Goal: Task Accomplishment & Management: Complete application form

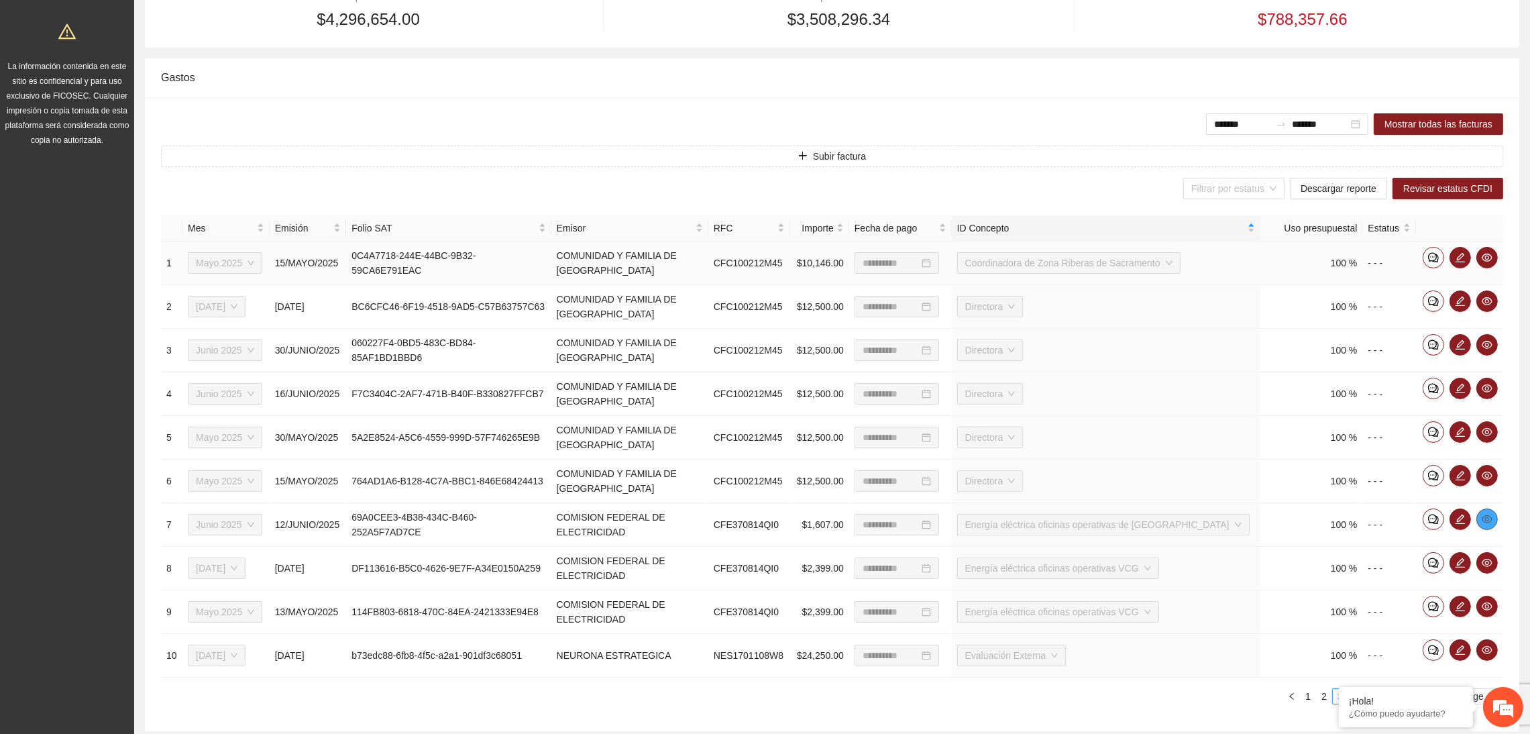
scroll to position [378, 0]
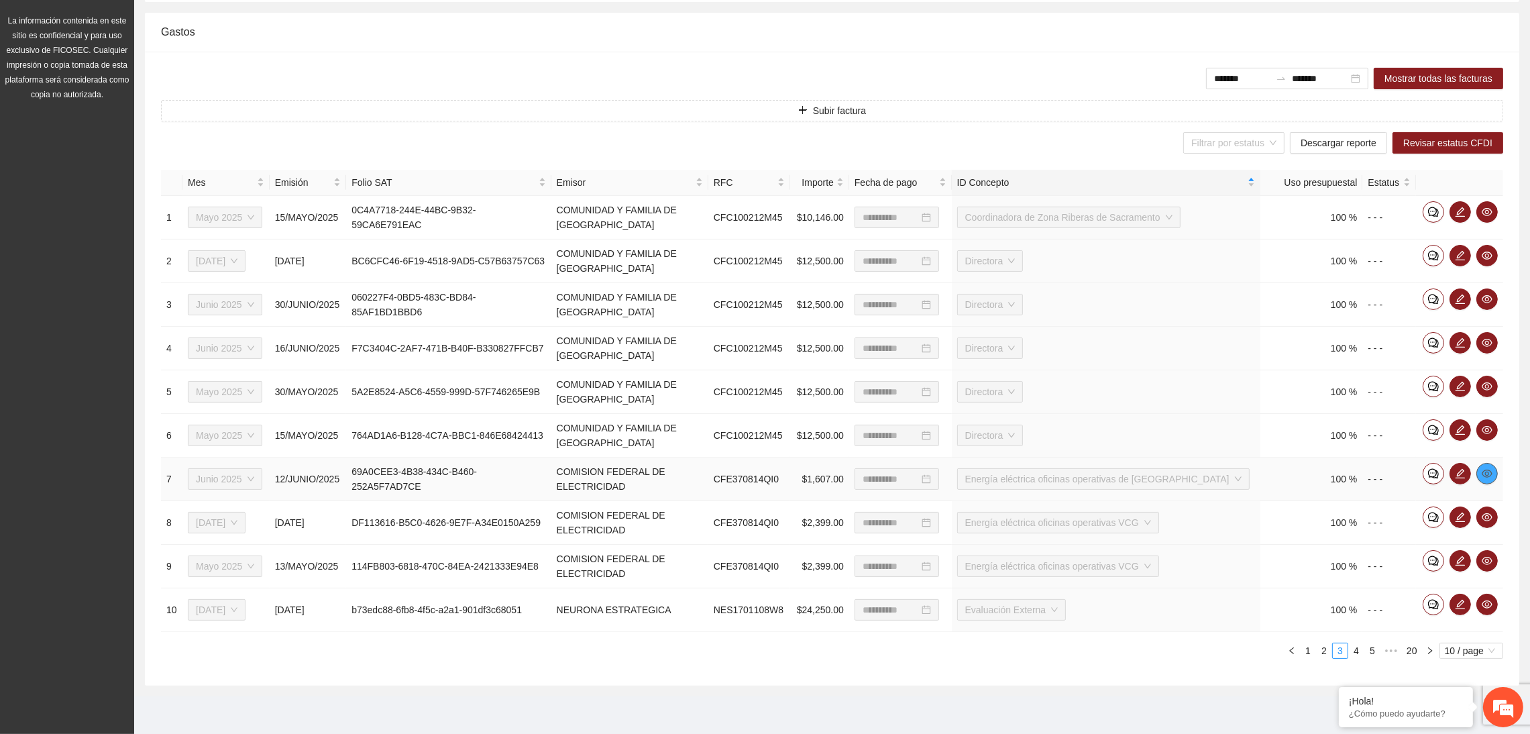
click at [1485, 476] on icon "eye" at bounding box center [1487, 474] width 11 height 8
click at [1462, 474] on icon "edit" at bounding box center [1460, 473] width 11 height 11
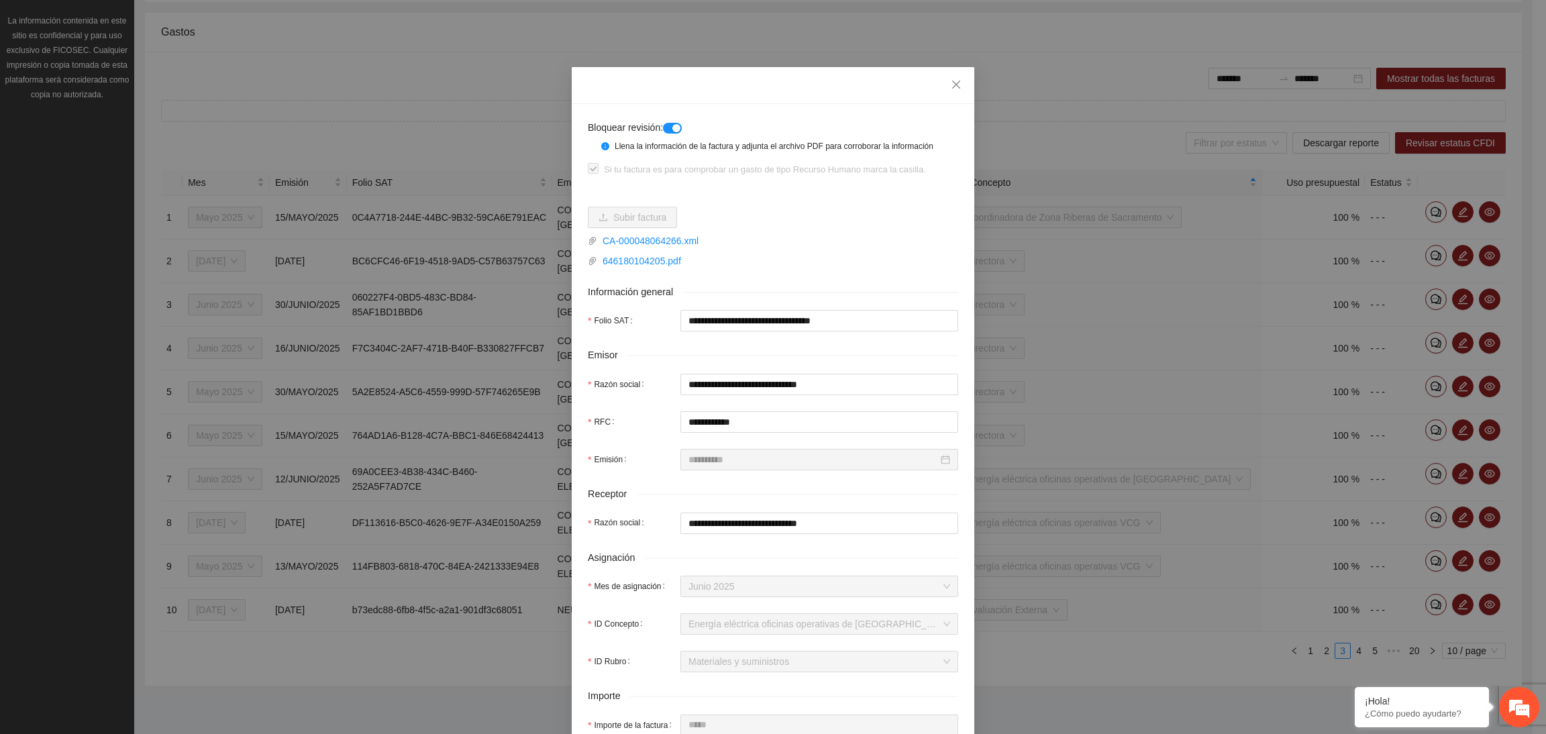
click at [663, 130] on button "button" at bounding box center [672, 128] width 19 height 11
drag, startPoint x: 939, startPoint y: 82, endPoint x: 1208, endPoint y: 281, distance: 334.8
click at [939, 81] on span "Close" at bounding box center [956, 85] width 36 height 36
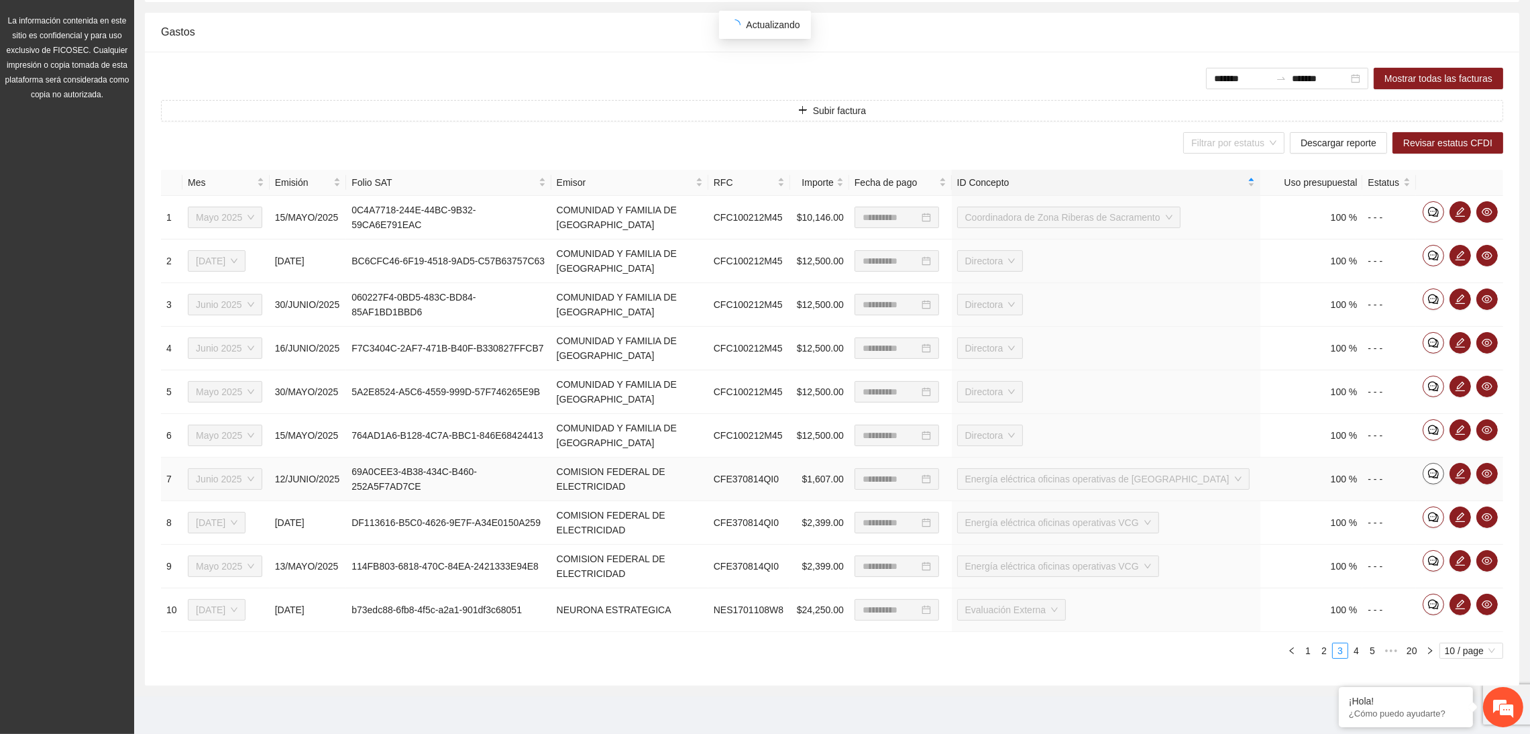
click at [1424, 472] on span "comment" at bounding box center [1434, 473] width 20 height 11
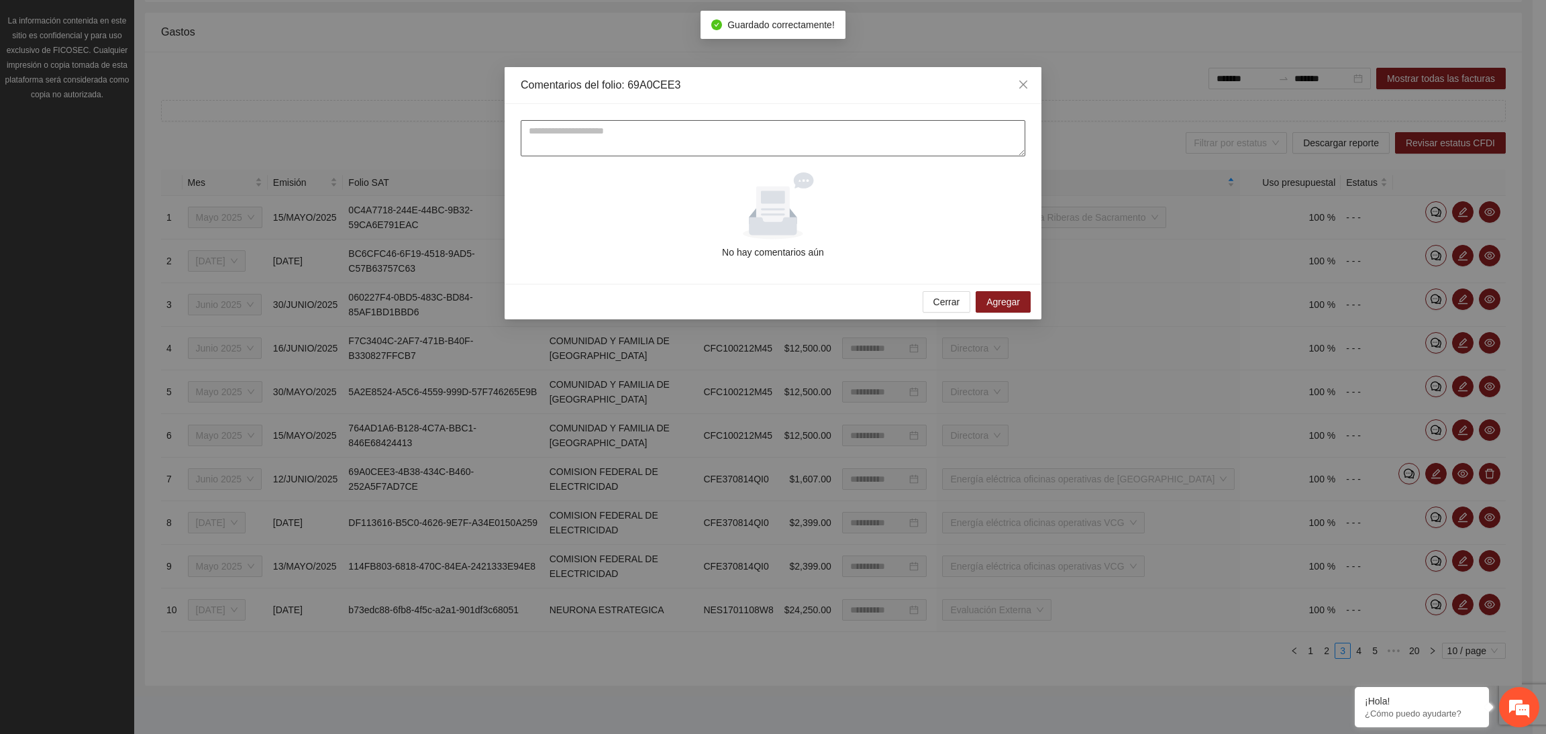
click at [747, 138] on textarea at bounding box center [773, 138] width 504 height 36
type textarea "**********"
click at [992, 308] on button "Agregar" at bounding box center [1002, 301] width 55 height 21
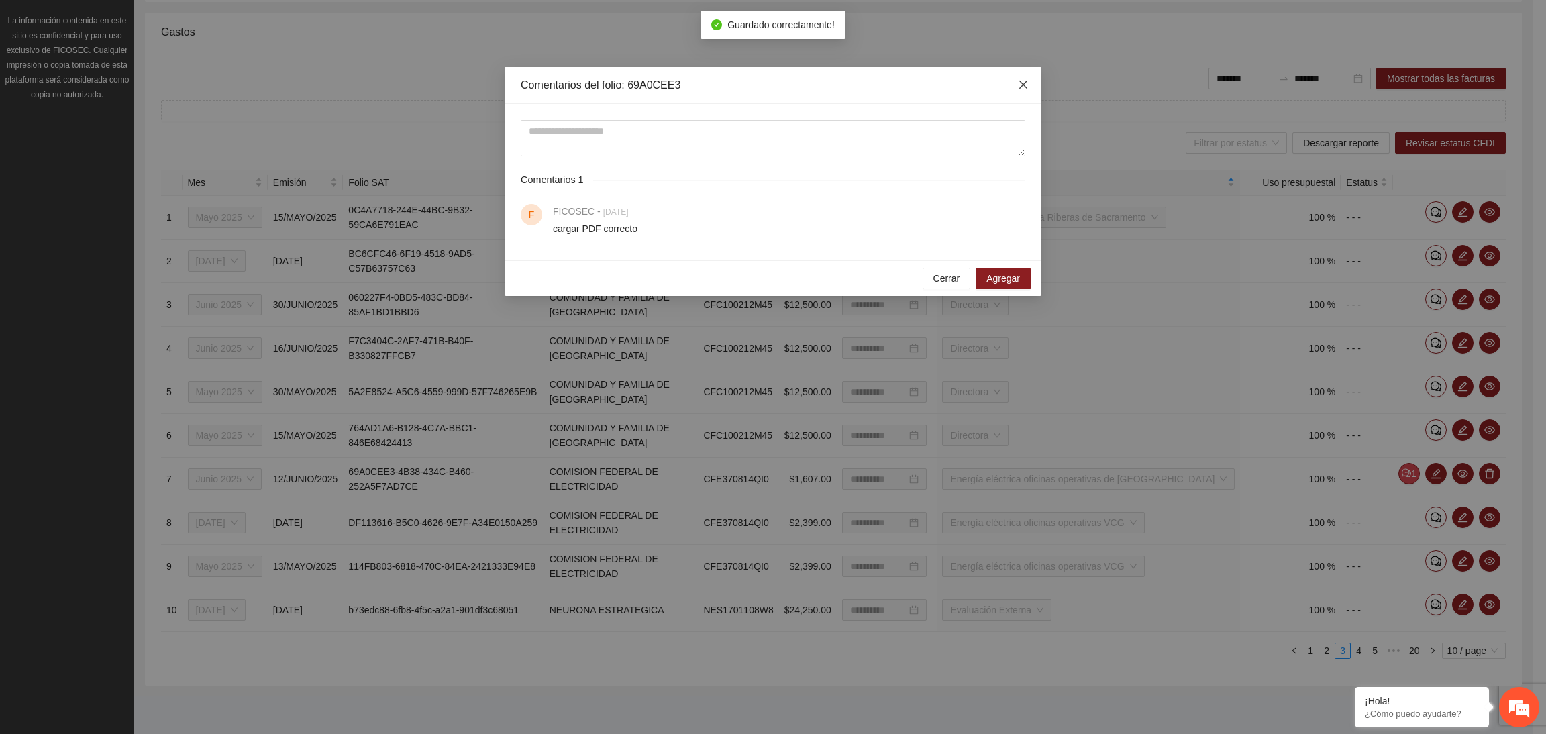
click at [1015, 88] on span "Close" at bounding box center [1023, 85] width 36 height 36
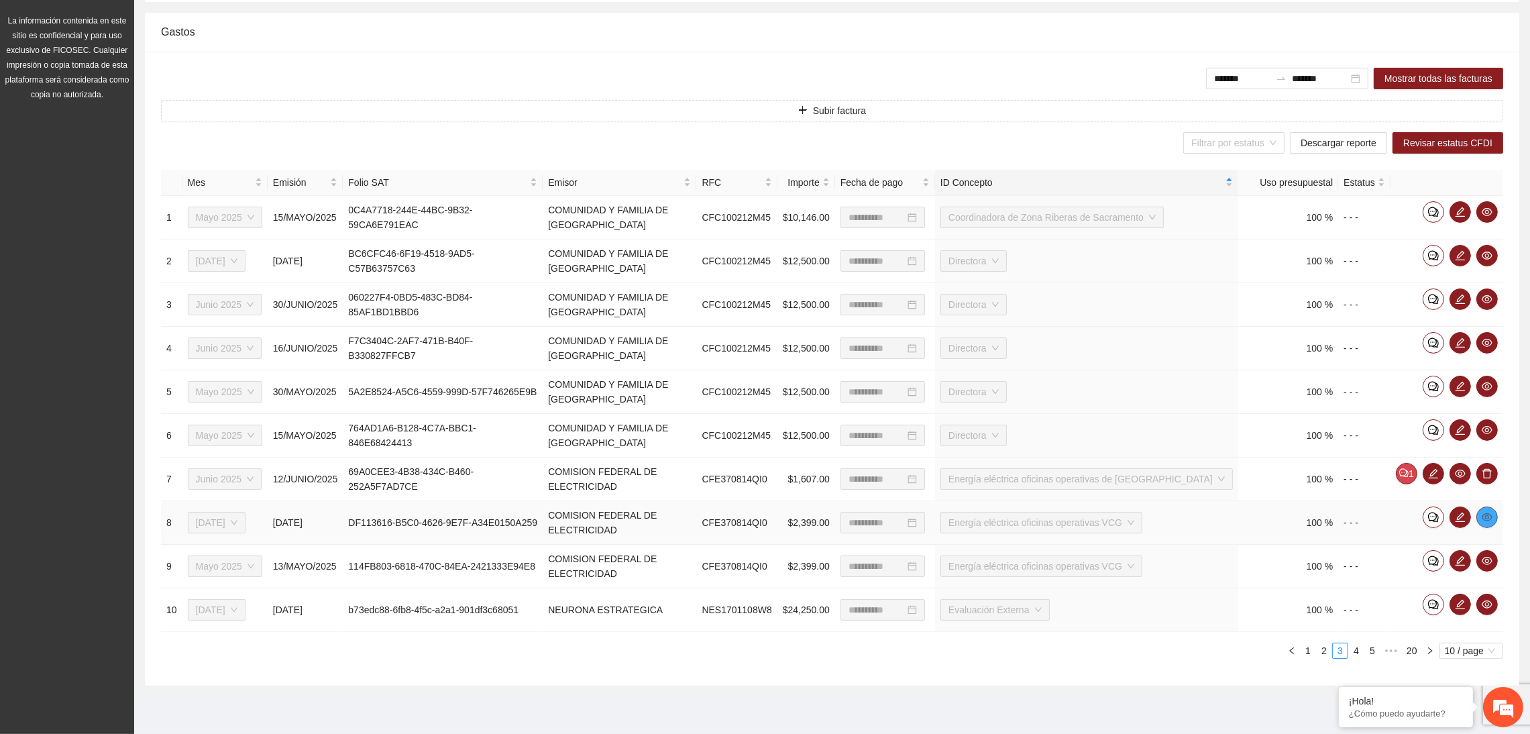
click at [1488, 516] on icon "eye" at bounding box center [1487, 517] width 11 height 8
click at [1491, 559] on icon "eye" at bounding box center [1487, 561] width 11 height 8
click at [1455, 519] on icon "edit" at bounding box center [1460, 517] width 11 height 11
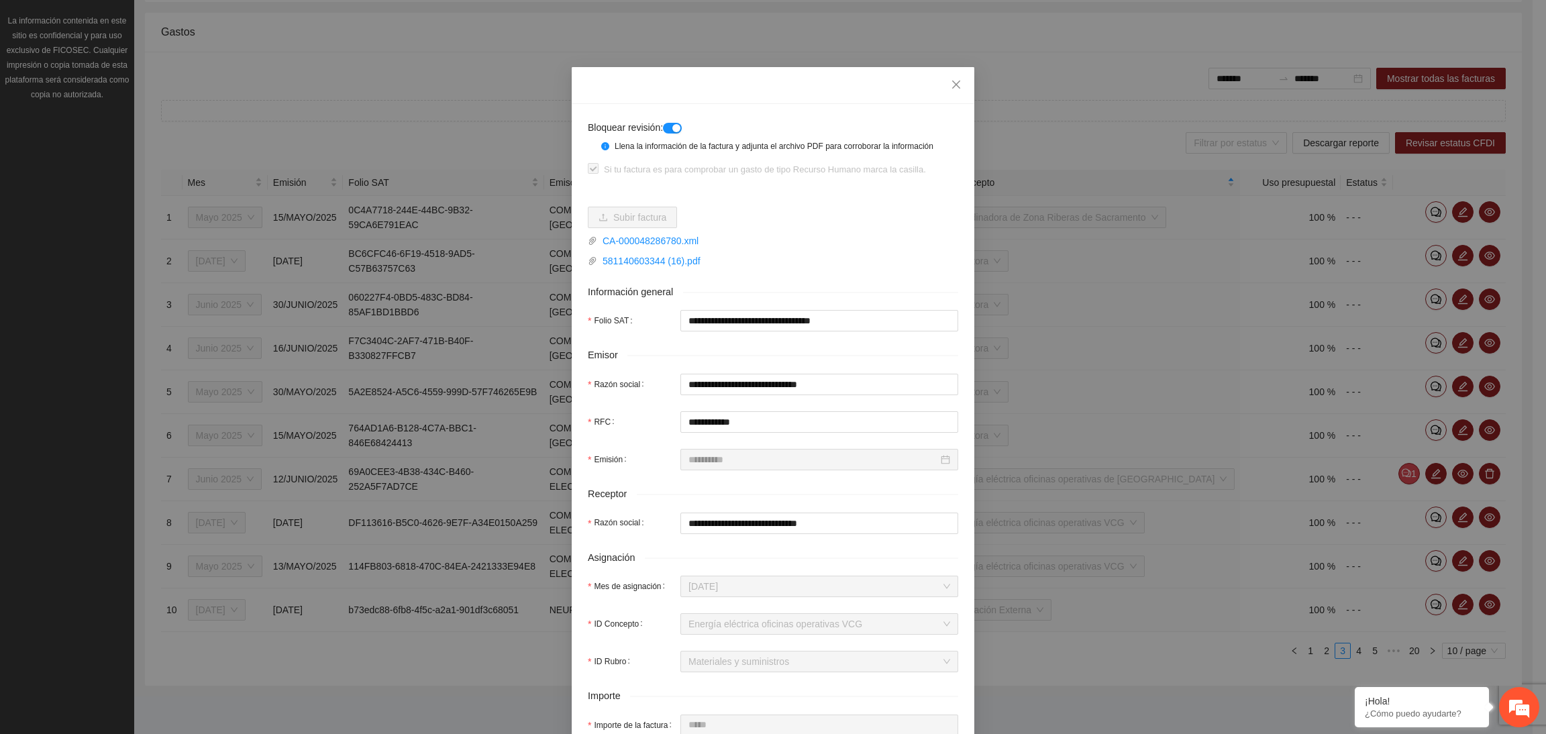
click at [663, 125] on button "button" at bounding box center [672, 128] width 19 height 11
click at [951, 80] on icon "close" at bounding box center [956, 84] width 11 height 11
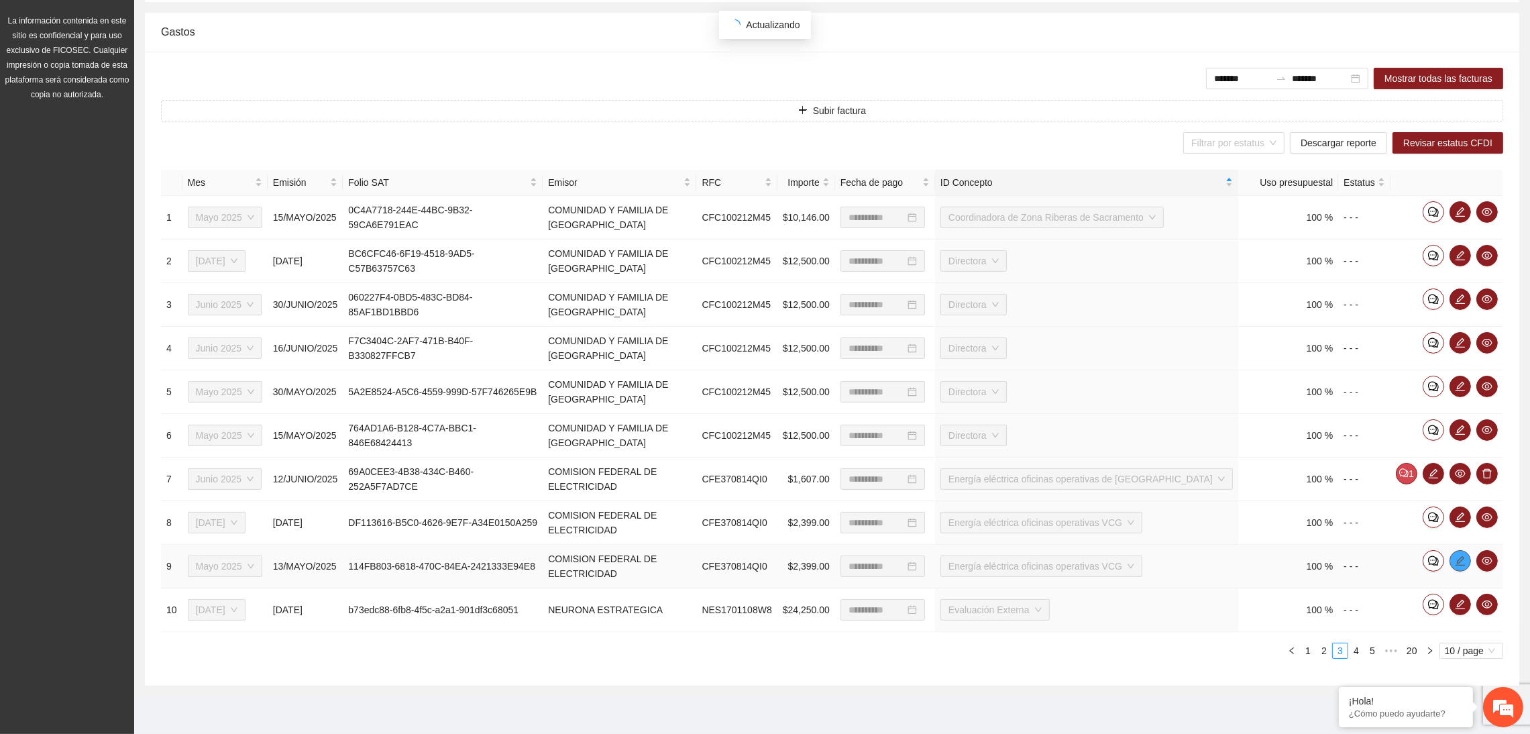
click at [1460, 556] on icon "edit" at bounding box center [1460, 560] width 11 height 11
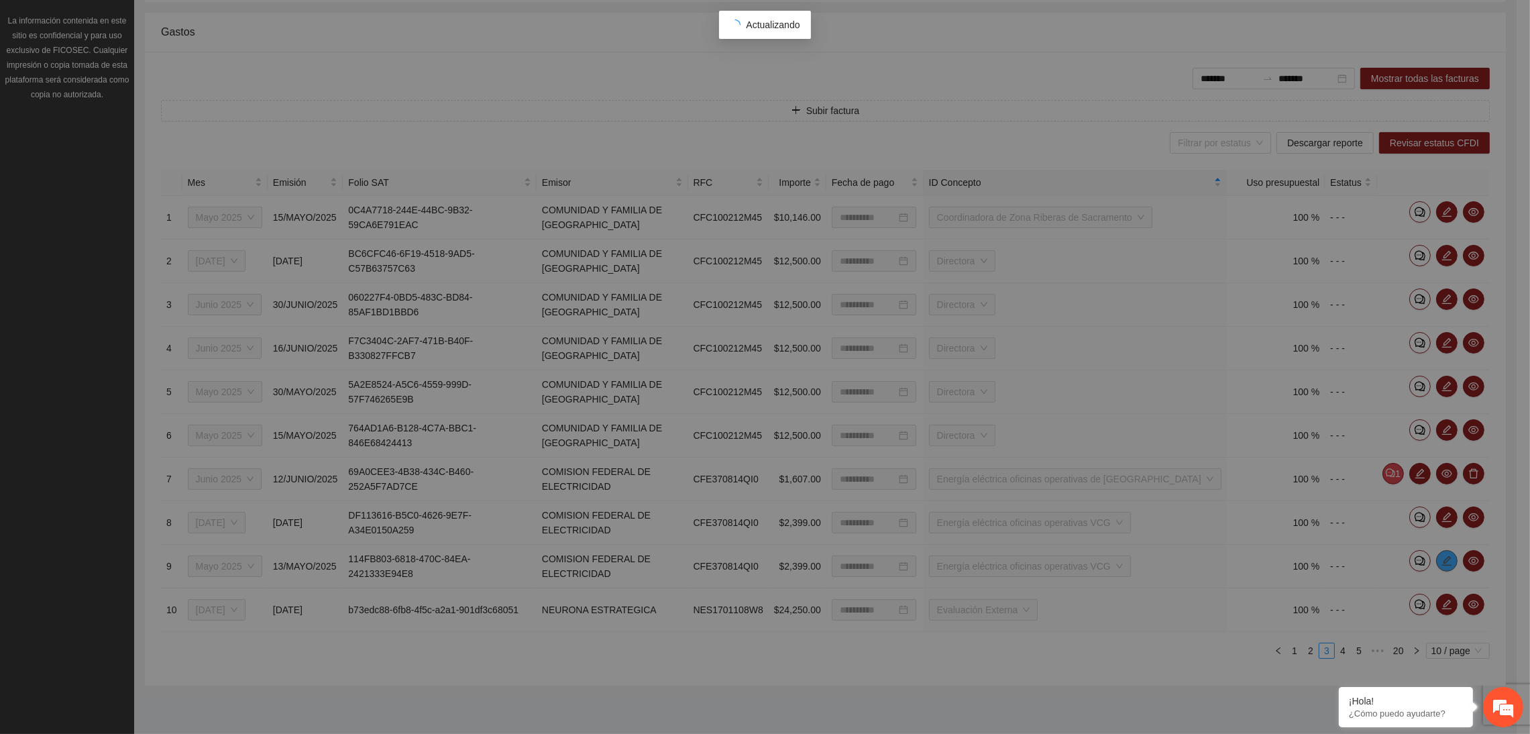
type input "**********"
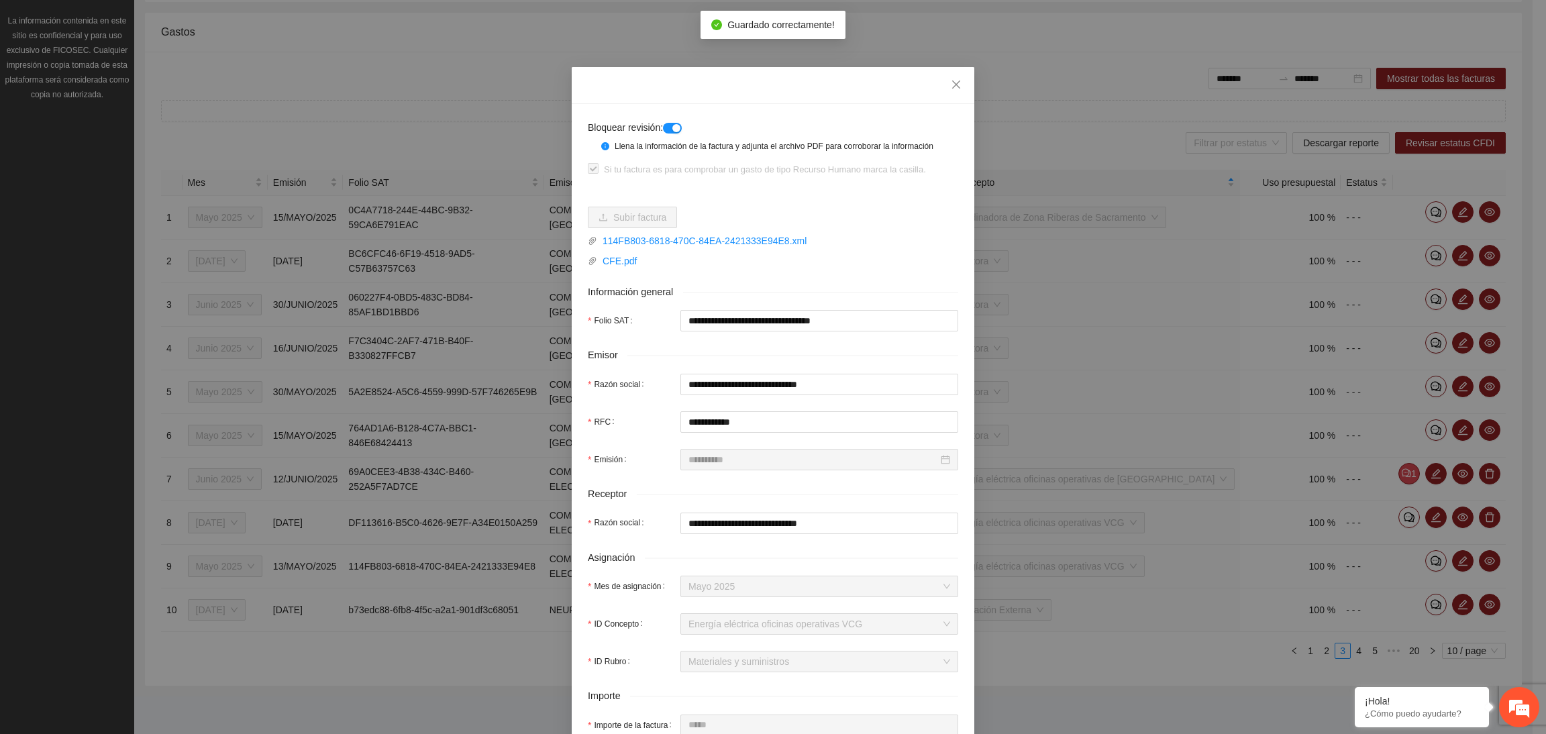
click at [666, 129] on button "button" at bounding box center [672, 128] width 19 height 11
click at [951, 82] on icon "close" at bounding box center [956, 84] width 11 height 11
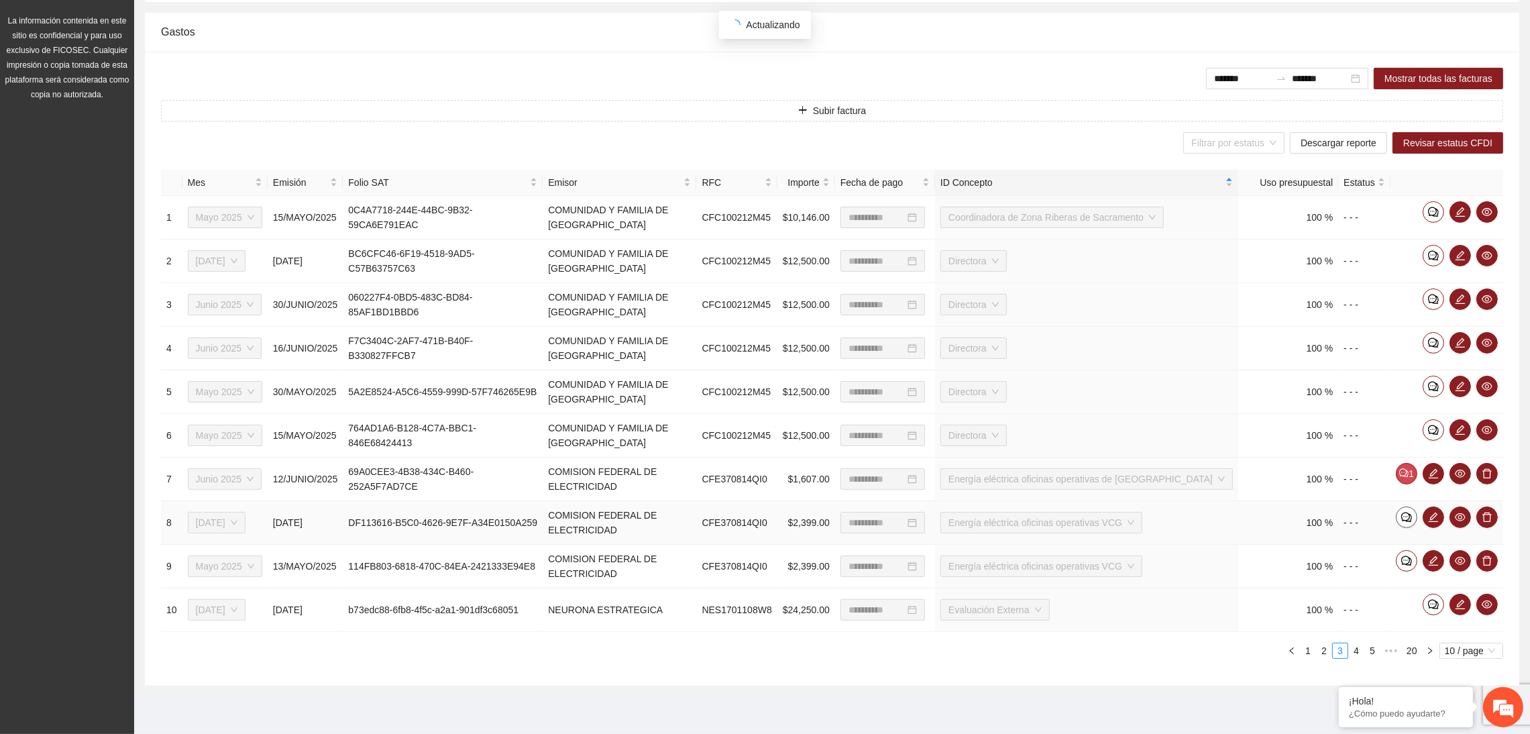
click at [1399, 519] on span "comment" at bounding box center [1407, 517] width 20 height 11
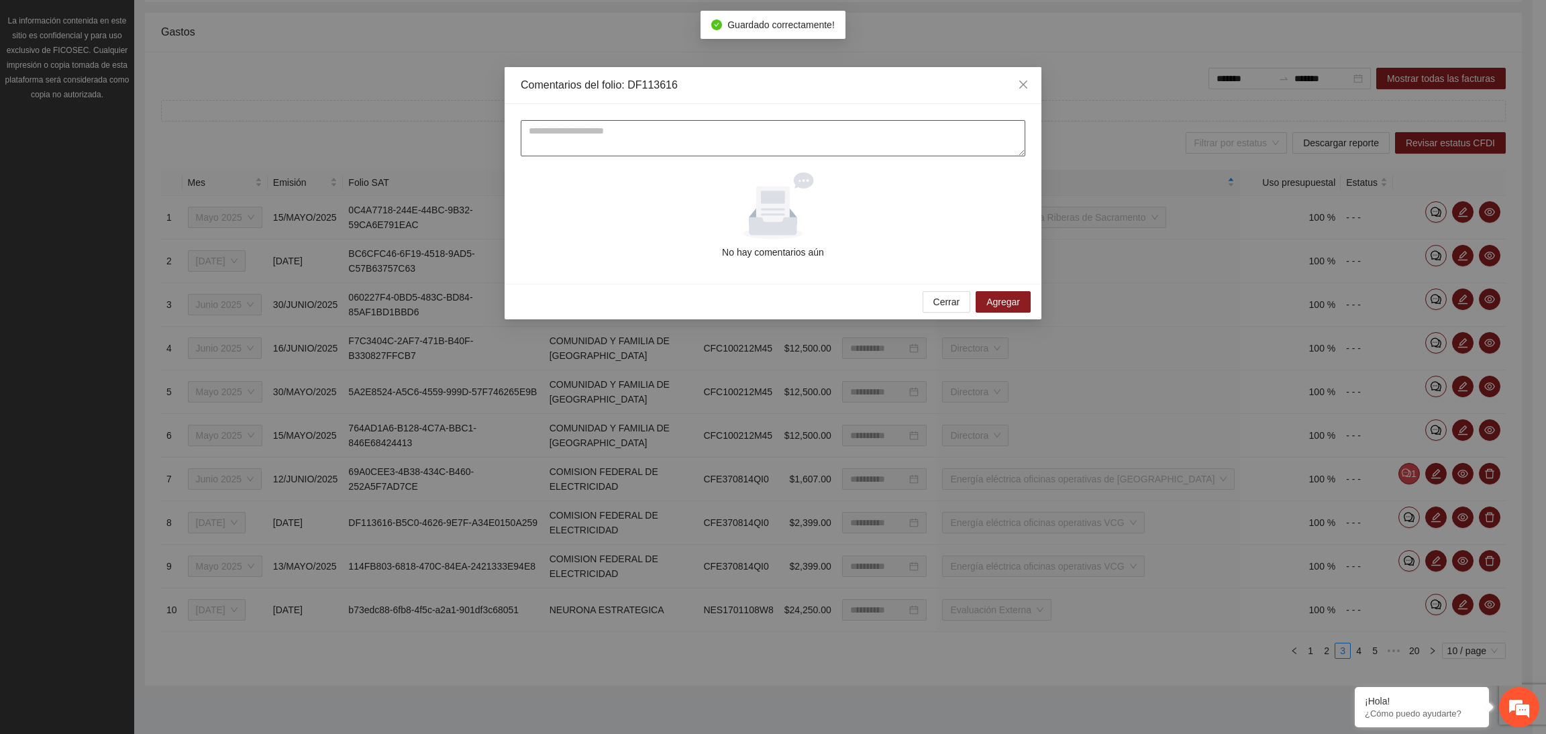
click at [610, 122] on textarea at bounding box center [773, 138] width 504 height 36
type textarea "**********"
click at [1014, 292] on button "Agregar" at bounding box center [1002, 301] width 55 height 21
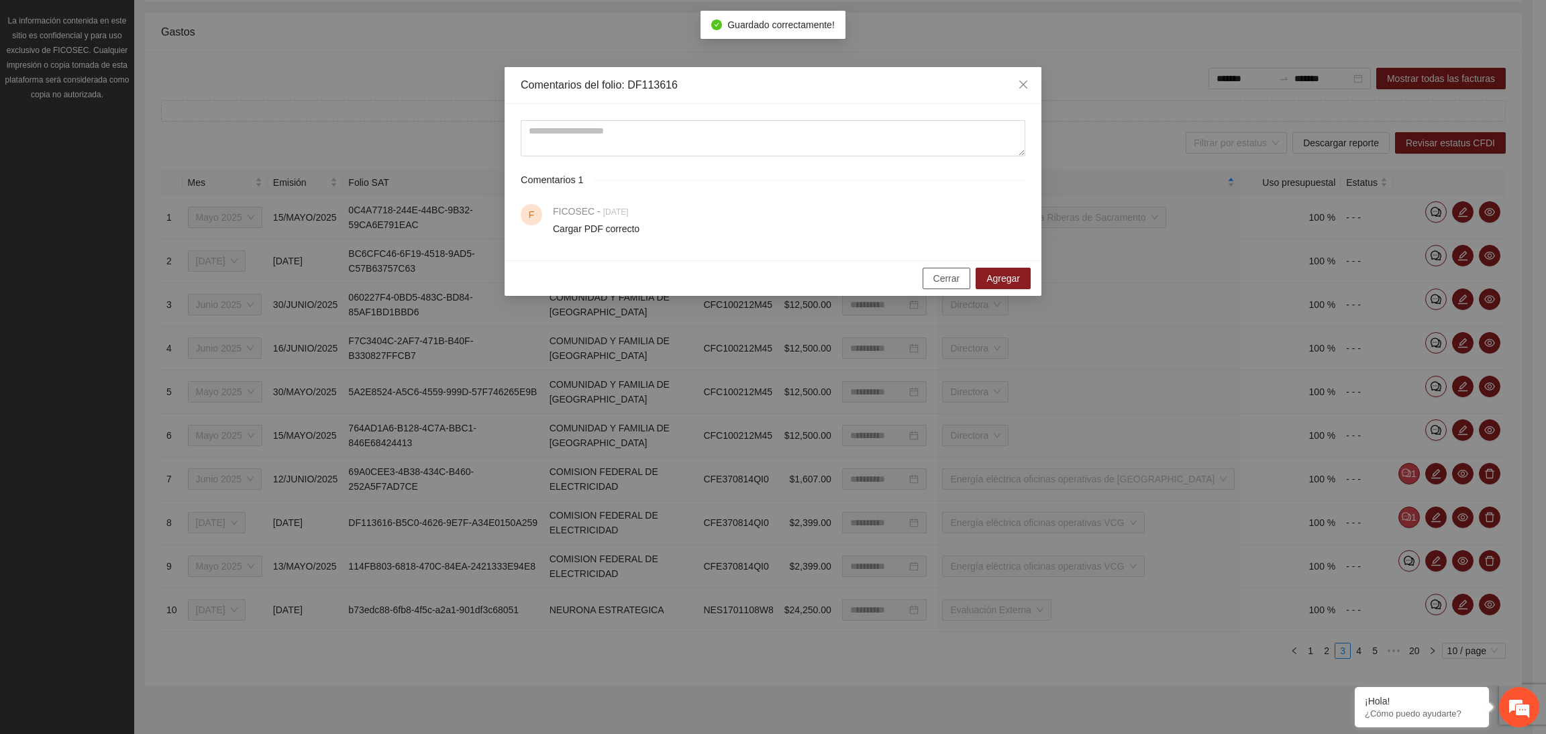
click at [937, 281] on span "Cerrar" at bounding box center [946, 278] width 27 height 15
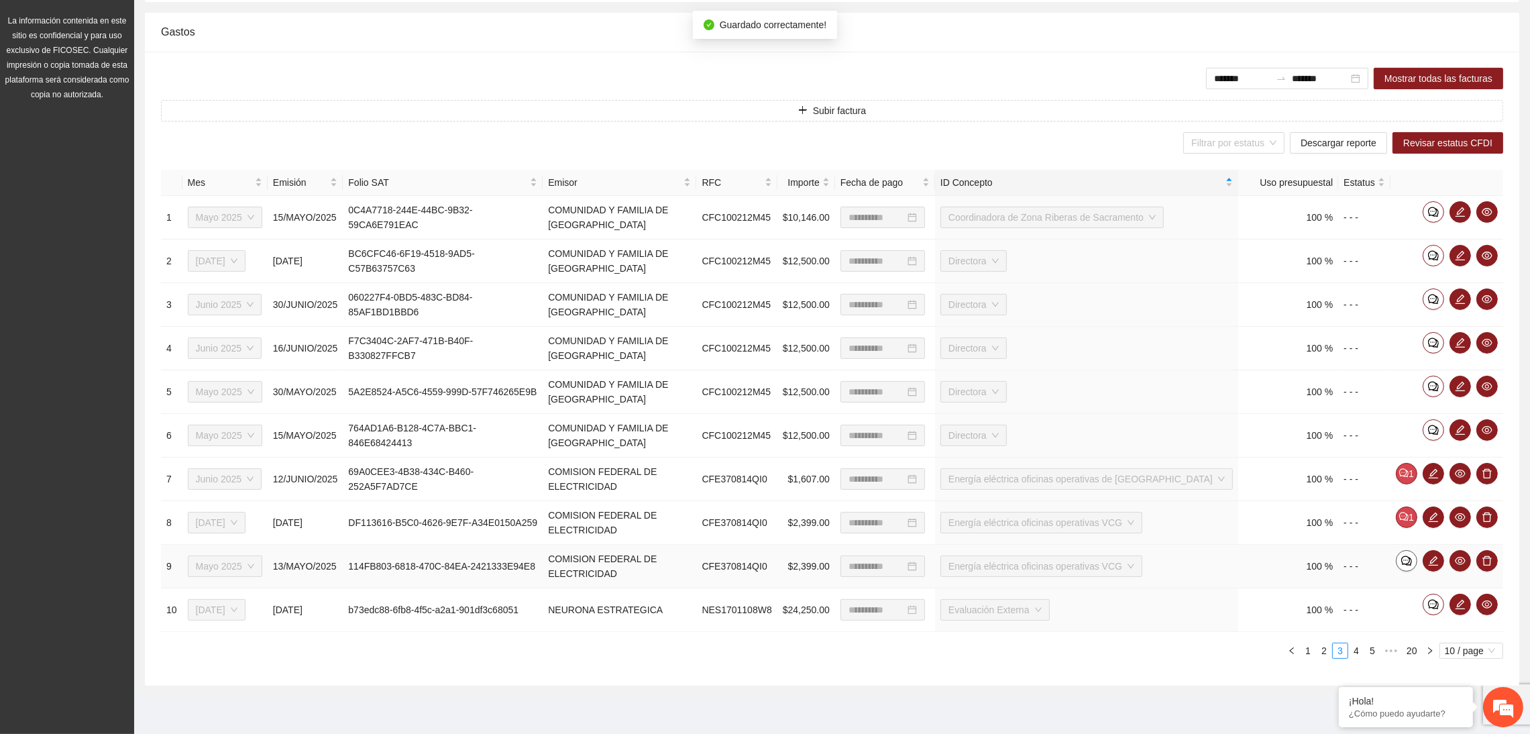
click at [1399, 567] on button "button" at bounding box center [1406, 560] width 21 height 21
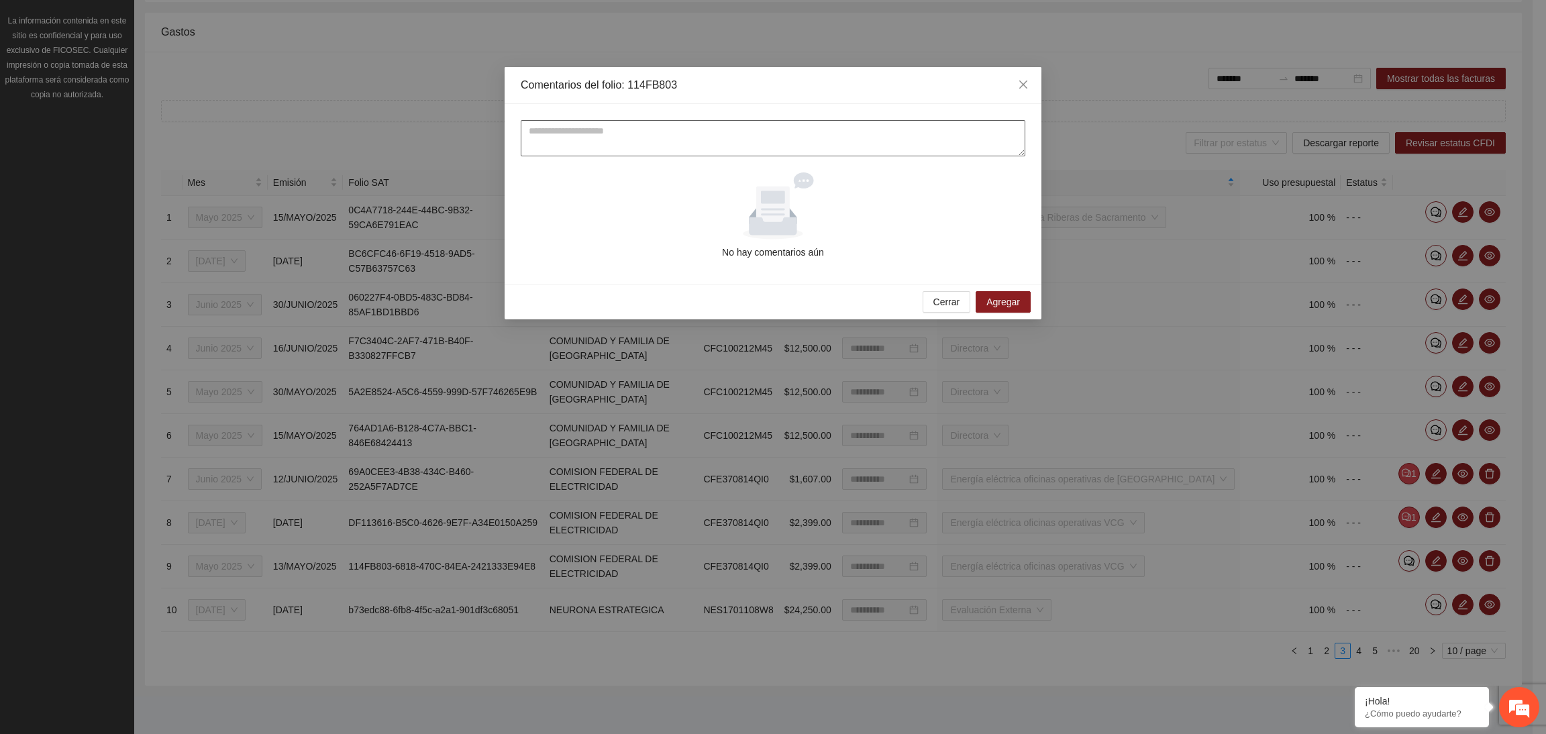
click at [734, 132] on textarea at bounding box center [773, 138] width 504 height 36
type textarea "**********"
click at [1006, 300] on span "Agregar" at bounding box center [1003, 301] width 34 height 15
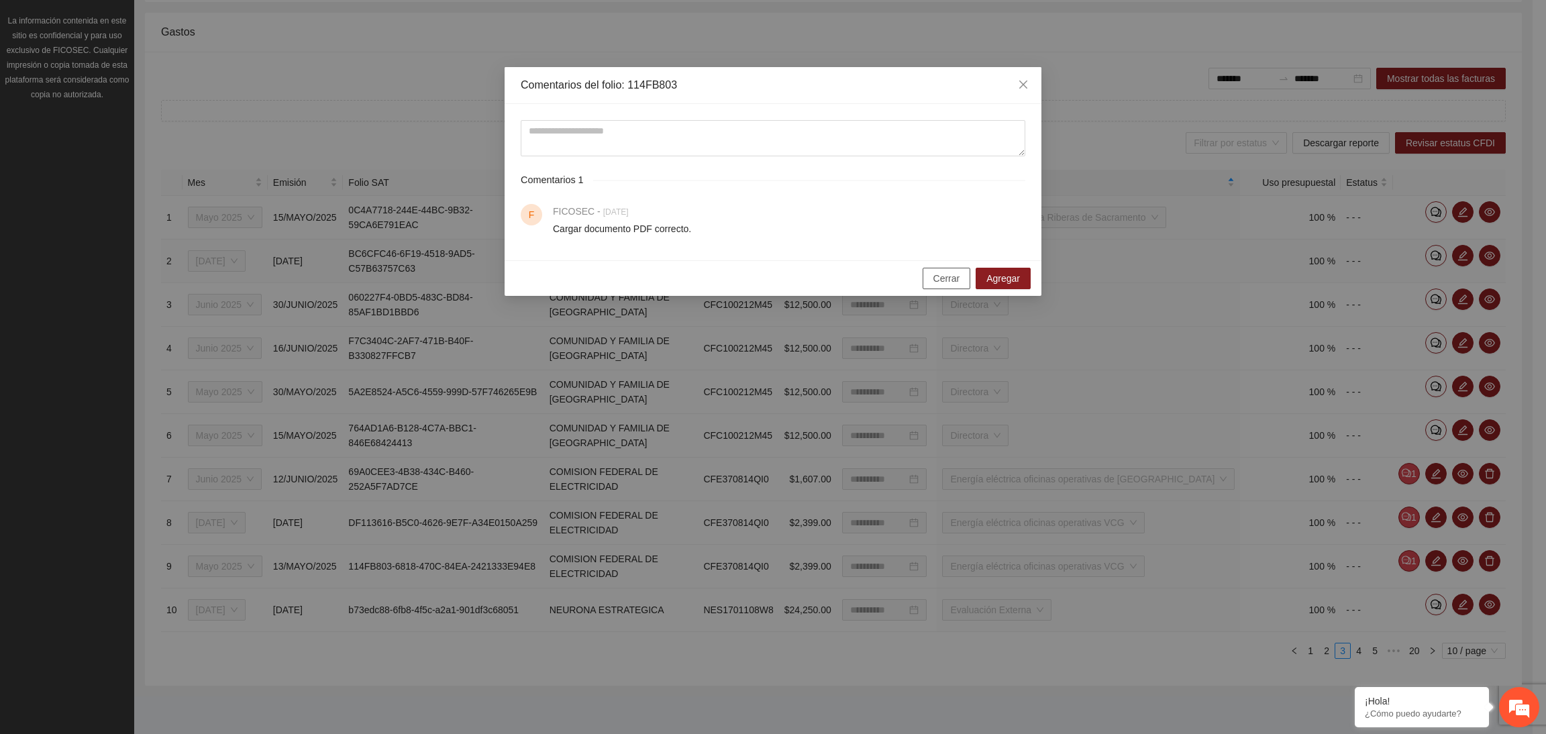
click at [936, 277] on span "Cerrar" at bounding box center [946, 278] width 27 height 15
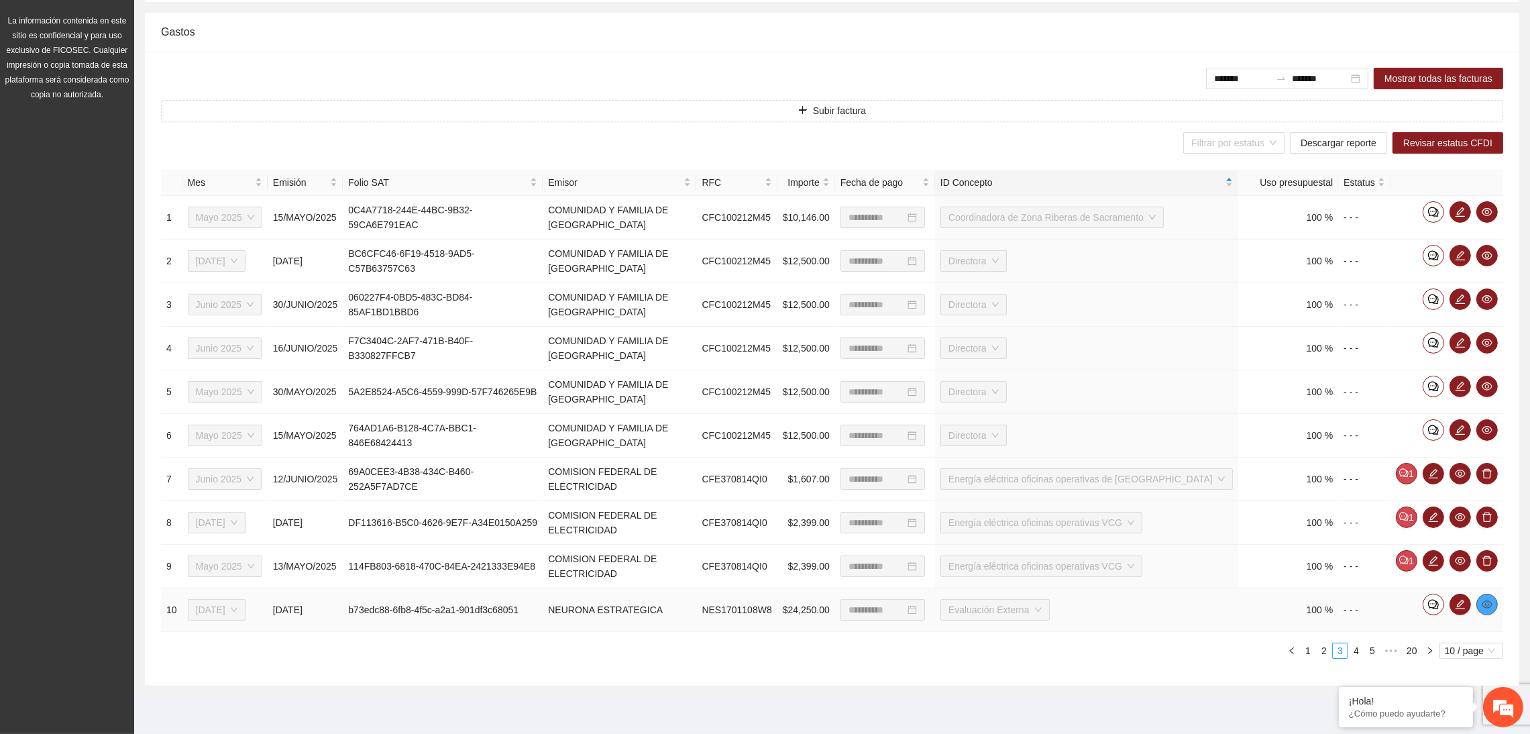
click at [1483, 603] on icon "eye" at bounding box center [1487, 604] width 11 height 8
click at [1193, 661] on div "**********" at bounding box center [832, 420] width 1342 height 500
click at [1357, 653] on link "4" at bounding box center [1356, 650] width 15 height 15
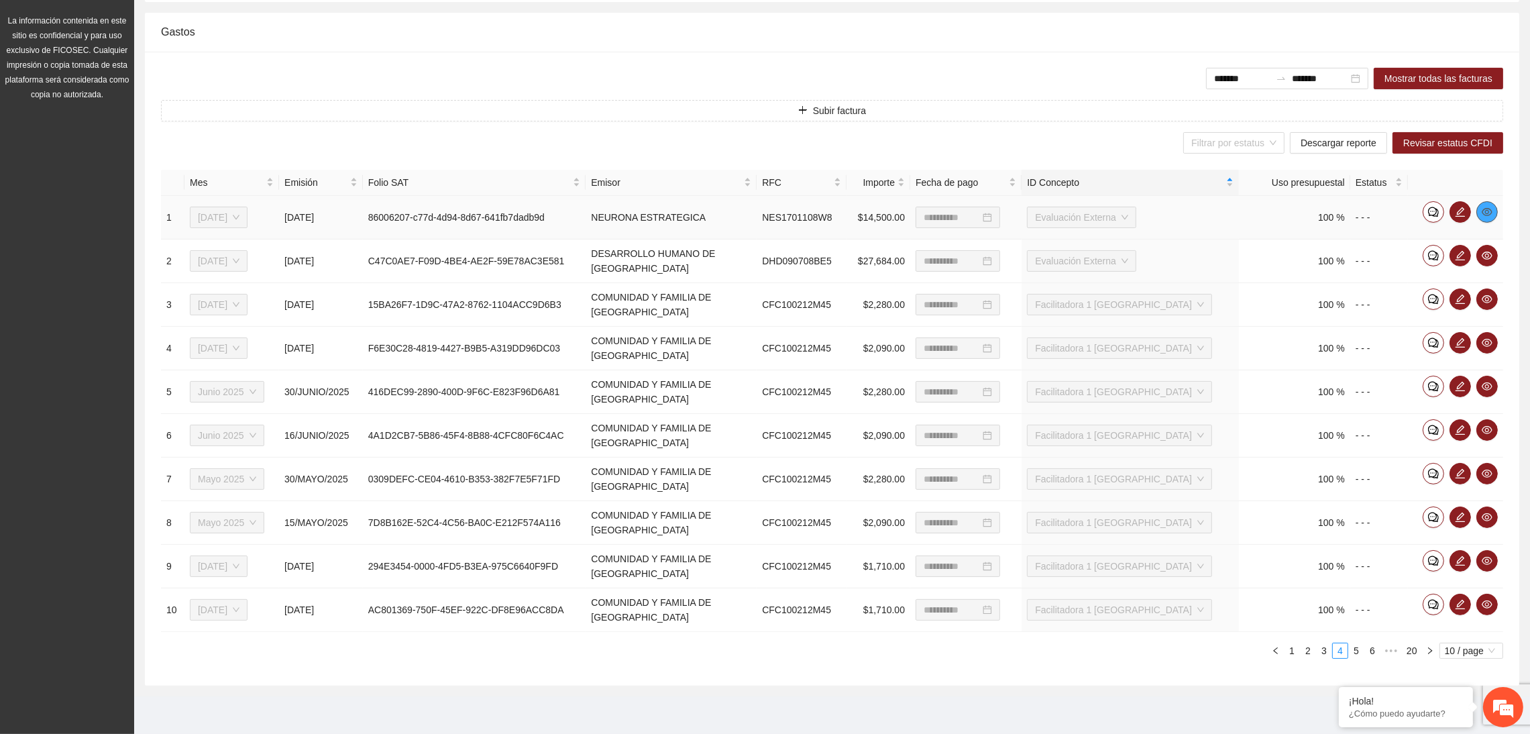
click at [1487, 211] on icon "eye" at bounding box center [1487, 212] width 11 height 11
click at [1487, 248] on button "button" at bounding box center [1487, 255] width 21 height 21
click at [1488, 297] on icon "eye" at bounding box center [1487, 299] width 11 height 8
click at [1486, 343] on icon "eye" at bounding box center [1487, 343] width 11 height 8
click at [1487, 384] on icon "eye" at bounding box center [1487, 386] width 11 height 11
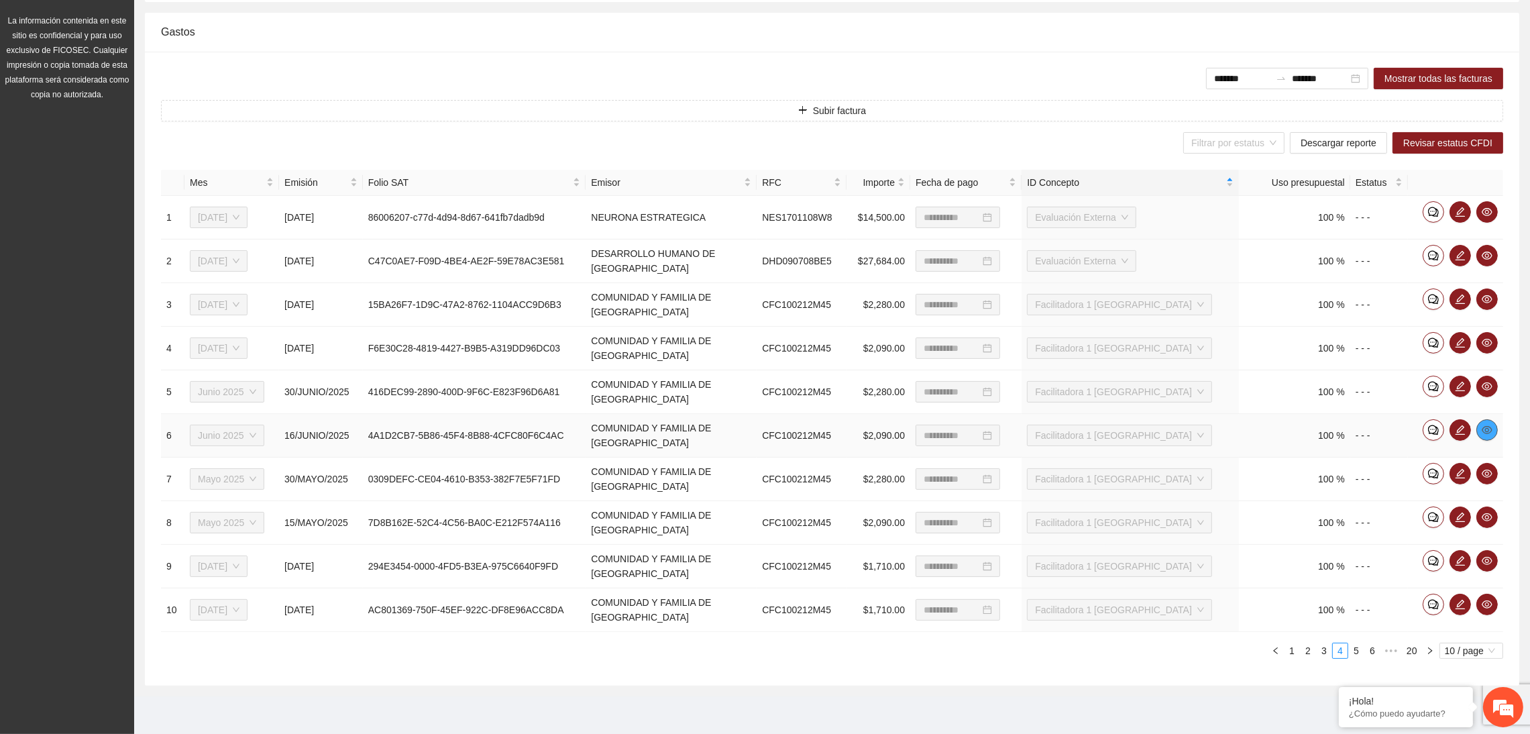
click at [1482, 428] on icon "eye" at bounding box center [1487, 430] width 11 height 11
click at [1491, 472] on icon "eye" at bounding box center [1487, 473] width 11 height 11
click at [1484, 519] on icon "eye" at bounding box center [1487, 517] width 11 height 8
click at [1480, 559] on span "eye" at bounding box center [1487, 560] width 20 height 11
click at [1483, 608] on icon "eye" at bounding box center [1487, 604] width 11 height 11
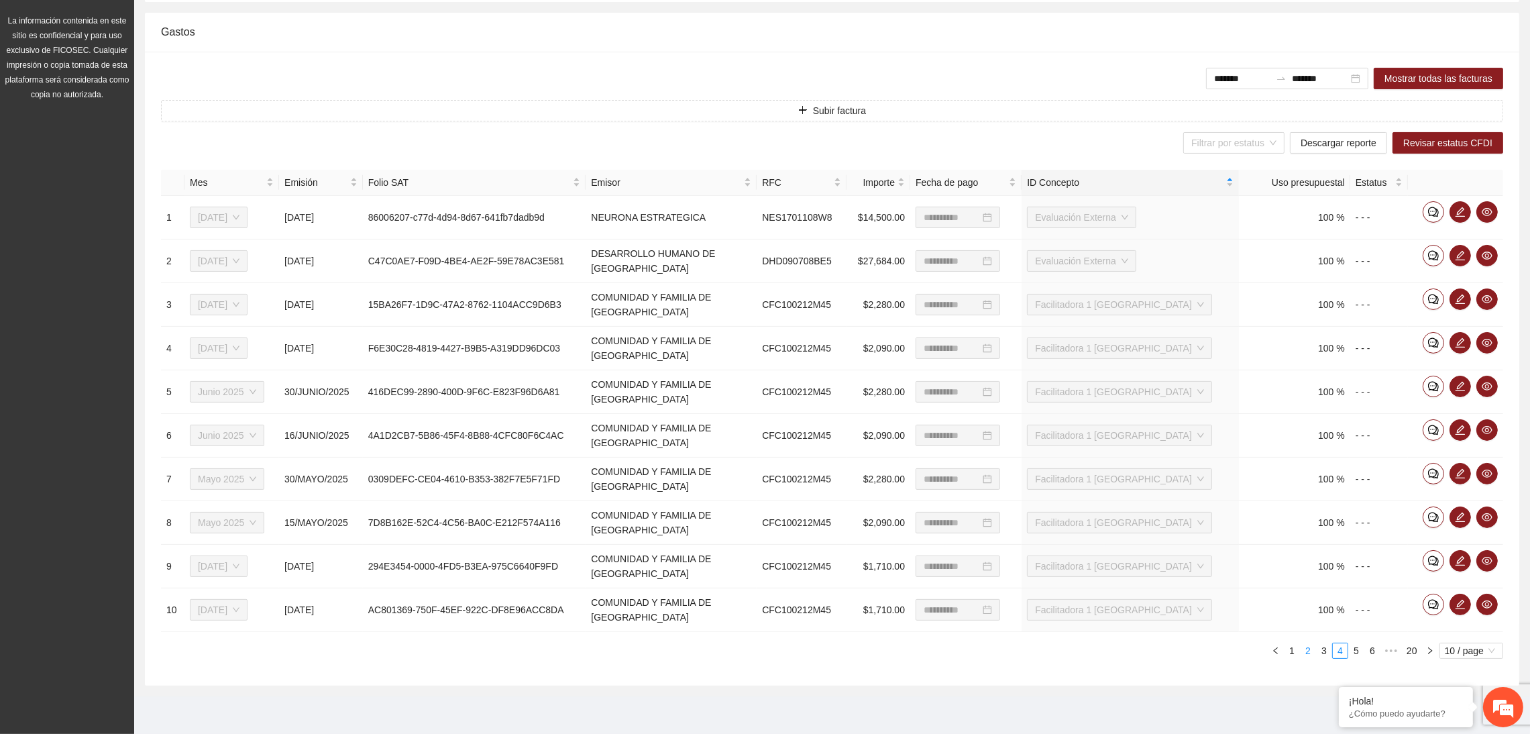
click at [1323, 655] on link "3" at bounding box center [1324, 650] width 15 height 15
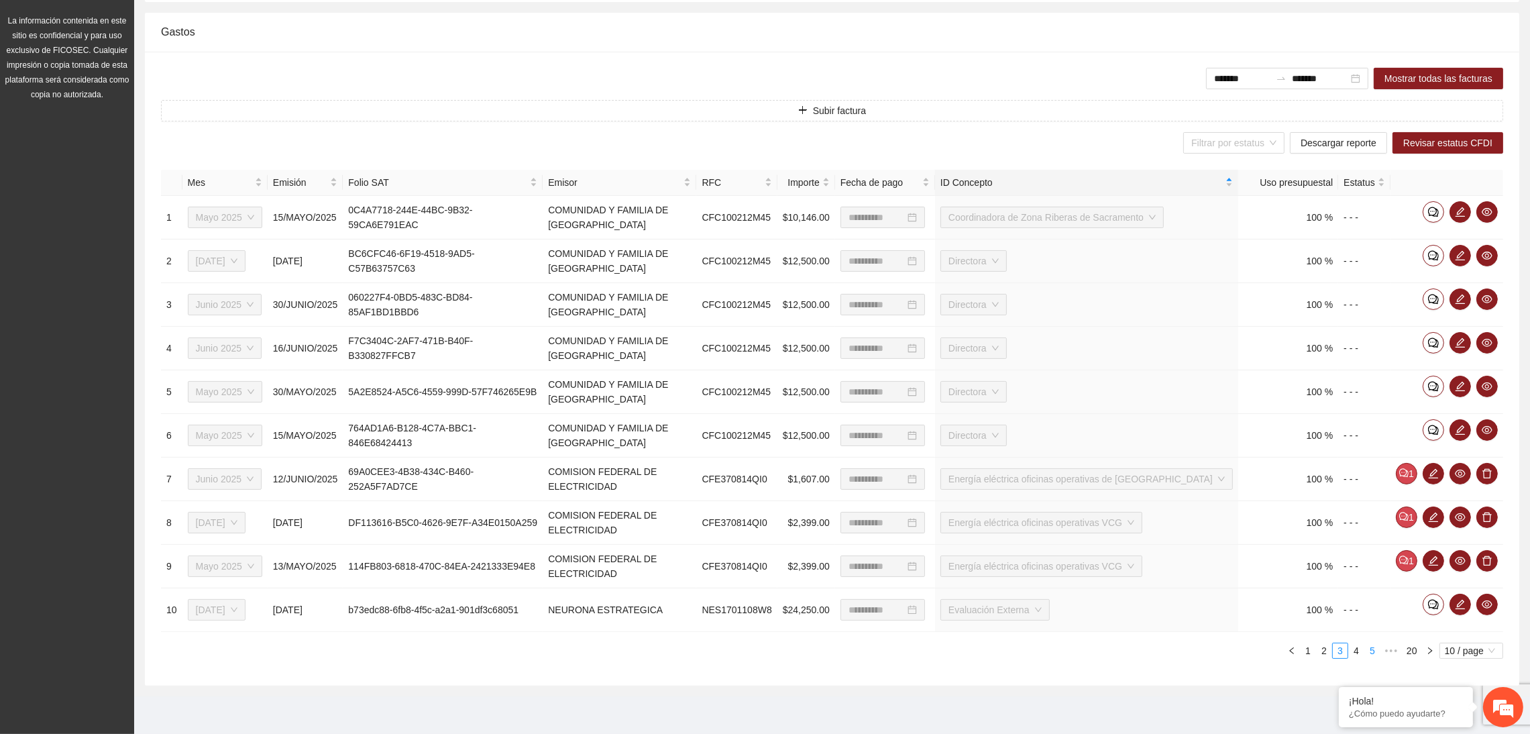
click at [1354, 654] on link "4" at bounding box center [1356, 650] width 15 height 15
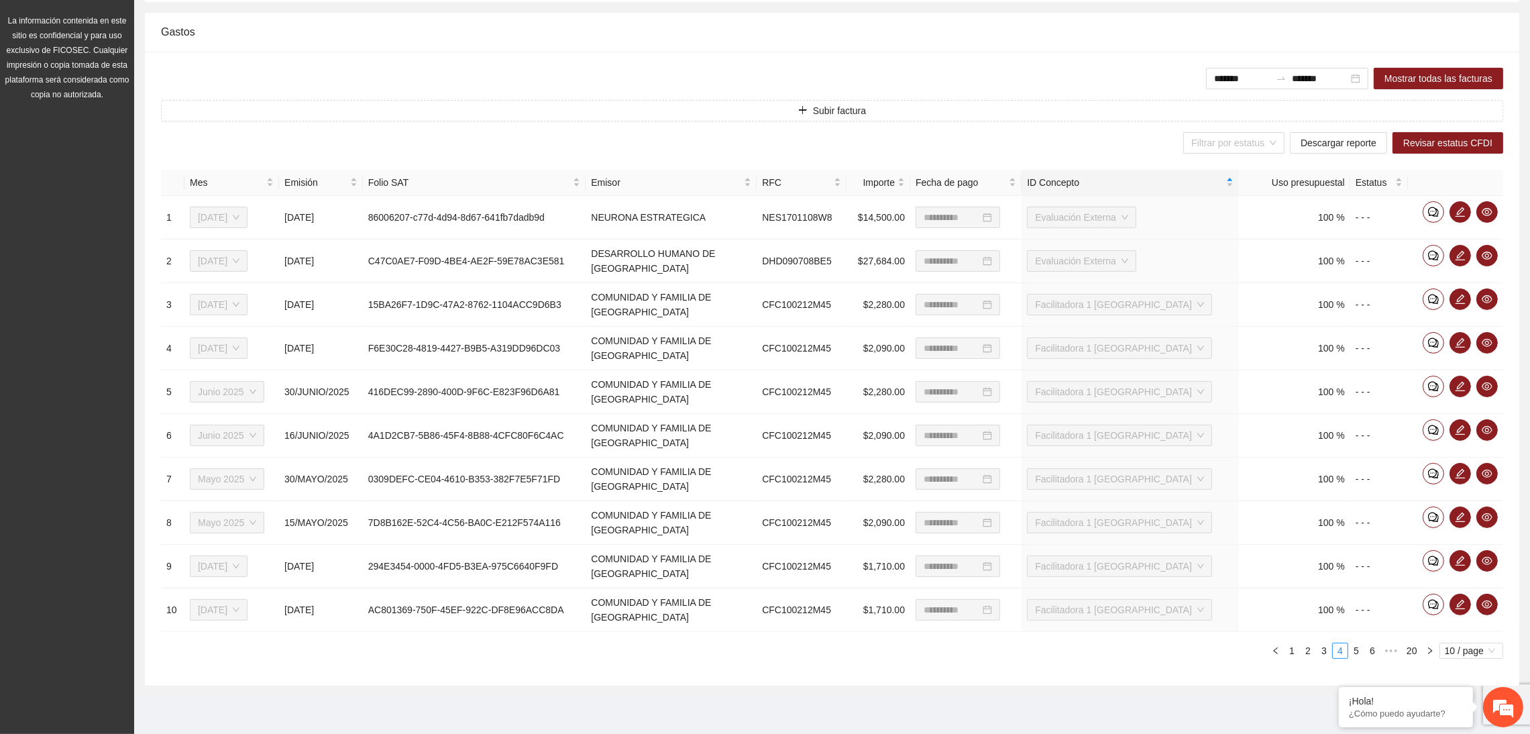
click at [850, 26] on div "Gastos" at bounding box center [832, 32] width 1342 height 38
click at [1355, 650] on link "5" at bounding box center [1356, 650] width 15 height 15
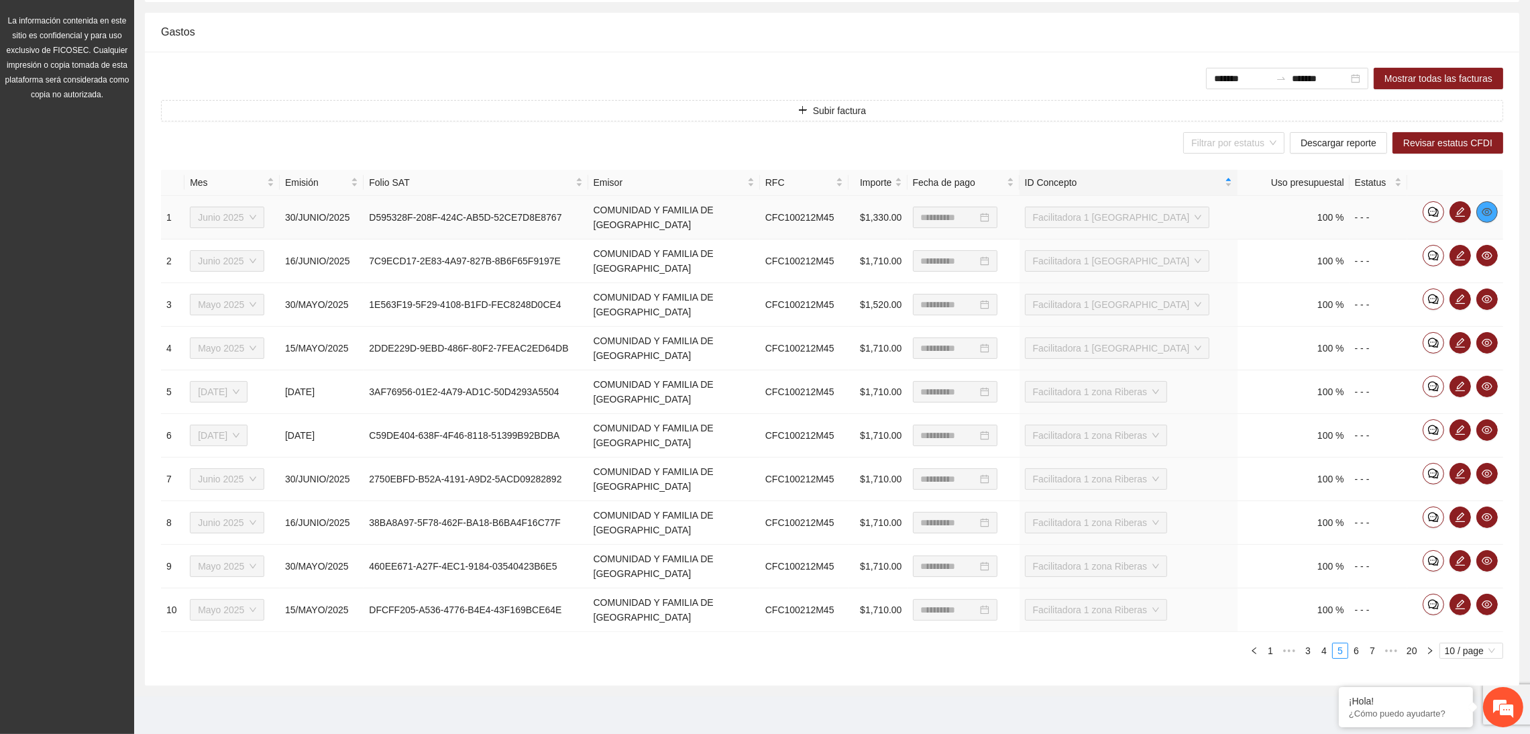
click at [1487, 208] on icon "eye" at bounding box center [1487, 212] width 11 height 8
drag, startPoint x: 1489, startPoint y: 255, endPoint x: 1475, endPoint y: 252, distance: 13.8
click at [1488, 255] on icon "eye" at bounding box center [1487, 255] width 11 height 11
click at [1483, 294] on icon "eye" at bounding box center [1487, 299] width 11 height 11
click at [1482, 339] on icon "eye" at bounding box center [1487, 342] width 11 height 11
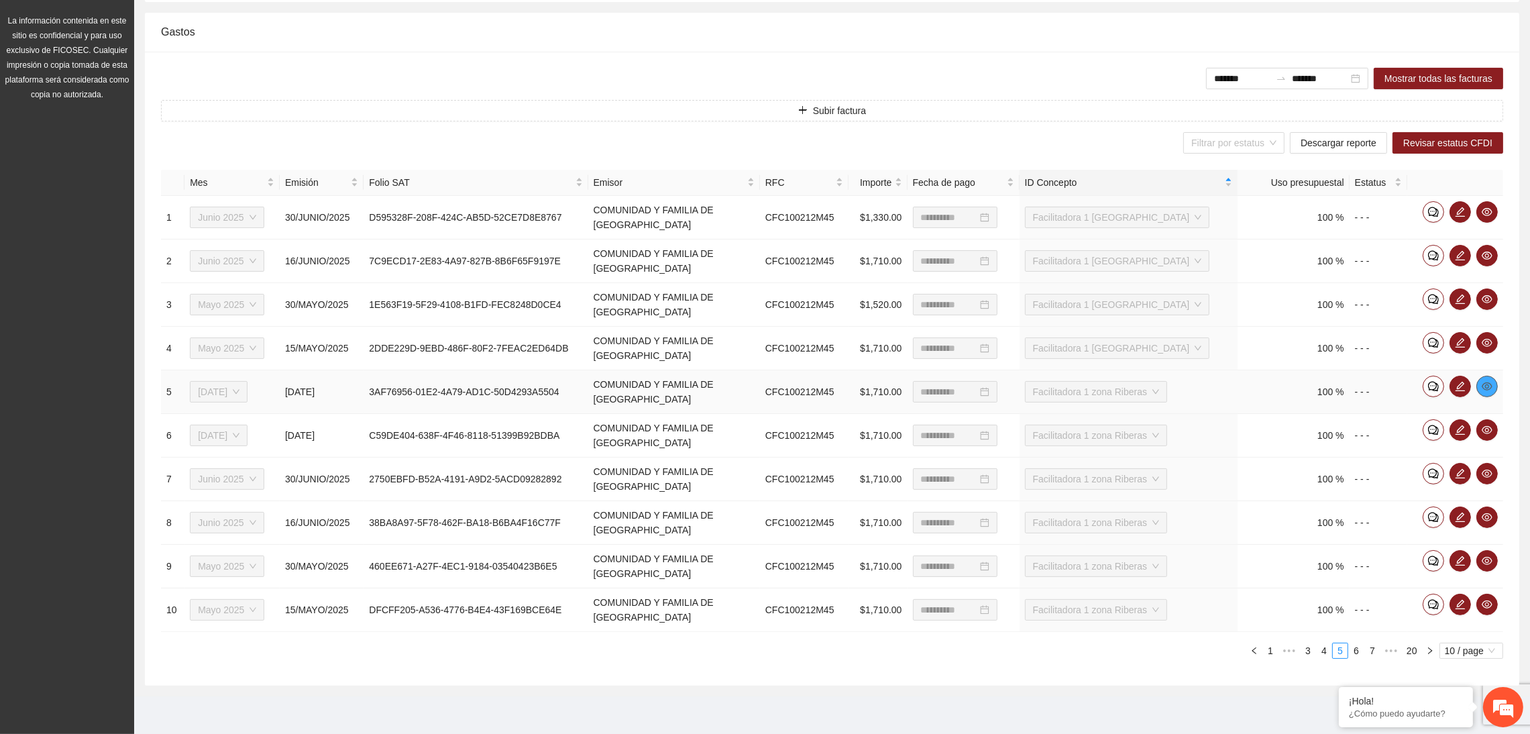
click at [1491, 383] on icon "eye" at bounding box center [1487, 386] width 11 height 11
click at [1489, 429] on icon "eye" at bounding box center [1487, 430] width 11 height 11
click at [1487, 476] on icon "eye" at bounding box center [1487, 474] width 11 height 8
click at [1487, 517] on icon "eye" at bounding box center [1487, 517] width 11 height 11
click at [1486, 561] on icon "eye" at bounding box center [1487, 560] width 11 height 11
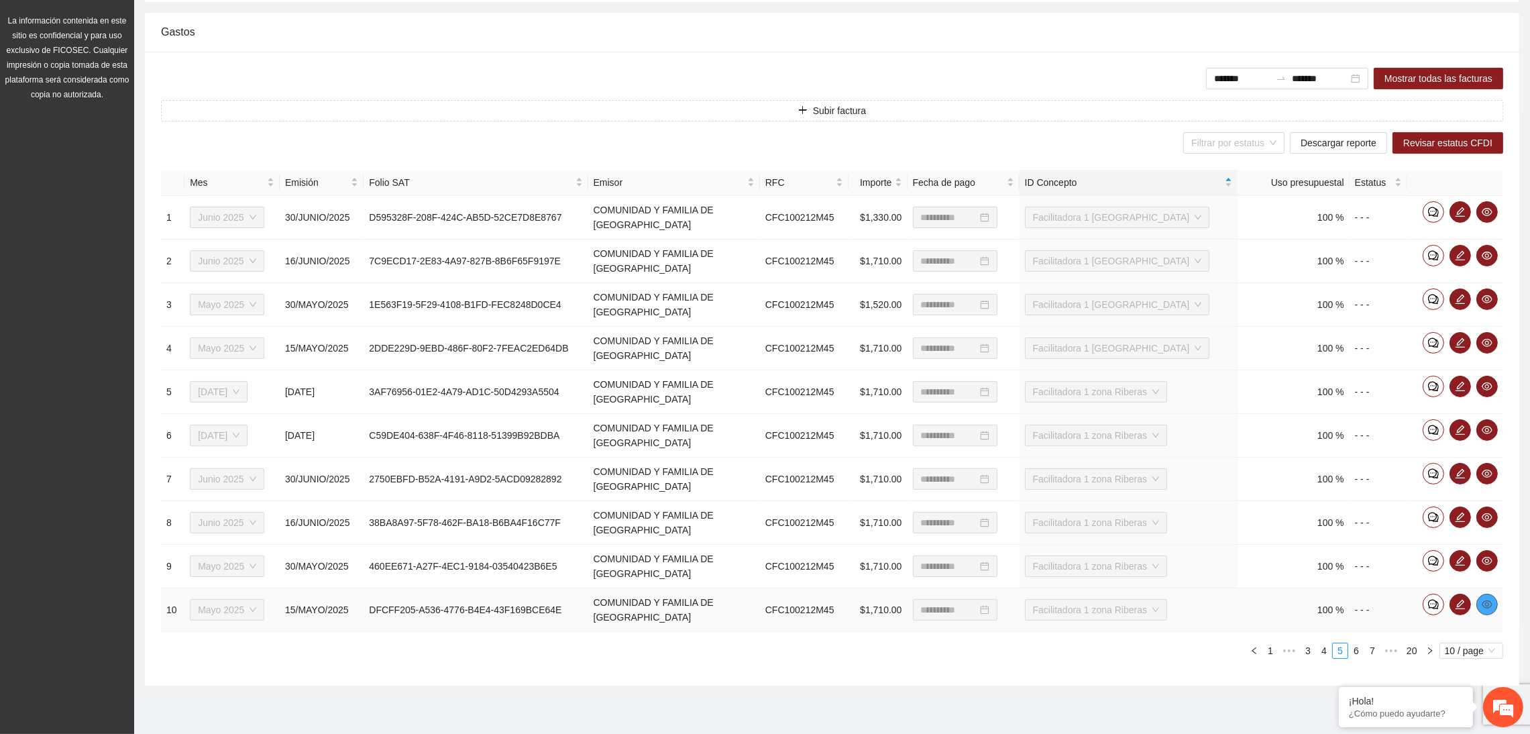
drag, startPoint x: 1489, startPoint y: 609, endPoint x: 1493, endPoint y: 601, distance: 9.0
click at [1489, 609] on icon "eye" at bounding box center [1487, 604] width 11 height 11
click at [1354, 652] on link "6" at bounding box center [1356, 650] width 15 height 15
type input "**********"
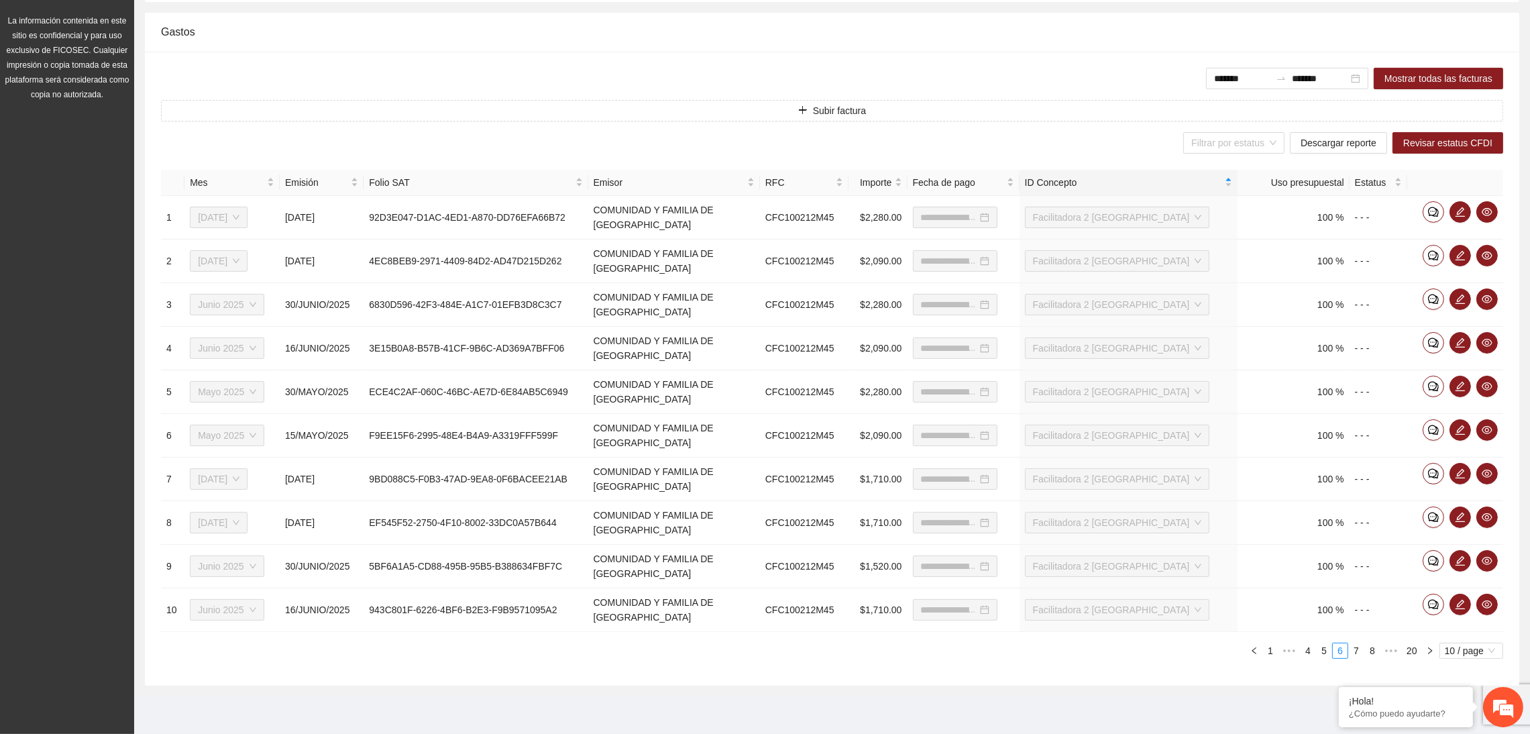
type input "**********"
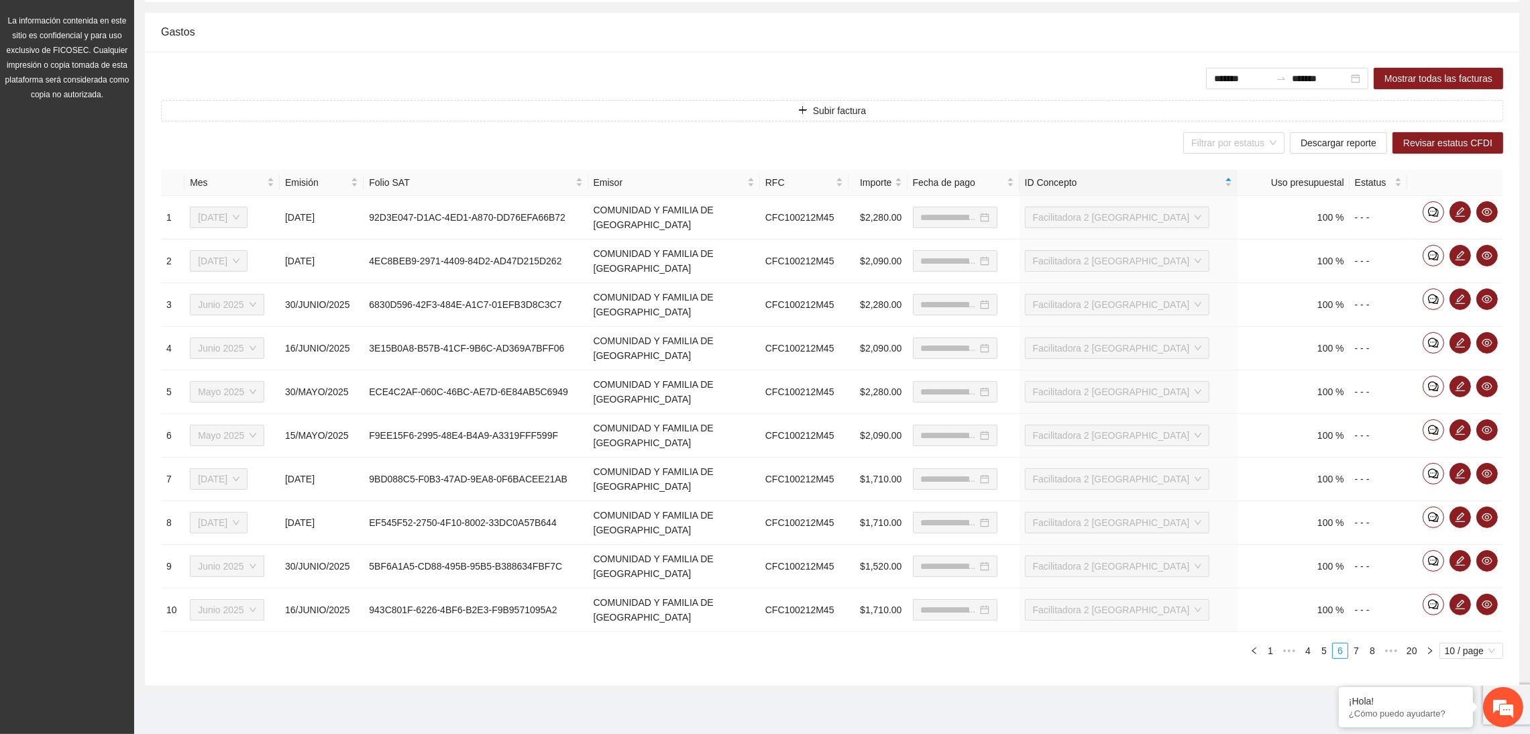
type input "**********"
click at [1491, 207] on icon "eye" at bounding box center [1487, 212] width 11 height 11
click at [1490, 254] on icon "eye" at bounding box center [1487, 255] width 11 height 11
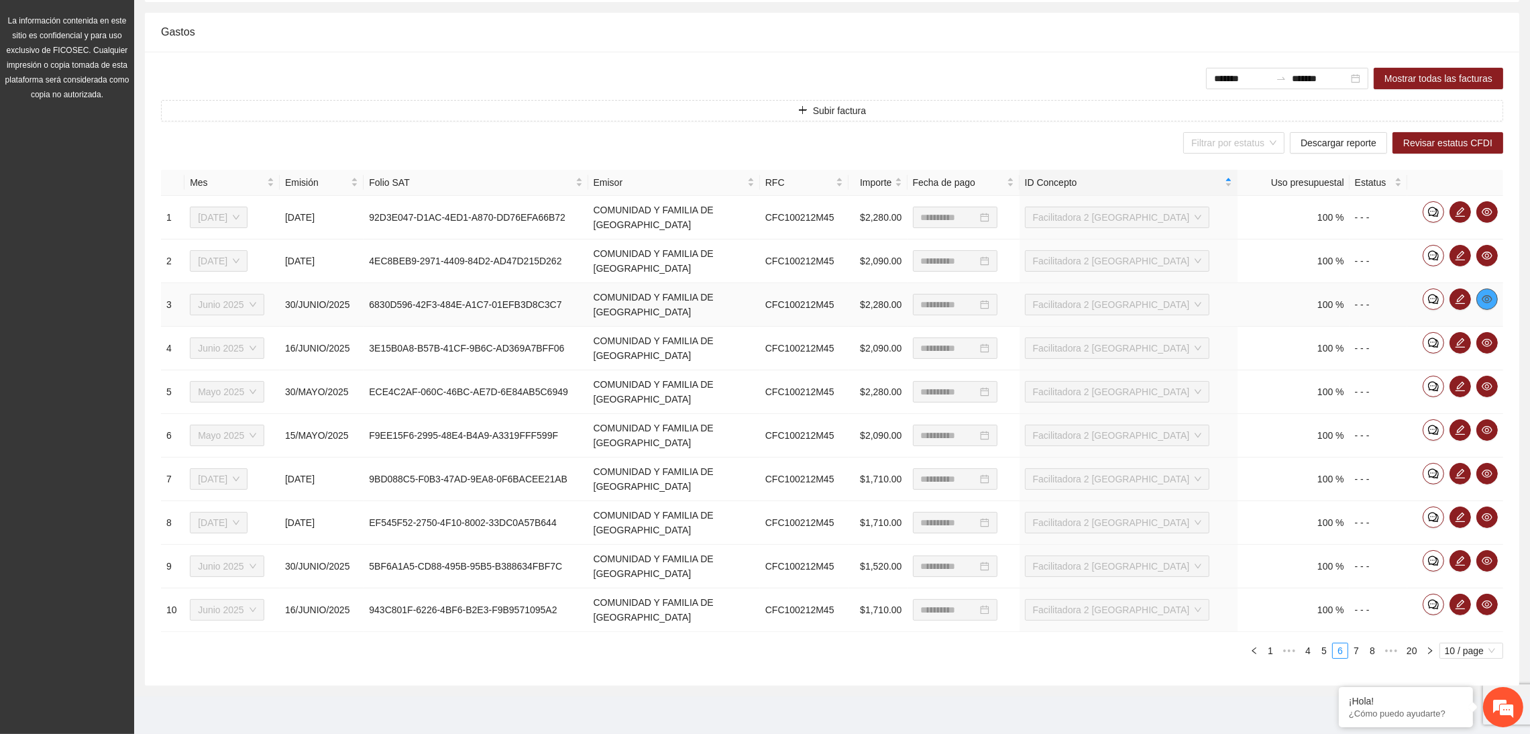
click at [1488, 294] on icon "eye" at bounding box center [1487, 299] width 11 height 11
click at [1485, 346] on icon "eye" at bounding box center [1487, 342] width 11 height 11
click at [1486, 388] on icon "eye" at bounding box center [1487, 386] width 11 height 11
click at [1490, 428] on icon "eye" at bounding box center [1487, 430] width 11 height 11
click at [1492, 475] on icon "eye" at bounding box center [1487, 473] width 11 height 11
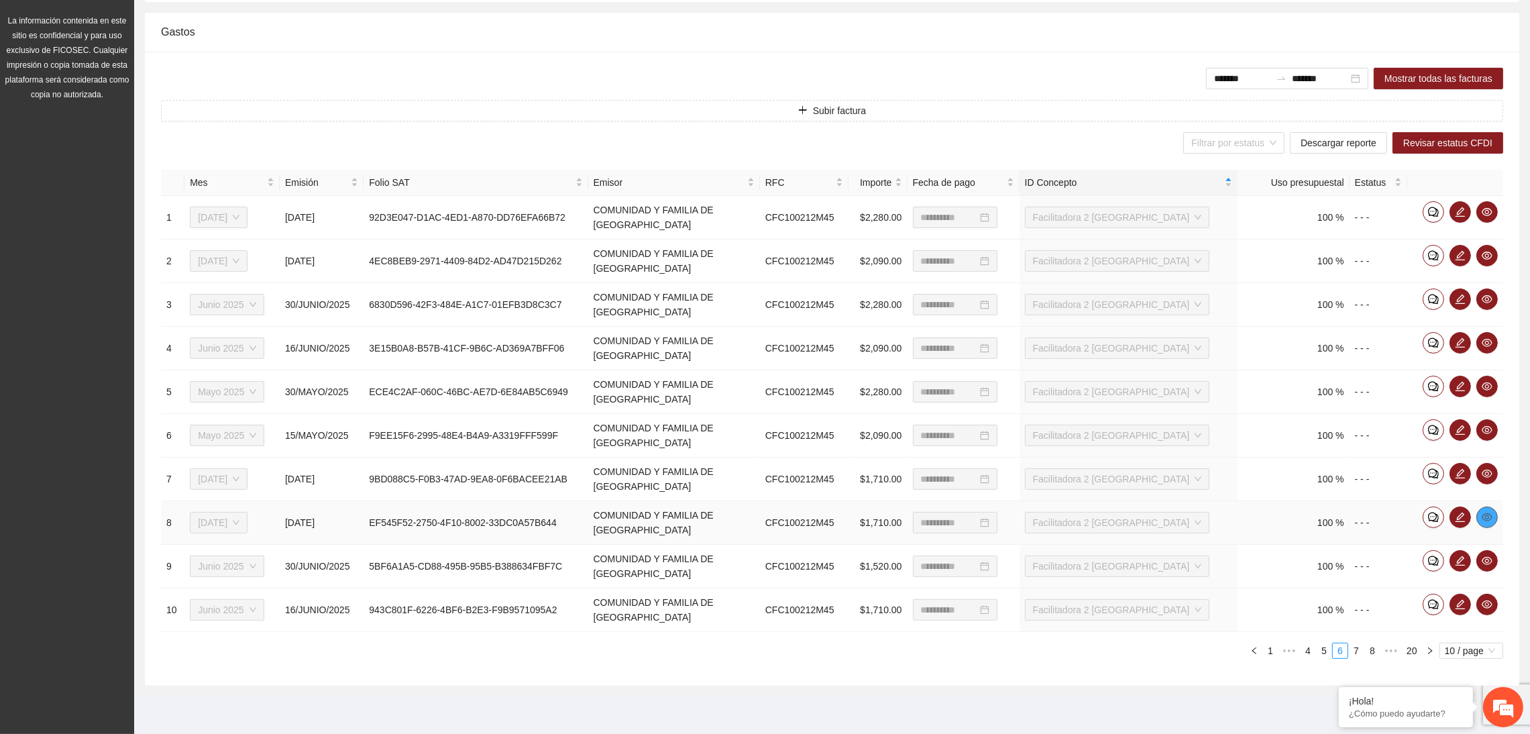
click at [1491, 517] on icon "eye" at bounding box center [1487, 517] width 11 height 11
click at [1489, 559] on icon "eye" at bounding box center [1487, 560] width 11 height 11
click at [1493, 615] on div at bounding box center [1487, 604] width 21 height 21
click at [1487, 607] on icon "eye" at bounding box center [1487, 604] width 11 height 11
click at [562, 24] on div "Gastos" at bounding box center [832, 32] width 1342 height 38
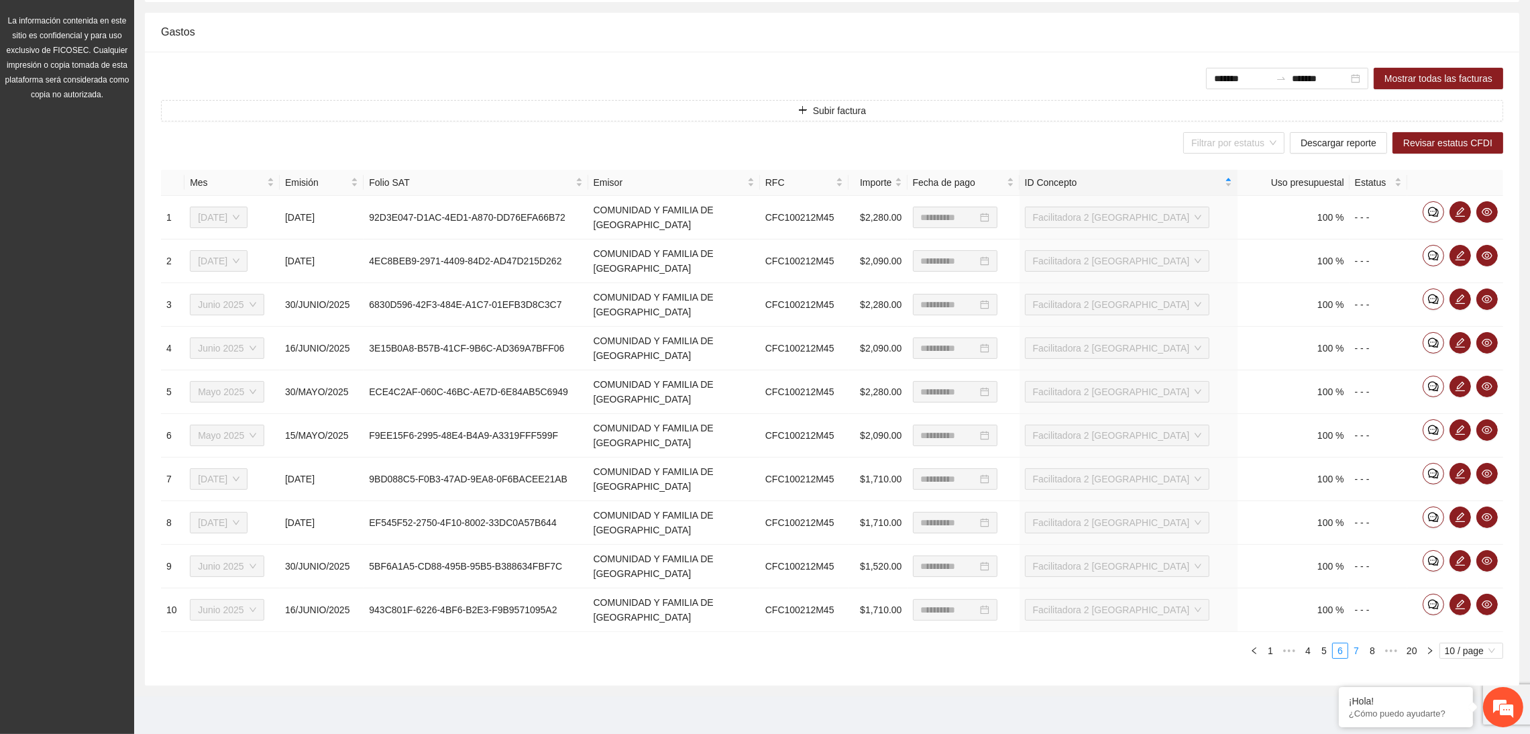
click at [1355, 649] on link "7" at bounding box center [1356, 650] width 15 height 15
type input "**********"
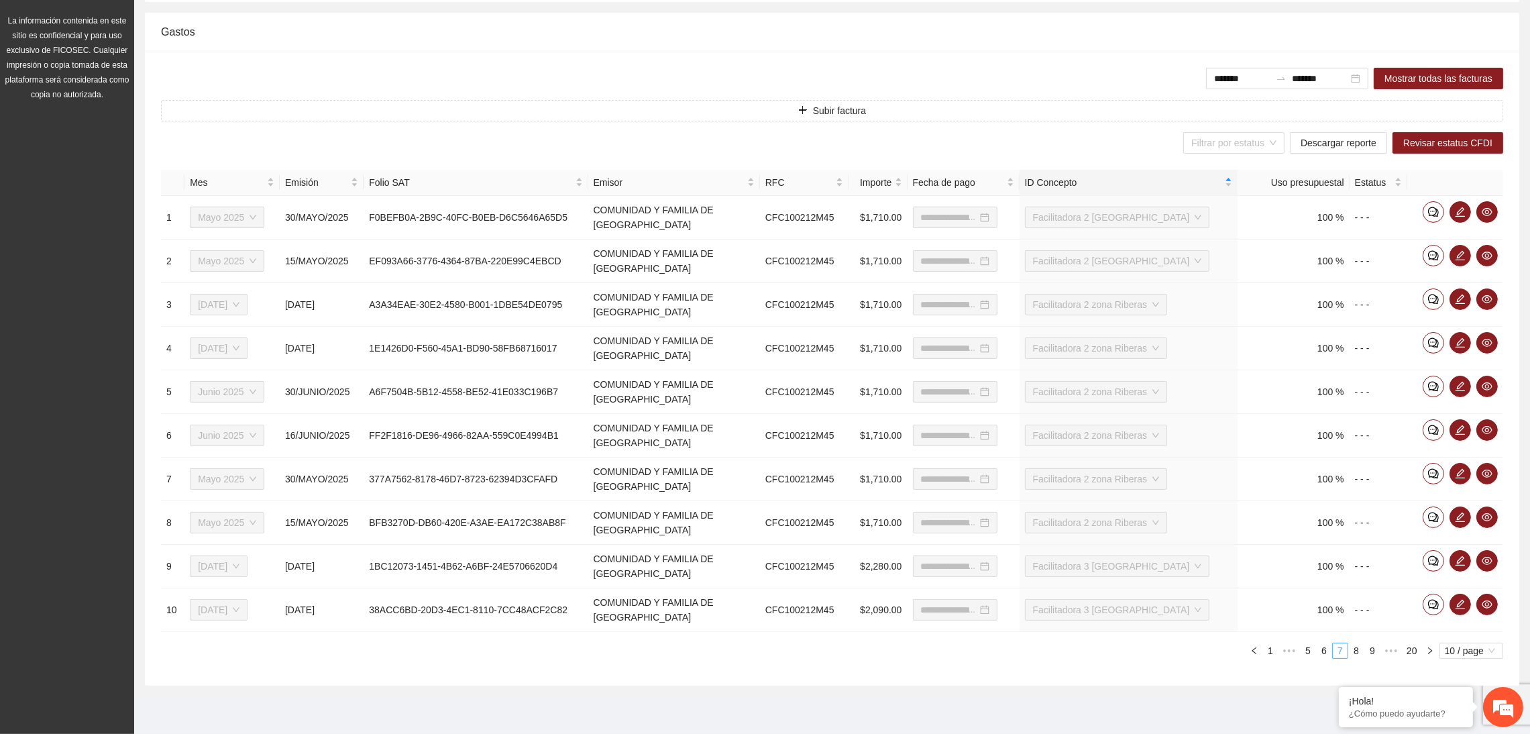
type input "**********"
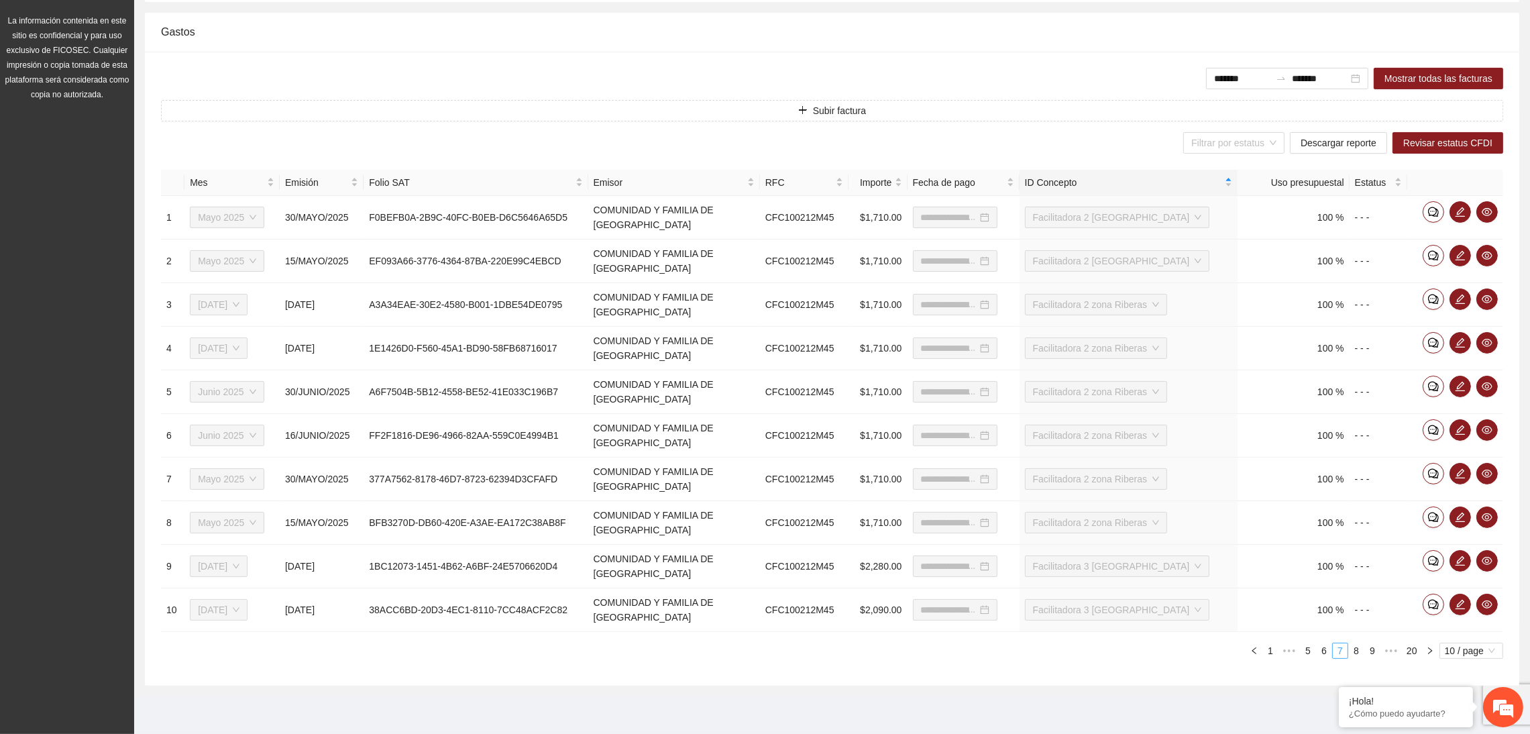
type input "**********"
click at [1491, 207] on span "eye" at bounding box center [1487, 212] width 20 height 11
click at [1486, 254] on icon "eye" at bounding box center [1487, 256] width 11 height 8
click at [1486, 296] on icon "eye" at bounding box center [1487, 299] width 11 height 11
click at [1488, 347] on icon "eye" at bounding box center [1487, 342] width 11 height 11
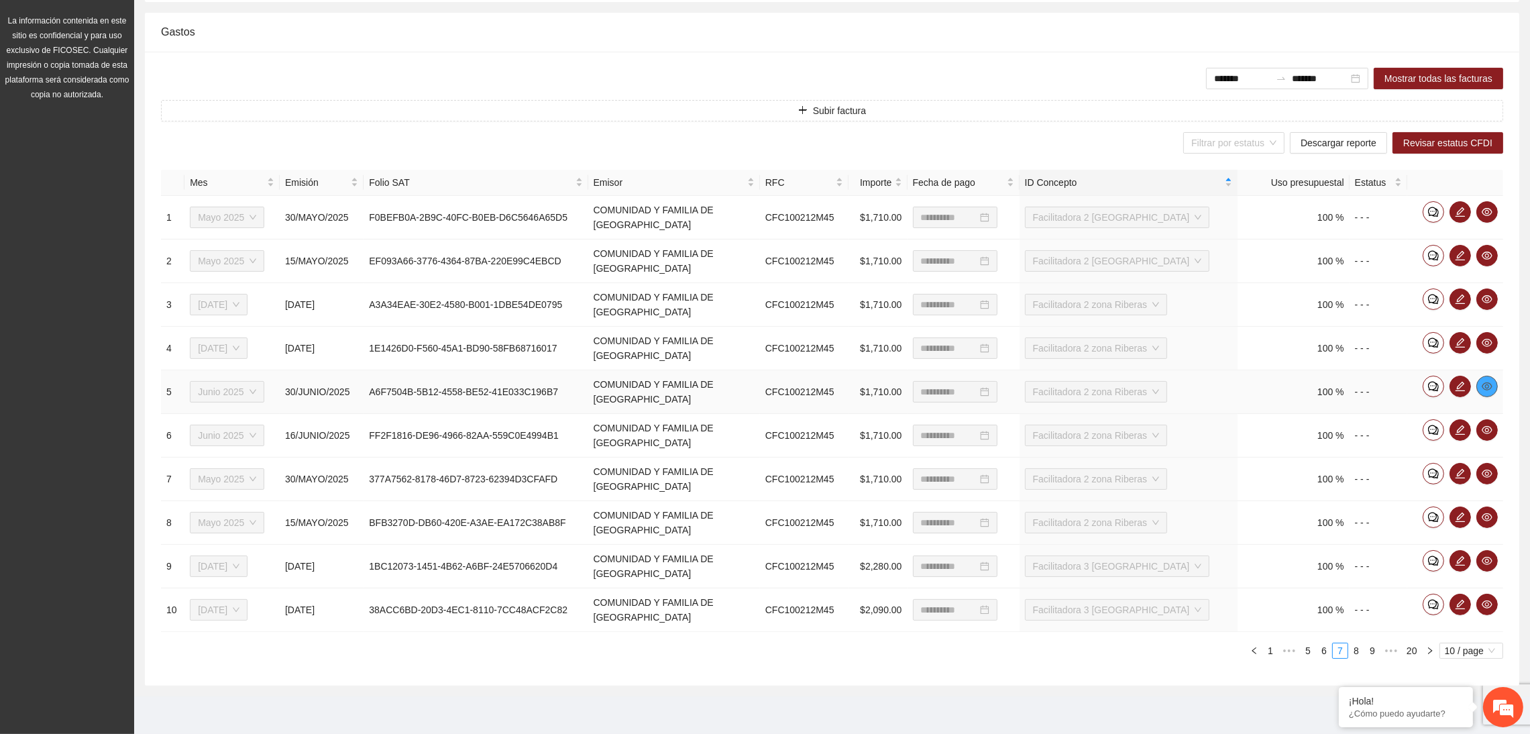
click at [1487, 386] on icon "eye" at bounding box center [1487, 386] width 11 height 11
click at [1490, 425] on icon "eye" at bounding box center [1487, 430] width 11 height 11
click at [1483, 472] on icon "eye" at bounding box center [1487, 474] width 11 height 8
click at [1486, 515] on icon "eye" at bounding box center [1487, 517] width 11 height 11
click at [1483, 560] on icon "eye" at bounding box center [1487, 560] width 11 height 11
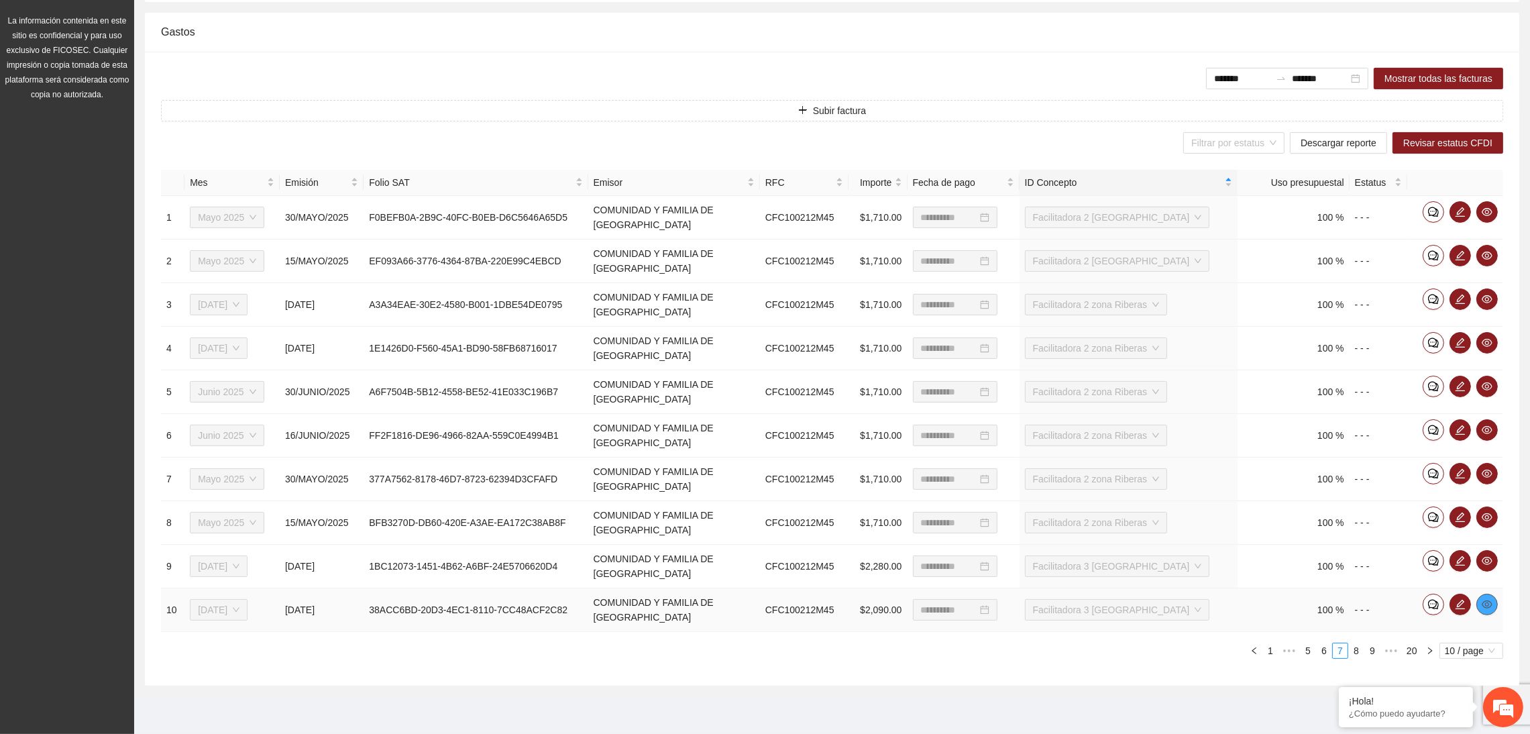
click at [1490, 602] on icon "eye" at bounding box center [1487, 604] width 11 height 8
click at [1352, 657] on link "8" at bounding box center [1356, 650] width 15 height 15
click at [1485, 211] on icon "eye" at bounding box center [1487, 212] width 11 height 11
click at [1487, 252] on icon "eye" at bounding box center [1487, 255] width 11 height 11
click at [1490, 303] on icon "eye" at bounding box center [1487, 299] width 11 height 11
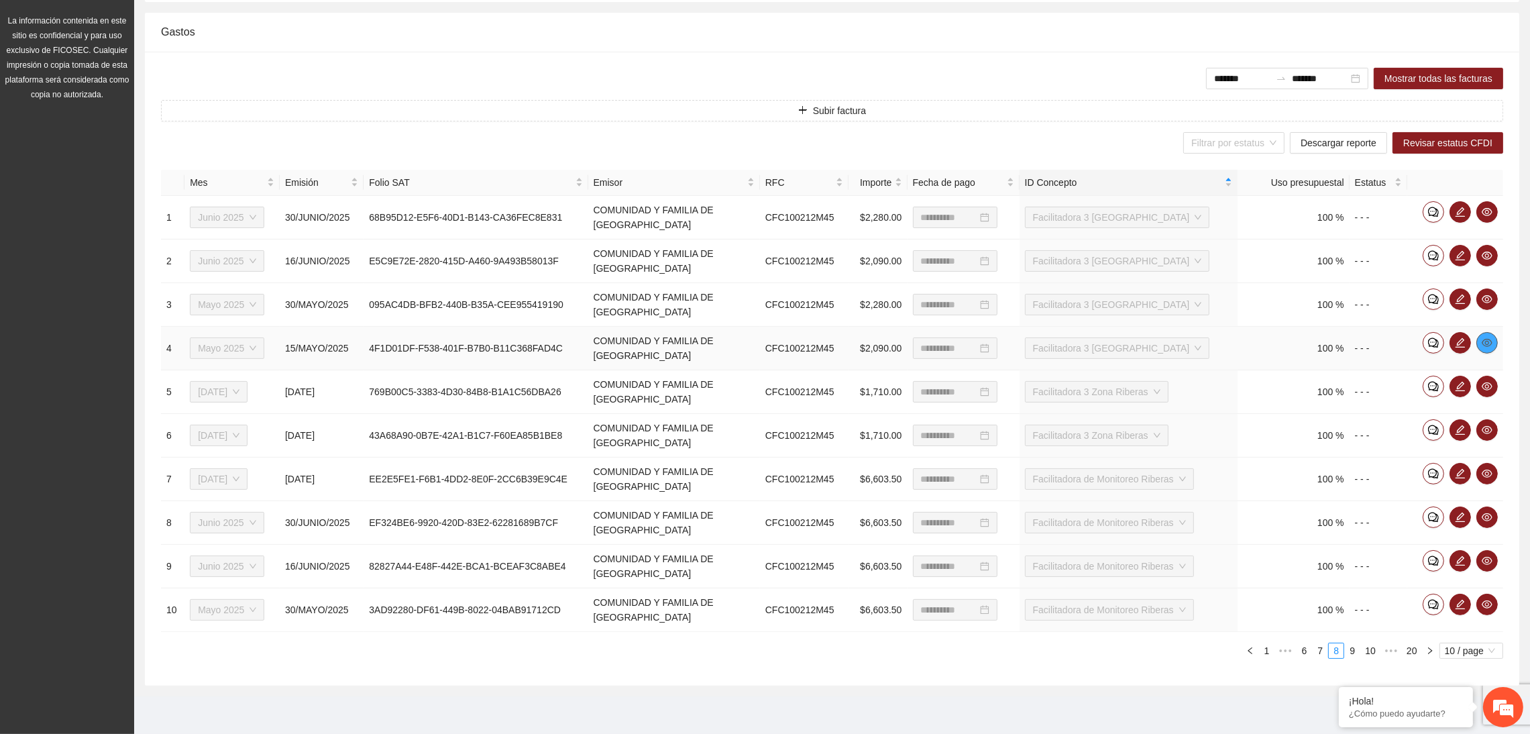
click at [1490, 344] on icon "eye" at bounding box center [1487, 342] width 11 height 11
click at [1490, 382] on icon "eye" at bounding box center [1487, 386] width 11 height 11
click at [1482, 431] on icon "eye" at bounding box center [1487, 430] width 11 height 11
click at [1487, 473] on icon "eye" at bounding box center [1487, 473] width 11 height 11
click at [1479, 521] on span "eye" at bounding box center [1487, 517] width 20 height 11
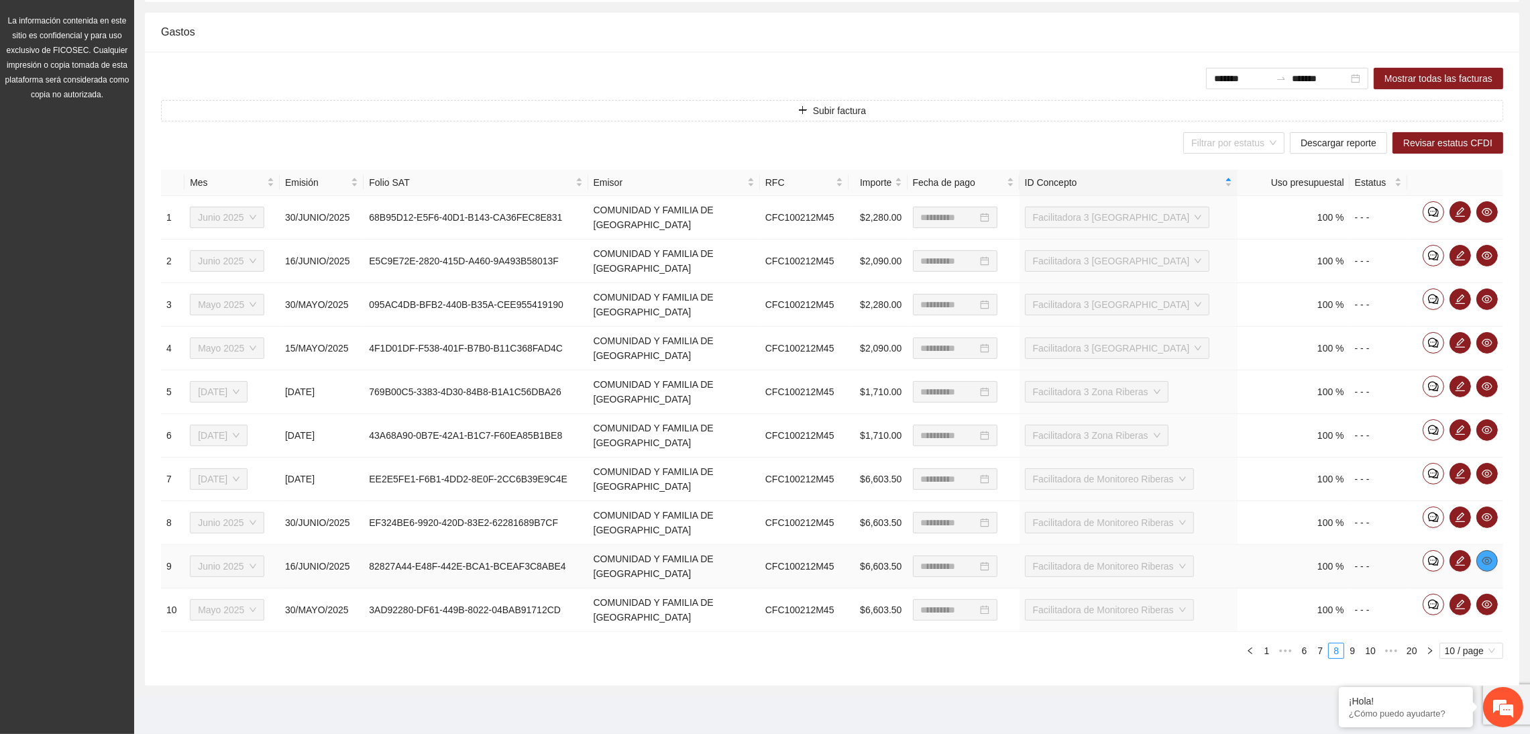
click at [1491, 565] on icon "eye" at bounding box center [1487, 560] width 11 height 11
click at [1488, 616] on td at bounding box center [1455, 610] width 96 height 44
click at [1485, 606] on icon "eye" at bounding box center [1487, 604] width 11 height 11
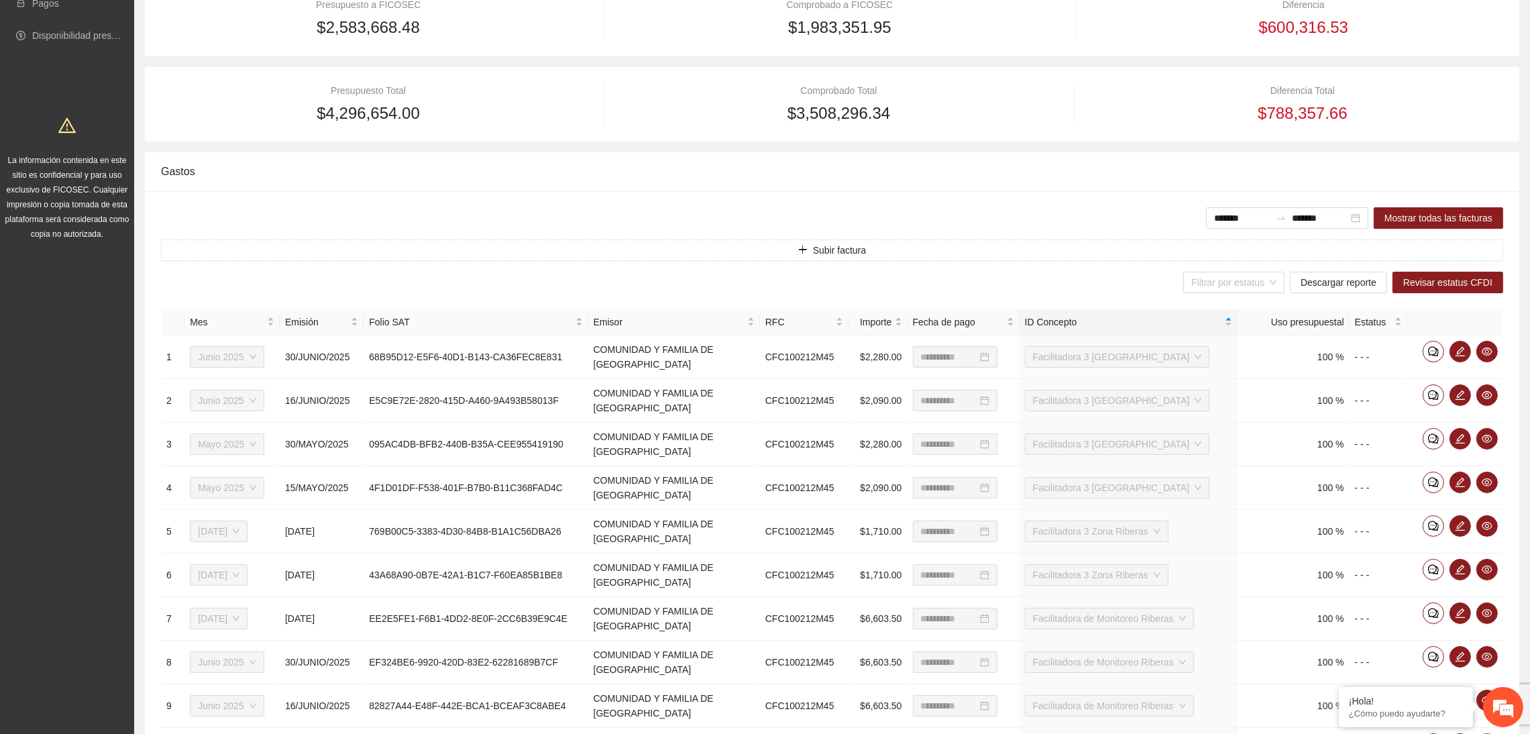
scroll to position [177, 0]
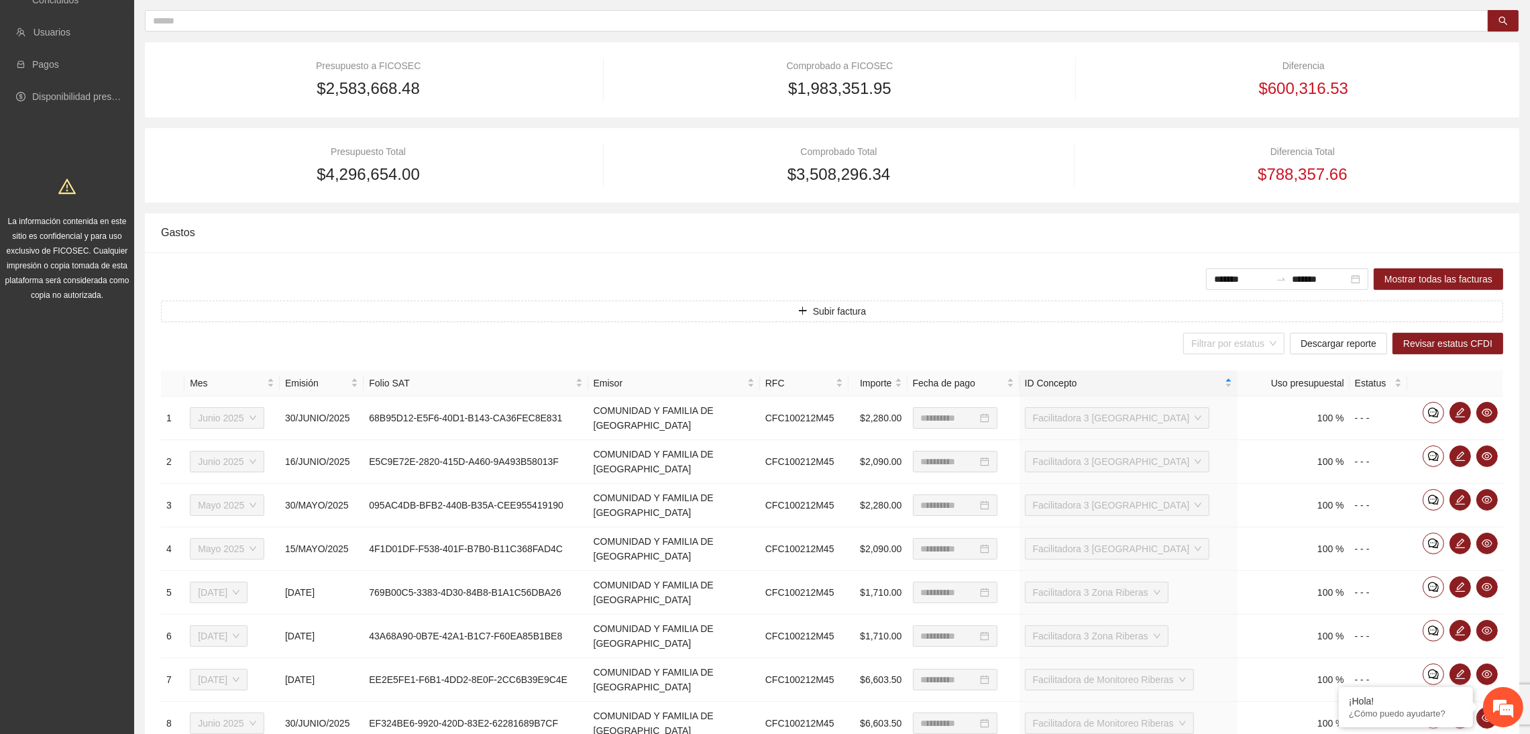
click at [489, 84] on div "$2,583,668.48" at bounding box center [368, 88] width 415 height 25
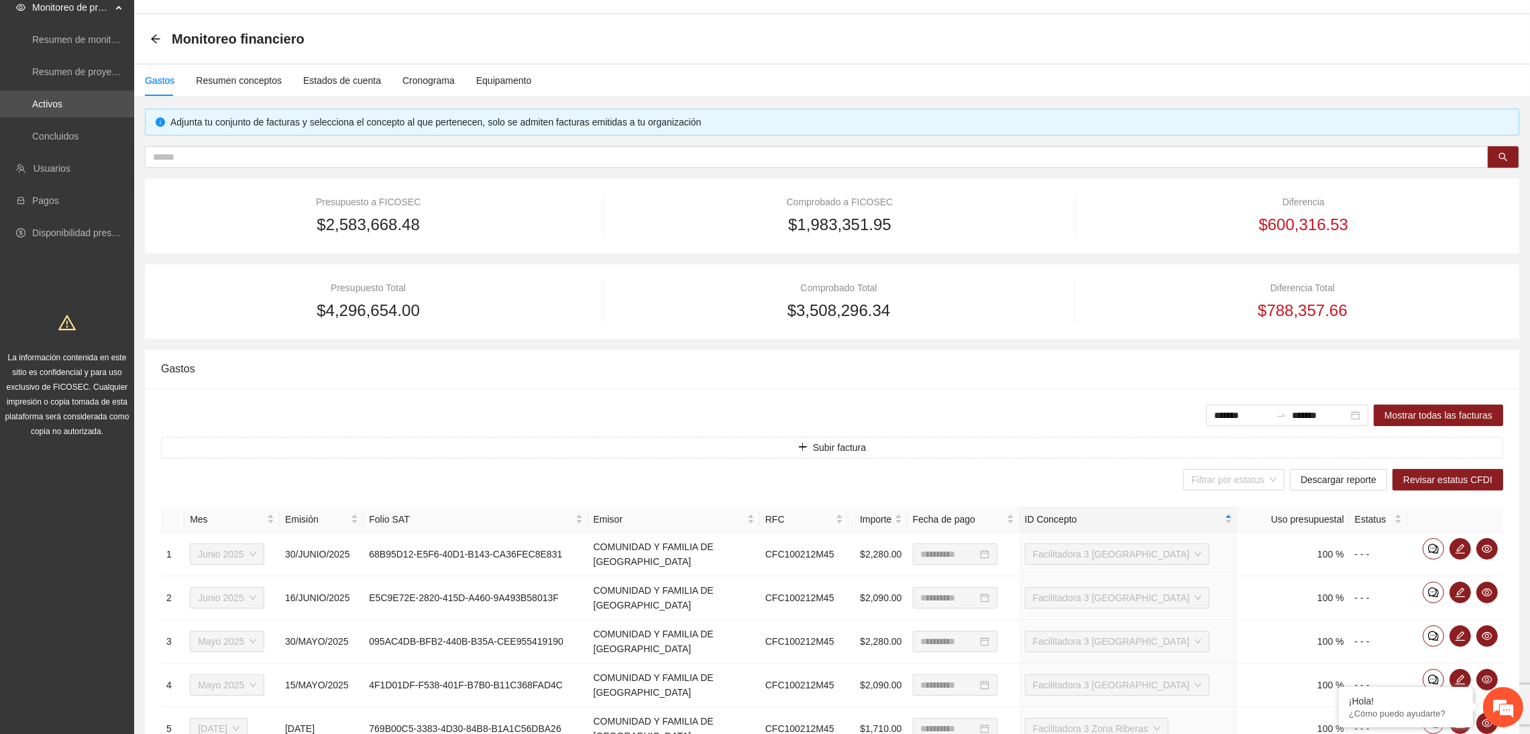
scroll to position [0, 0]
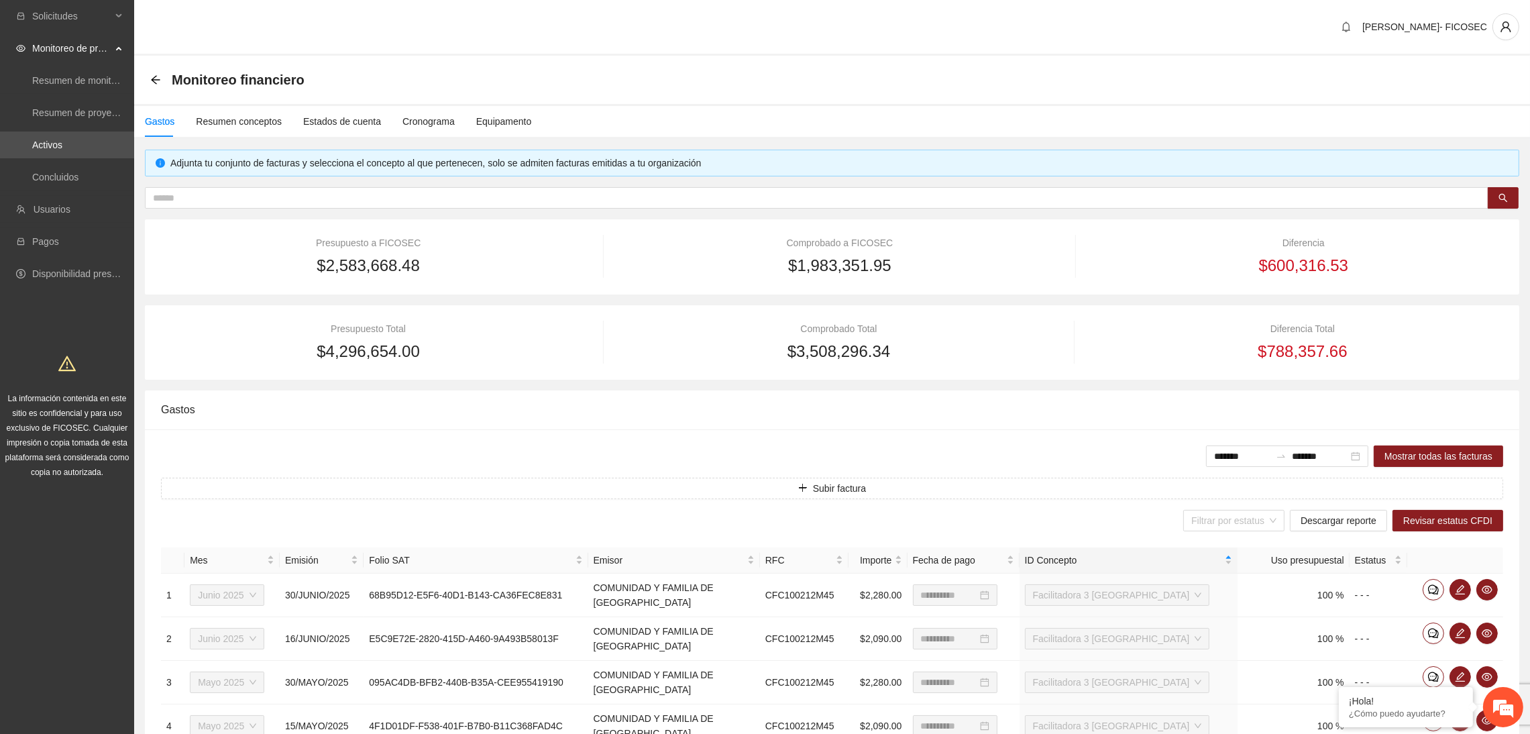
click at [372, 28] on div "[PERSON_NAME]- FICOSEC" at bounding box center [832, 28] width 1396 height 56
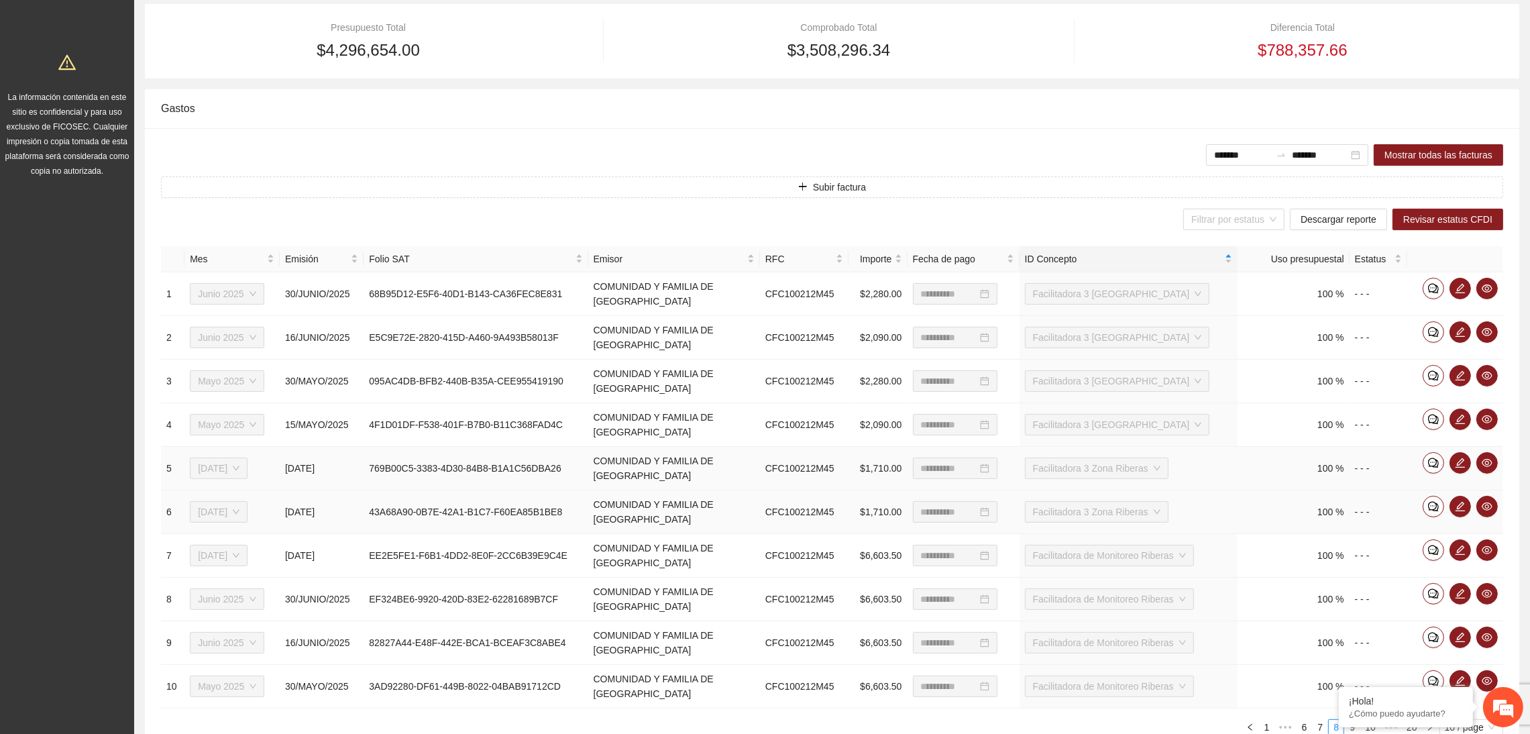
scroll to position [378, 0]
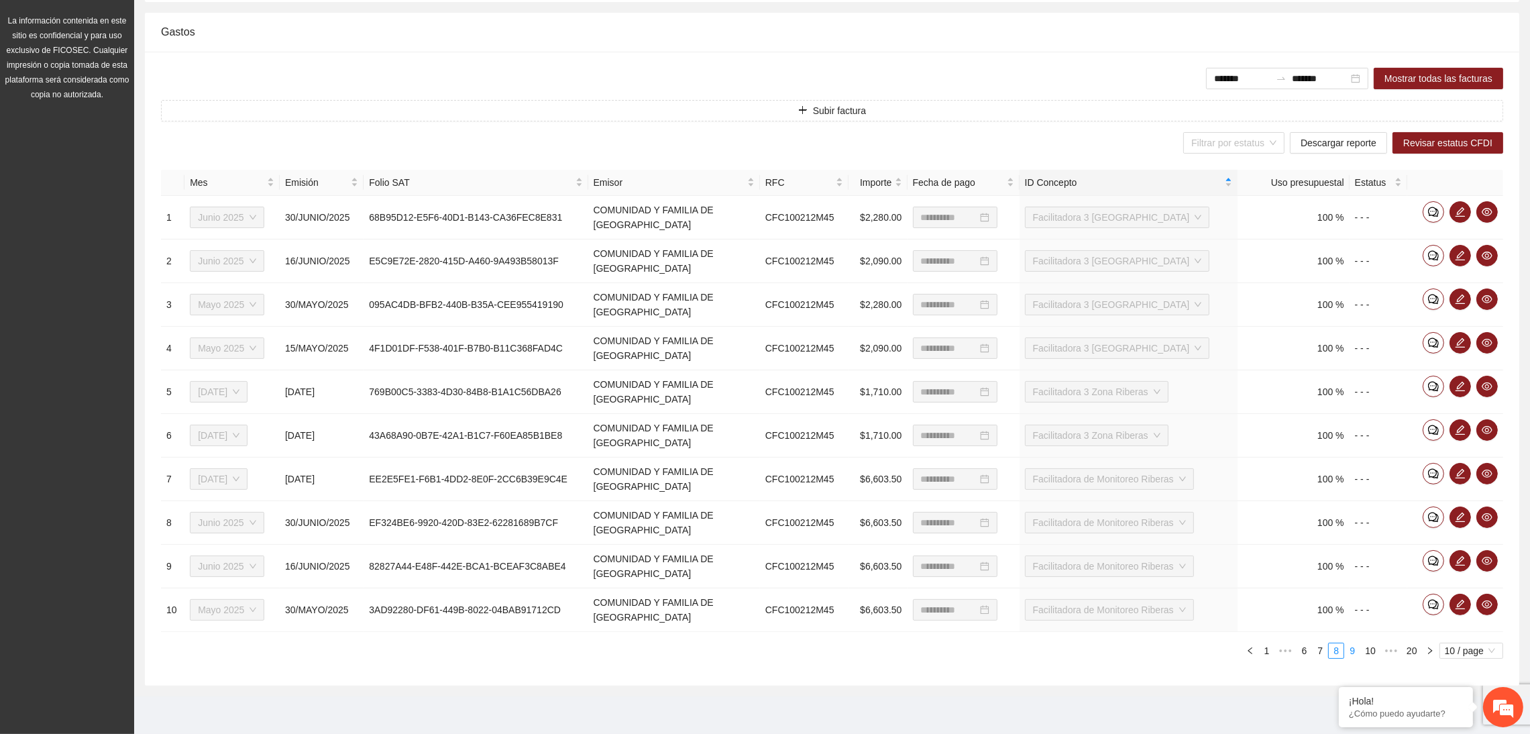
click at [1350, 653] on link "9" at bounding box center [1352, 650] width 15 height 15
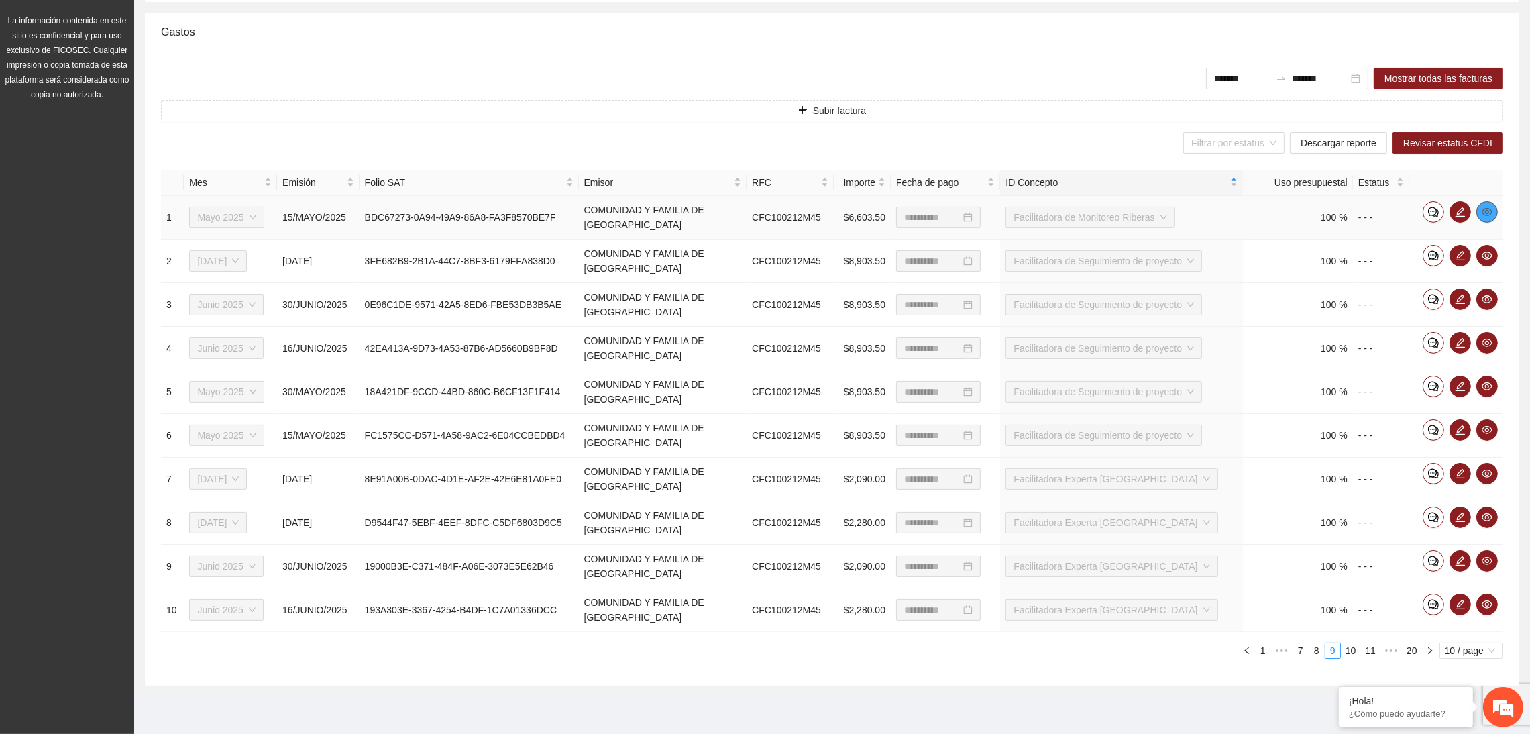
click at [1484, 211] on icon "eye" at bounding box center [1487, 212] width 11 height 11
click at [1490, 253] on icon "eye" at bounding box center [1487, 256] width 11 height 8
click at [1489, 290] on button "button" at bounding box center [1487, 298] width 21 height 21
click at [1487, 344] on icon "eye" at bounding box center [1487, 342] width 11 height 11
click at [1485, 390] on icon "eye" at bounding box center [1487, 386] width 11 height 11
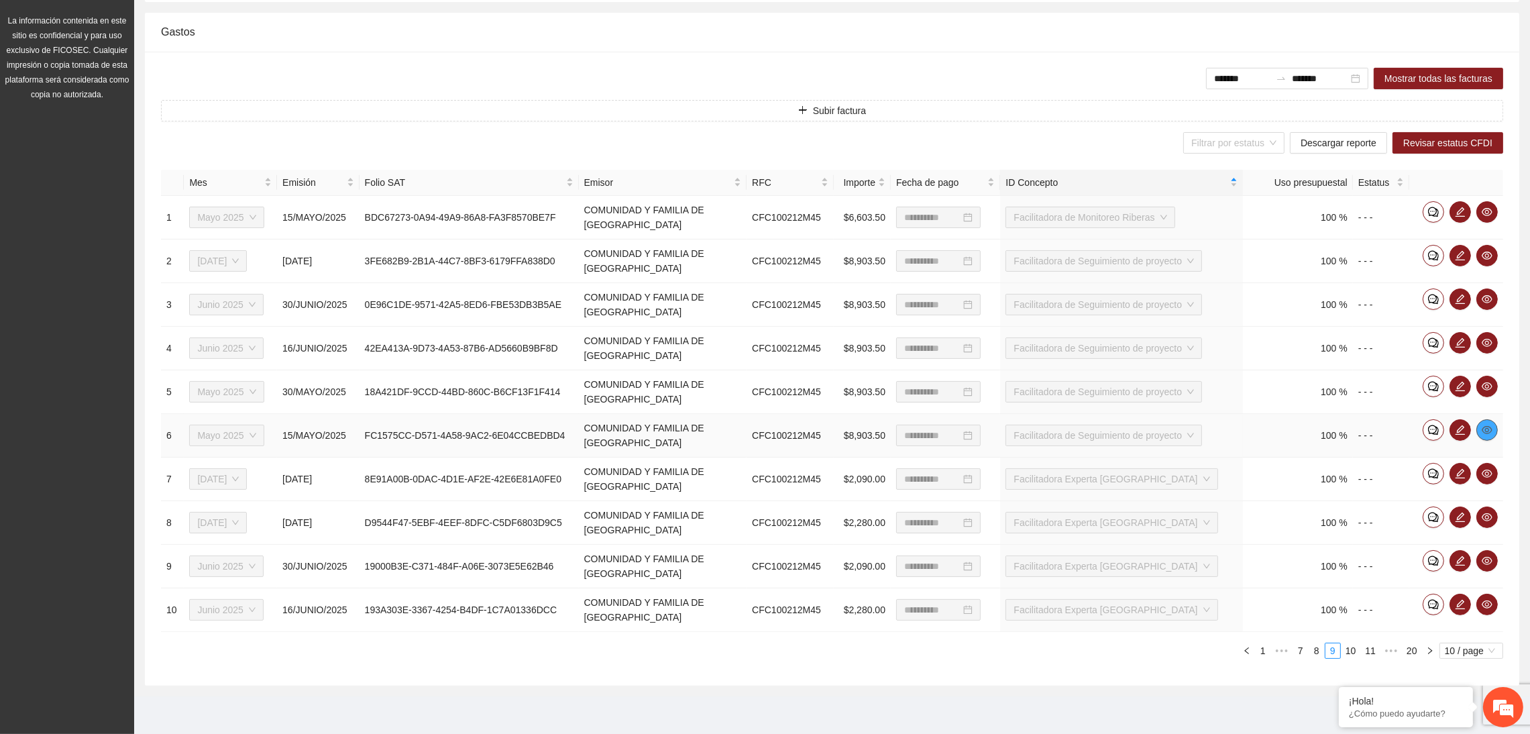
click at [1486, 431] on icon "eye" at bounding box center [1487, 430] width 11 height 8
click at [1491, 472] on icon "eye" at bounding box center [1487, 474] width 11 height 8
click at [1487, 471] on icon "eye" at bounding box center [1487, 473] width 11 height 11
click at [1436, 469] on icon "comment" at bounding box center [1433, 473] width 11 height 11
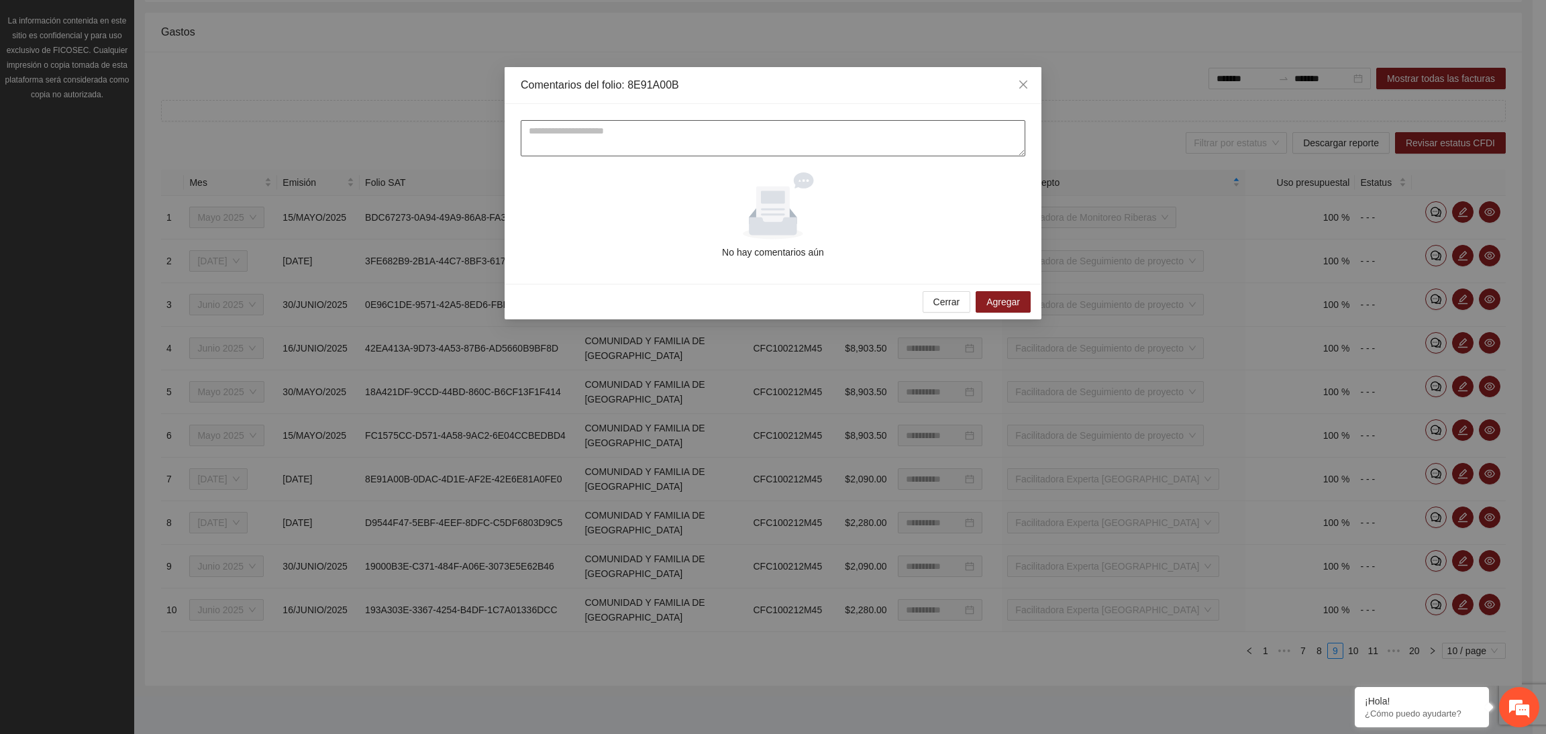
click at [550, 135] on textarea at bounding box center [773, 138] width 504 height 36
type textarea "**********"
click at [984, 304] on button "Agregar" at bounding box center [1002, 301] width 55 height 21
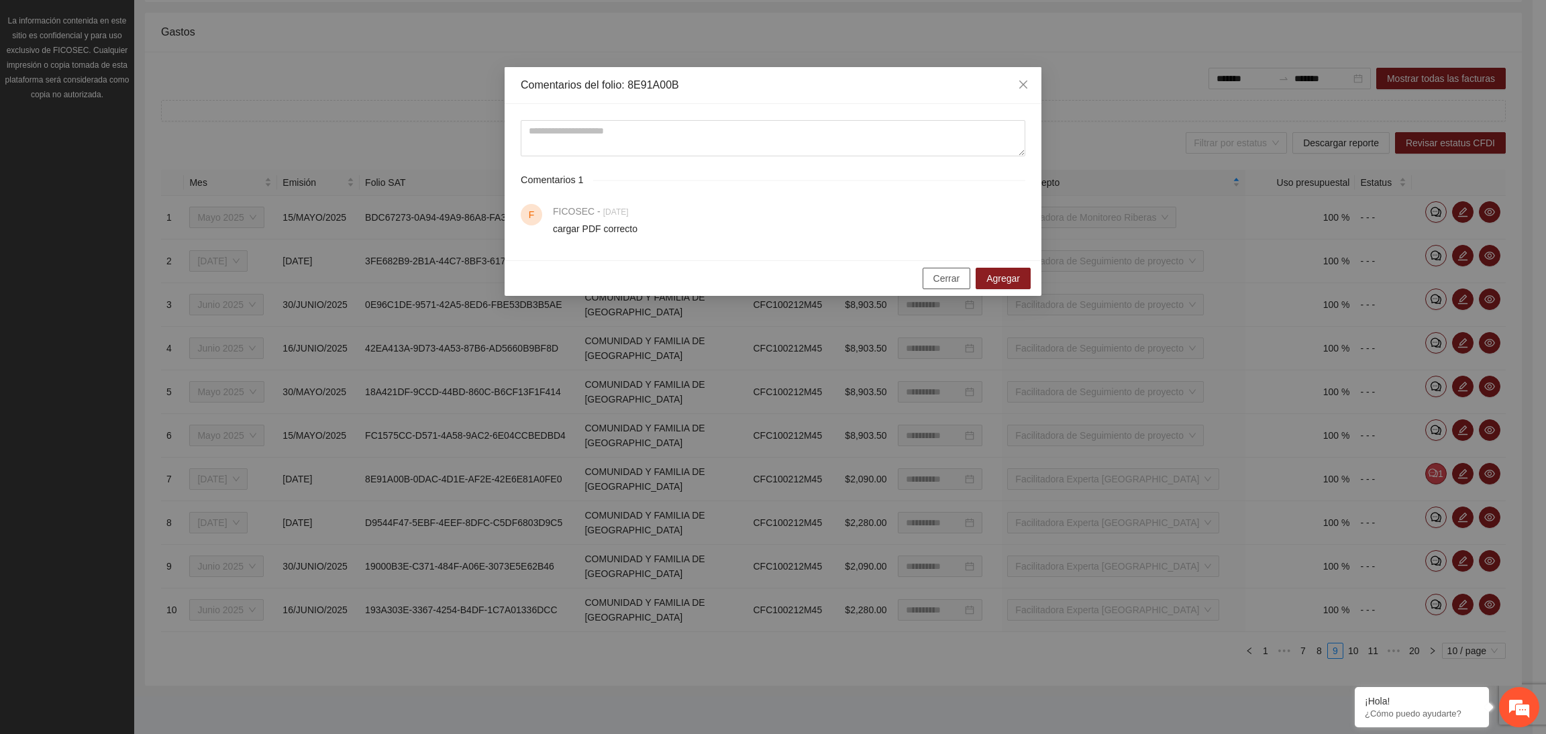
drag, startPoint x: 945, startPoint y: 271, endPoint x: 951, endPoint y: 277, distance: 8.5
click at [943, 270] on button "Cerrar" at bounding box center [946, 278] width 48 height 21
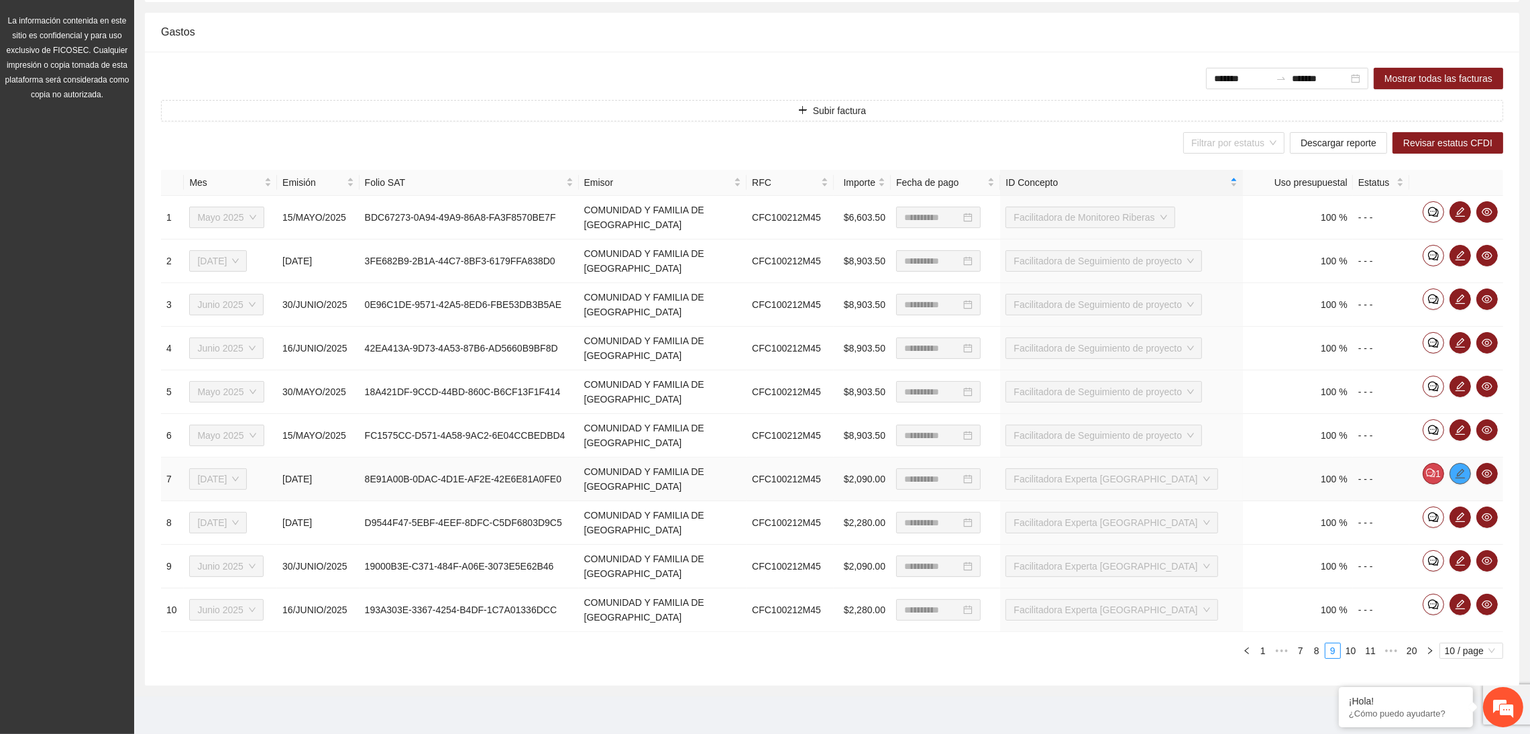
drag, startPoint x: 1466, startPoint y: 473, endPoint x: 1460, endPoint y: 470, distance: 7.2
click at [1466, 472] on span "edit" at bounding box center [1460, 473] width 20 height 11
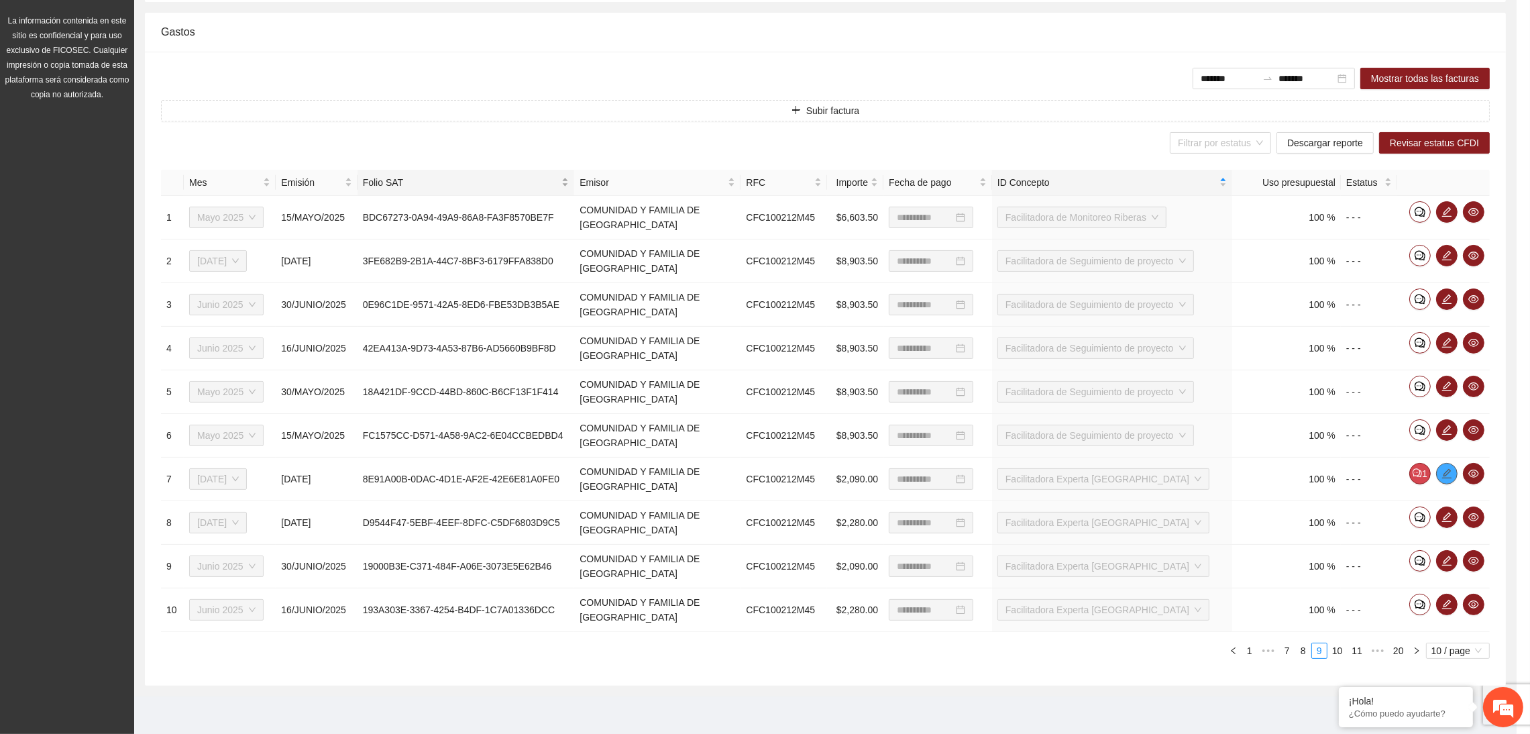
type input "**********"
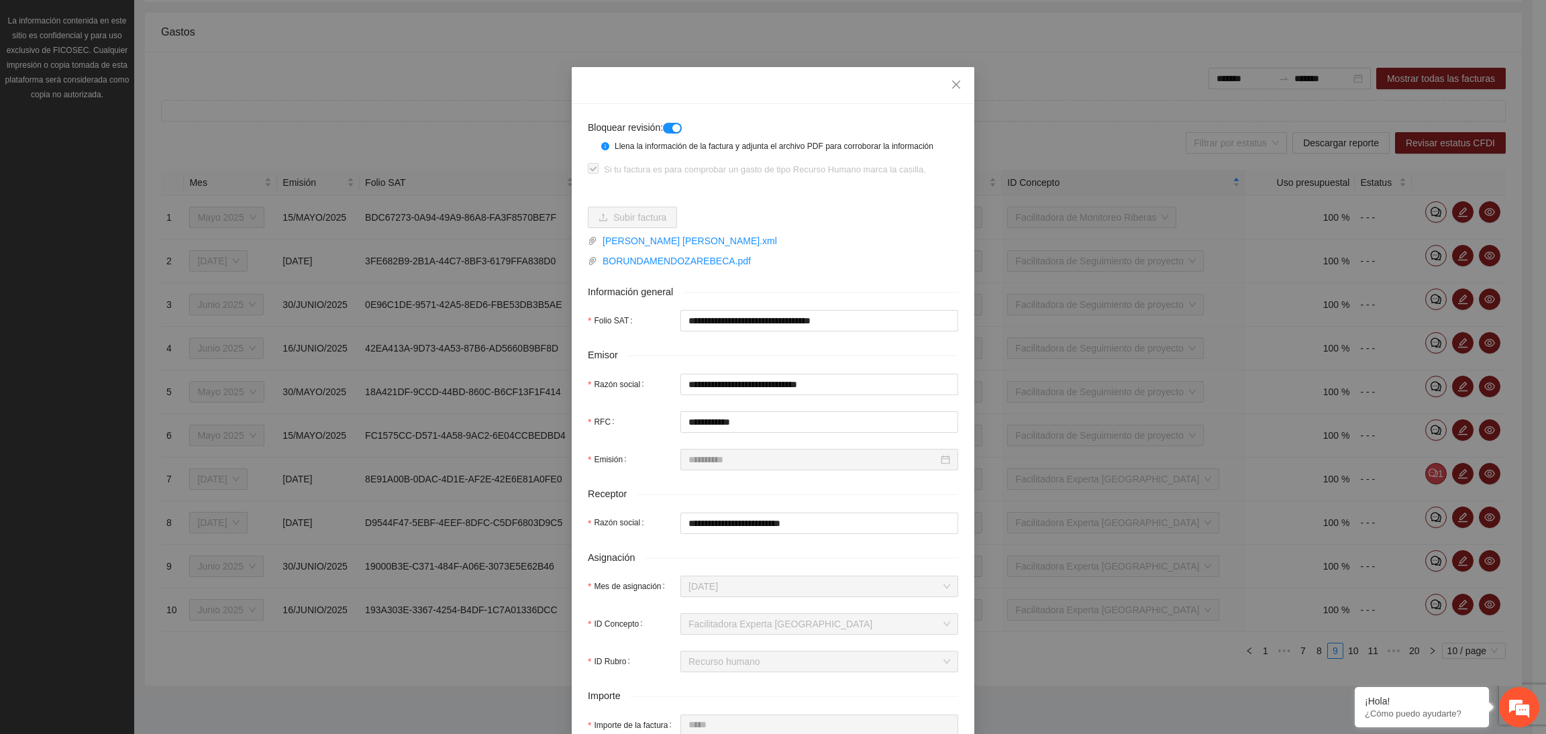
click at [672, 125] on div "button" at bounding box center [676, 128] width 8 height 8
drag, startPoint x: 871, startPoint y: 325, endPoint x: 625, endPoint y: 336, distance: 247.1
click at [625, 336] on form "**********" at bounding box center [773, 585] width 370 height 931
click at [951, 84] on icon "close" at bounding box center [956, 84] width 11 height 11
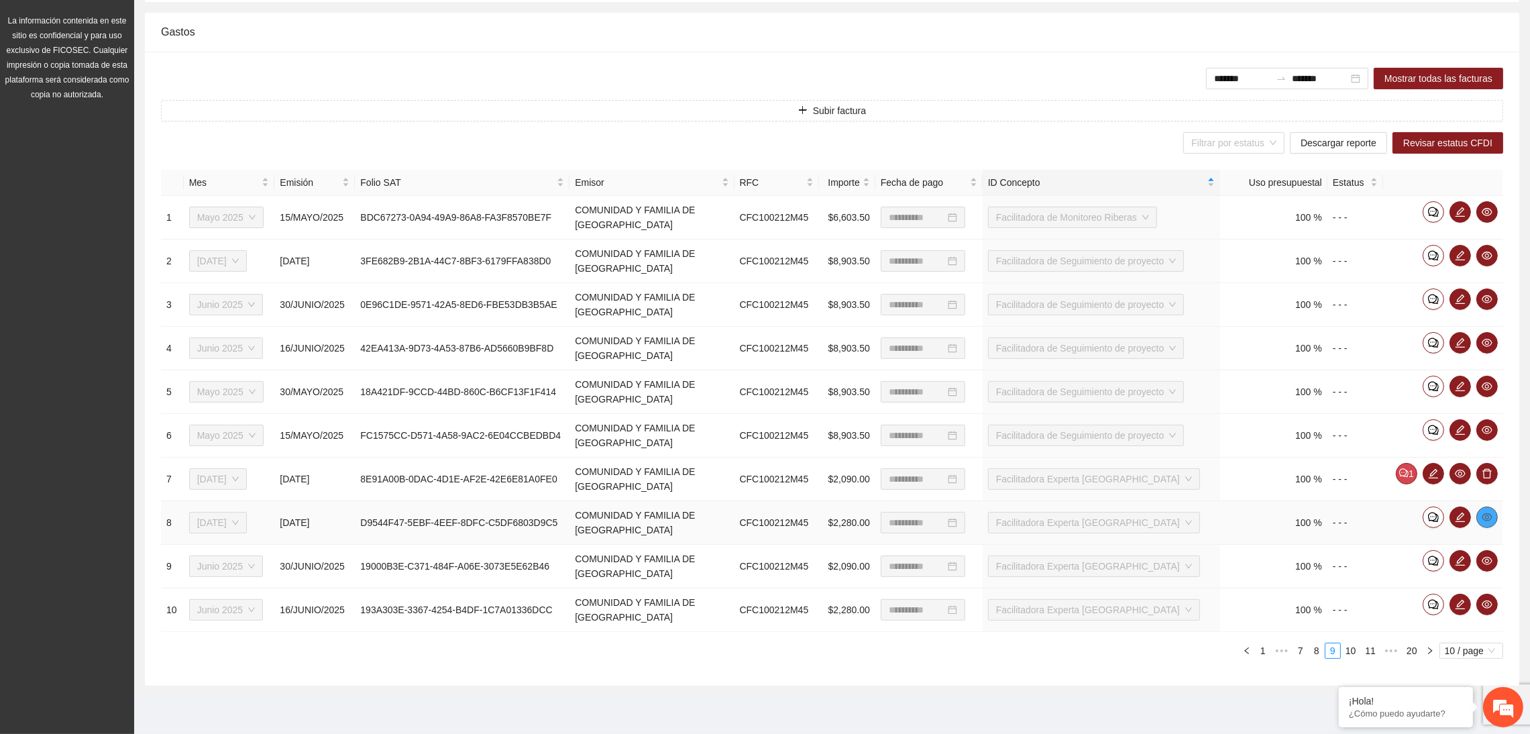
click at [1485, 520] on icon "eye" at bounding box center [1487, 517] width 11 height 8
click at [1487, 563] on icon "eye" at bounding box center [1487, 561] width 11 height 8
click at [1491, 604] on icon "eye" at bounding box center [1487, 604] width 11 height 8
click at [1348, 643] on link "10" at bounding box center [1351, 650] width 19 height 15
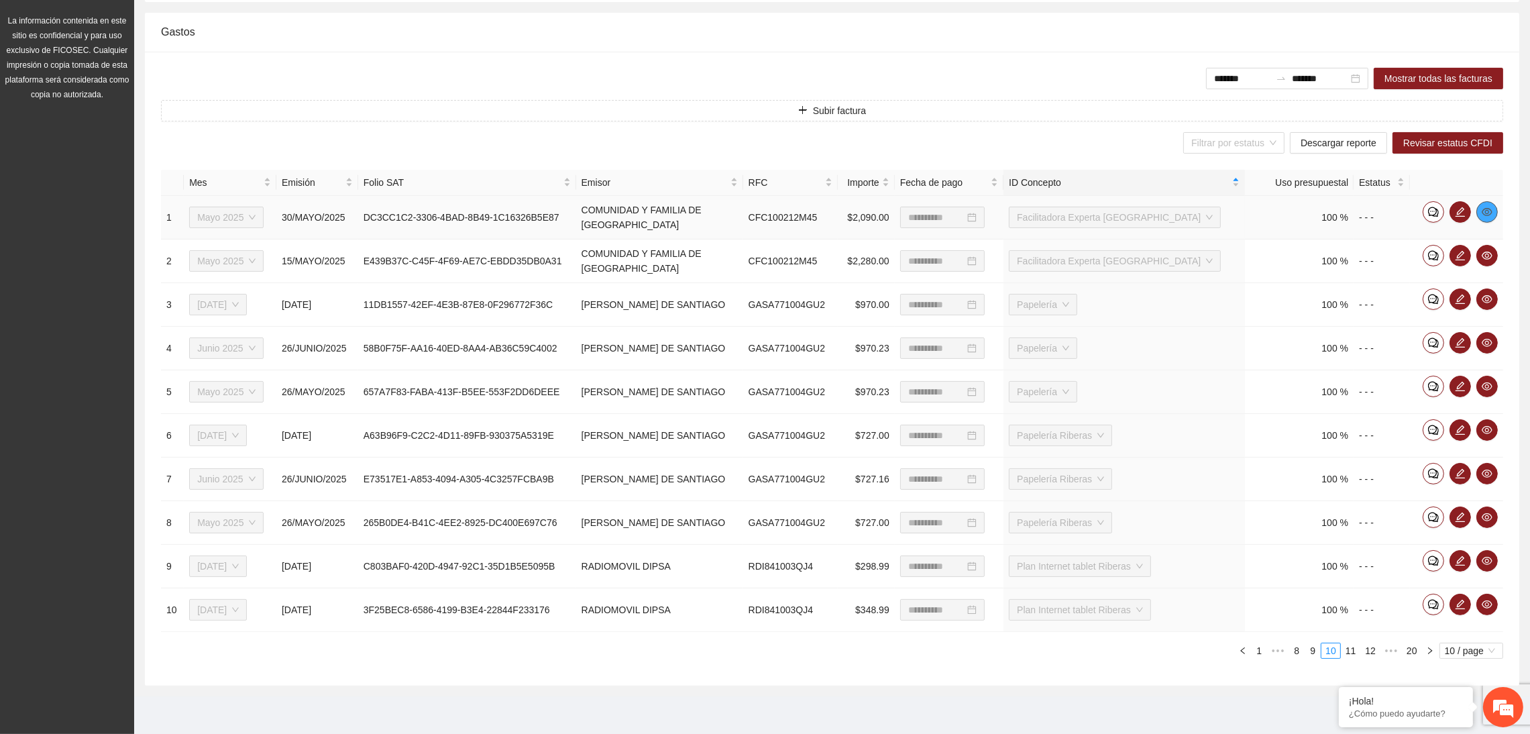
click at [1486, 207] on icon "eye" at bounding box center [1487, 212] width 11 height 11
click at [1488, 254] on icon "eye" at bounding box center [1487, 256] width 11 height 8
click at [1488, 304] on button "button" at bounding box center [1487, 298] width 21 height 21
click at [1485, 341] on icon "eye" at bounding box center [1487, 342] width 11 height 11
click at [1194, 680] on div "**********" at bounding box center [832, 369] width 1375 height 634
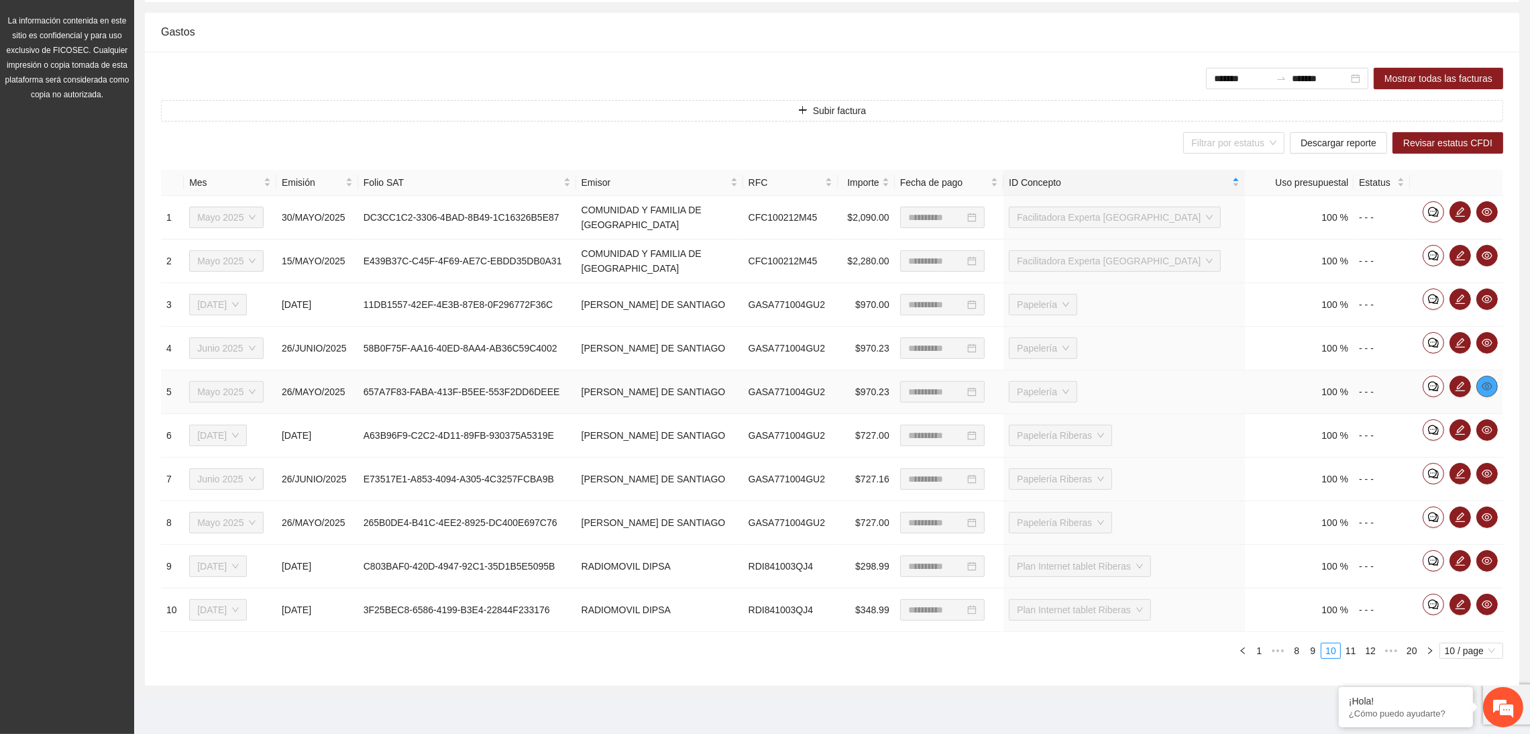
click at [1486, 386] on icon "eye" at bounding box center [1487, 386] width 11 height 8
click at [1490, 427] on icon "eye" at bounding box center [1487, 430] width 11 height 8
click at [1487, 476] on icon "eye" at bounding box center [1487, 474] width 11 height 8
click at [1482, 517] on icon "eye" at bounding box center [1487, 517] width 11 height 11
click at [1492, 563] on icon "eye" at bounding box center [1487, 560] width 11 height 11
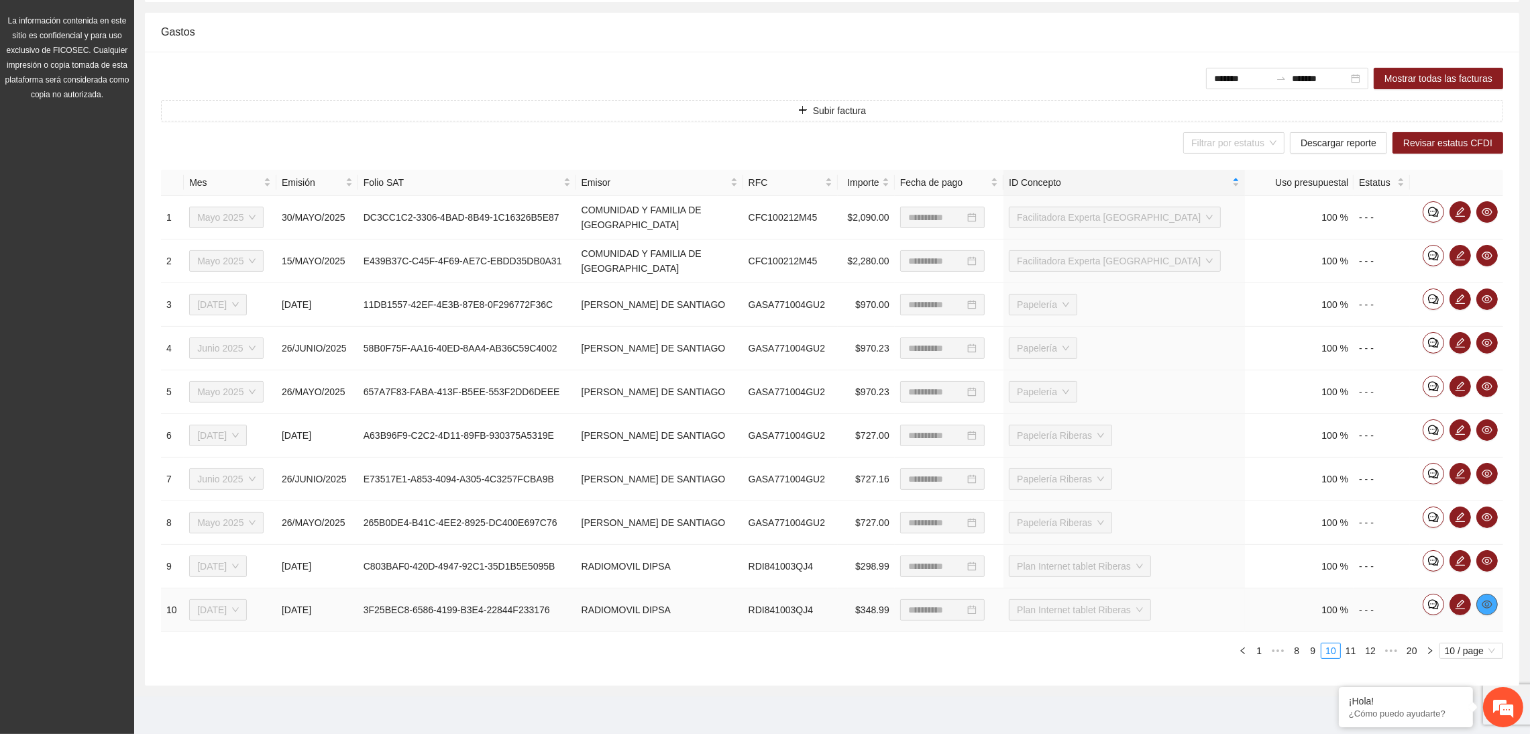
click at [1484, 602] on icon "eye" at bounding box center [1487, 604] width 11 height 8
click at [1349, 650] on link "11" at bounding box center [1351, 650] width 19 height 15
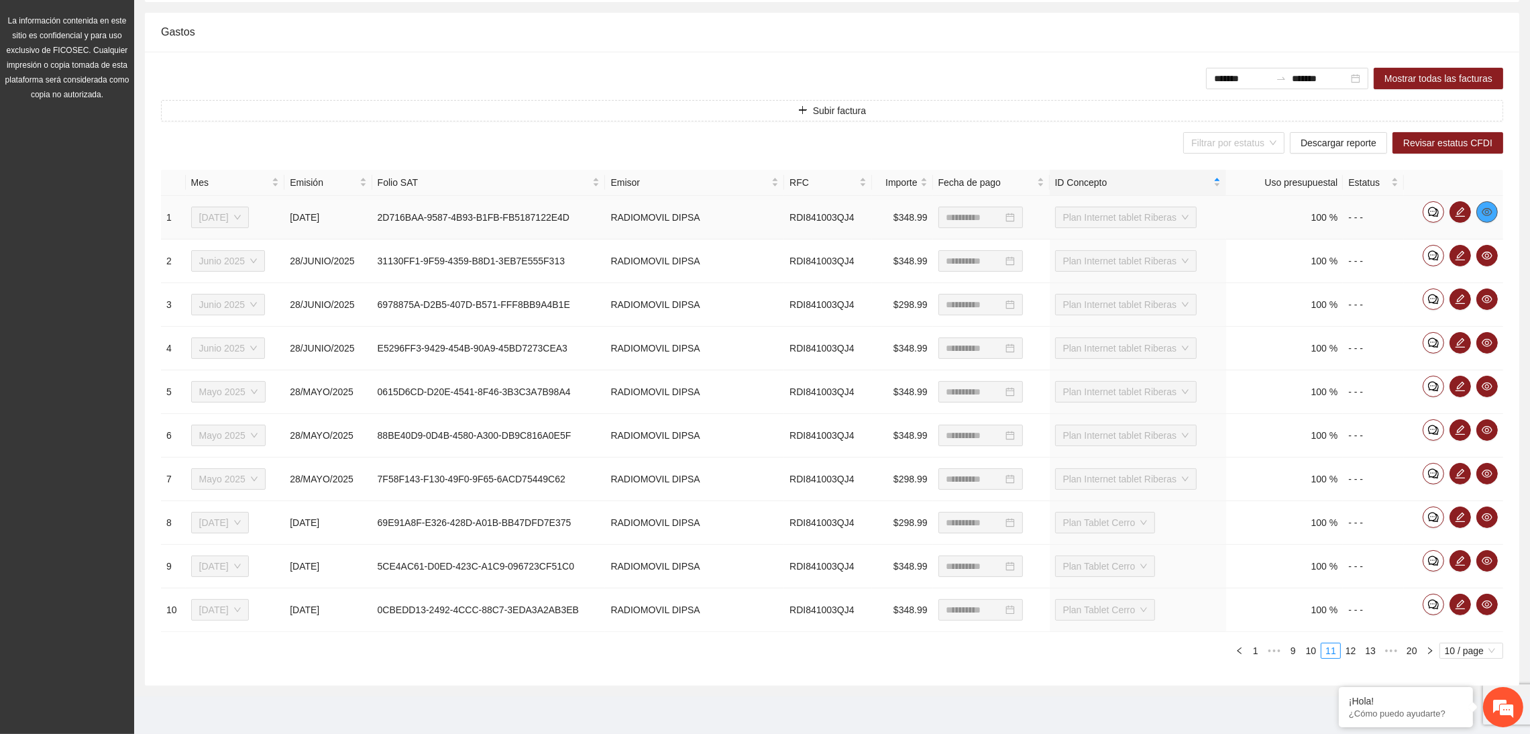
drag, startPoint x: 1495, startPoint y: 211, endPoint x: 1487, endPoint y: 207, distance: 9.3
click at [1492, 209] on span "eye" at bounding box center [1487, 212] width 20 height 11
click at [1490, 251] on icon "eye" at bounding box center [1487, 255] width 11 height 11
click at [1490, 301] on icon "eye" at bounding box center [1487, 299] width 11 height 8
click at [1489, 337] on icon "eye" at bounding box center [1487, 342] width 11 height 11
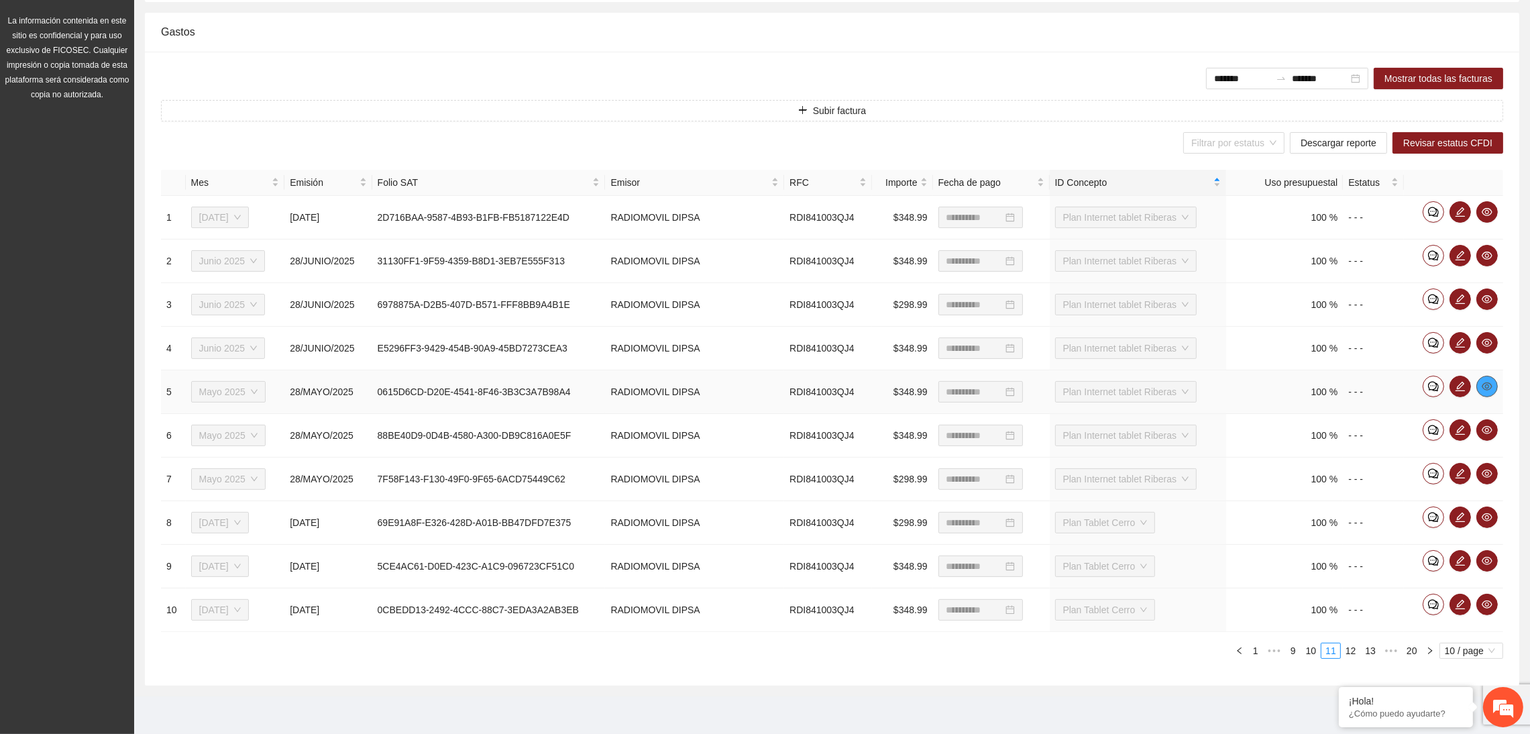
click at [1484, 384] on icon "eye" at bounding box center [1487, 386] width 11 height 11
click at [1484, 427] on icon "eye" at bounding box center [1487, 430] width 11 height 8
click at [1488, 478] on icon "eye" at bounding box center [1487, 473] width 11 height 11
click at [1486, 520] on icon "eye" at bounding box center [1487, 517] width 11 height 11
click at [1485, 553] on button "button" at bounding box center [1487, 560] width 21 height 21
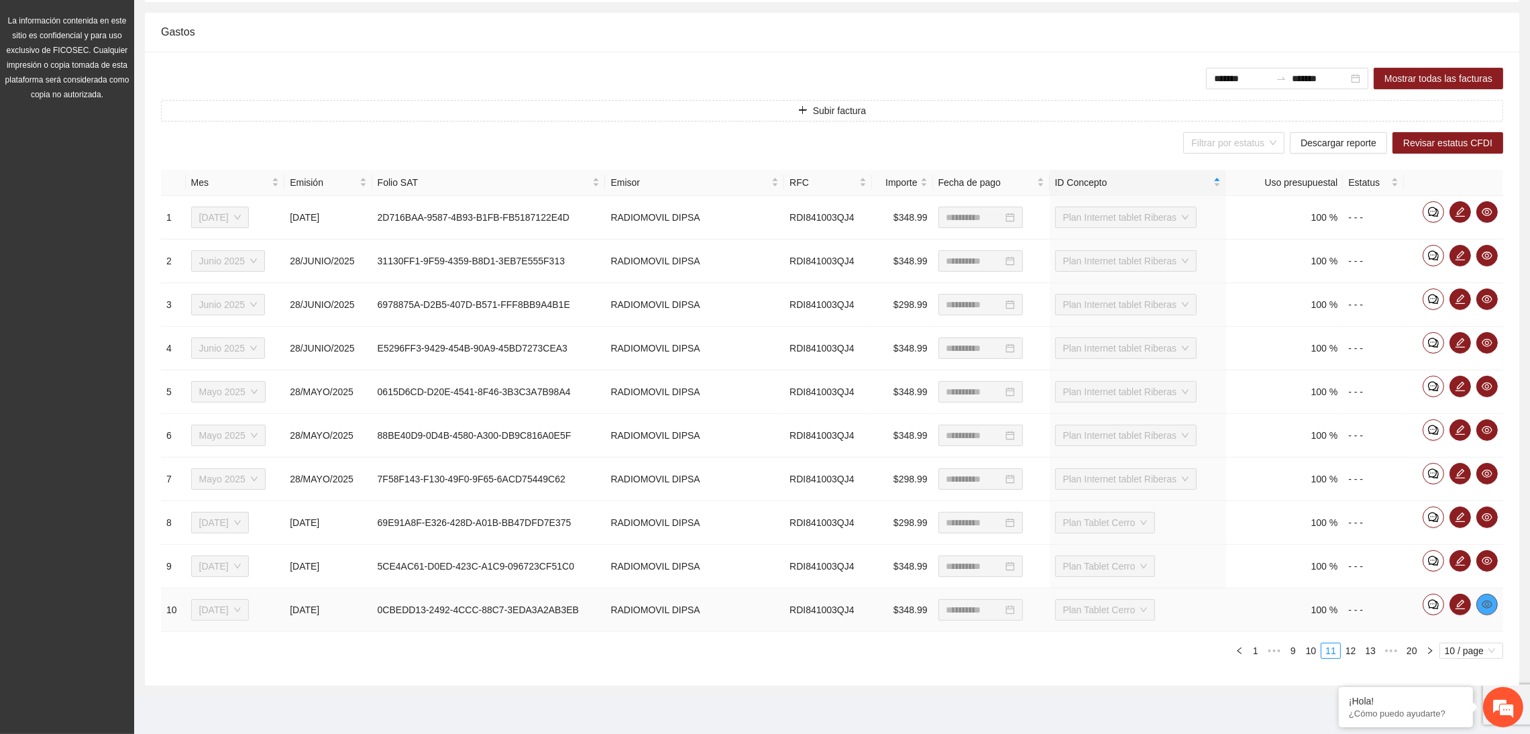
click at [1494, 603] on span "eye" at bounding box center [1487, 604] width 20 height 11
click at [1352, 651] on link "12" at bounding box center [1351, 650] width 19 height 15
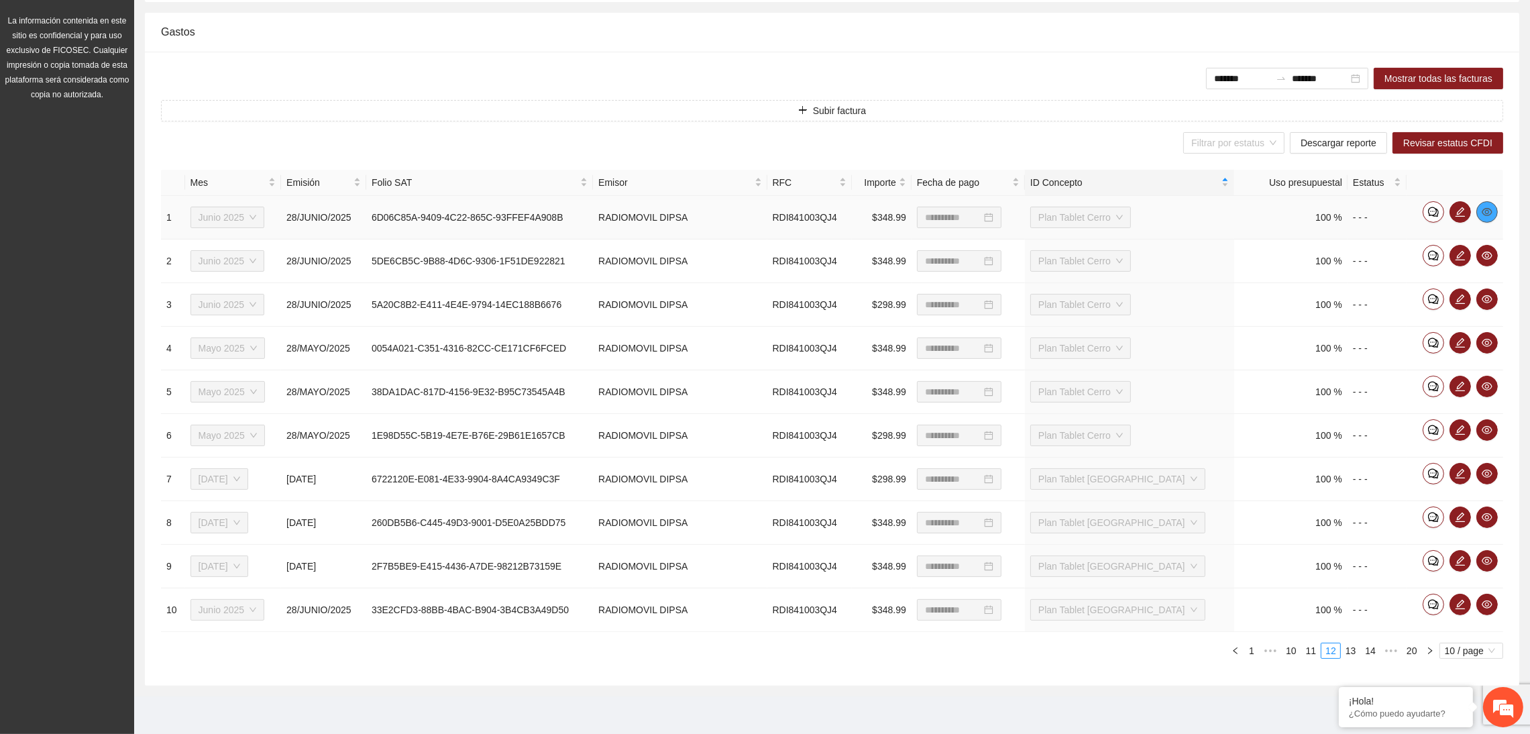
click at [1488, 207] on icon "eye" at bounding box center [1487, 212] width 11 height 11
click at [1485, 252] on icon "eye" at bounding box center [1487, 255] width 11 height 11
click at [1481, 300] on span "eye" at bounding box center [1487, 299] width 20 height 11
click at [1486, 342] on icon "eye" at bounding box center [1487, 342] width 11 height 11
click at [1486, 387] on icon "eye" at bounding box center [1487, 386] width 11 height 8
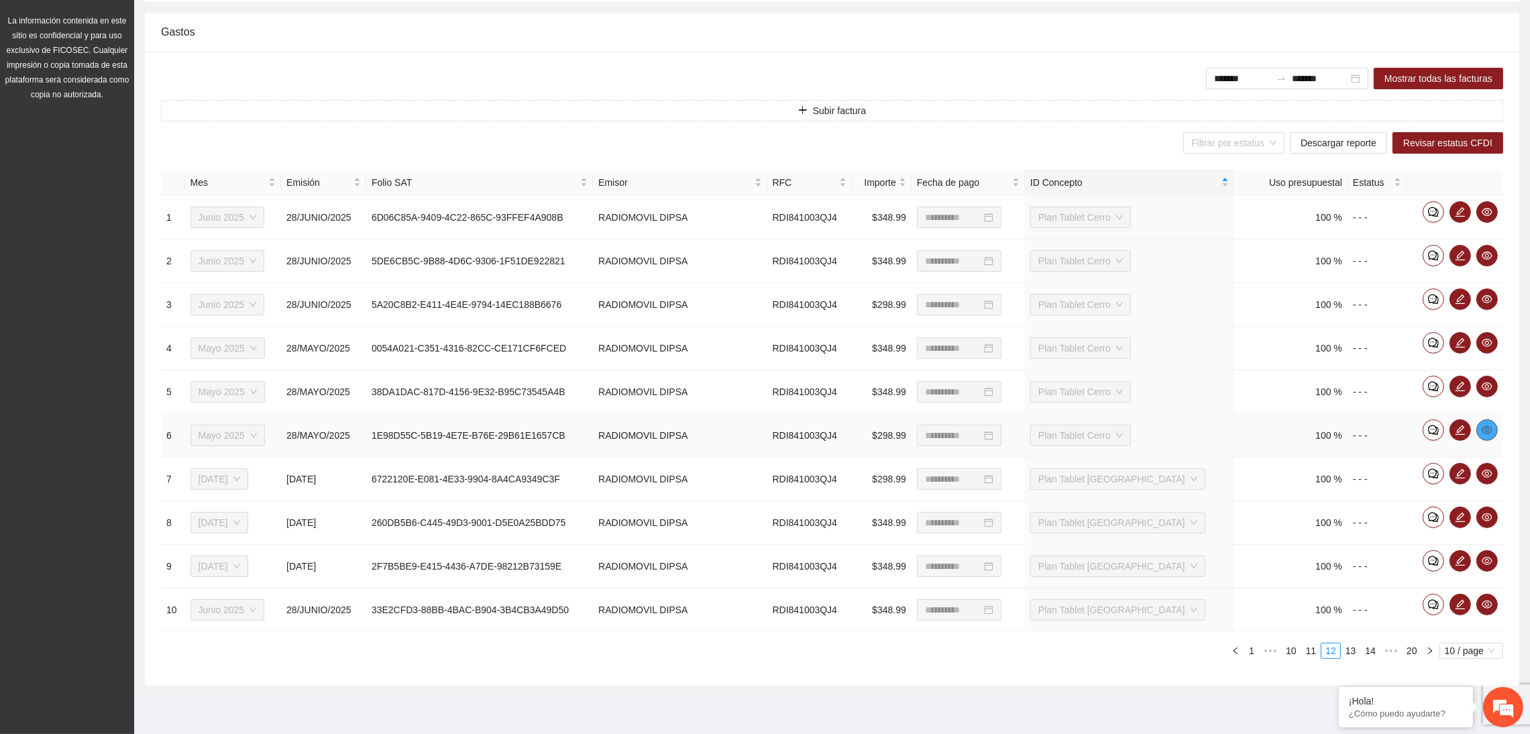
click at [1485, 427] on icon "eye" at bounding box center [1487, 430] width 11 height 8
click at [1489, 474] on icon "eye" at bounding box center [1487, 473] width 11 height 11
click at [1491, 521] on icon "eye" at bounding box center [1487, 517] width 11 height 11
click at [1487, 555] on icon "eye" at bounding box center [1487, 560] width 11 height 11
click at [1494, 603] on span "eye" at bounding box center [1487, 604] width 20 height 11
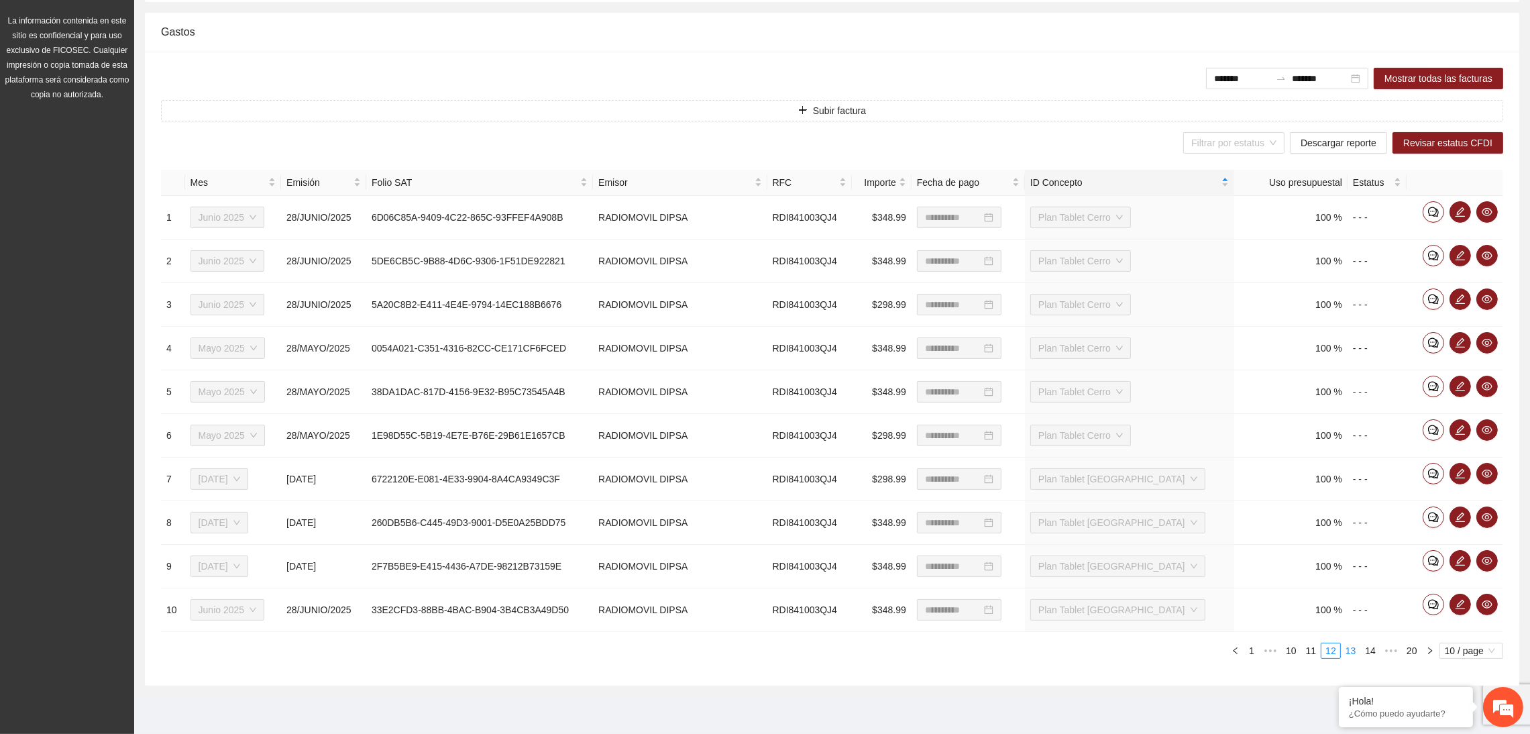
click at [1350, 654] on link "13" at bounding box center [1351, 650] width 19 height 15
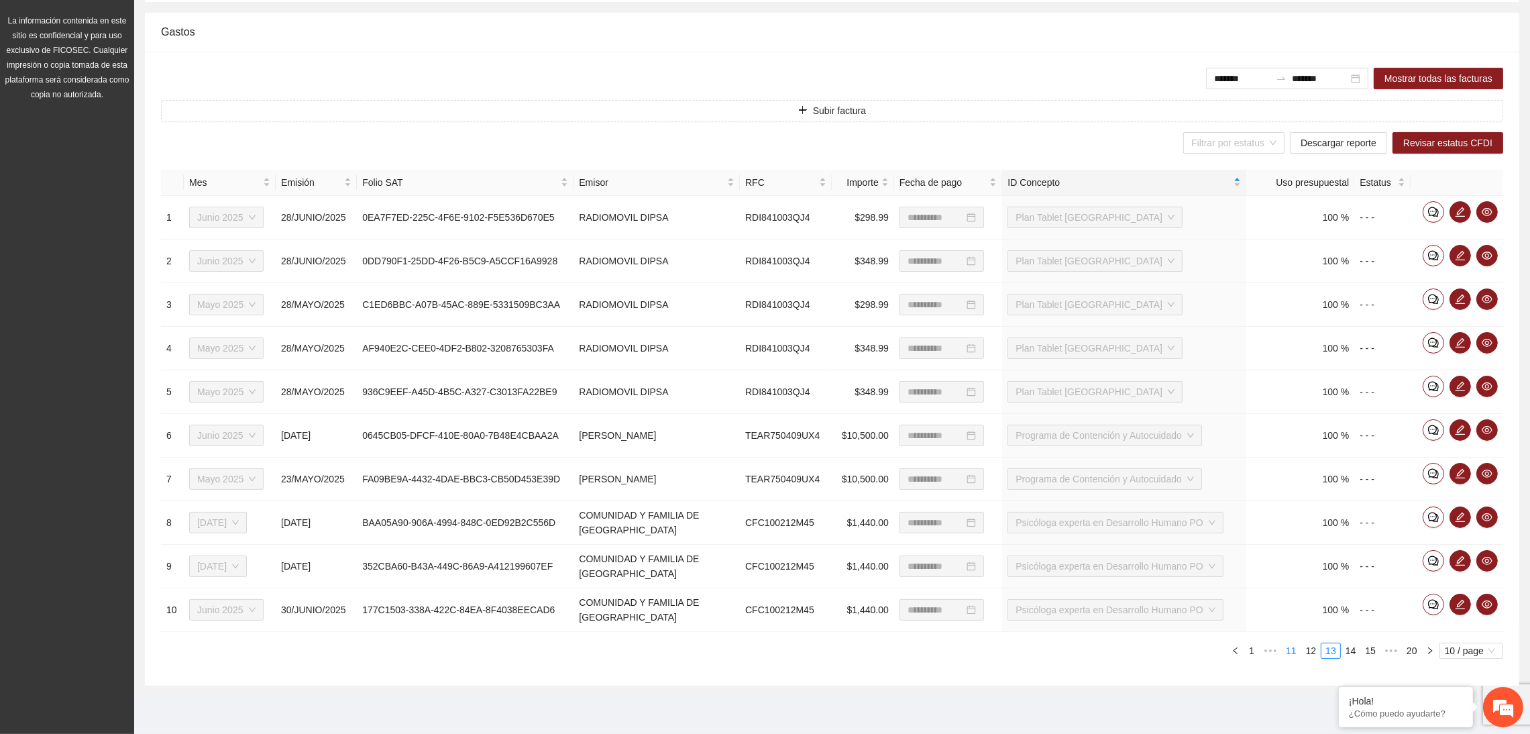
click at [1313, 649] on link "12" at bounding box center [1311, 650] width 19 height 15
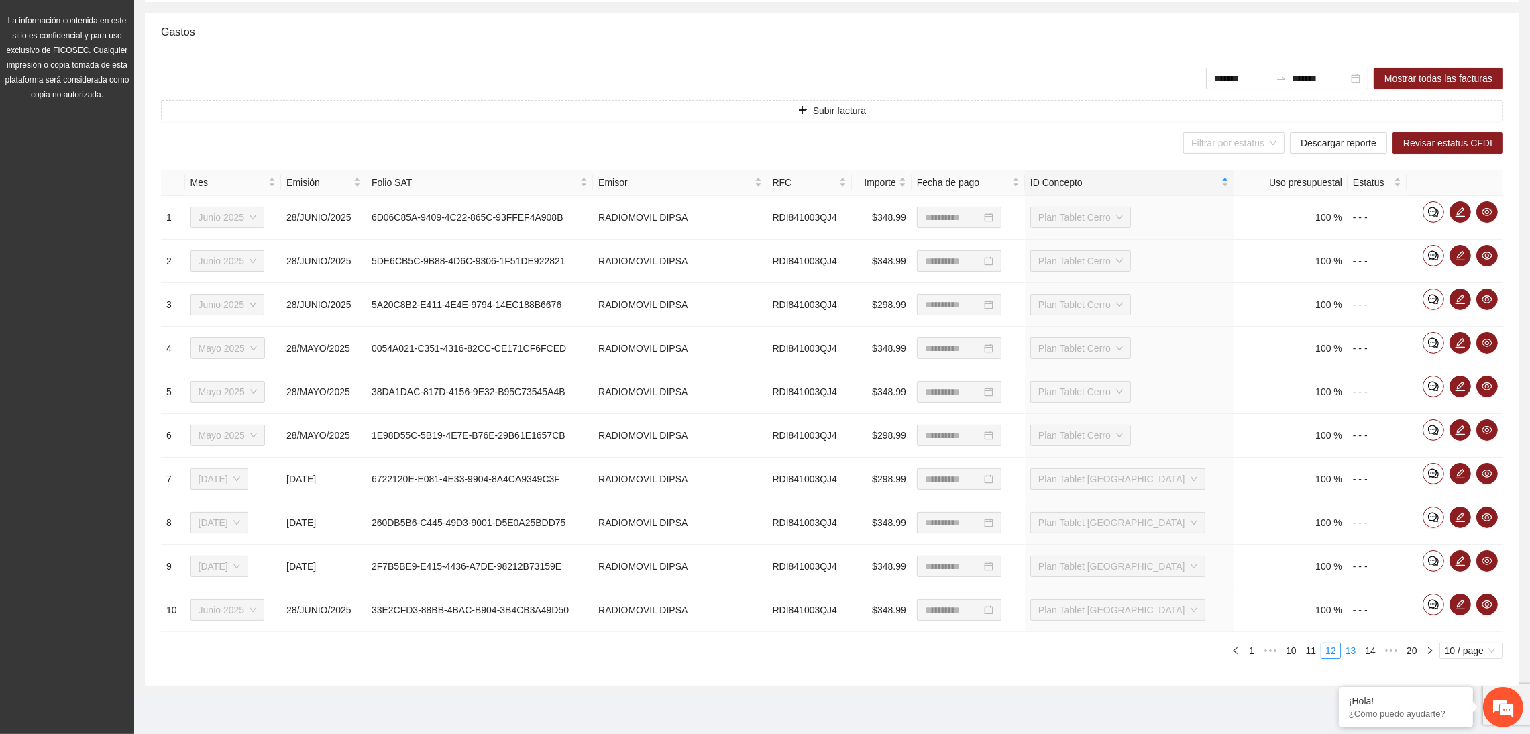
click at [1349, 653] on link "13" at bounding box center [1351, 650] width 19 height 15
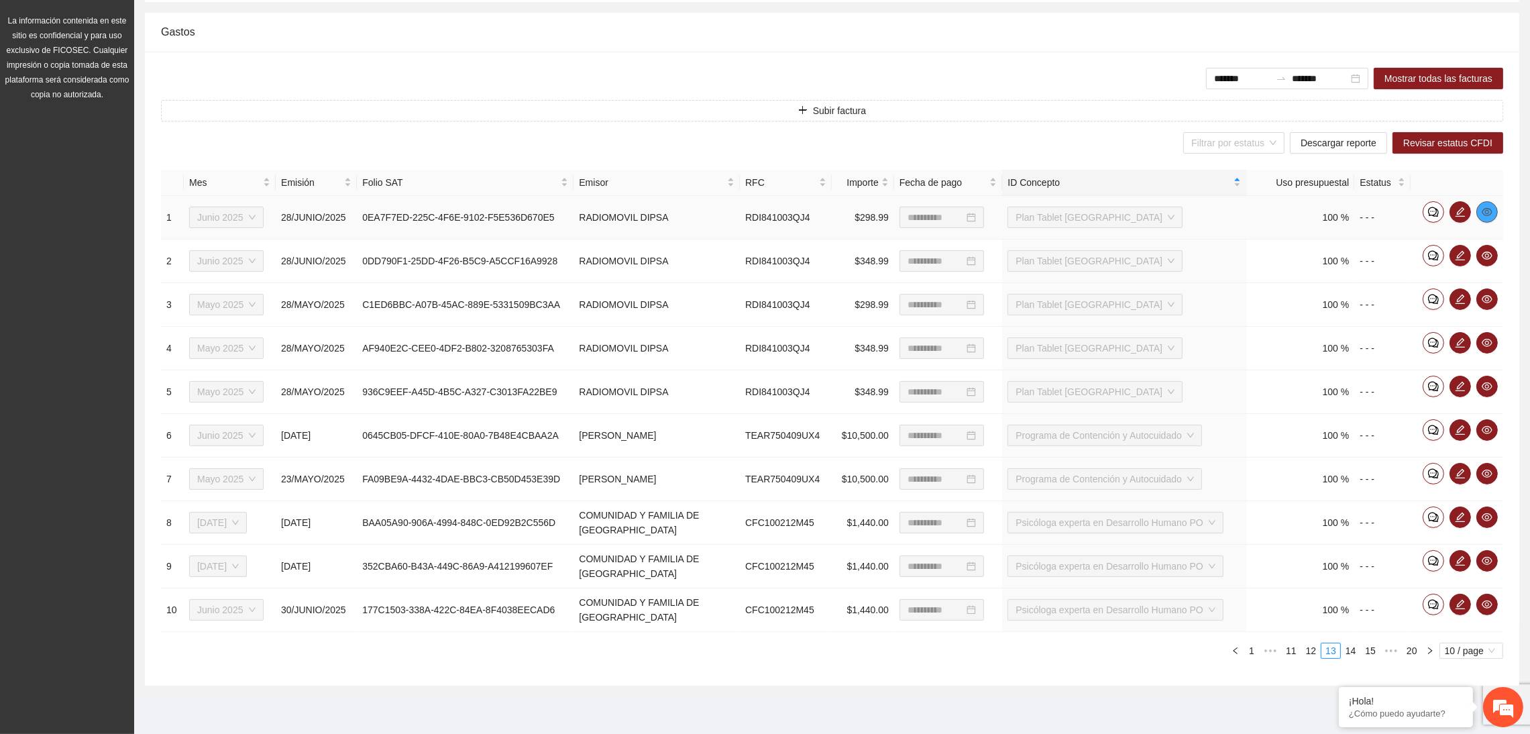
click at [1481, 207] on span "eye" at bounding box center [1487, 212] width 20 height 11
click at [1487, 254] on icon "eye" at bounding box center [1487, 255] width 11 height 11
click at [1488, 303] on icon "eye" at bounding box center [1487, 299] width 11 height 11
click at [1484, 337] on icon "eye" at bounding box center [1487, 342] width 11 height 11
click at [1491, 398] on td at bounding box center [1457, 392] width 93 height 44
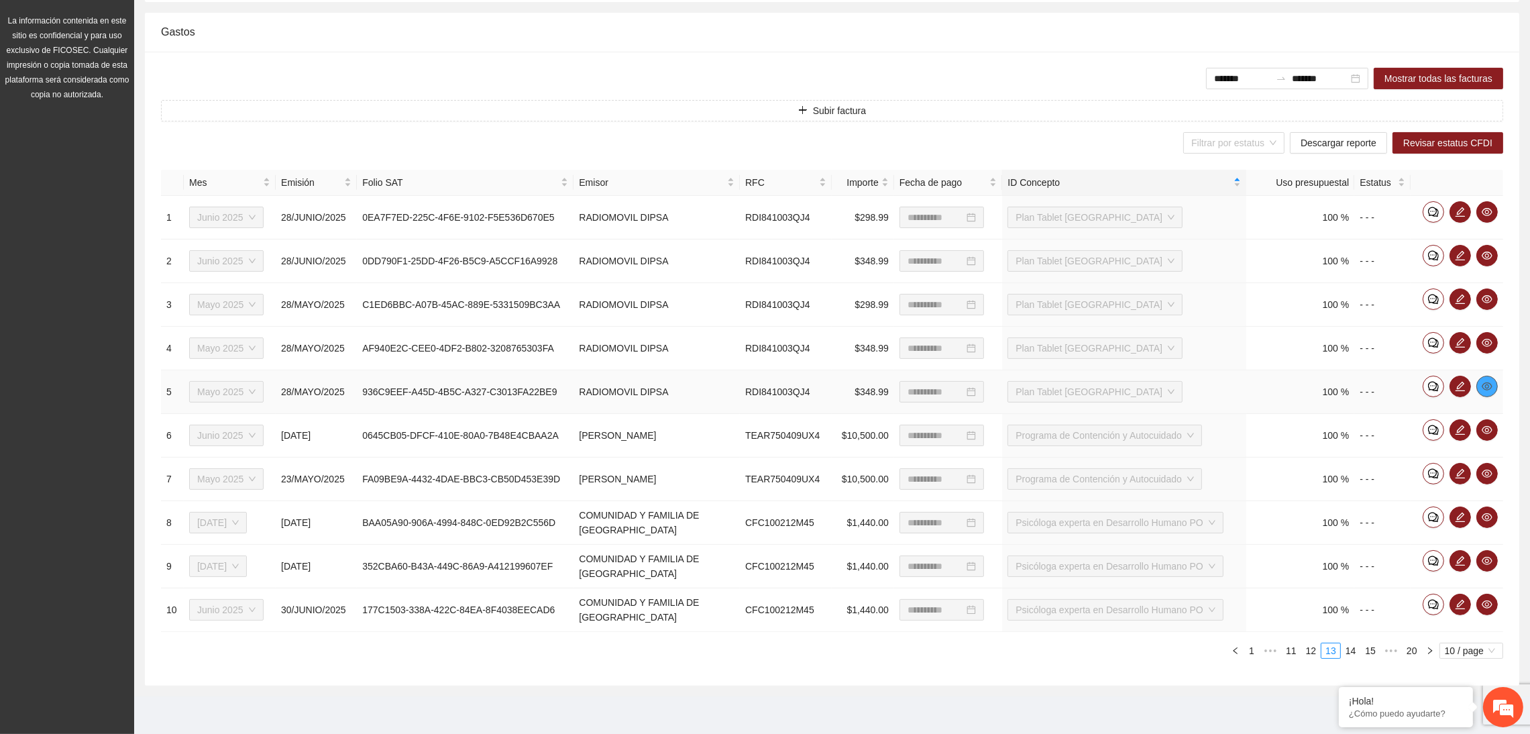
click at [1489, 384] on icon "eye" at bounding box center [1487, 386] width 11 height 11
click at [1486, 431] on icon "eye" at bounding box center [1487, 430] width 11 height 8
click at [1488, 472] on icon "eye" at bounding box center [1487, 474] width 11 height 8
click at [1488, 519] on icon "eye" at bounding box center [1487, 517] width 11 height 8
click at [1486, 552] on button "button" at bounding box center [1487, 560] width 21 height 21
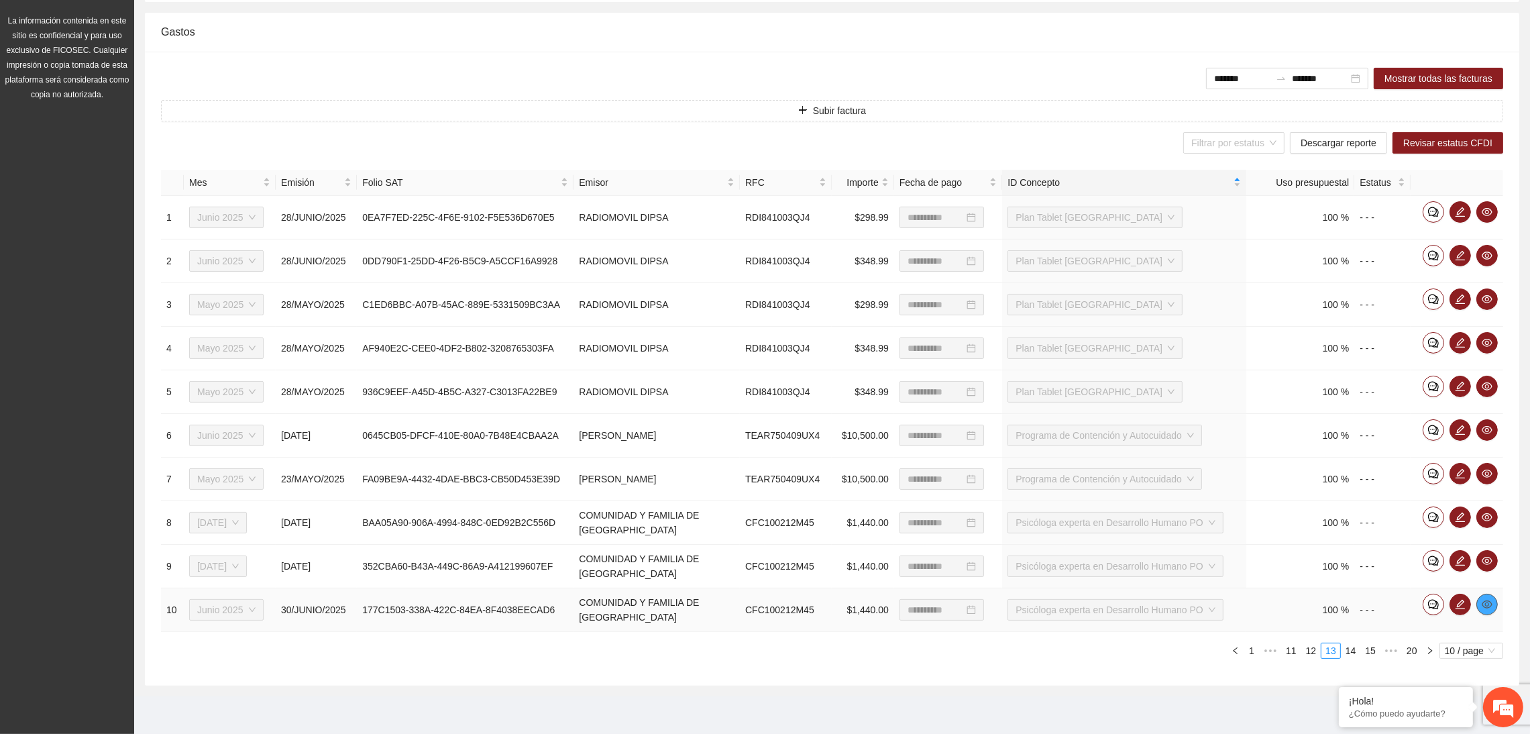
click at [1485, 602] on icon "eye" at bounding box center [1487, 604] width 11 height 11
click at [1354, 648] on link "14" at bounding box center [1351, 650] width 19 height 15
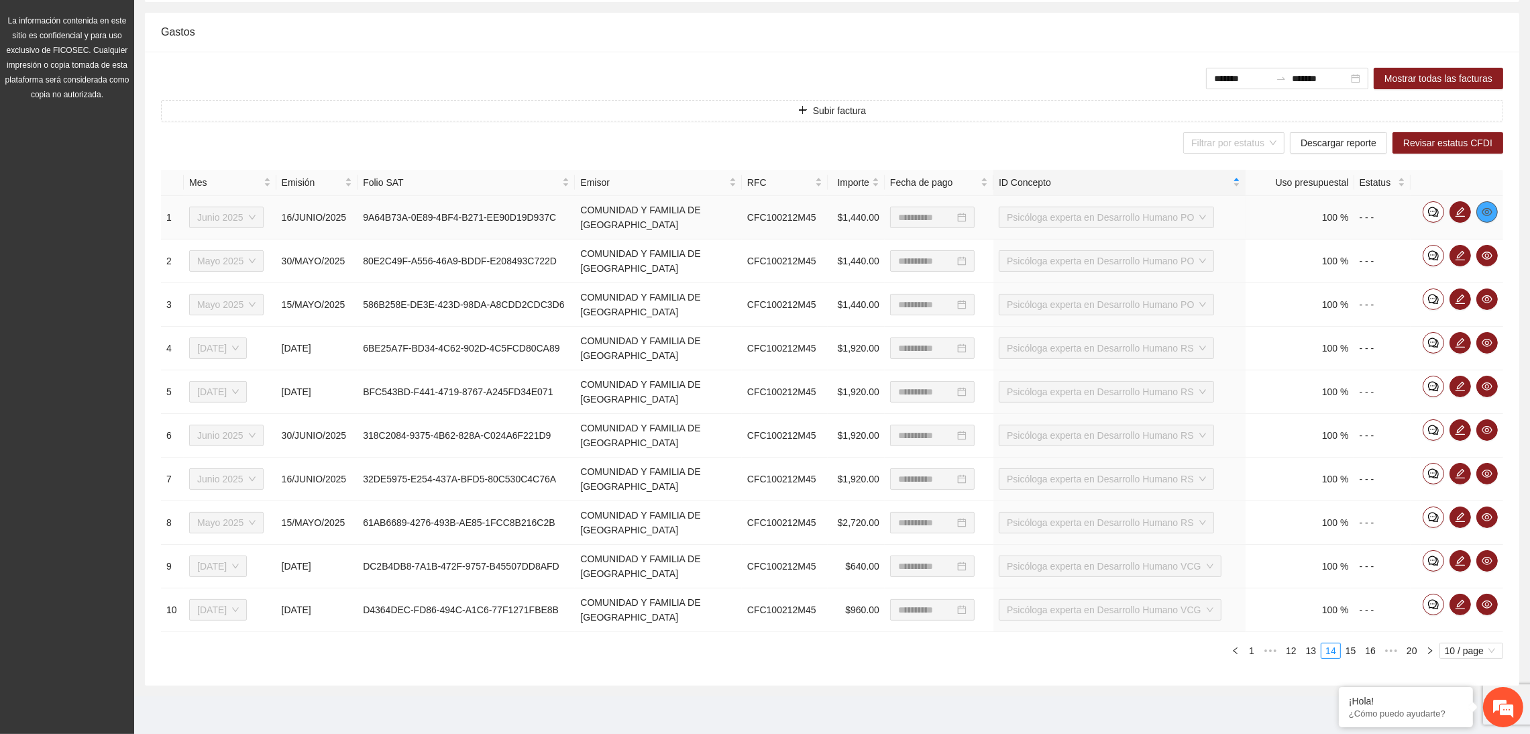
click at [1485, 211] on icon "eye" at bounding box center [1487, 212] width 11 height 11
click at [1307, 653] on link "13" at bounding box center [1311, 650] width 19 height 15
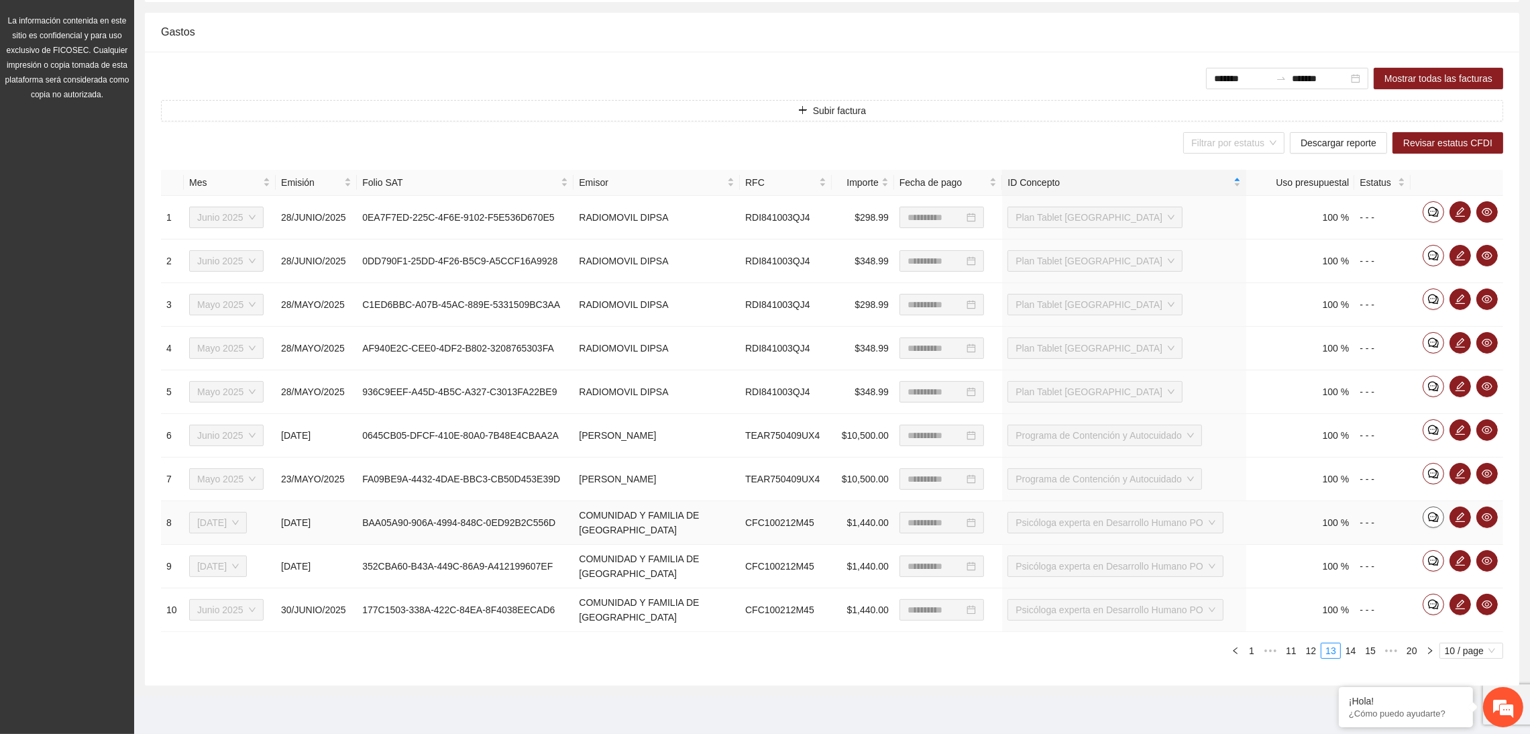
click at [1439, 517] on span "comment" at bounding box center [1434, 517] width 20 height 11
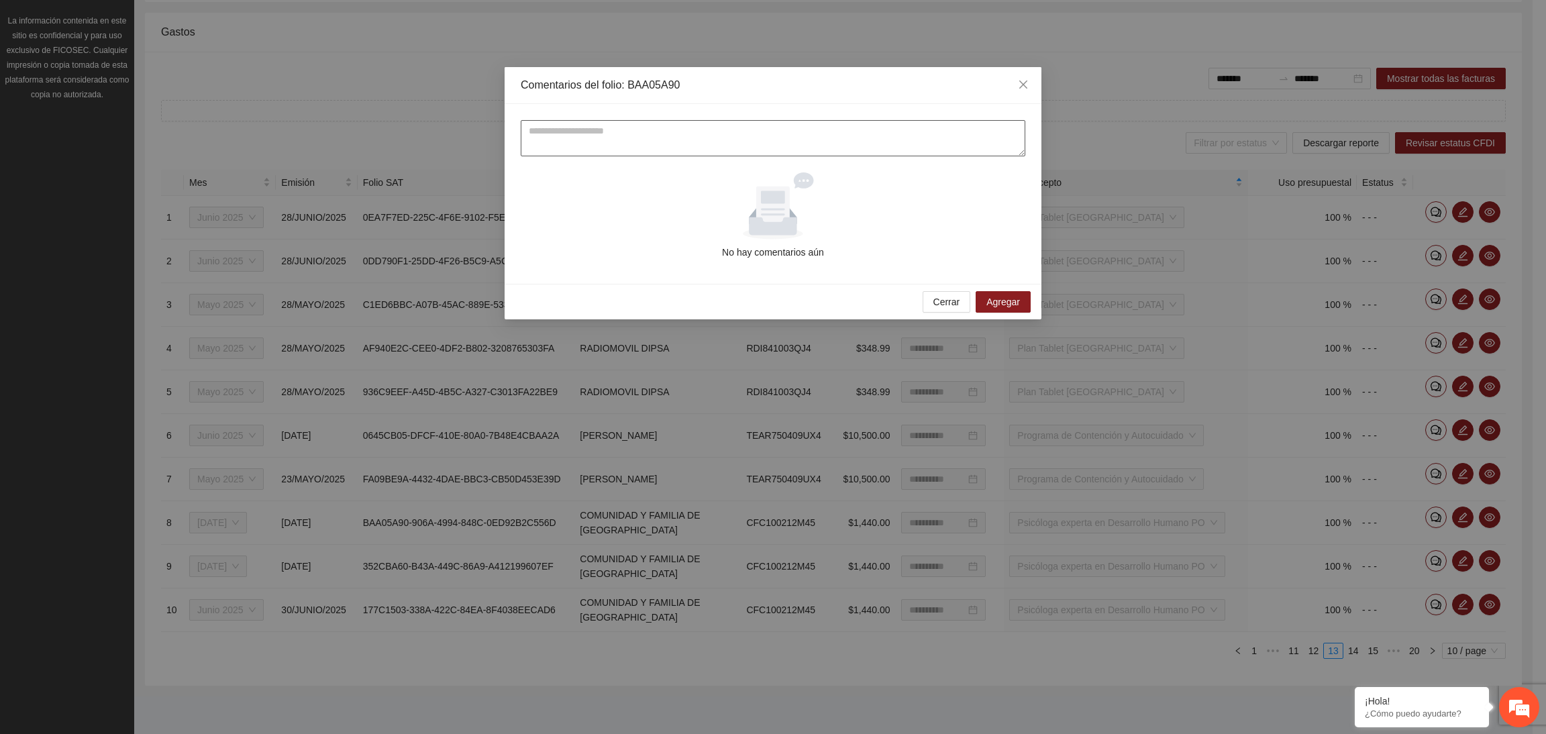
click at [670, 133] on textarea at bounding box center [773, 138] width 504 height 36
type textarea "**********"
drag, startPoint x: 1008, startPoint y: 298, endPoint x: 999, endPoint y: 294, distance: 10.2
click at [1003, 294] on span "Agregar" at bounding box center [1003, 301] width 34 height 15
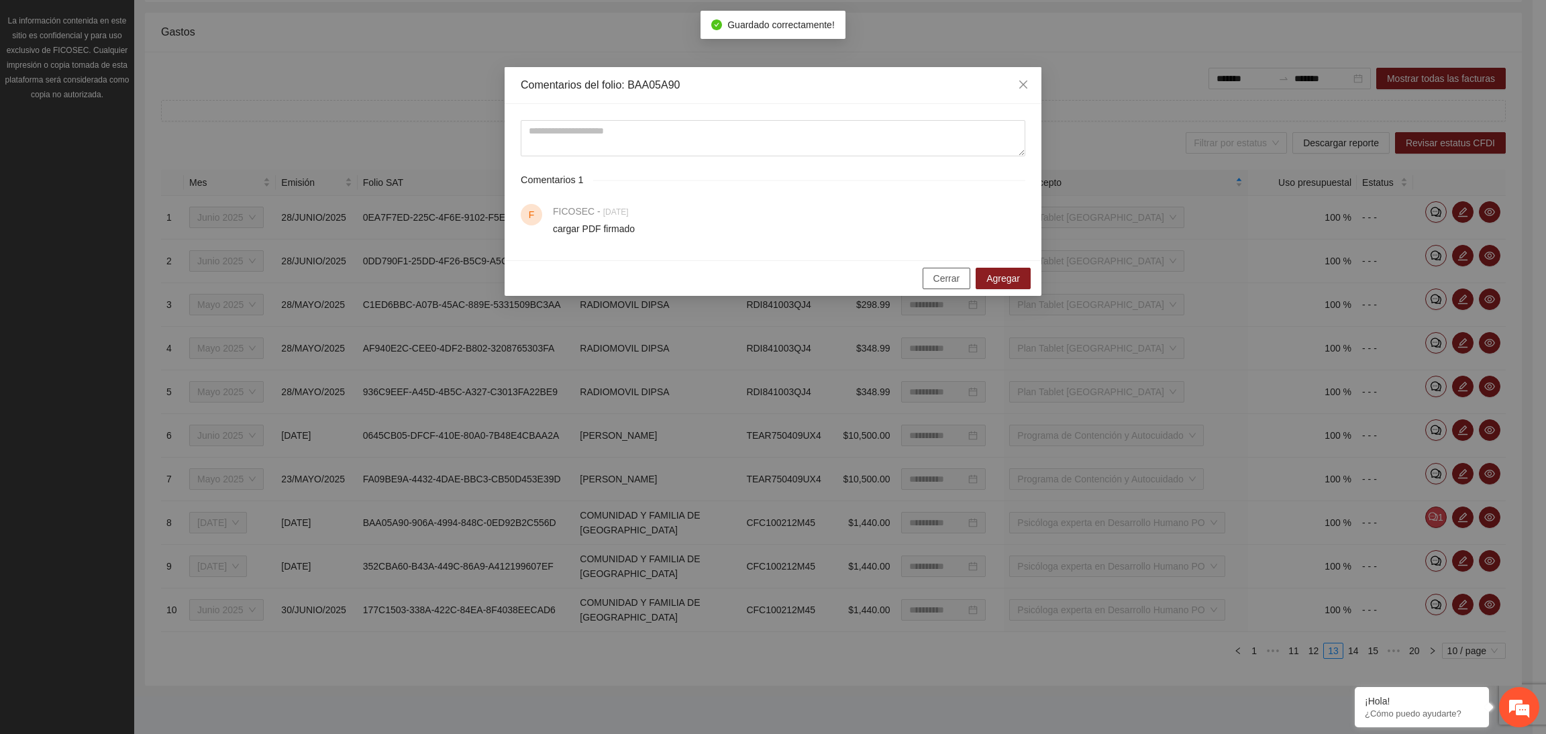
click at [927, 284] on button "Cerrar" at bounding box center [946, 278] width 48 height 21
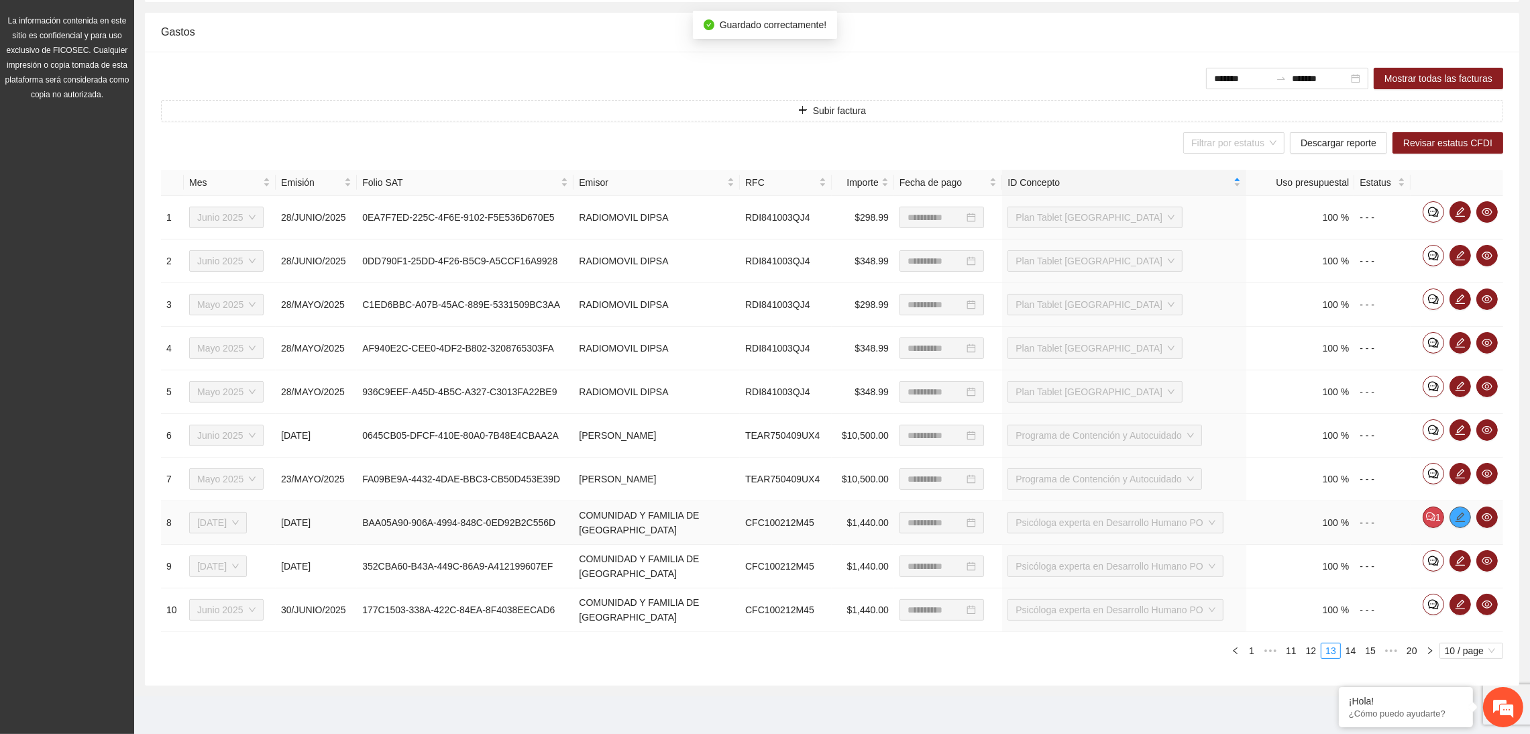
click at [1459, 520] on icon "edit" at bounding box center [1460, 517] width 11 height 11
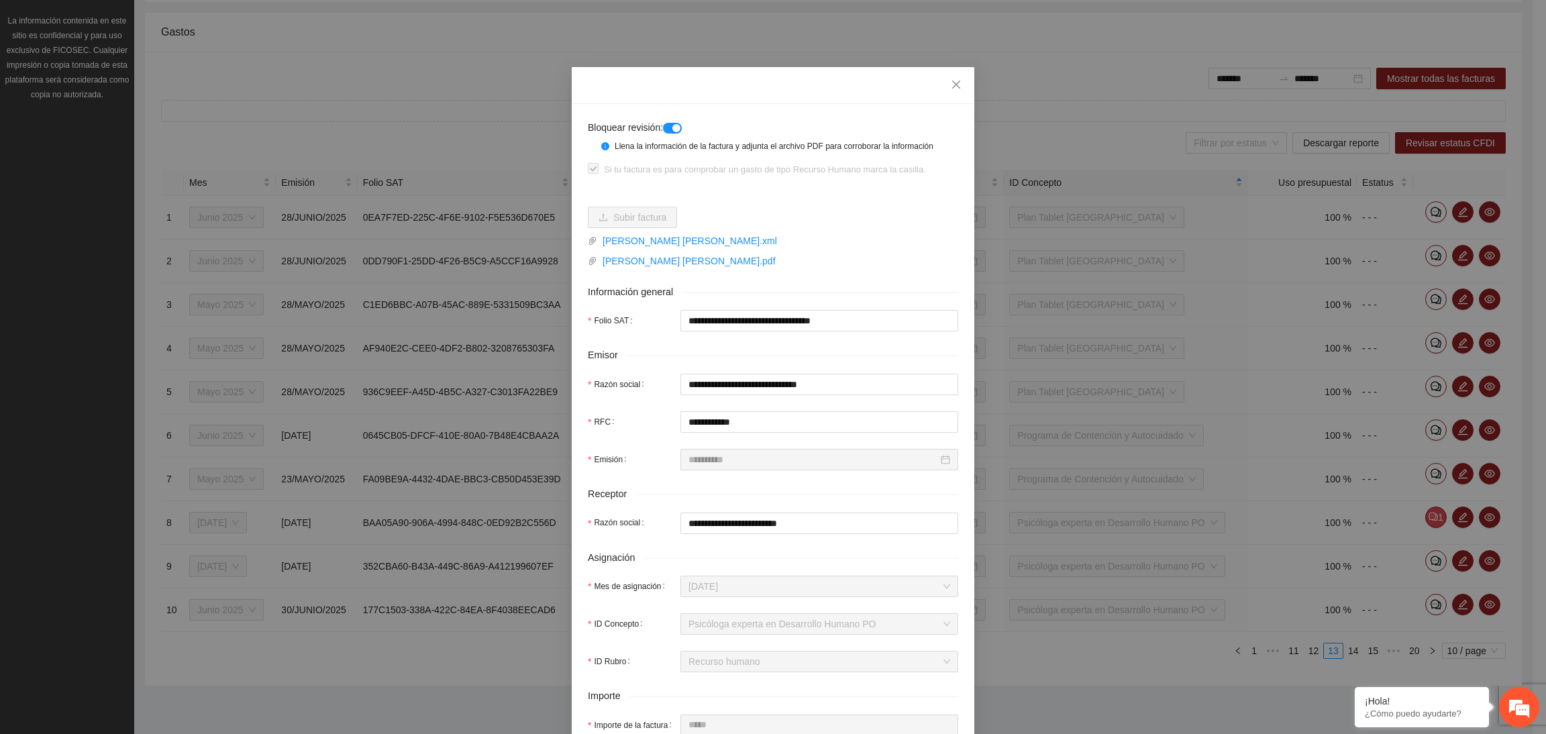
click at [672, 129] on div "button" at bounding box center [676, 128] width 8 height 8
click at [951, 81] on icon "close" at bounding box center [956, 84] width 11 height 11
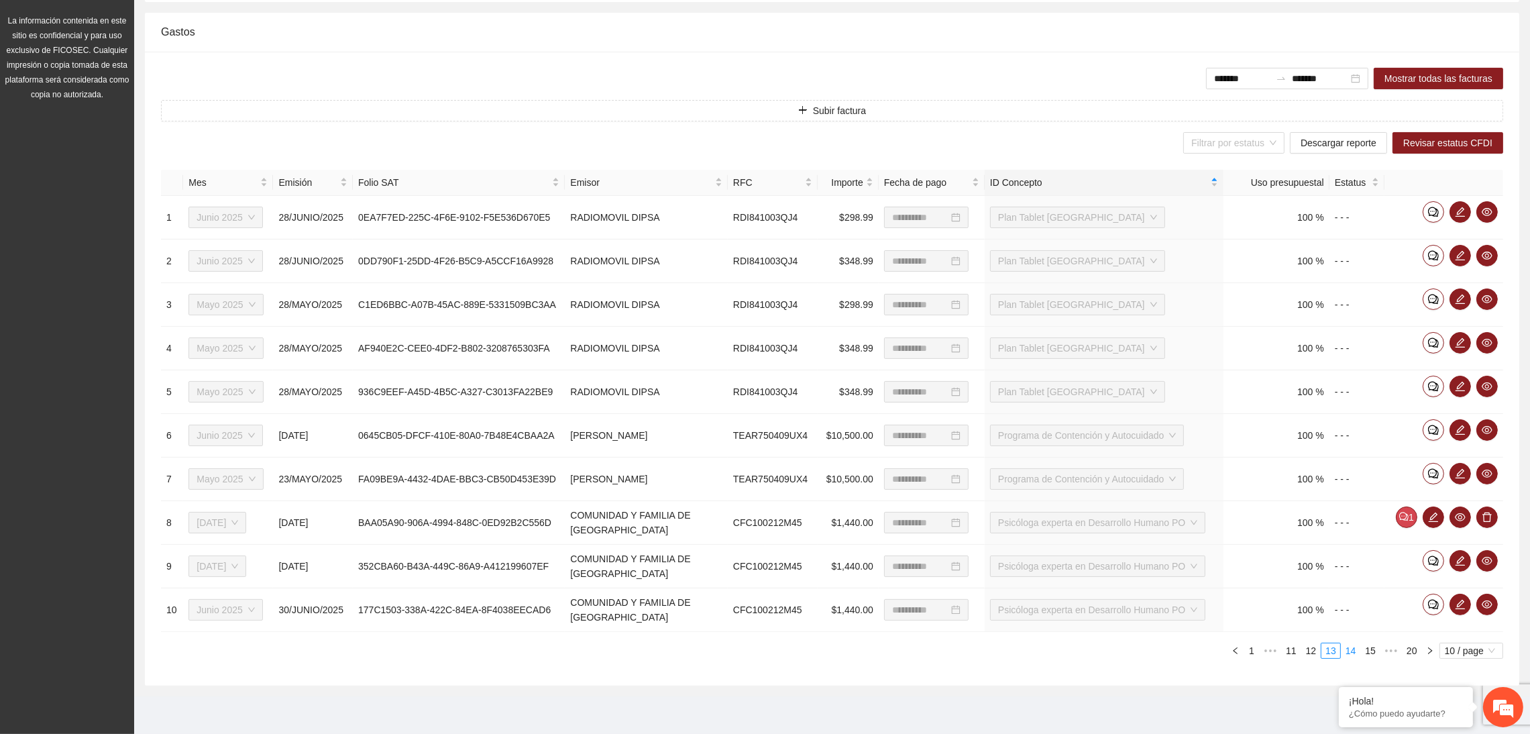
click at [1347, 656] on link "14" at bounding box center [1351, 650] width 19 height 15
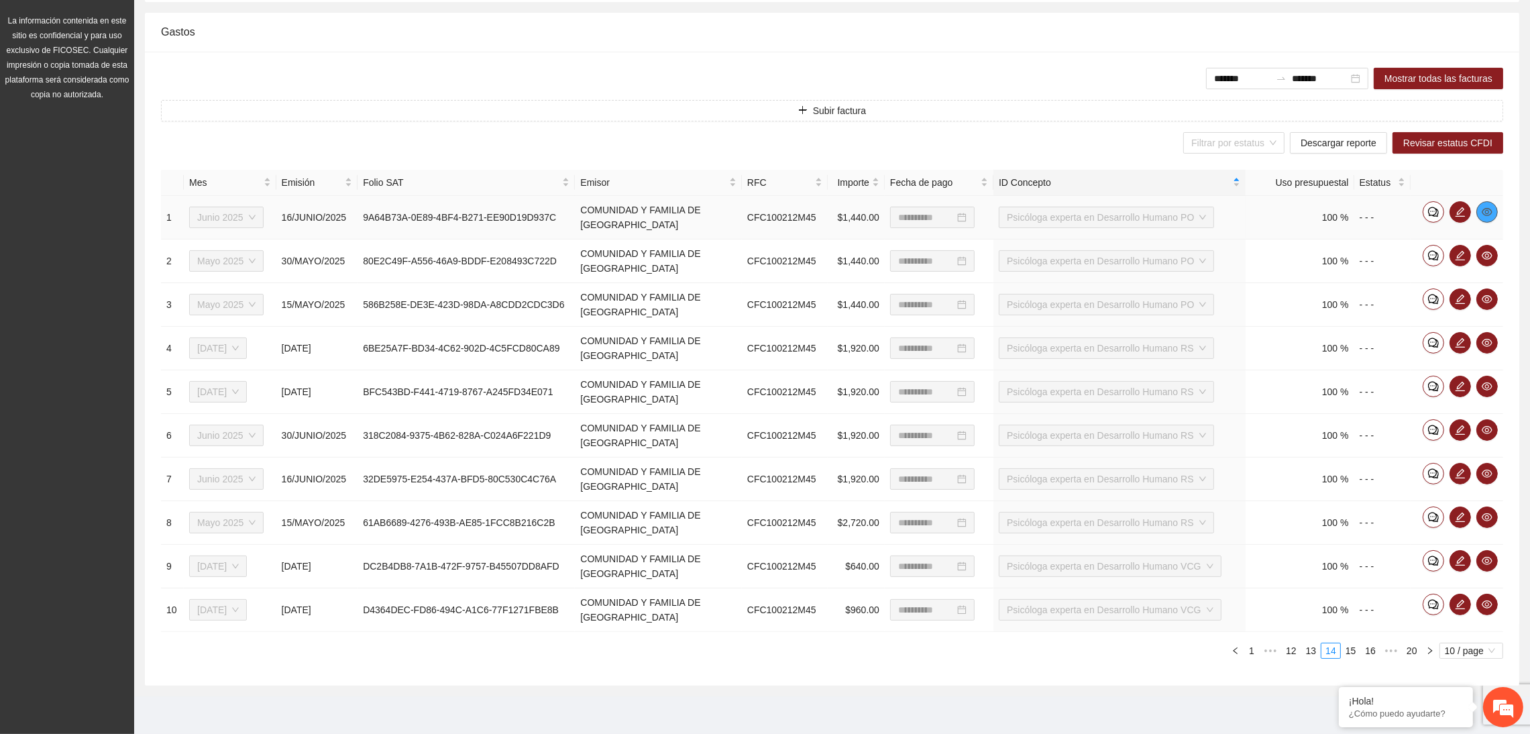
click at [1480, 207] on span "eye" at bounding box center [1487, 212] width 20 height 11
click at [383, 205] on td "9A64B73A-0E89-4BF4-B271-EE90D19D937C" at bounding box center [466, 218] width 217 height 44
drag, startPoint x: 364, startPoint y: 217, endPoint x: 555, endPoint y: 213, distance: 190.5
click at [555, 213] on td "9A64B73A-0E89-4BF4-B271-EE90D19D937C" at bounding box center [466, 218] width 217 height 44
copy td "9A64B73A-0E89-4BF4-B271-EE90D19D937C"
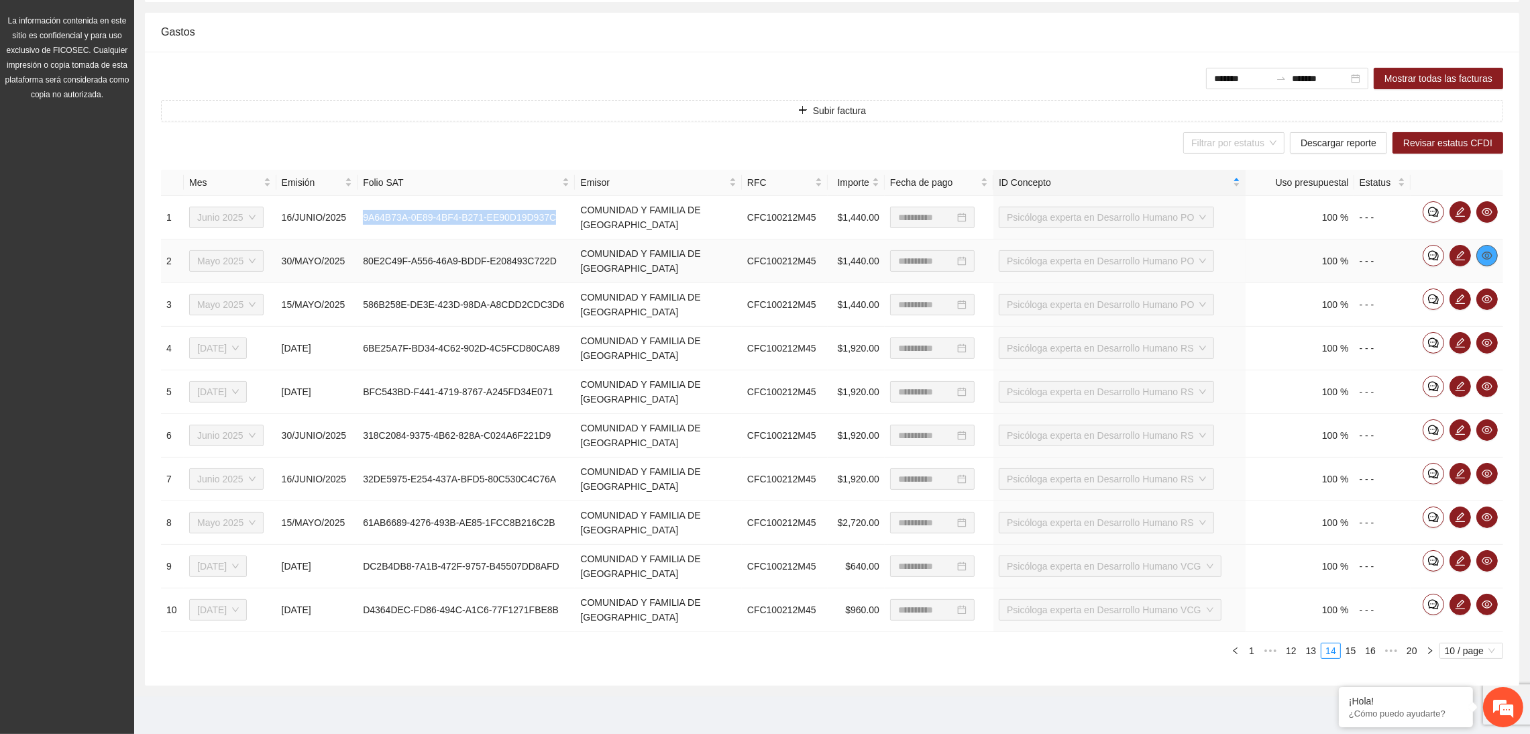
click at [1479, 254] on span "eye" at bounding box center [1487, 255] width 20 height 11
click at [1487, 295] on icon "eye" at bounding box center [1487, 299] width 11 height 8
click at [1493, 343] on span "eye" at bounding box center [1487, 342] width 20 height 11
click at [1483, 384] on icon "eye" at bounding box center [1487, 386] width 11 height 11
click at [1481, 435] on span "eye" at bounding box center [1487, 430] width 20 height 11
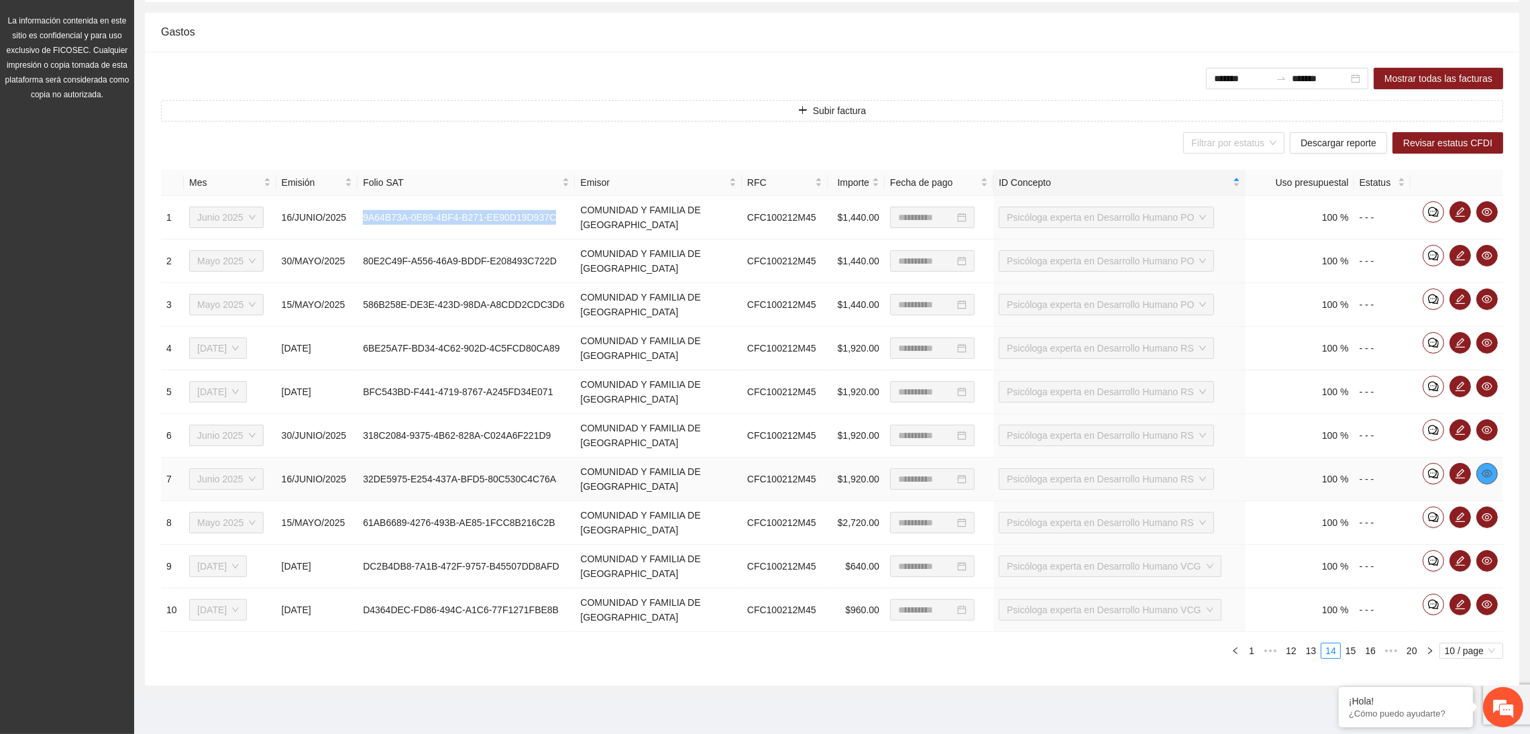
click at [1482, 471] on span "eye" at bounding box center [1487, 473] width 20 height 11
click at [1488, 520] on icon "eye" at bounding box center [1487, 517] width 11 height 11
click at [1487, 559] on icon "eye" at bounding box center [1487, 560] width 11 height 11
click at [1483, 606] on icon "eye" at bounding box center [1487, 604] width 11 height 11
click at [1354, 646] on link "15" at bounding box center [1351, 650] width 19 height 15
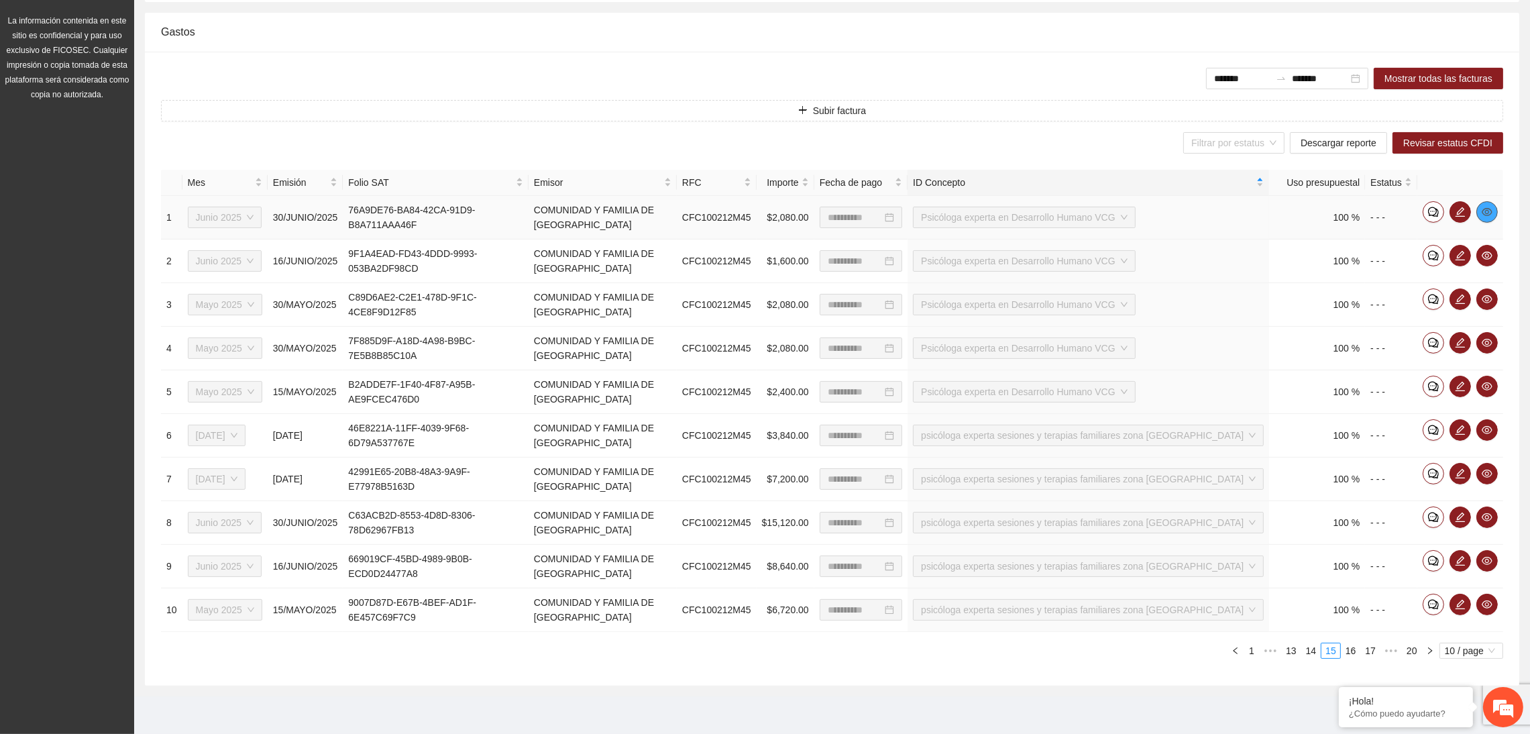
click at [1489, 209] on icon "eye" at bounding box center [1487, 212] width 11 height 11
click at [1483, 250] on icon "eye" at bounding box center [1487, 255] width 11 height 11
click at [1491, 296] on icon "eye" at bounding box center [1487, 299] width 11 height 11
click at [1490, 299] on icon "eye" at bounding box center [1487, 299] width 11 height 11
click at [1483, 340] on icon "eye" at bounding box center [1487, 343] width 11 height 8
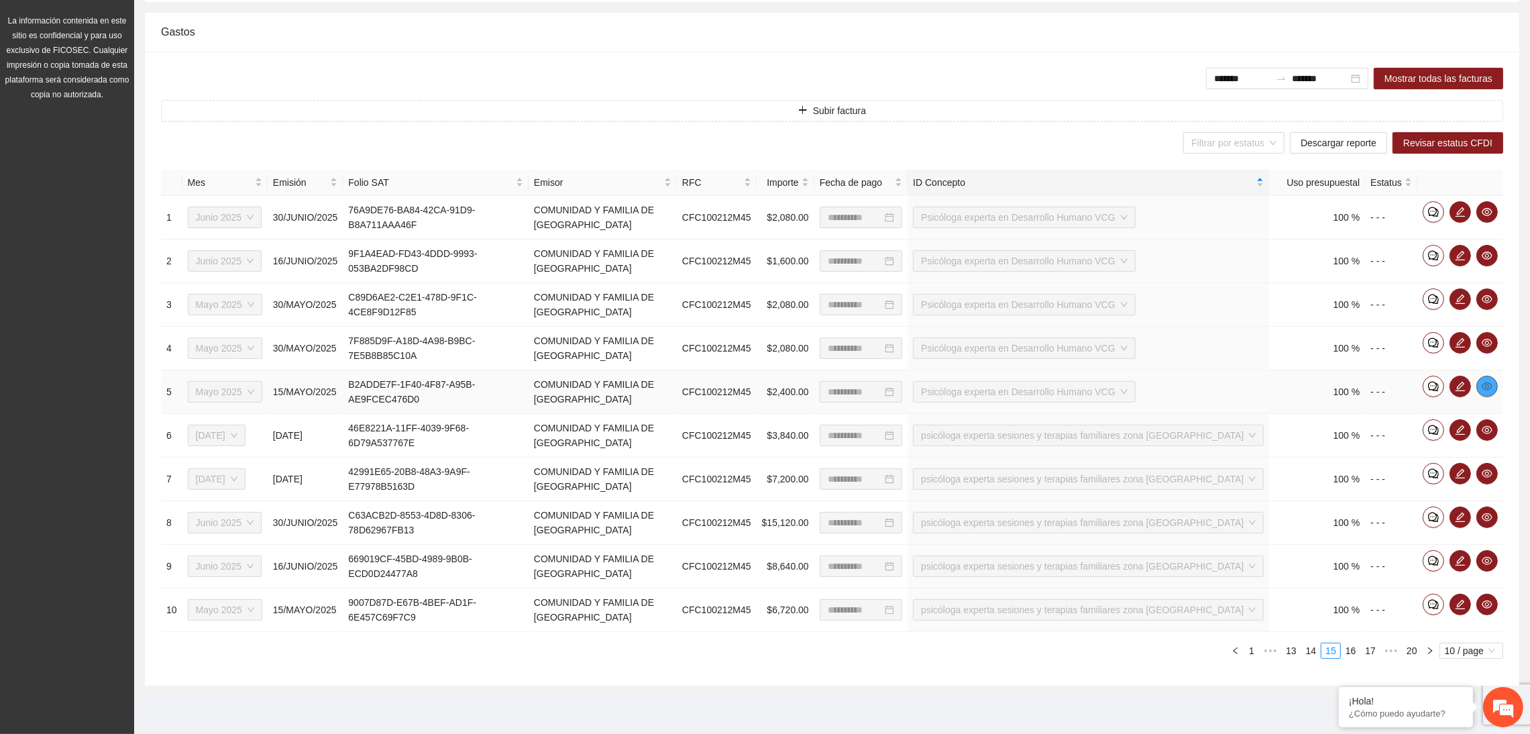
click at [1491, 381] on icon "eye" at bounding box center [1487, 386] width 11 height 11
click at [1488, 433] on icon "eye" at bounding box center [1487, 430] width 11 height 8
click at [1489, 471] on icon "eye" at bounding box center [1487, 473] width 11 height 11
click at [1486, 519] on icon "eye" at bounding box center [1487, 517] width 11 height 8
click at [1482, 553] on button "button" at bounding box center [1487, 560] width 21 height 21
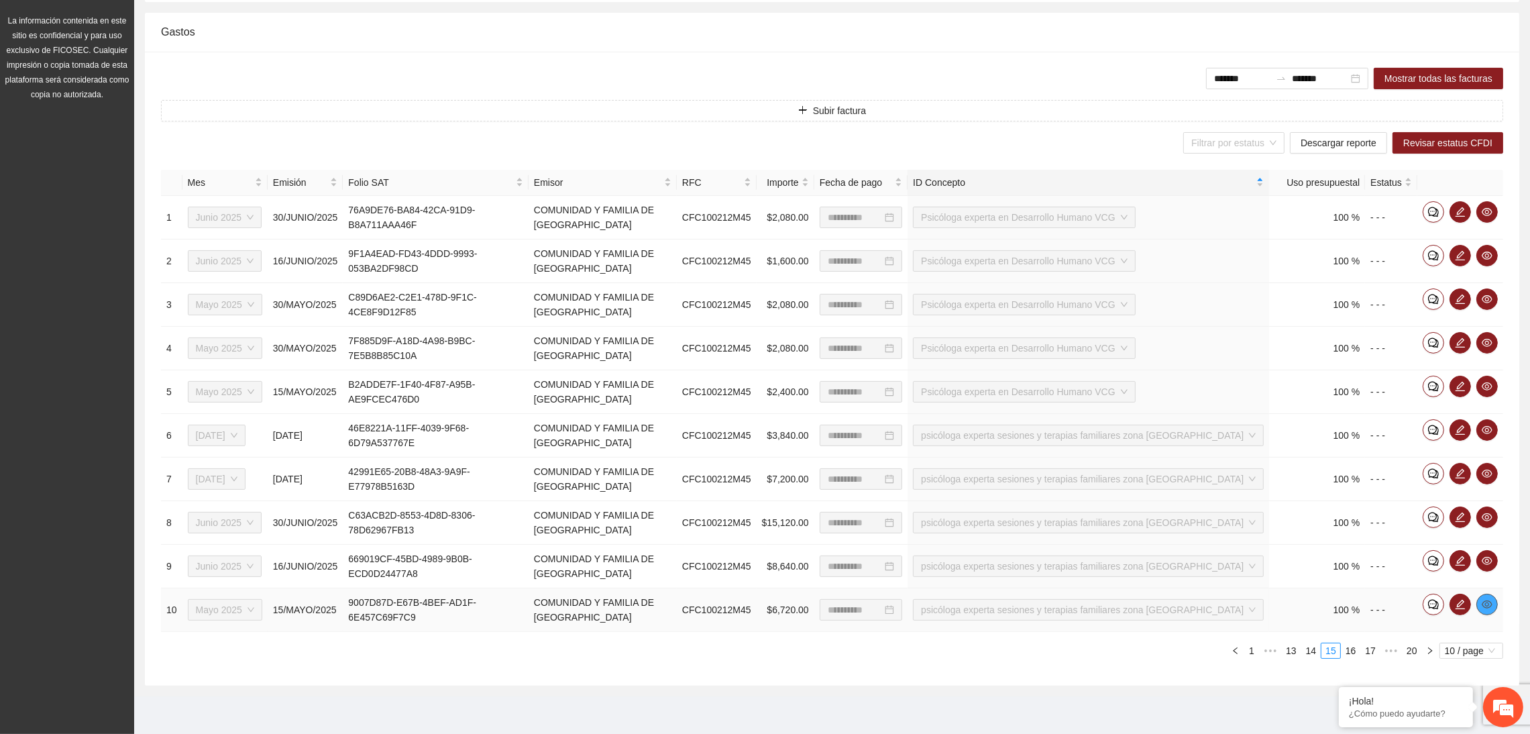
click at [1489, 602] on icon "eye" at bounding box center [1487, 604] width 11 height 11
click at [790, 676] on div "**********" at bounding box center [832, 369] width 1375 height 634
click at [1346, 650] on link "16" at bounding box center [1351, 650] width 19 height 15
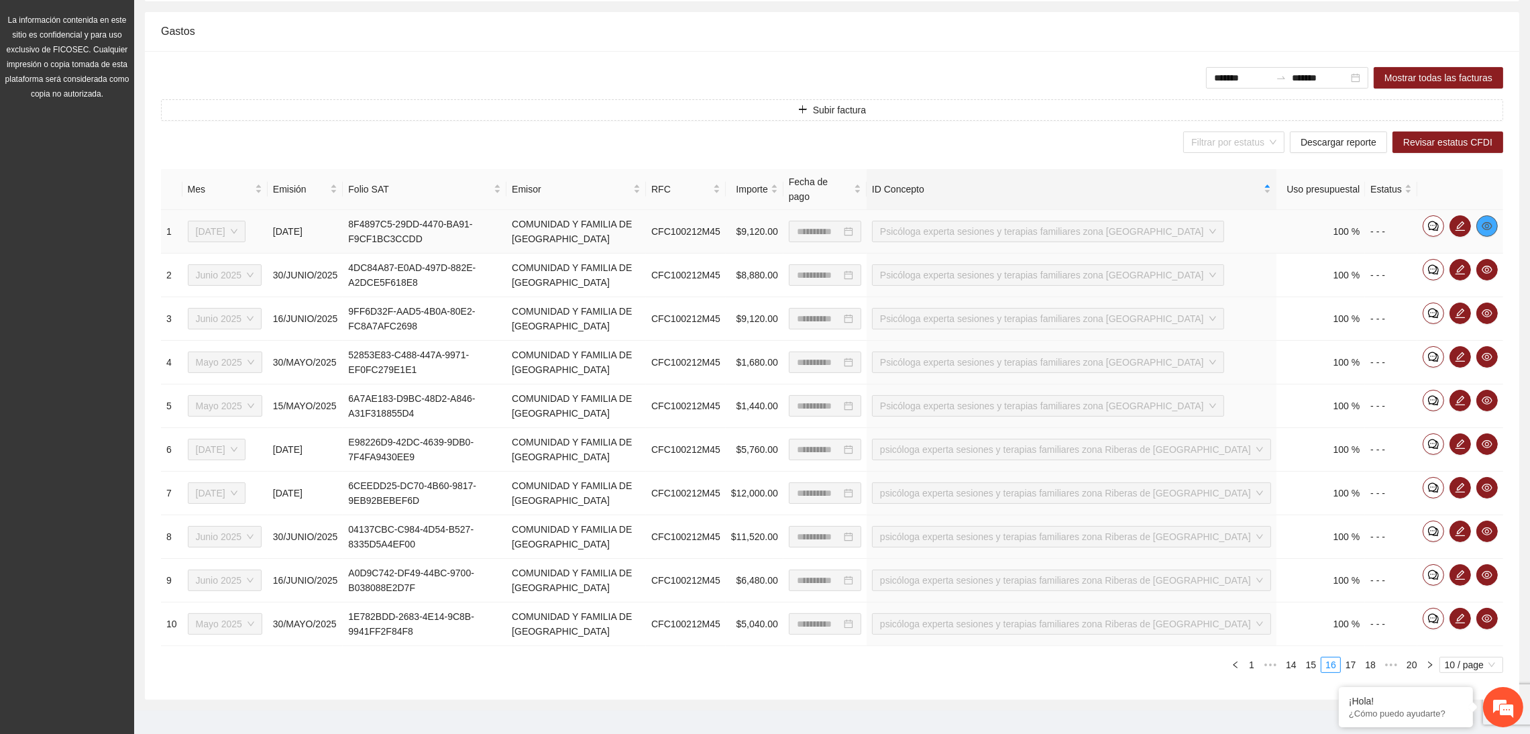
click at [1485, 221] on icon "eye" at bounding box center [1487, 226] width 11 height 11
click at [1484, 266] on icon "eye" at bounding box center [1487, 270] width 11 height 8
click at [1494, 308] on span "eye" at bounding box center [1487, 313] width 20 height 11
click at [1493, 352] on span "eye" at bounding box center [1487, 357] width 20 height 11
click at [1489, 395] on icon "eye" at bounding box center [1487, 400] width 11 height 11
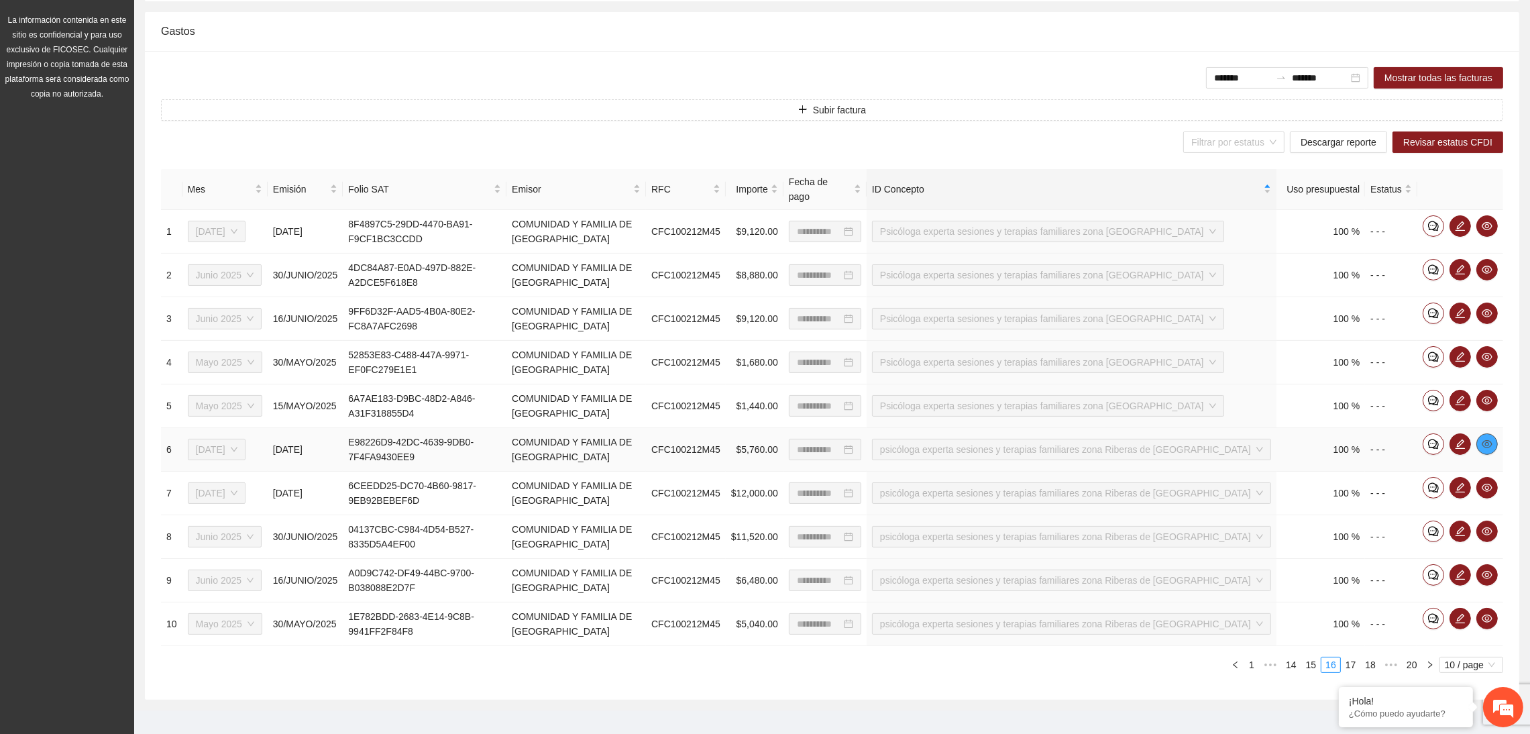
click at [1487, 440] on icon "eye" at bounding box center [1487, 444] width 11 height 8
click at [1311, 657] on link "15" at bounding box center [1311, 664] width 19 height 15
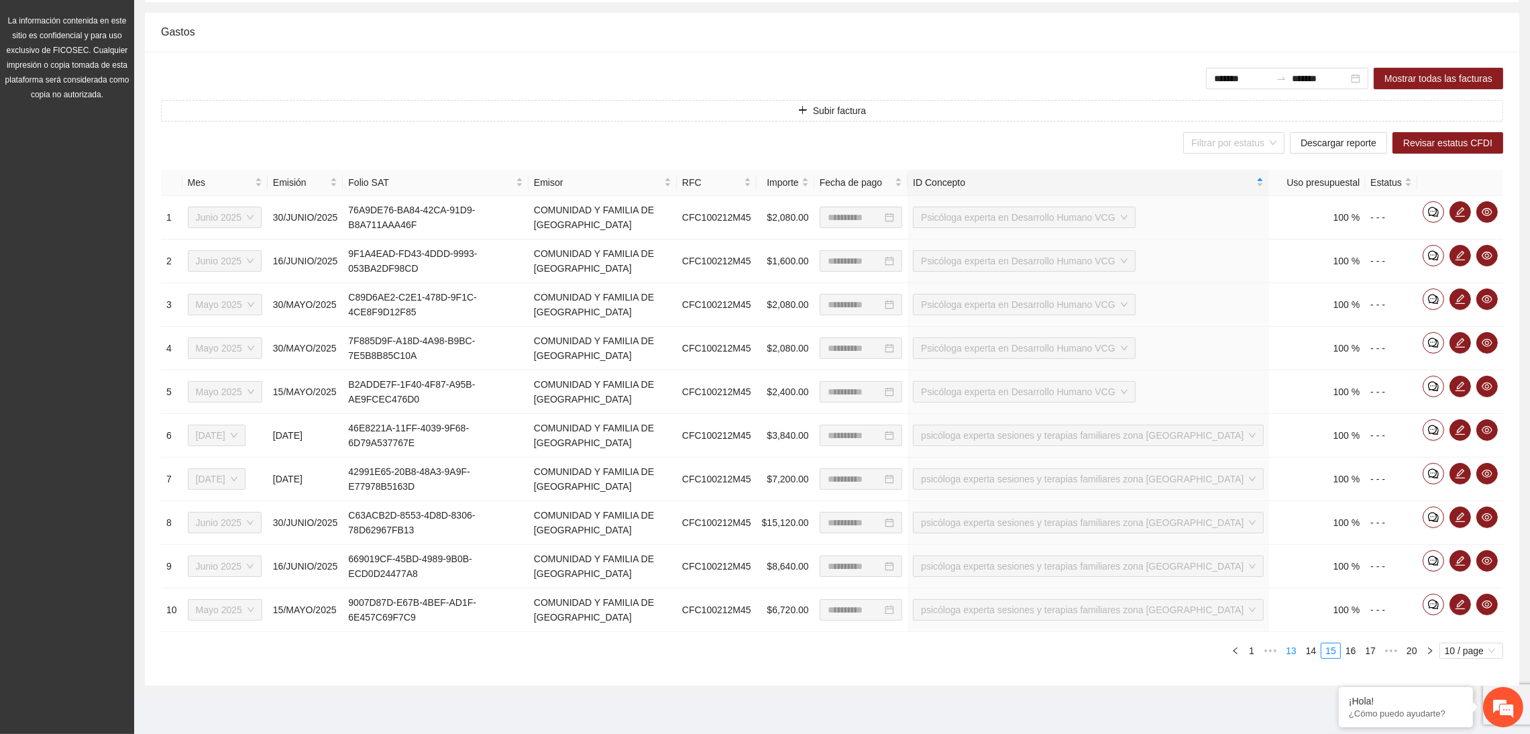
click at [1313, 657] on link "14" at bounding box center [1311, 650] width 19 height 15
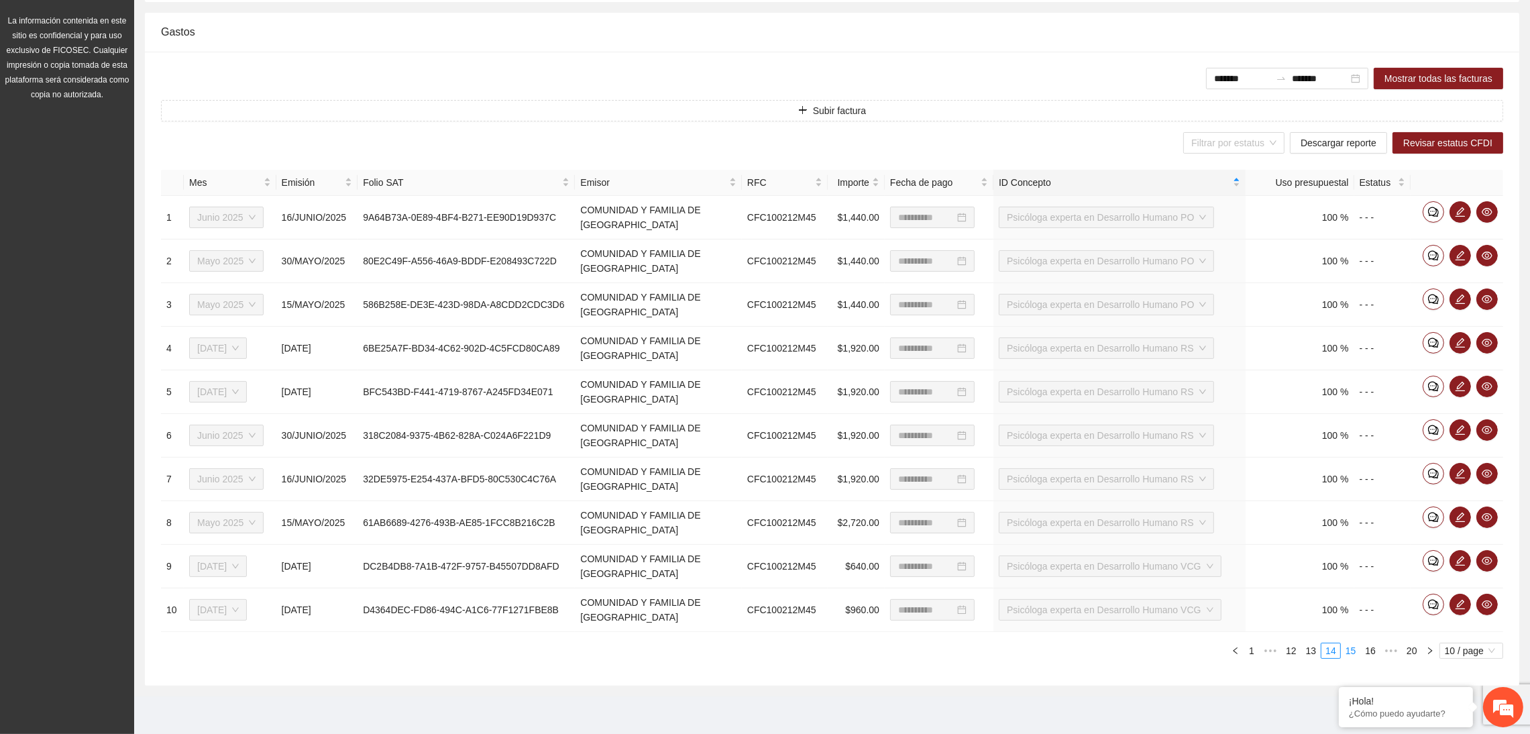
click at [1347, 653] on link "15" at bounding box center [1351, 650] width 19 height 15
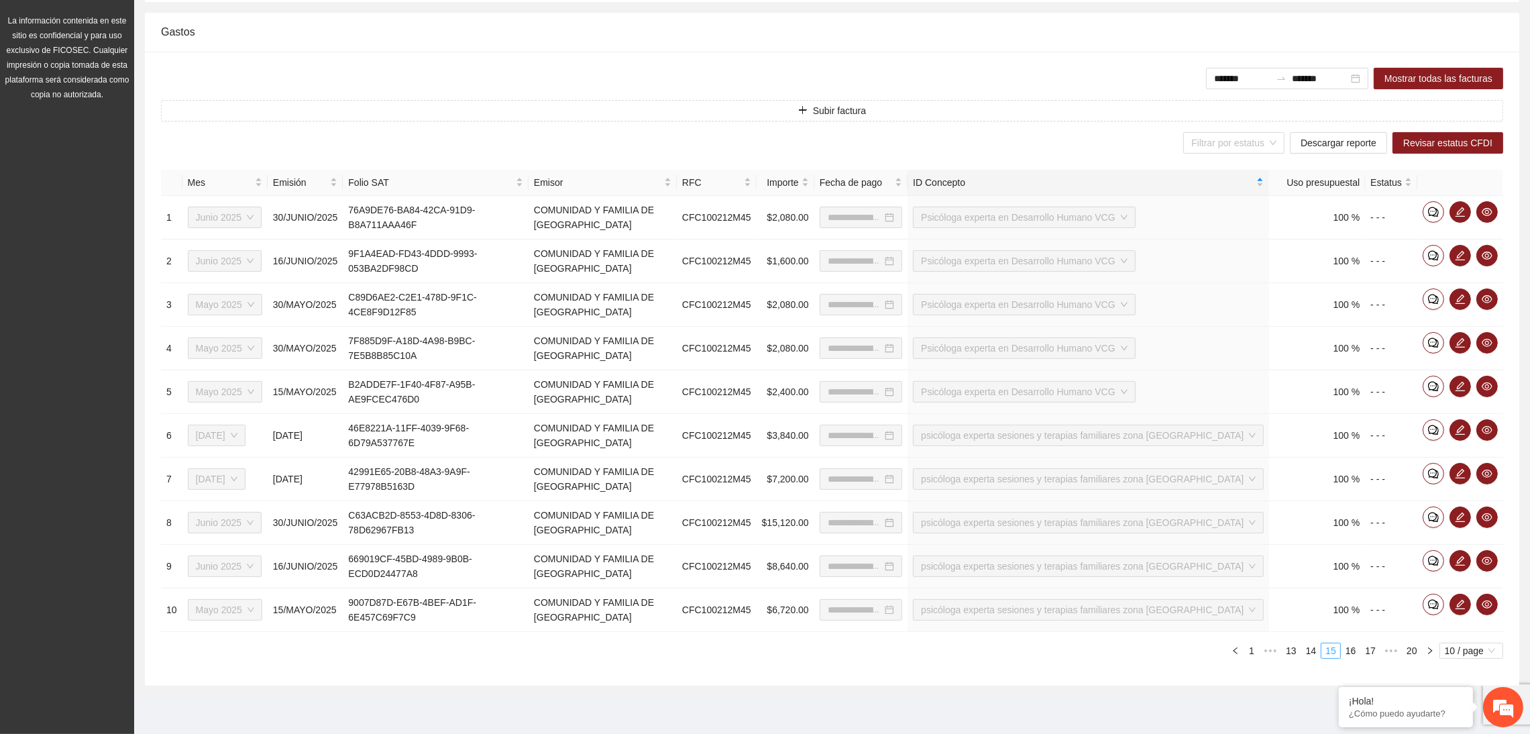
type input "**********"
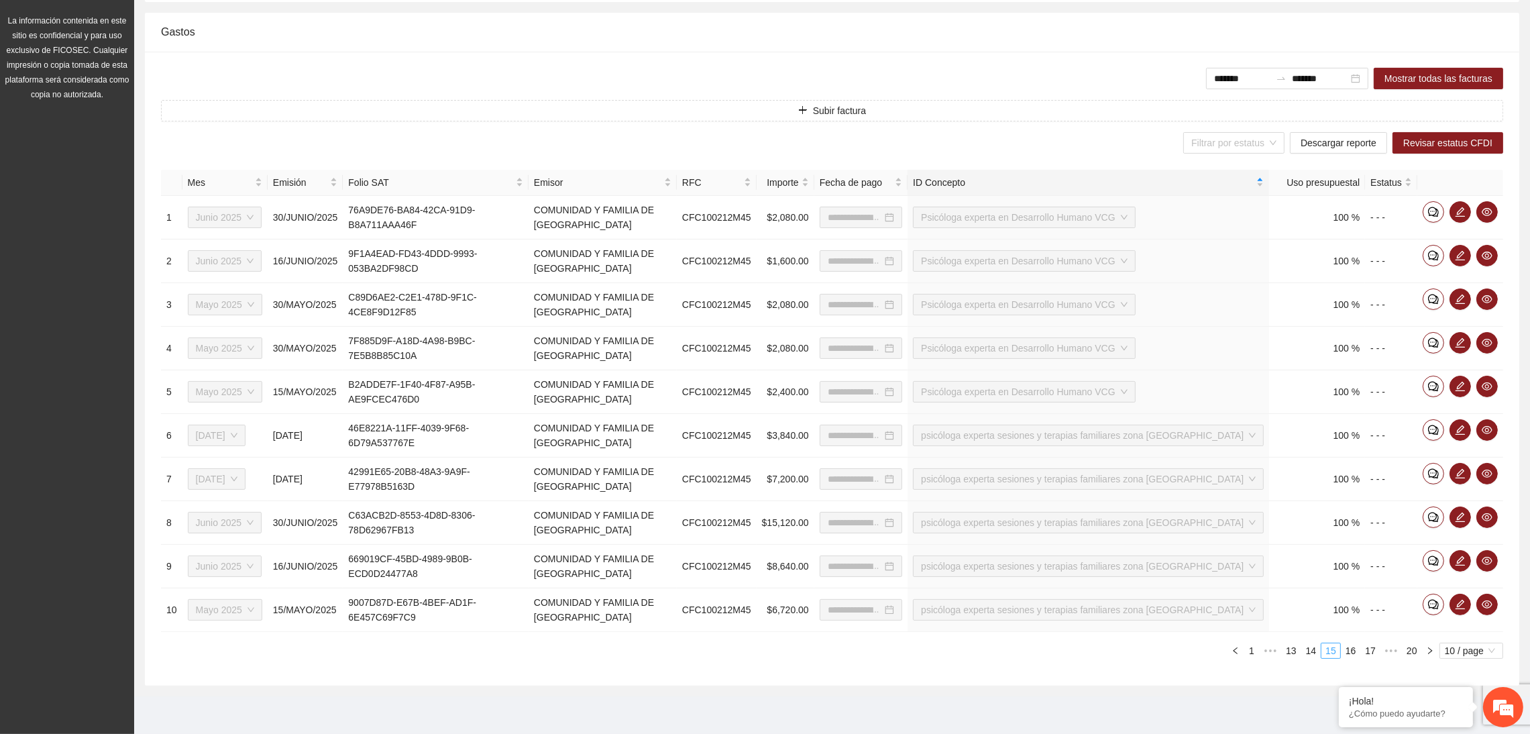
type input "**********"
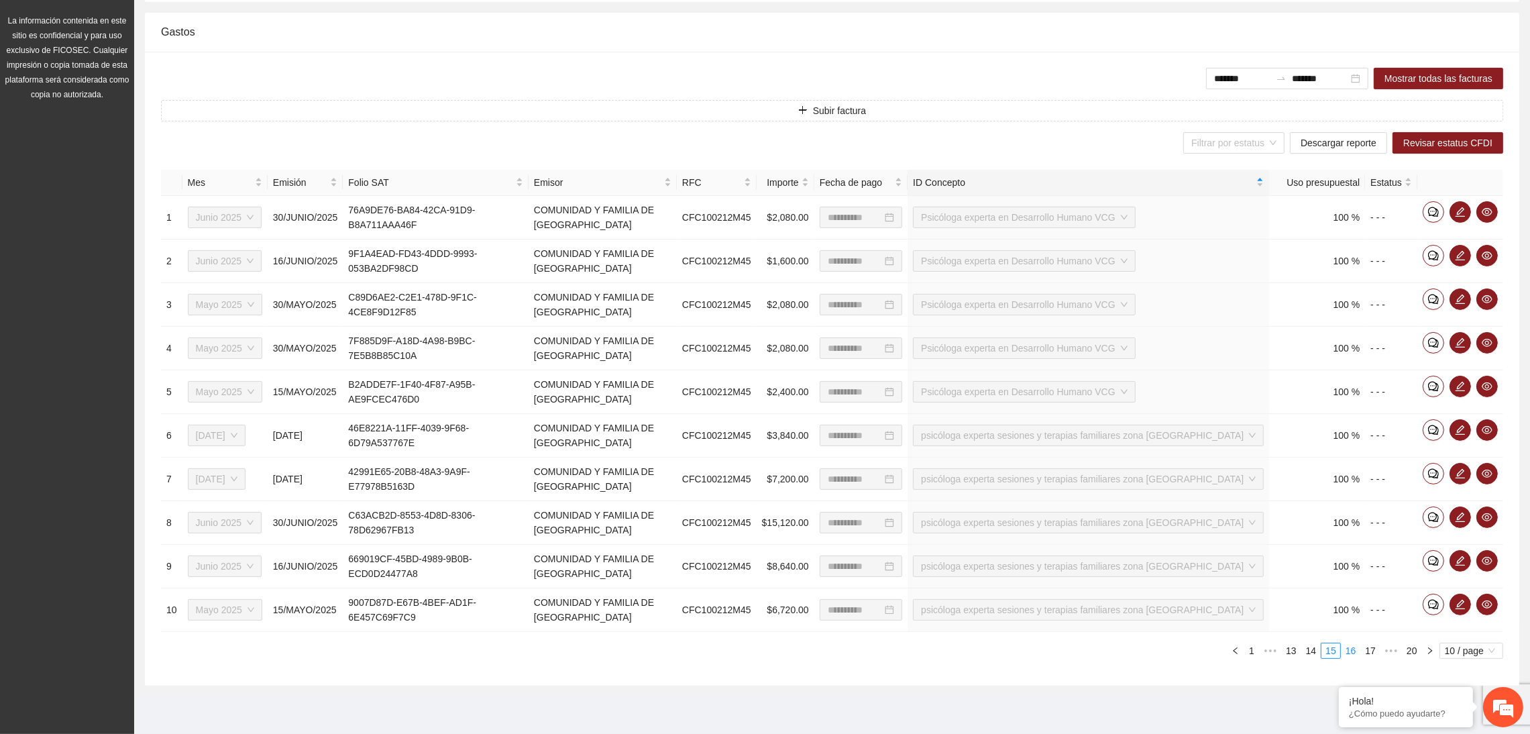
click at [1350, 653] on link "16" at bounding box center [1351, 650] width 19 height 15
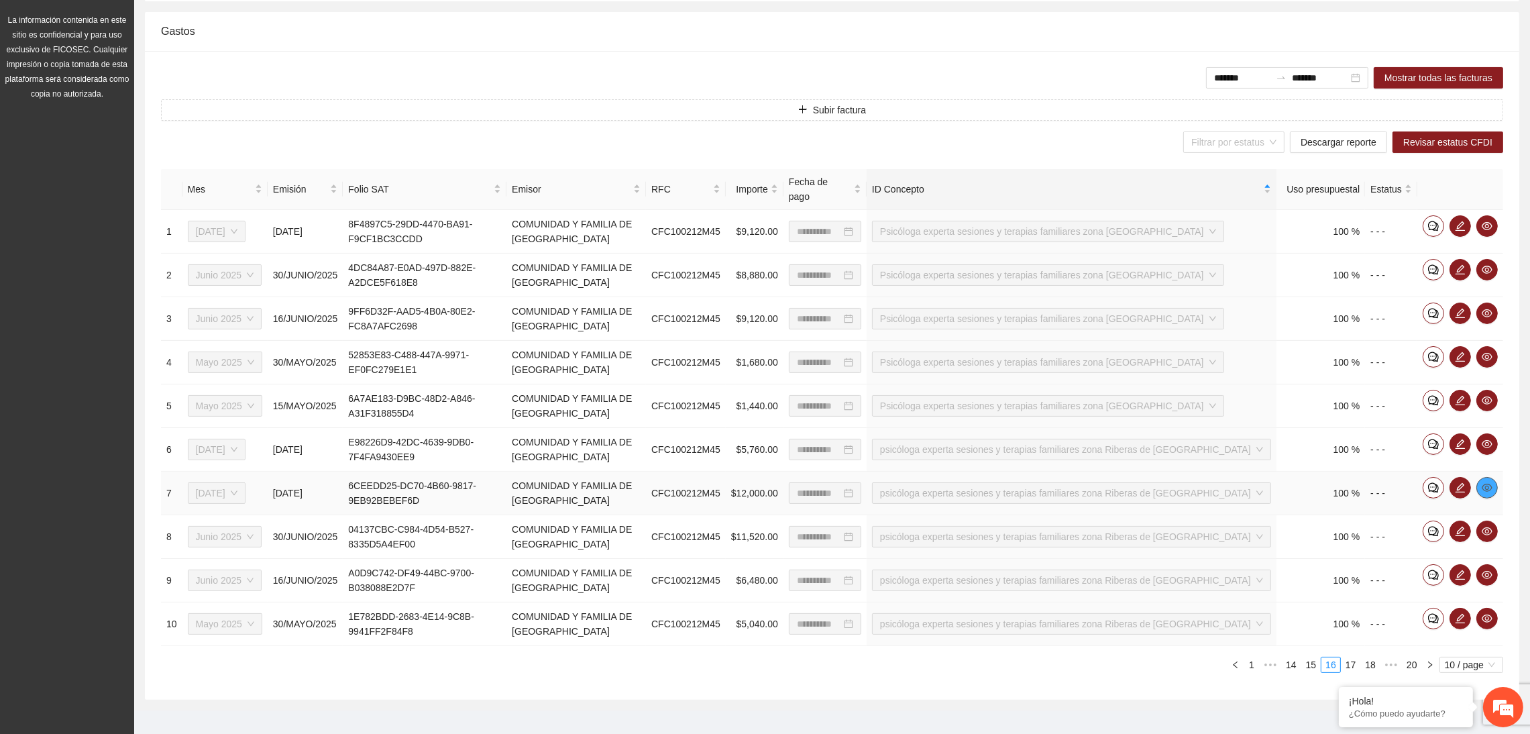
click at [1483, 484] on icon "eye" at bounding box center [1487, 488] width 11 height 8
click at [1494, 526] on span "eye" at bounding box center [1487, 531] width 20 height 11
click at [1483, 570] on icon "eye" at bounding box center [1487, 575] width 11 height 11
click at [1488, 571] on icon "eye" at bounding box center [1487, 575] width 11 height 8
click at [1313, 657] on link "15" at bounding box center [1311, 664] width 19 height 15
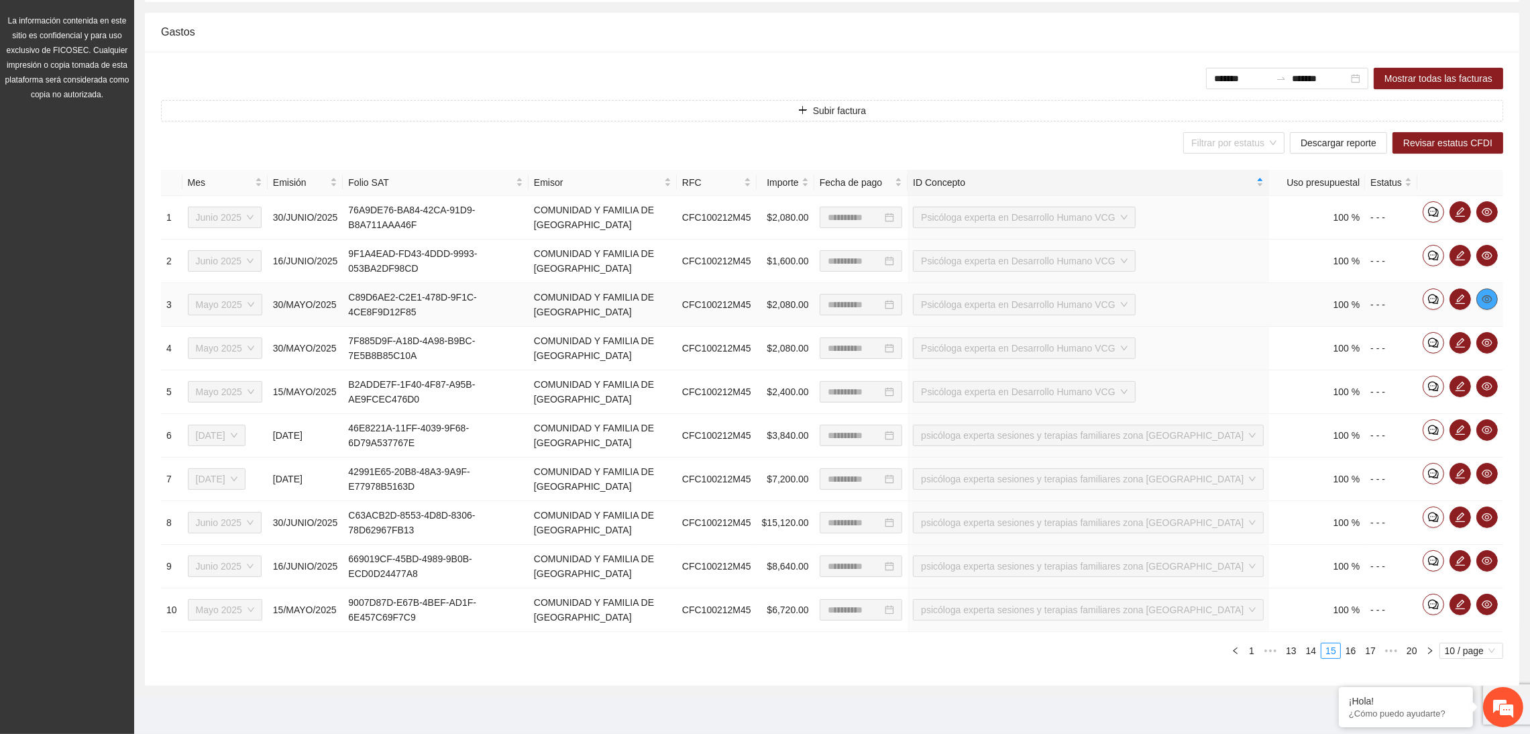
click at [1487, 294] on icon "eye" at bounding box center [1487, 299] width 11 height 11
click at [1290, 652] on link "13" at bounding box center [1291, 650] width 19 height 15
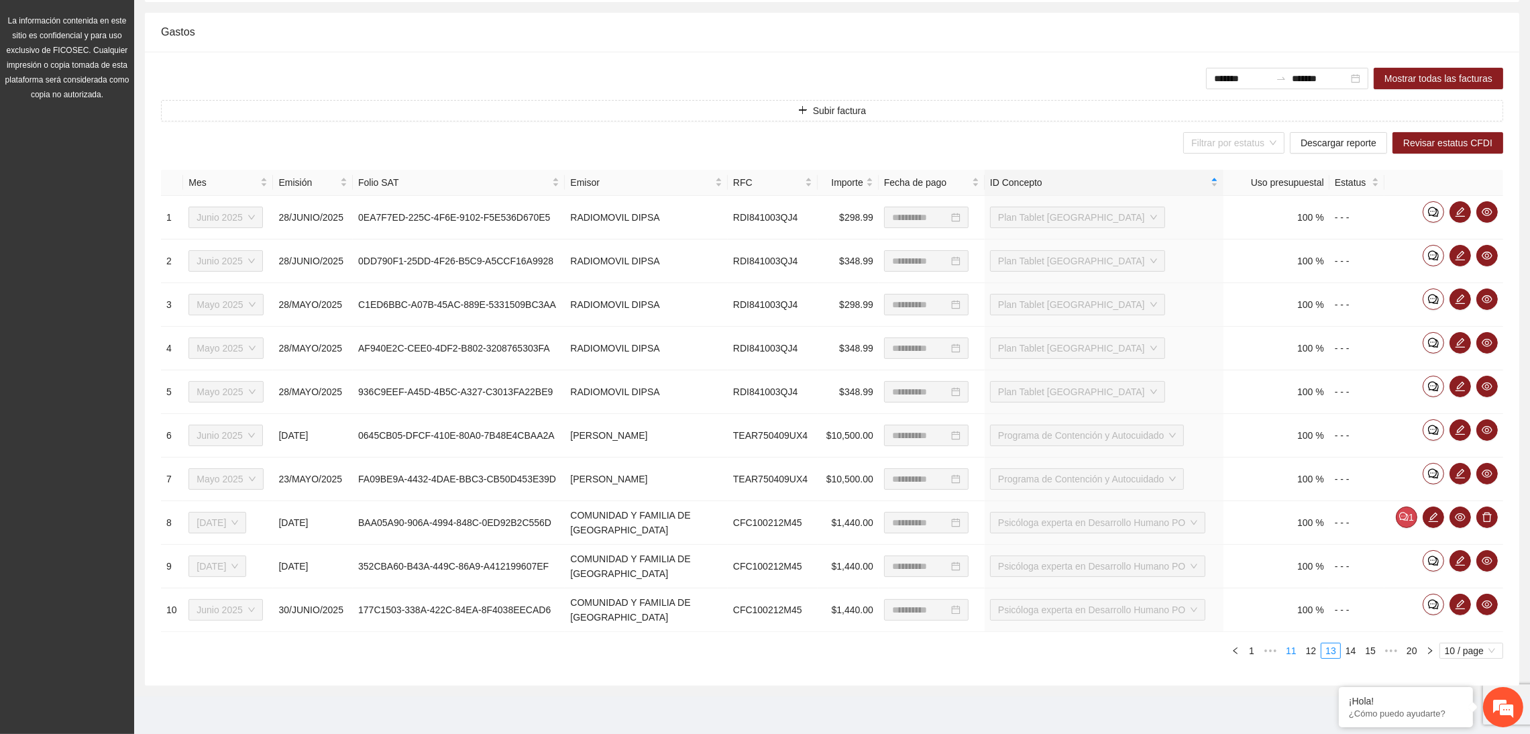
click at [1287, 653] on link "11" at bounding box center [1291, 650] width 19 height 15
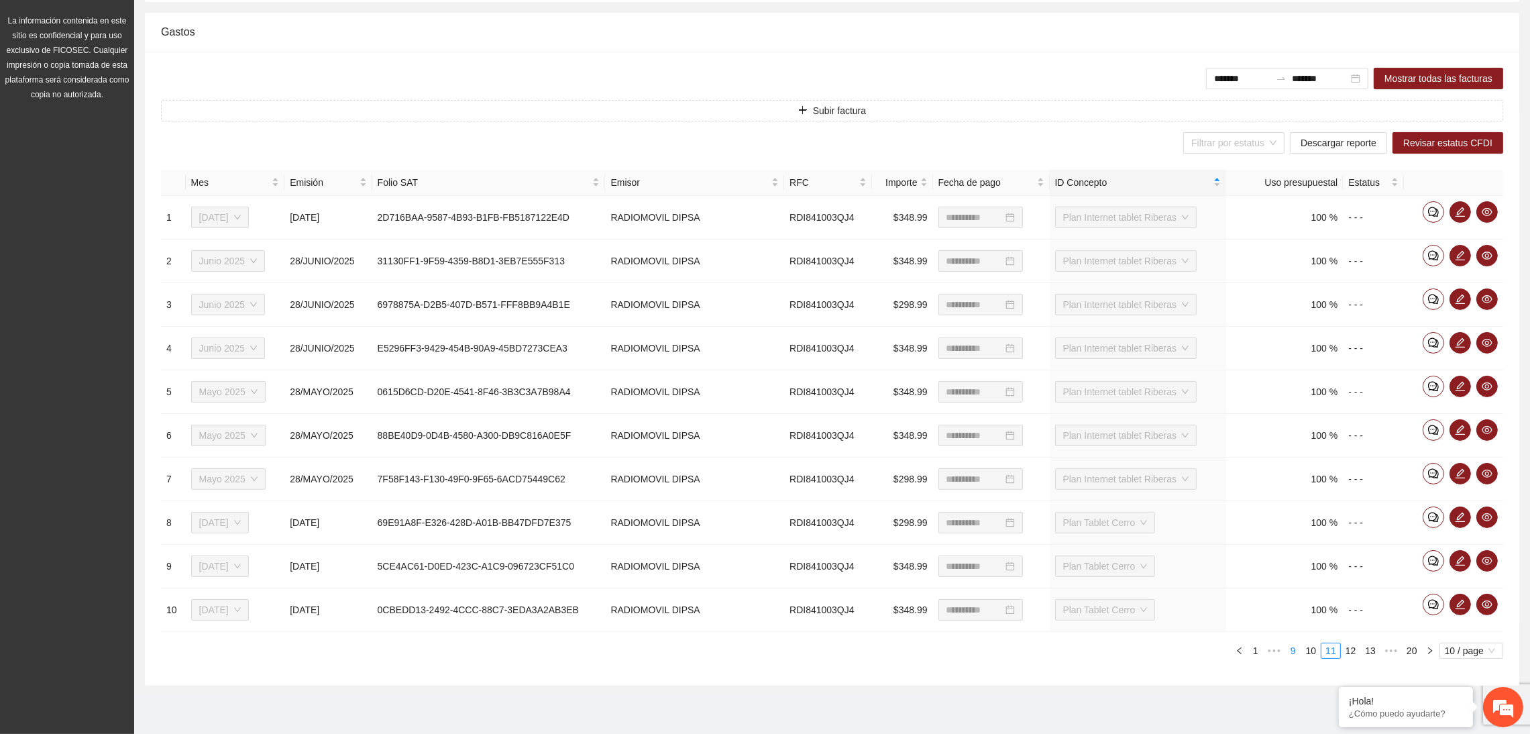
click at [1287, 653] on link "9" at bounding box center [1293, 650] width 15 height 15
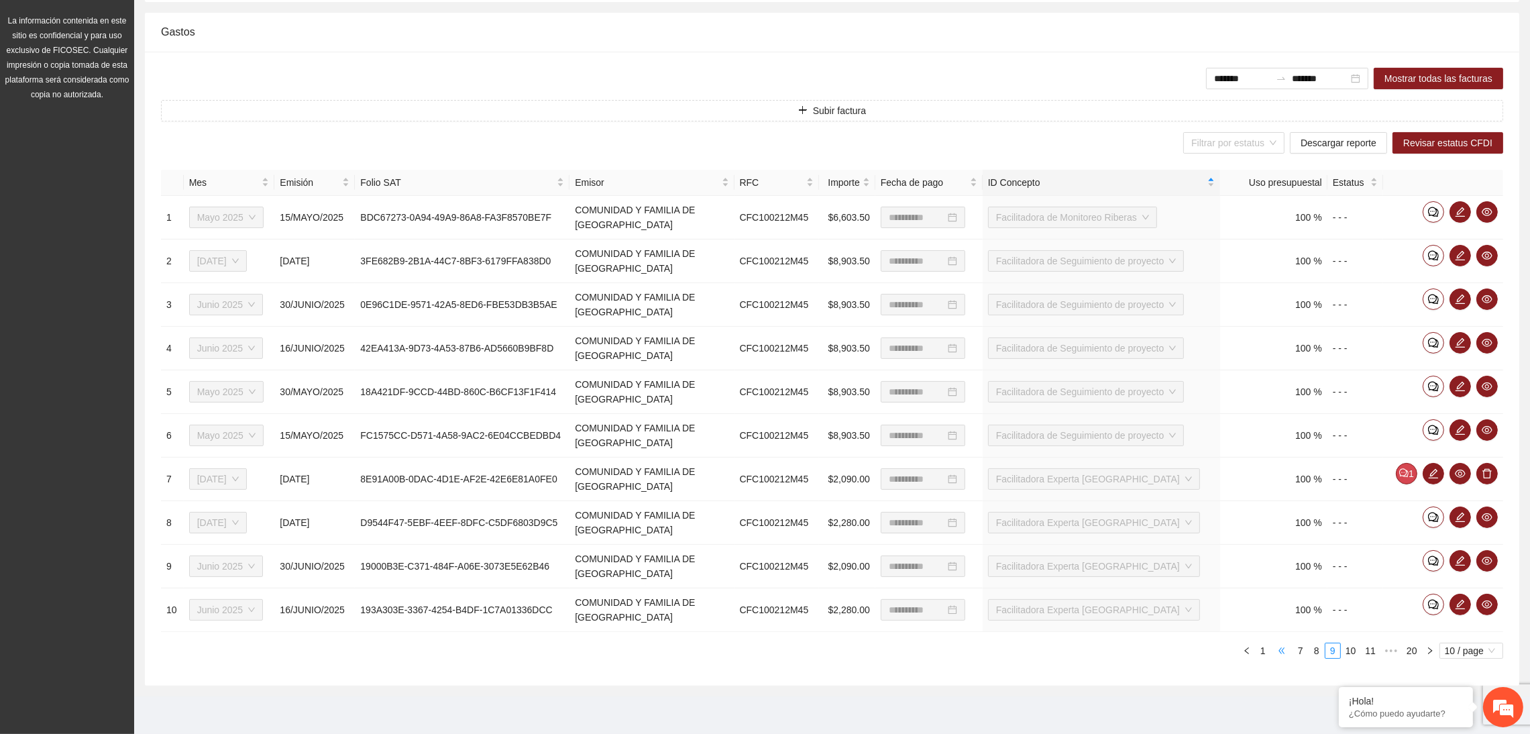
click at [1287, 653] on span "•••" at bounding box center [1281, 651] width 21 height 16
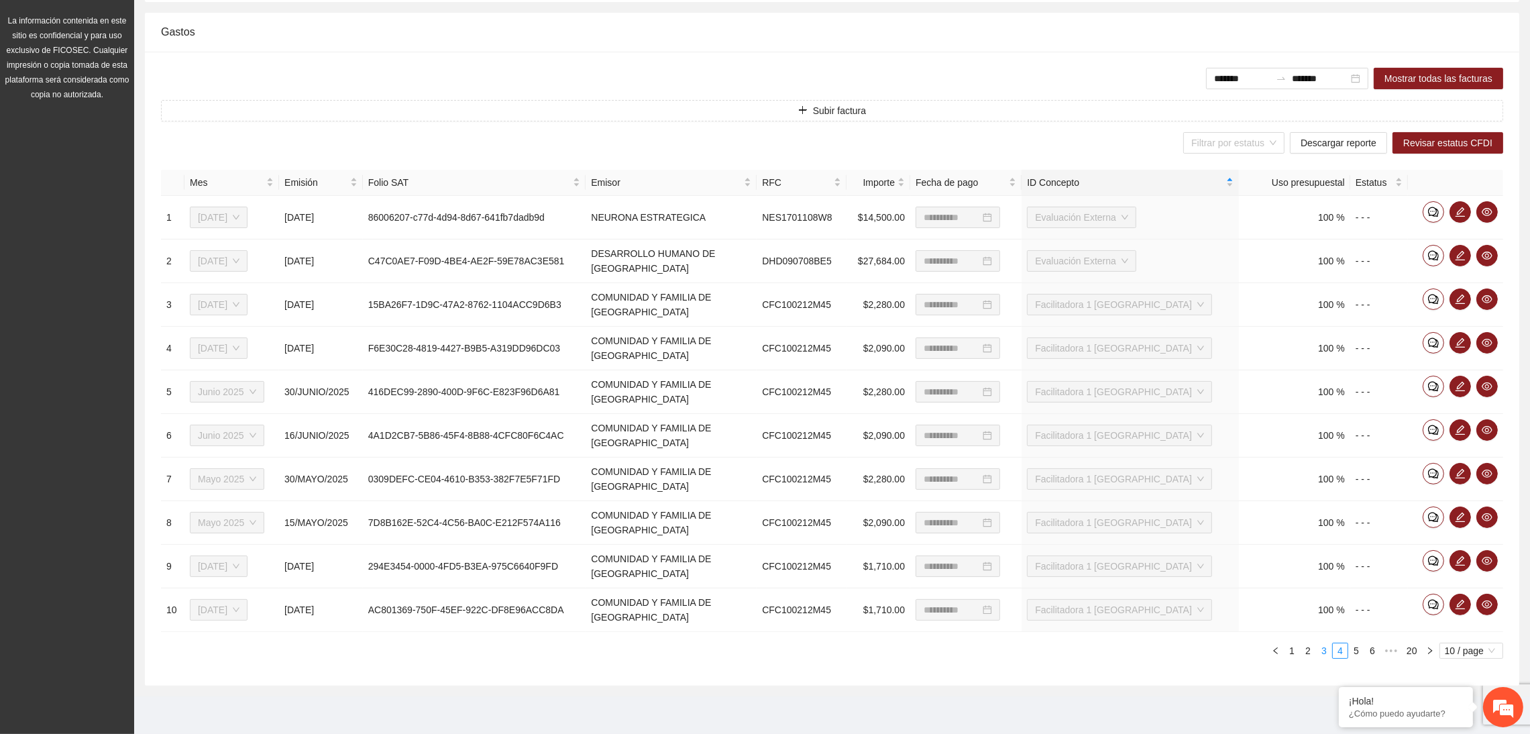
click at [1325, 655] on link "3" at bounding box center [1324, 650] width 15 height 15
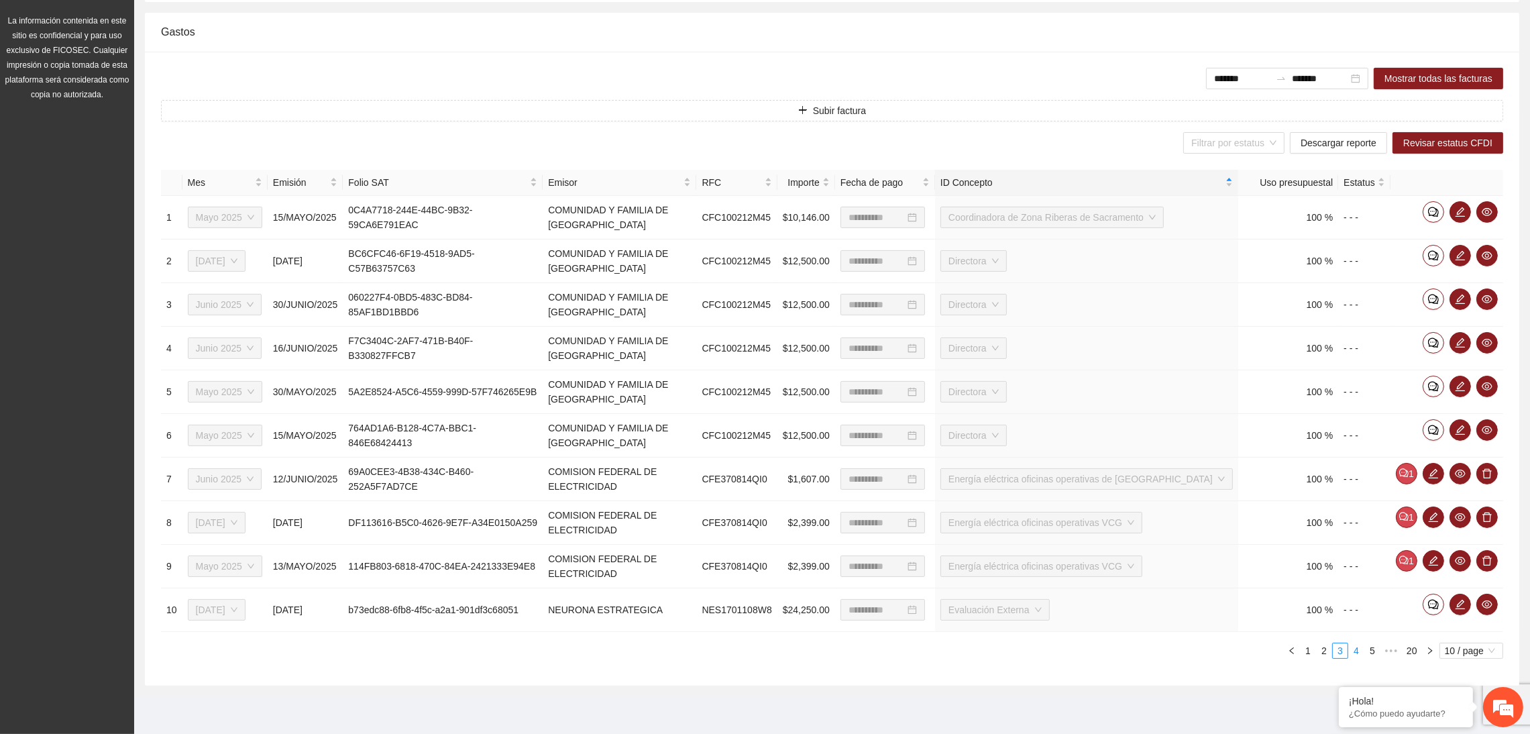
click at [1357, 652] on link "4" at bounding box center [1356, 650] width 15 height 15
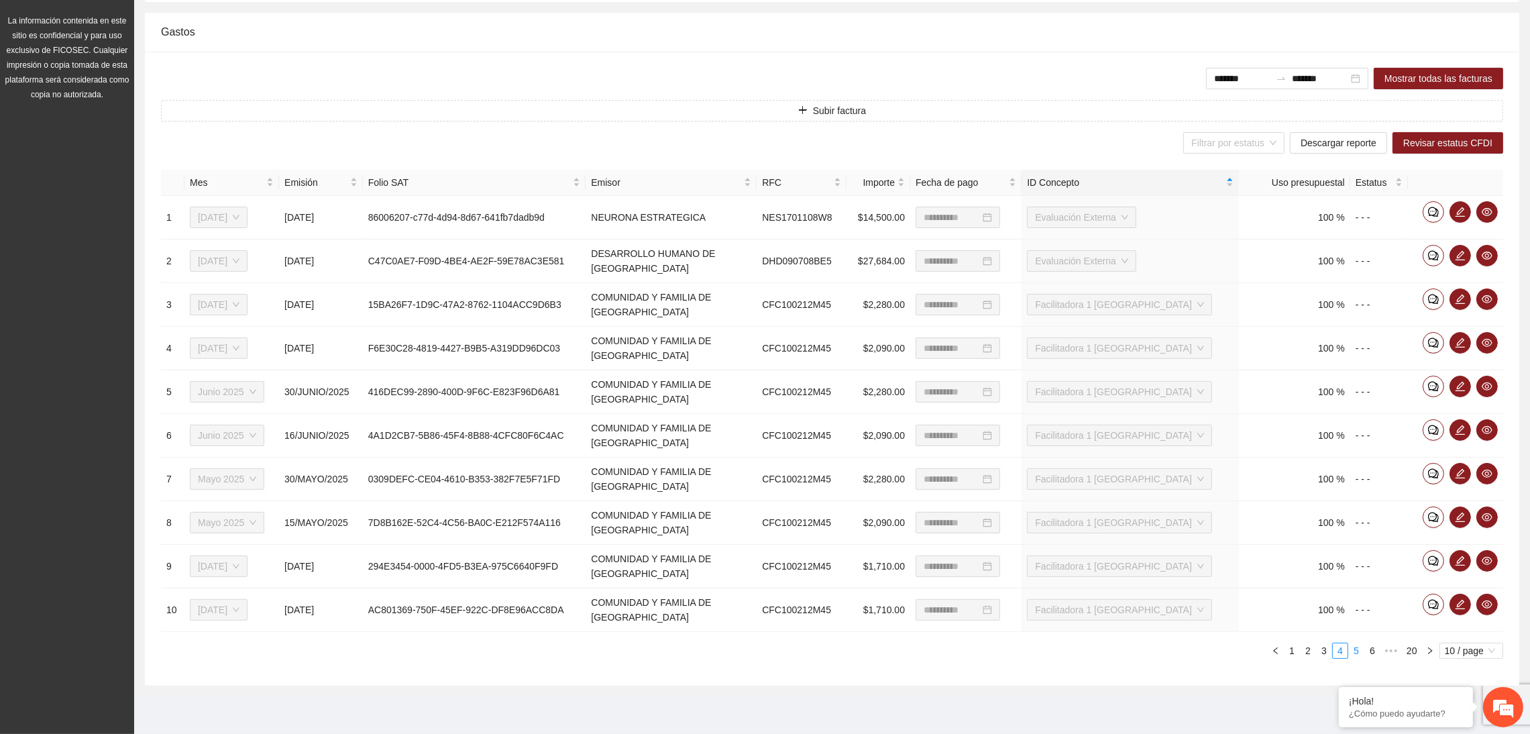
click at [1359, 651] on link "5" at bounding box center [1356, 650] width 15 height 15
click at [1358, 651] on link "6" at bounding box center [1356, 650] width 15 height 15
click at [1358, 651] on link "7" at bounding box center [1356, 650] width 15 height 15
click at [1358, 651] on link "8" at bounding box center [1356, 650] width 15 height 15
click at [1353, 653] on link "9" at bounding box center [1352, 650] width 15 height 15
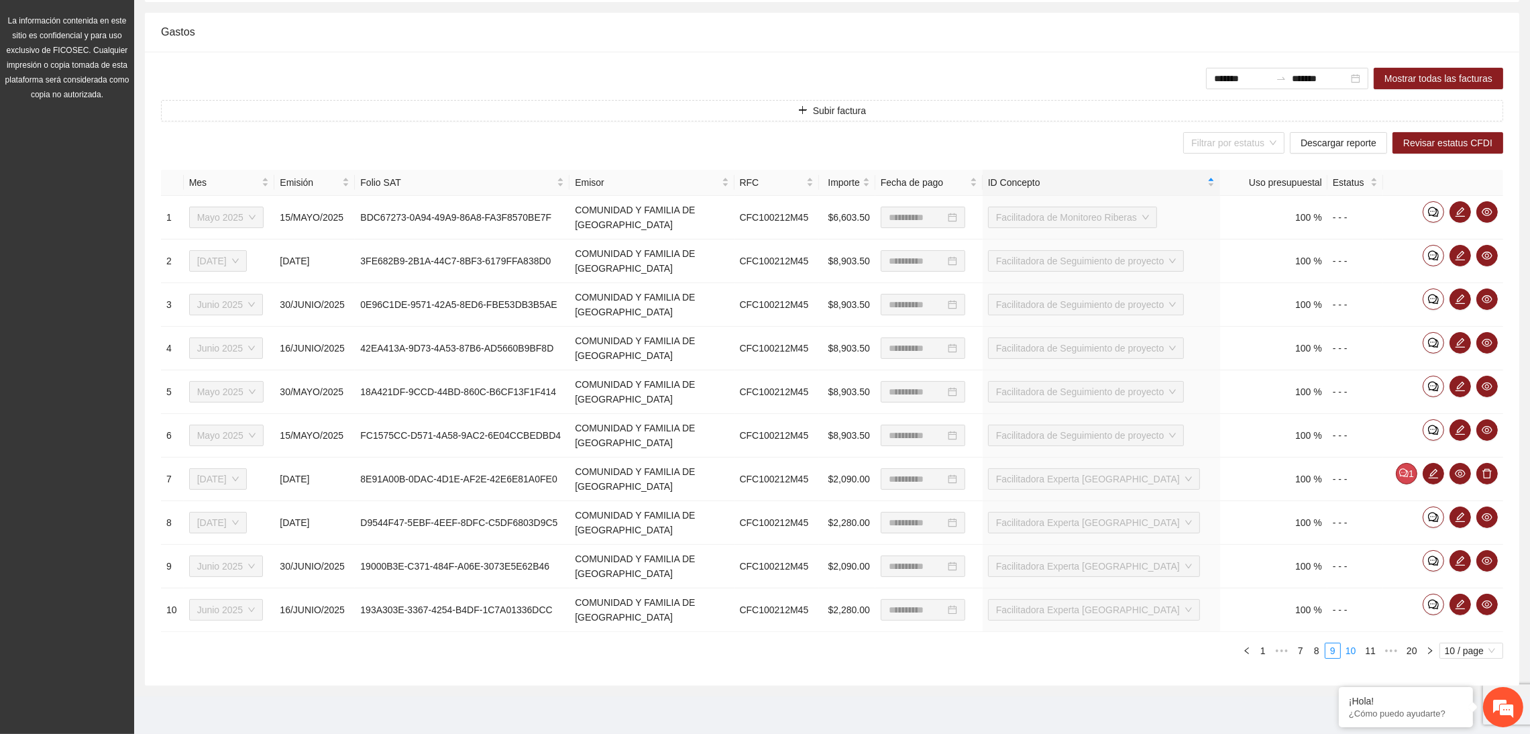
click at [1354, 651] on link "10" at bounding box center [1351, 650] width 19 height 15
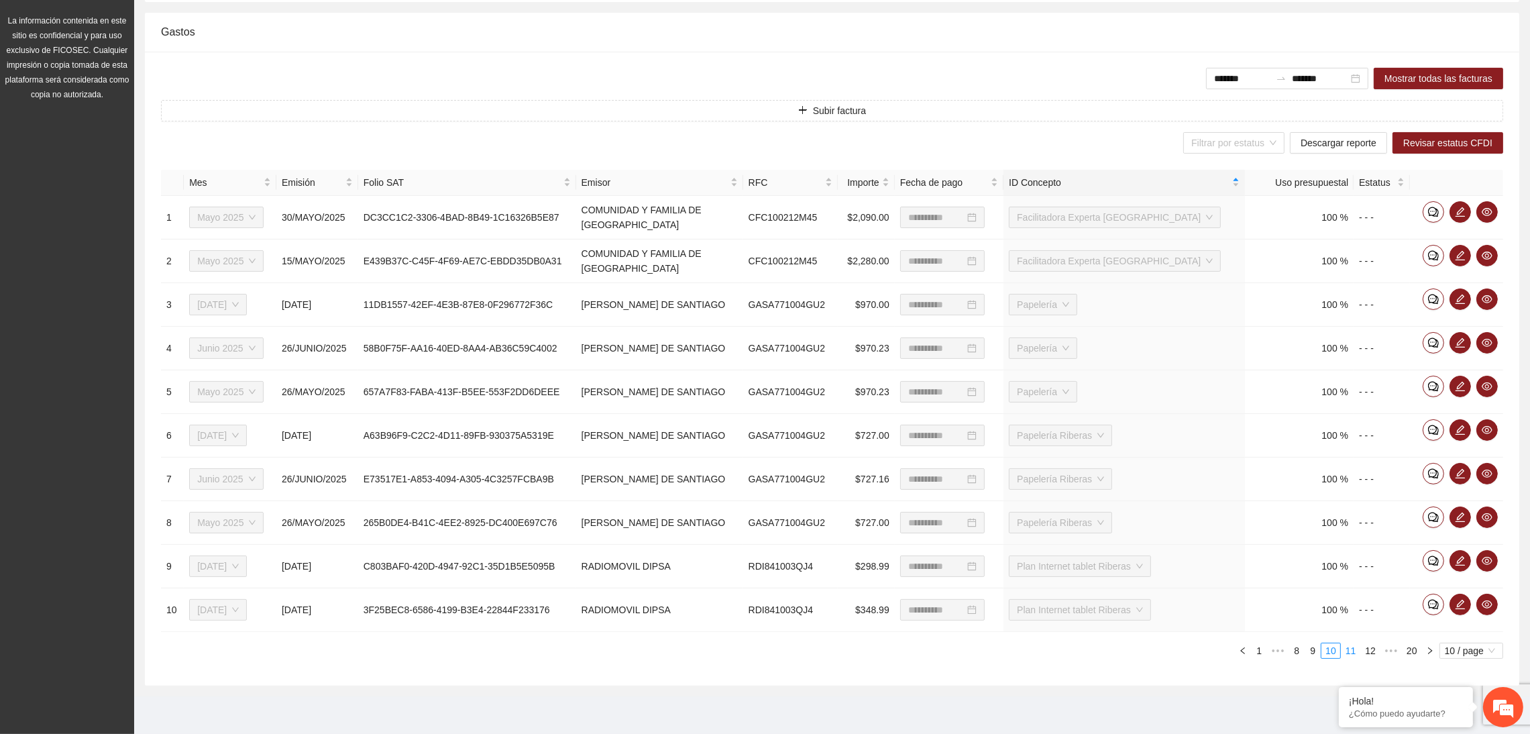
click at [1354, 651] on link "11" at bounding box center [1351, 650] width 19 height 15
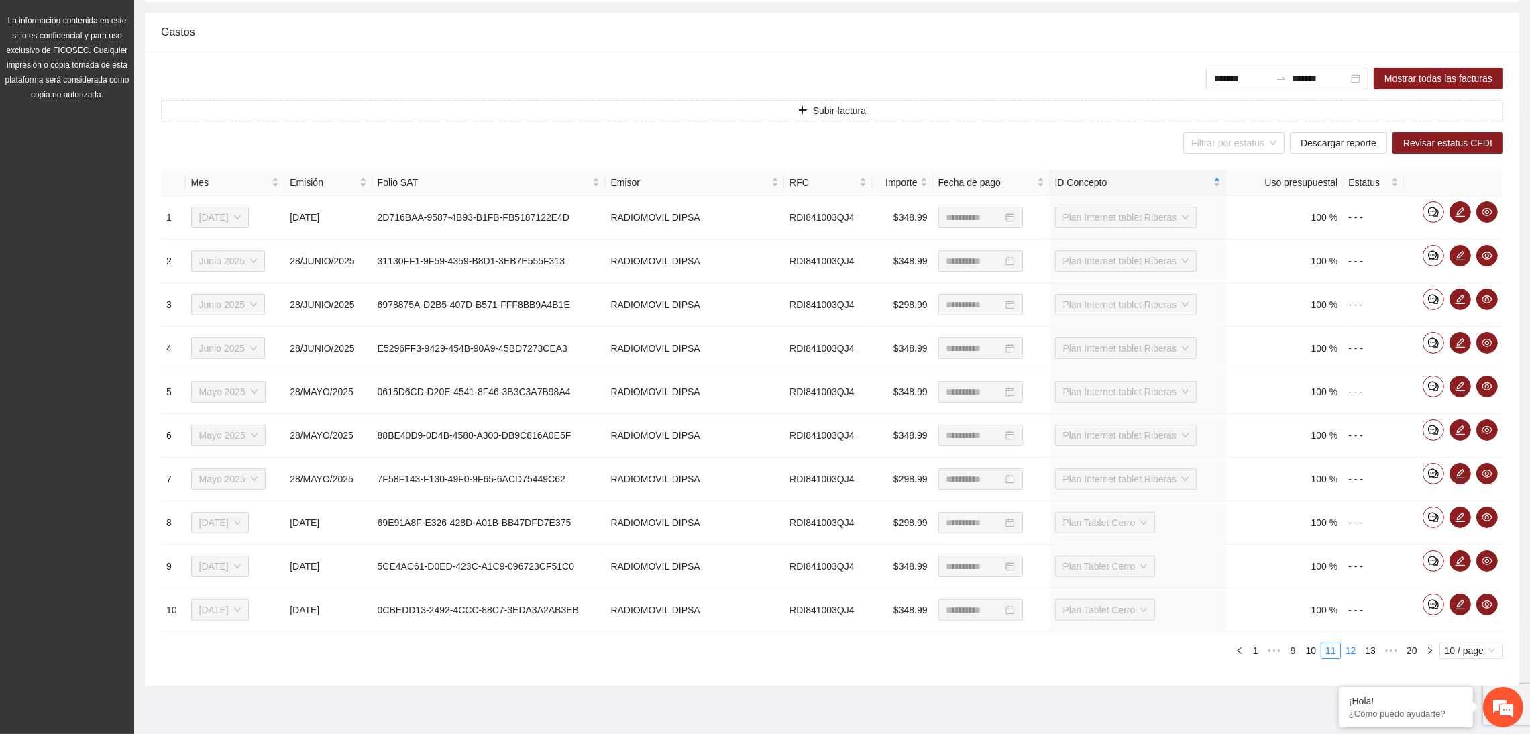
click at [1354, 651] on link "12" at bounding box center [1351, 650] width 19 height 15
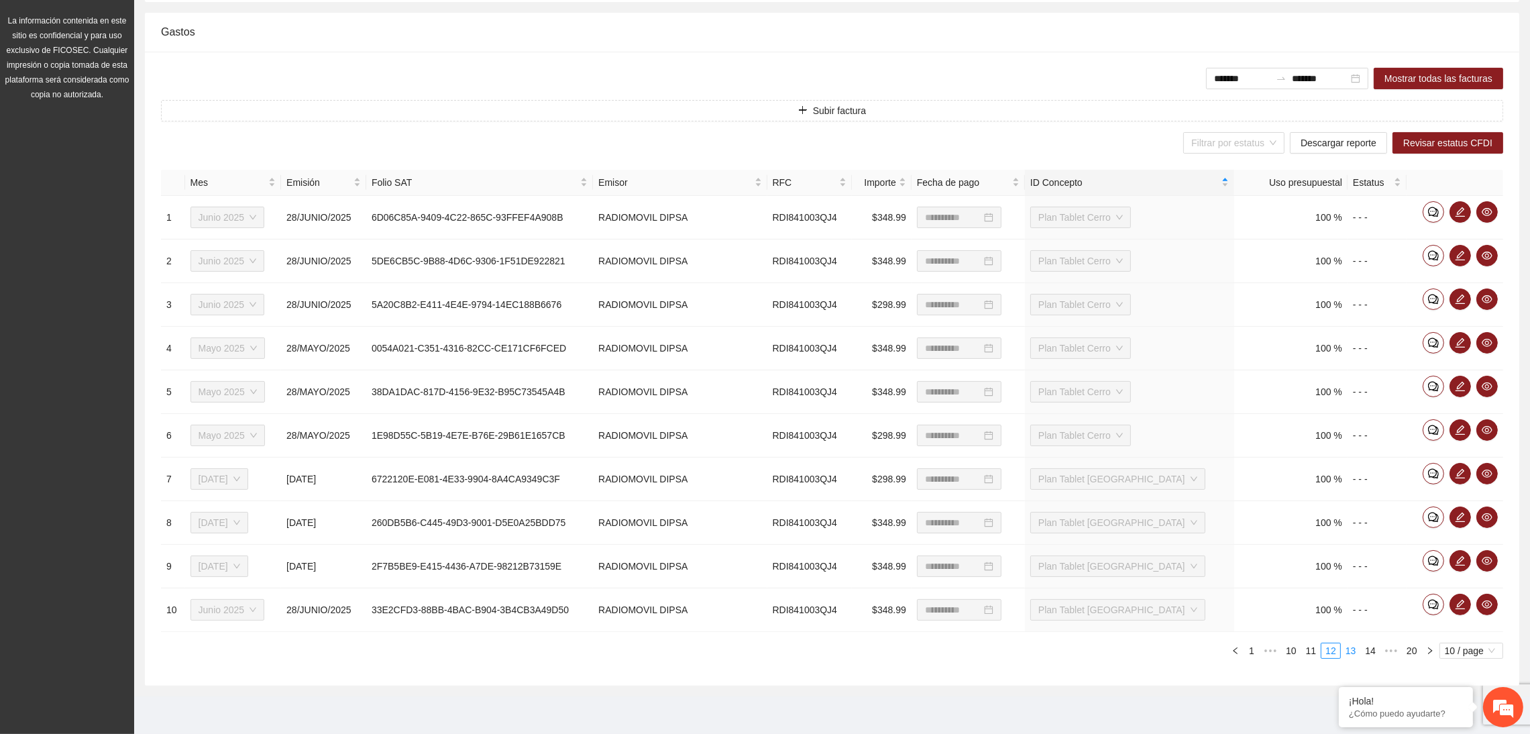
click at [1354, 651] on link "13" at bounding box center [1351, 650] width 19 height 15
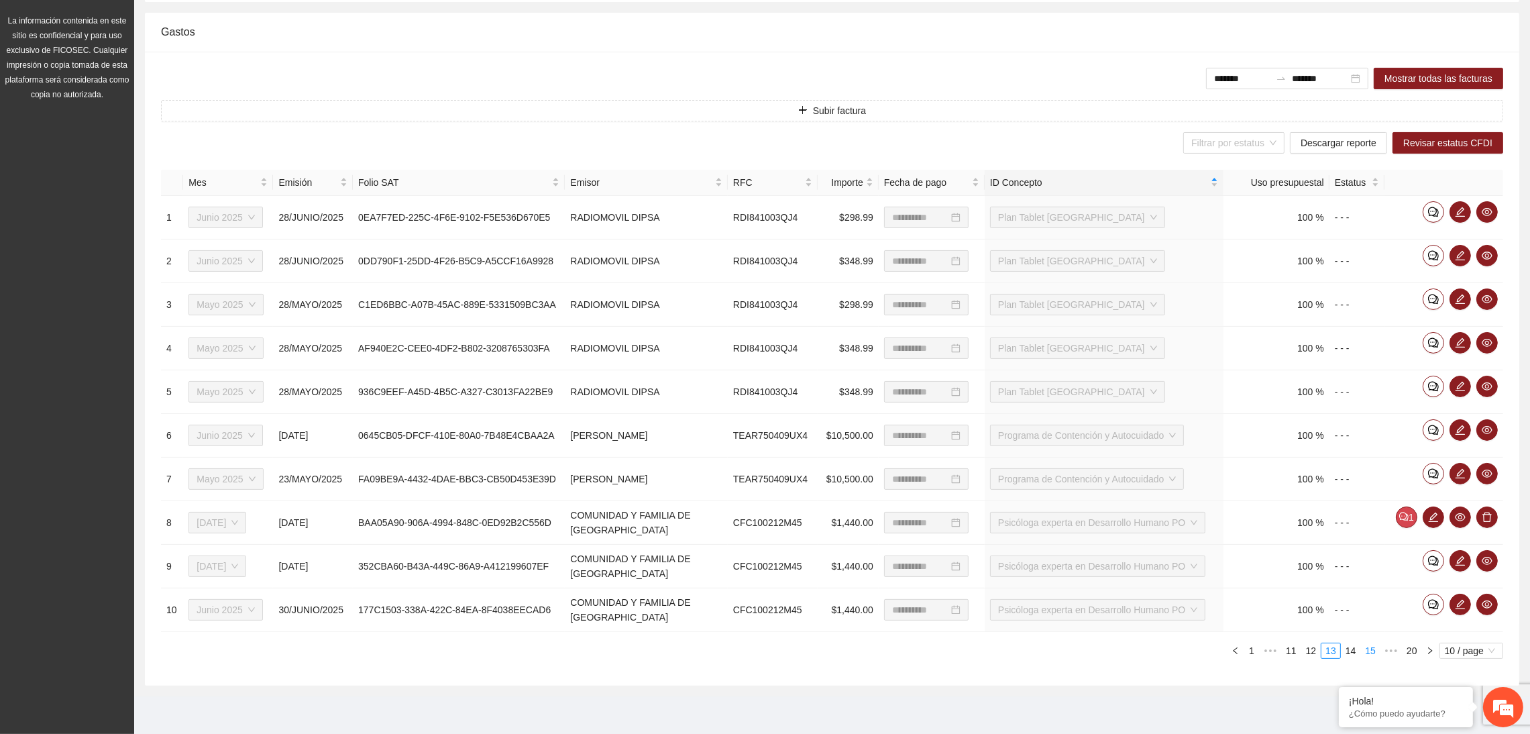
click at [1348, 653] on link "14" at bounding box center [1351, 650] width 19 height 15
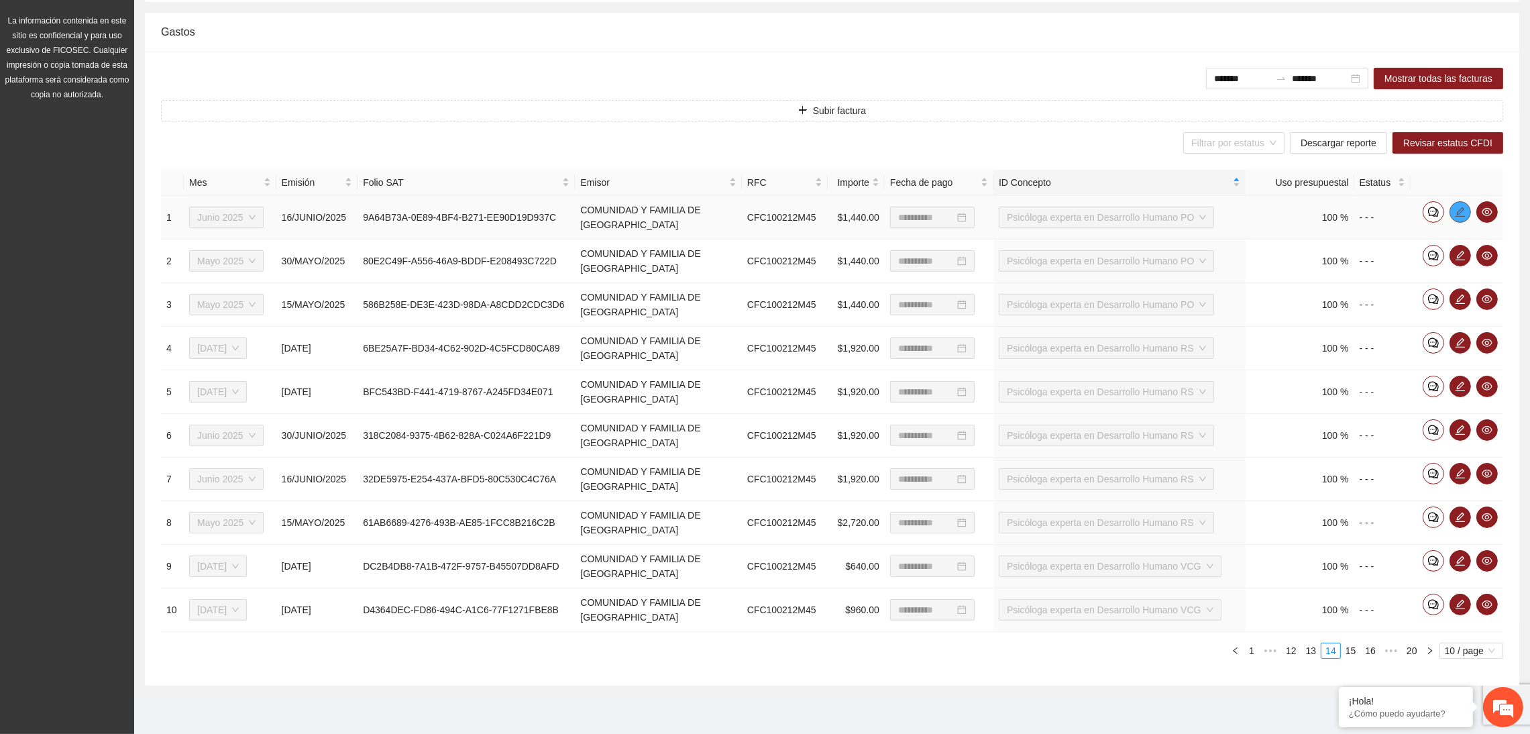
click at [1464, 211] on icon "edit" at bounding box center [1460, 212] width 11 height 11
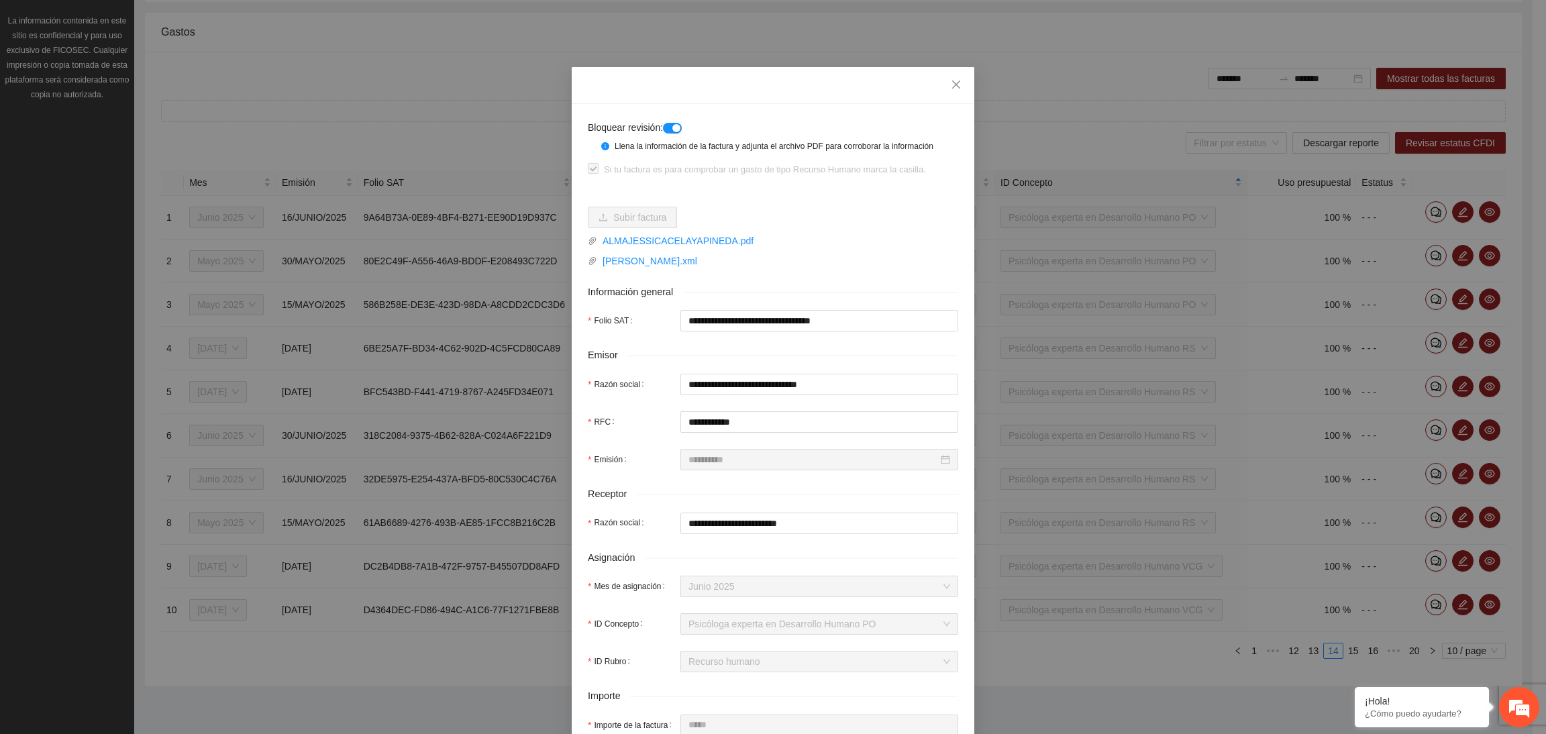
click at [663, 129] on button "button" at bounding box center [672, 128] width 19 height 11
click at [951, 80] on icon "close" at bounding box center [956, 84] width 11 height 11
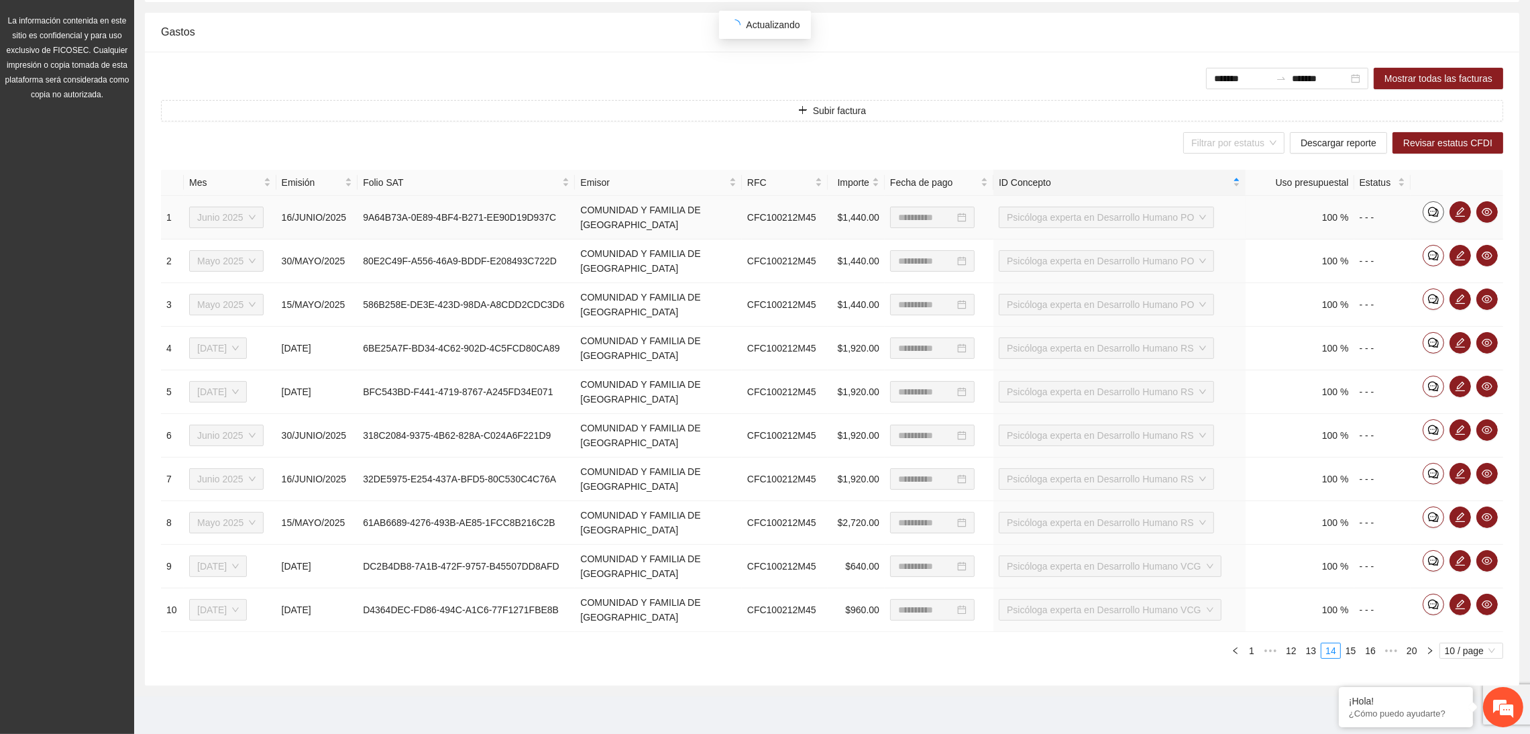
click at [1428, 211] on icon "comment" at bounding box center [1433, 212] width 11 height 10
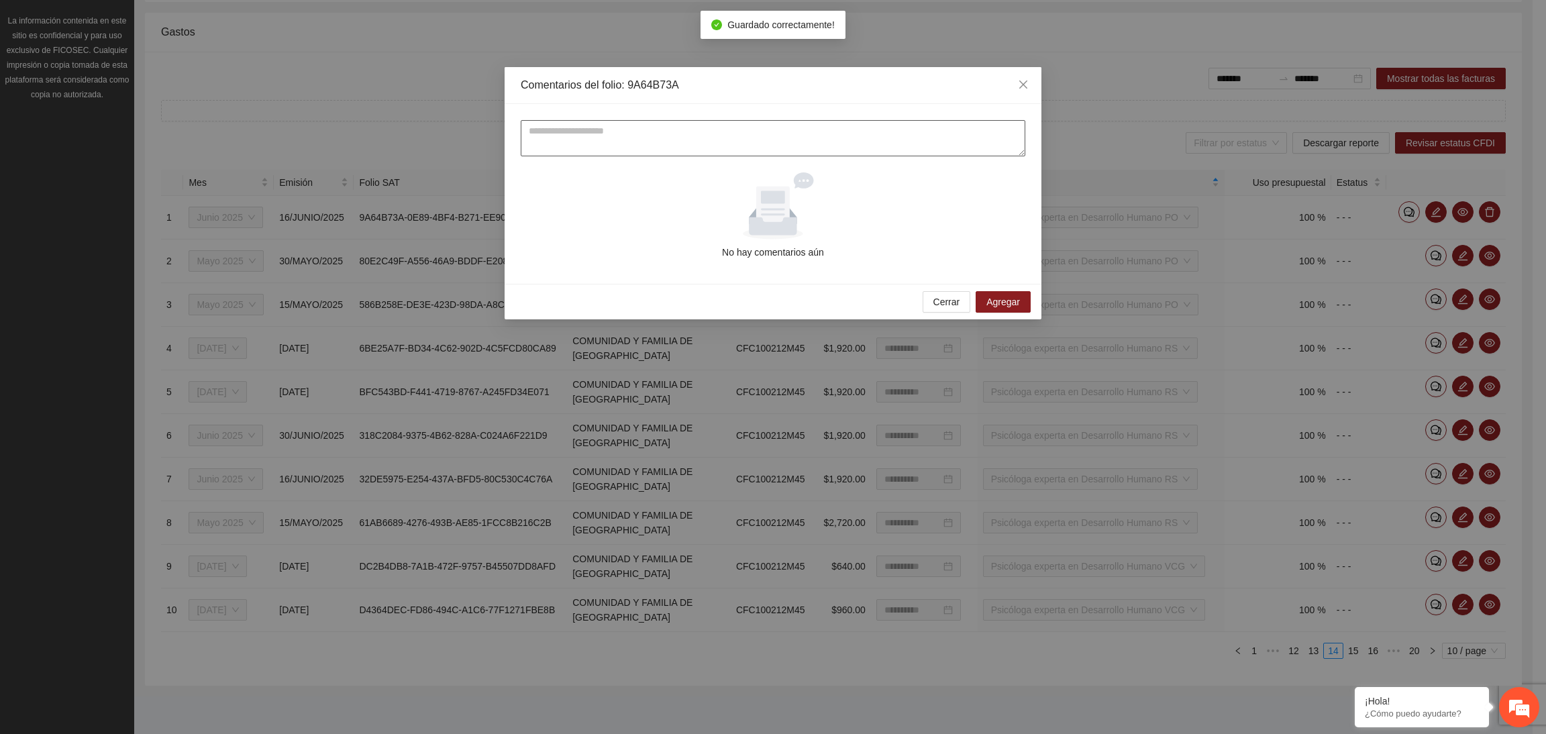
click at [706, 138] on textarea at bounding box center [773, 138] width 504 height 36
type textarea "**********"
click at [995, 308] on button "Agregar" at bounding box center [1002, 301] width 55 height 21
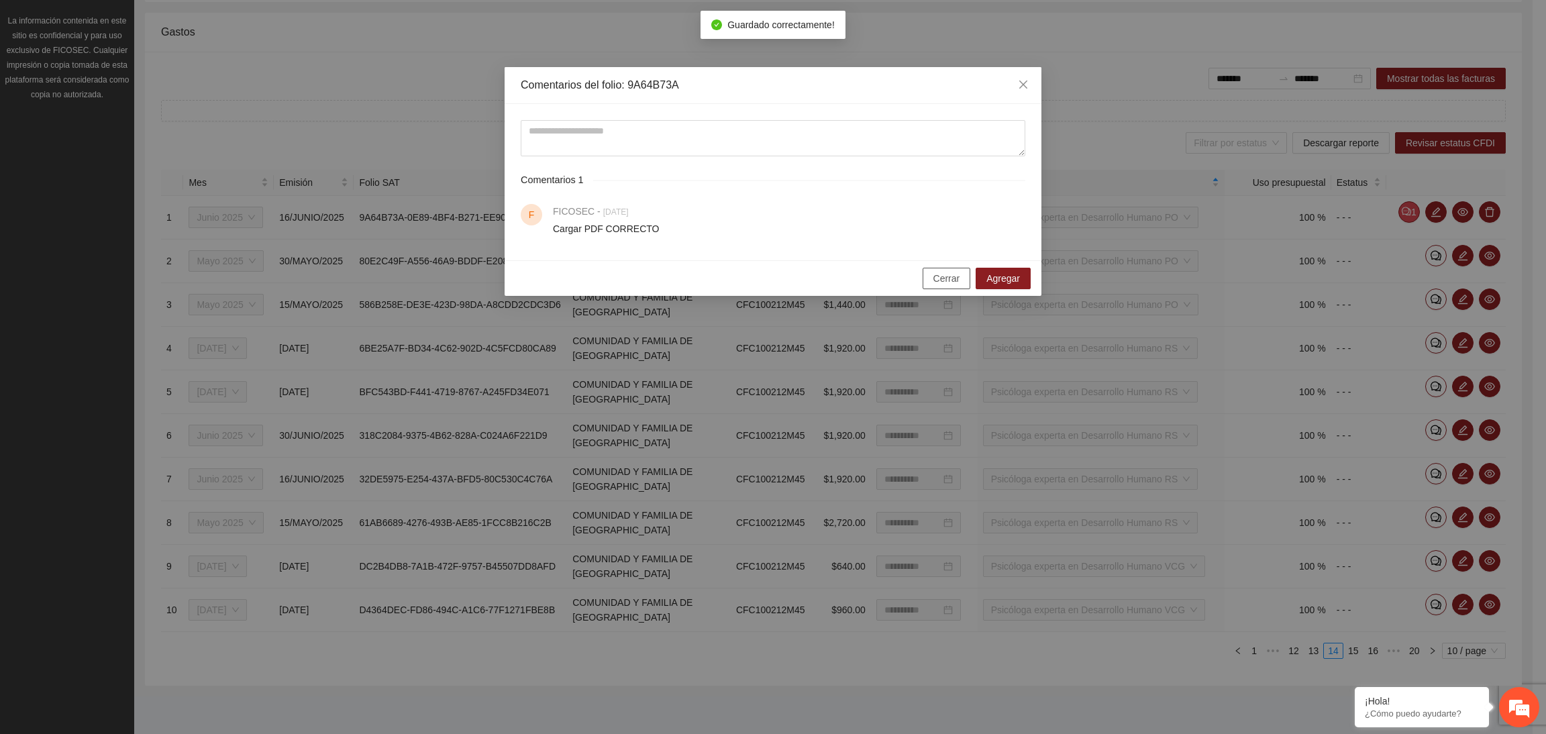
click at [941, 274] on span "Cerrar" at bounding box center [946, 278] width 27 height 15
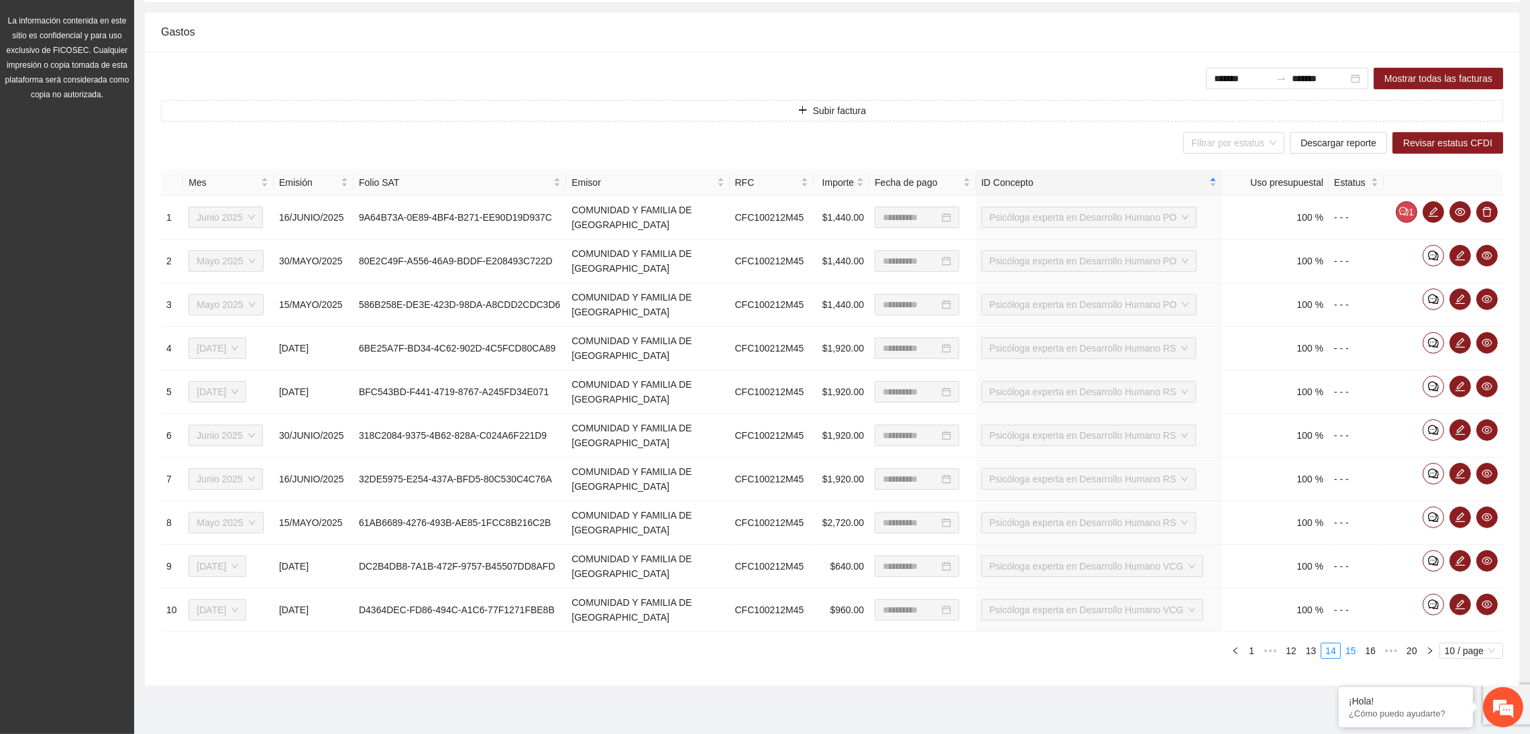
click at [1349, 648] on link "15" at bounding box center [1351, 650] width 19 height 15
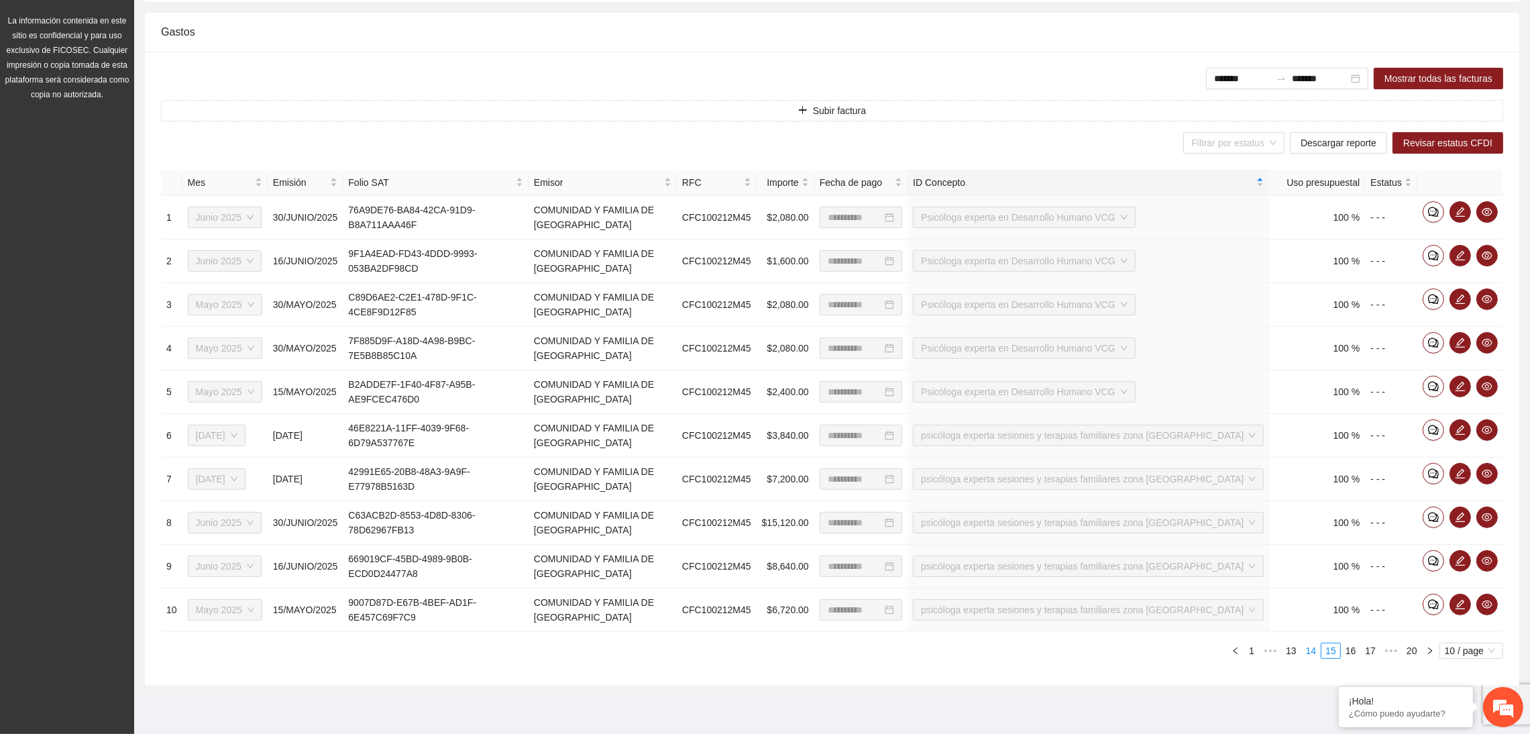
click at [1307, 645] on link "14" at bounding box center [1311, 650] width 19 height 15
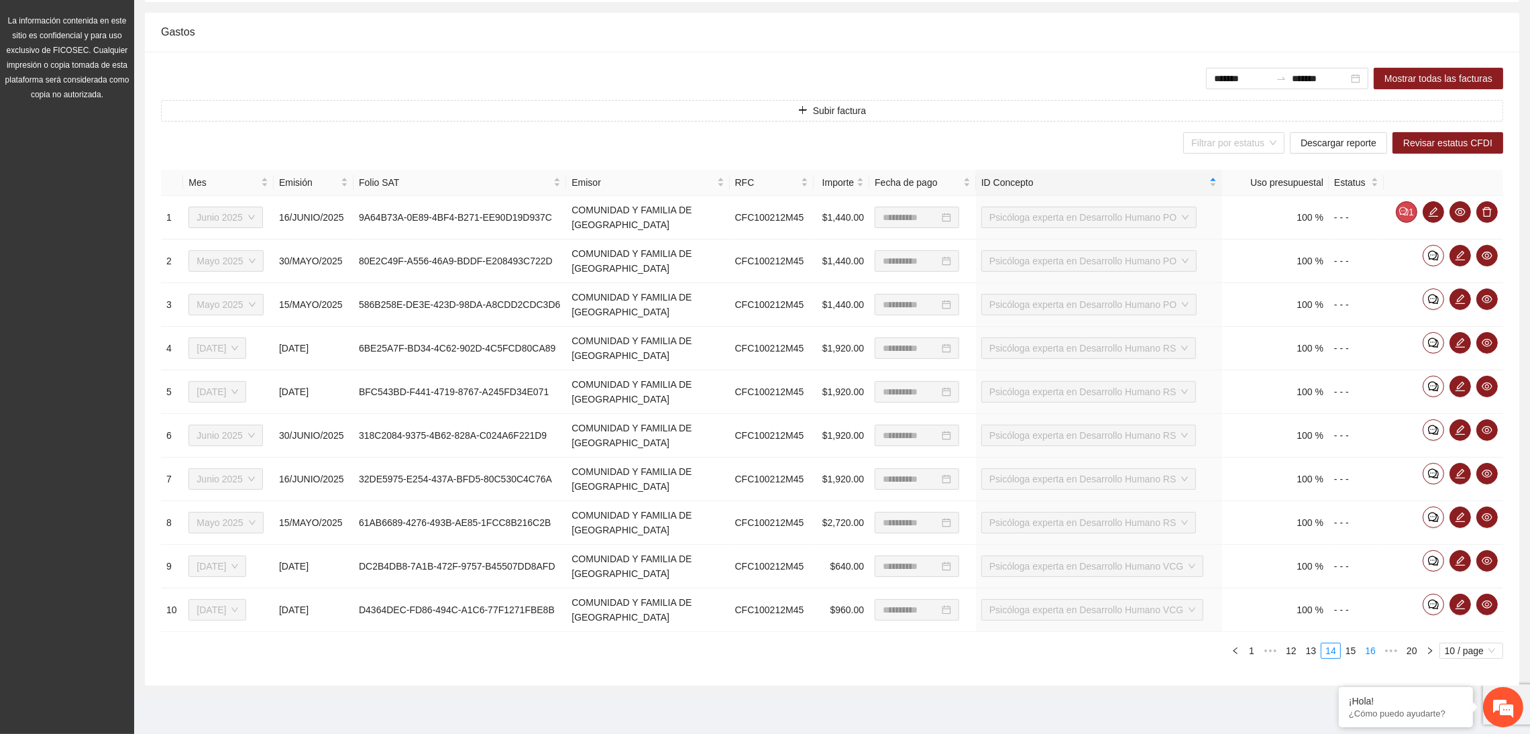
click at [1344, 654] on link "15" at bounding box center [1351, 650] width 19 height 15
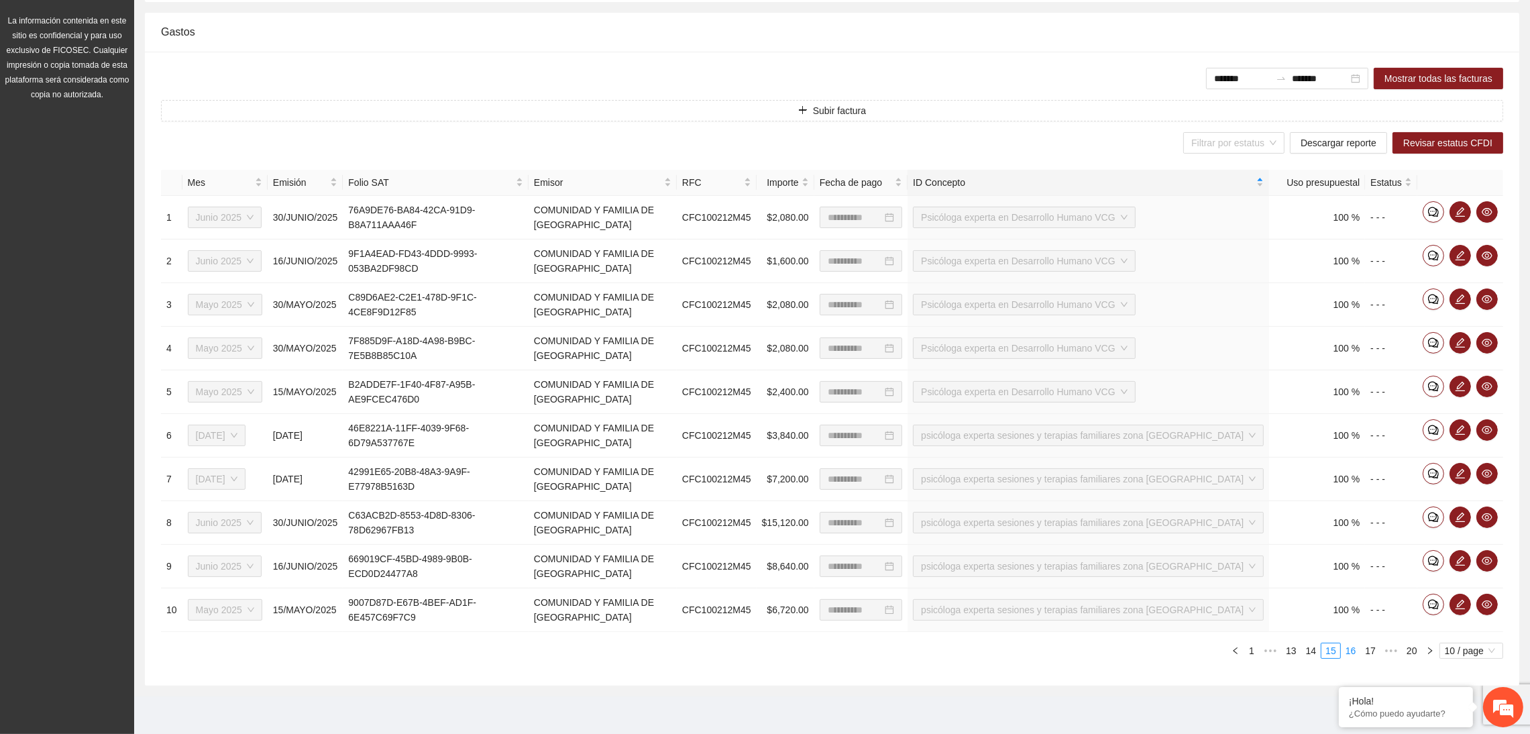
click at [1351, 652] on link "16" at bounding box center [1351, 650] width 19 height 15
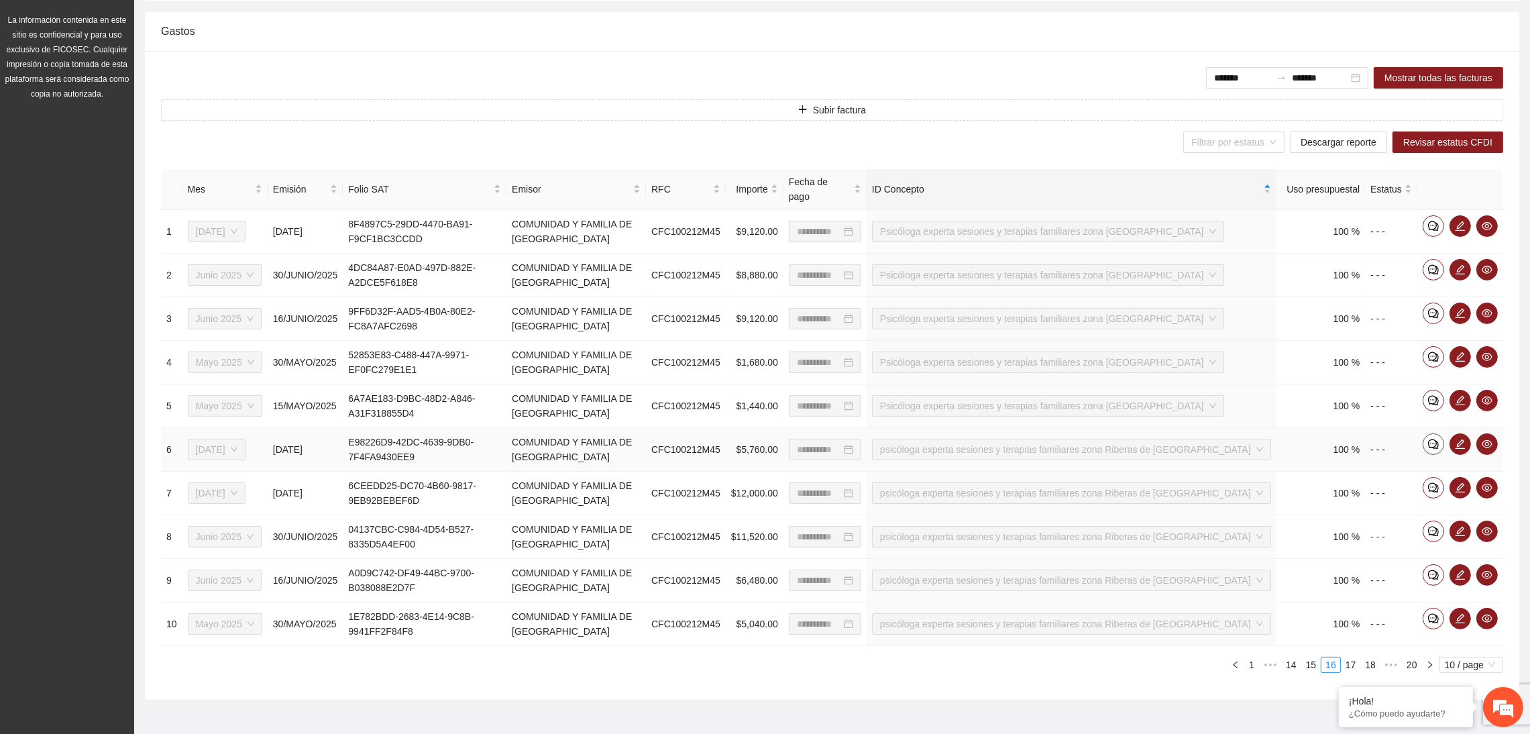
click at [1435, 439] on icon "comment" at bounding box center [1433, 444] width 11 height 11
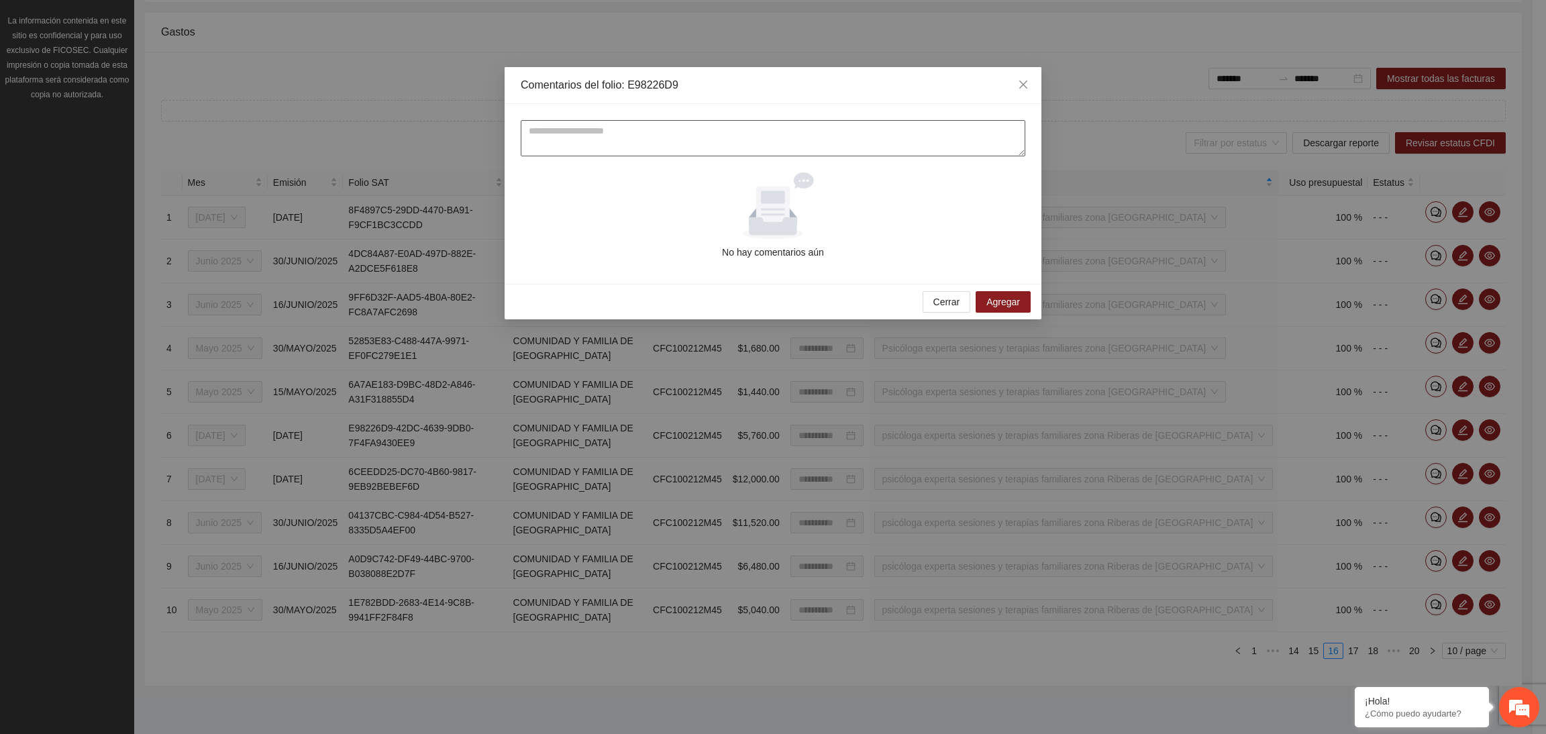
click at [608, 128] on textarea at bounding box center [773, 138] width 504 height 36
type textarea "*"
type textarea "**********"
click at [992, 294] on span "Agregar" at bounding box center [1003, 301] width 34 height 15
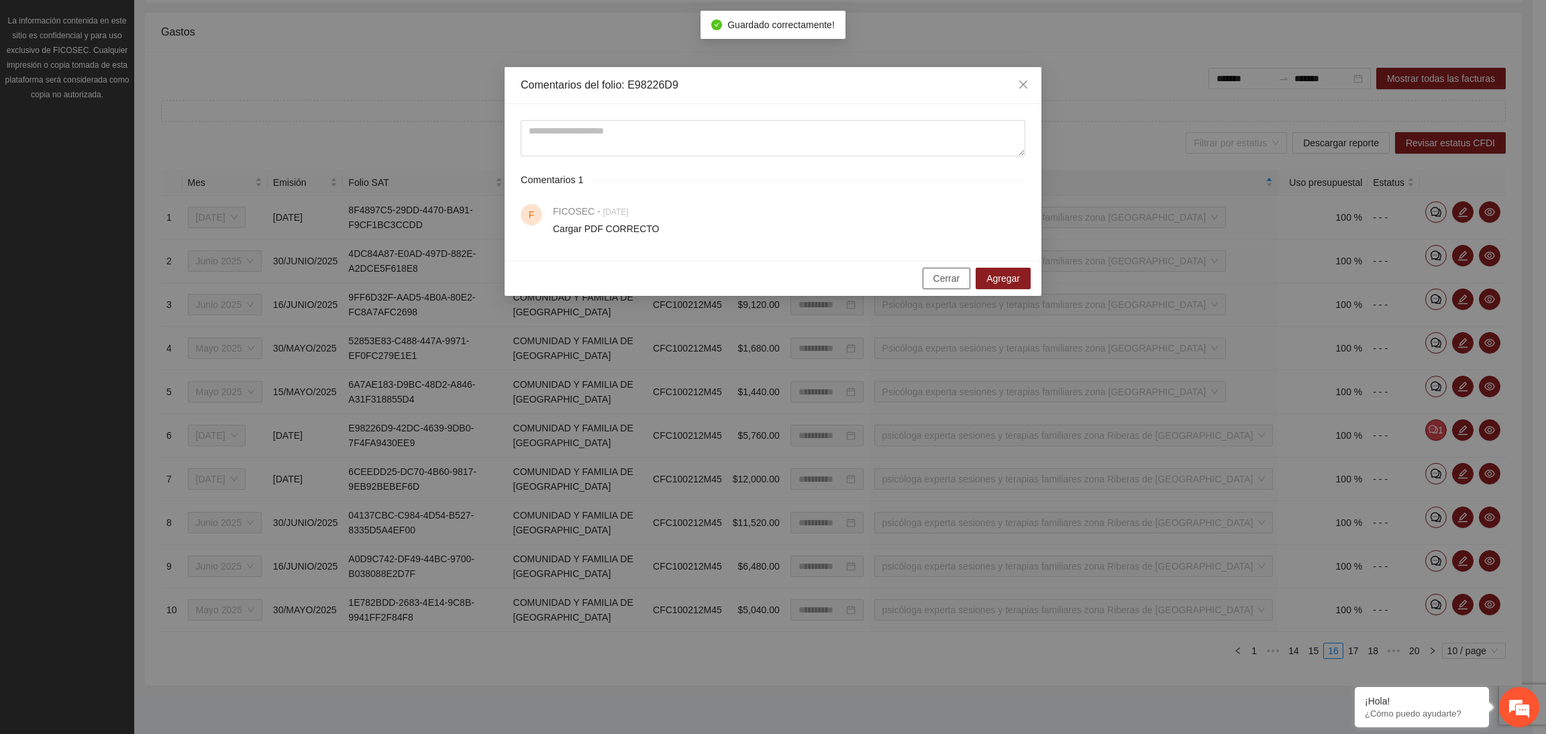
click at [952, 278] on span "Cerrar" at bounding box center [946, 278] width 27 height 15
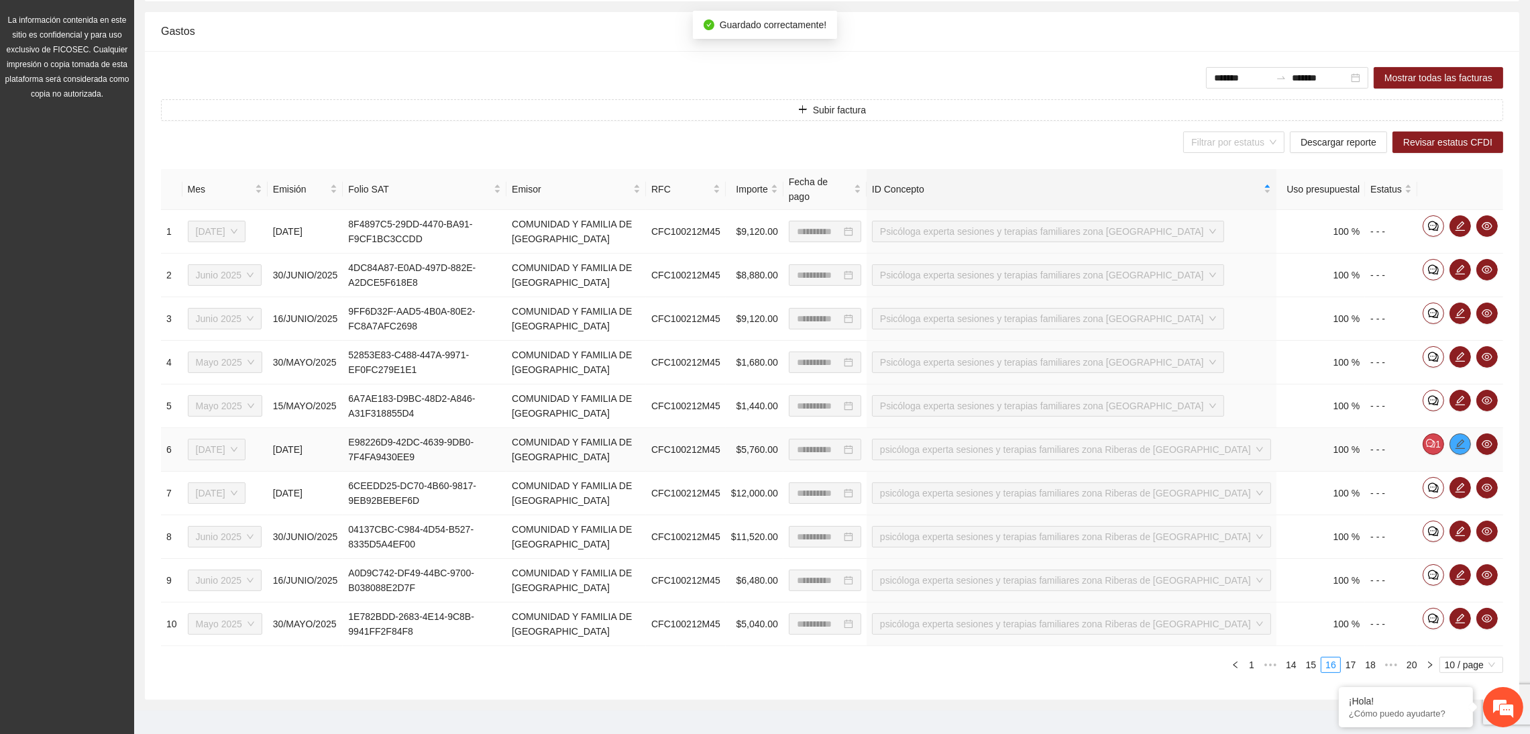
drag, startPoint x: 1456, startPoint y: 435, endPoint x: 1366, endPoint y: 431, distance: 90.0
click at [1454, 435] on button "button" at bounding box center [1460, 443] width 21 height 21
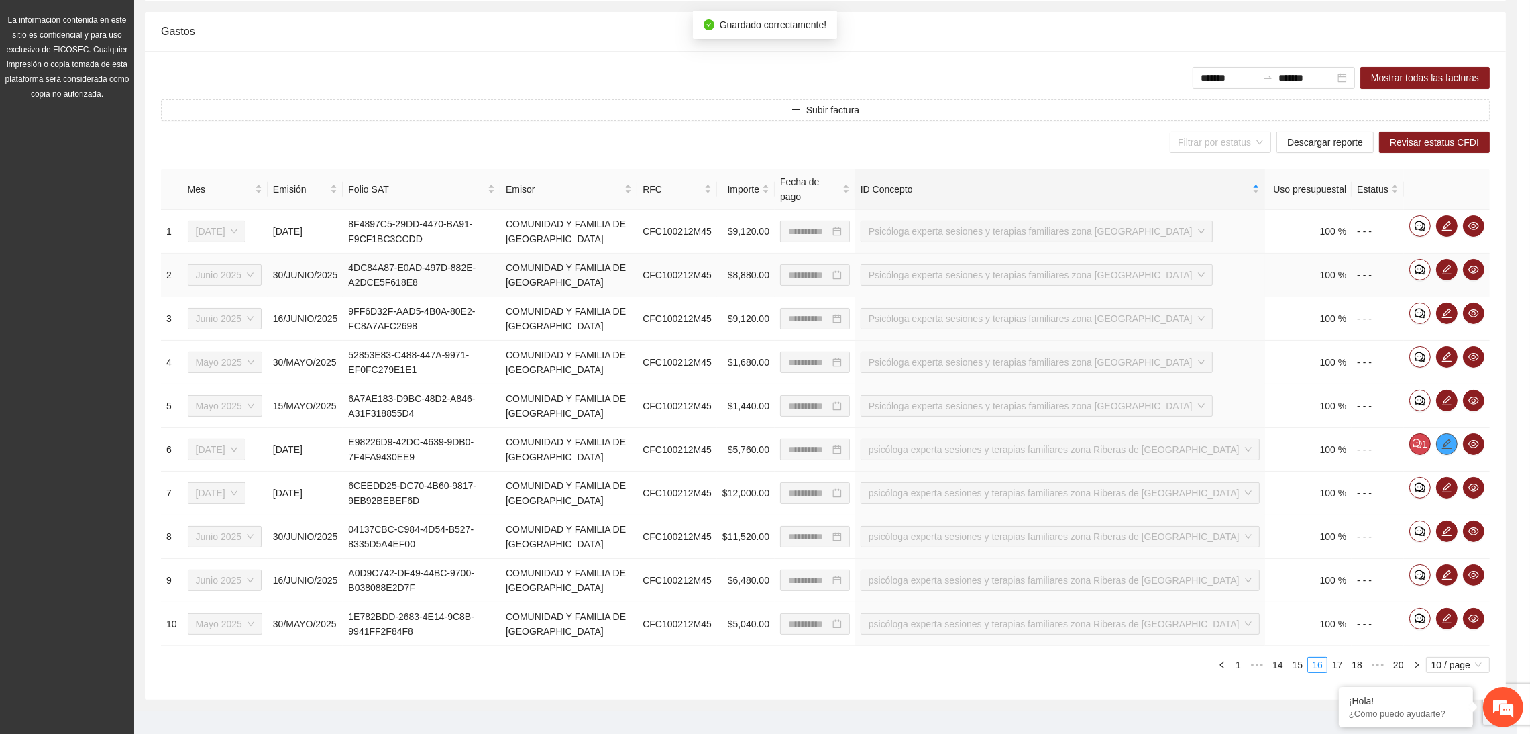
type input "**********"
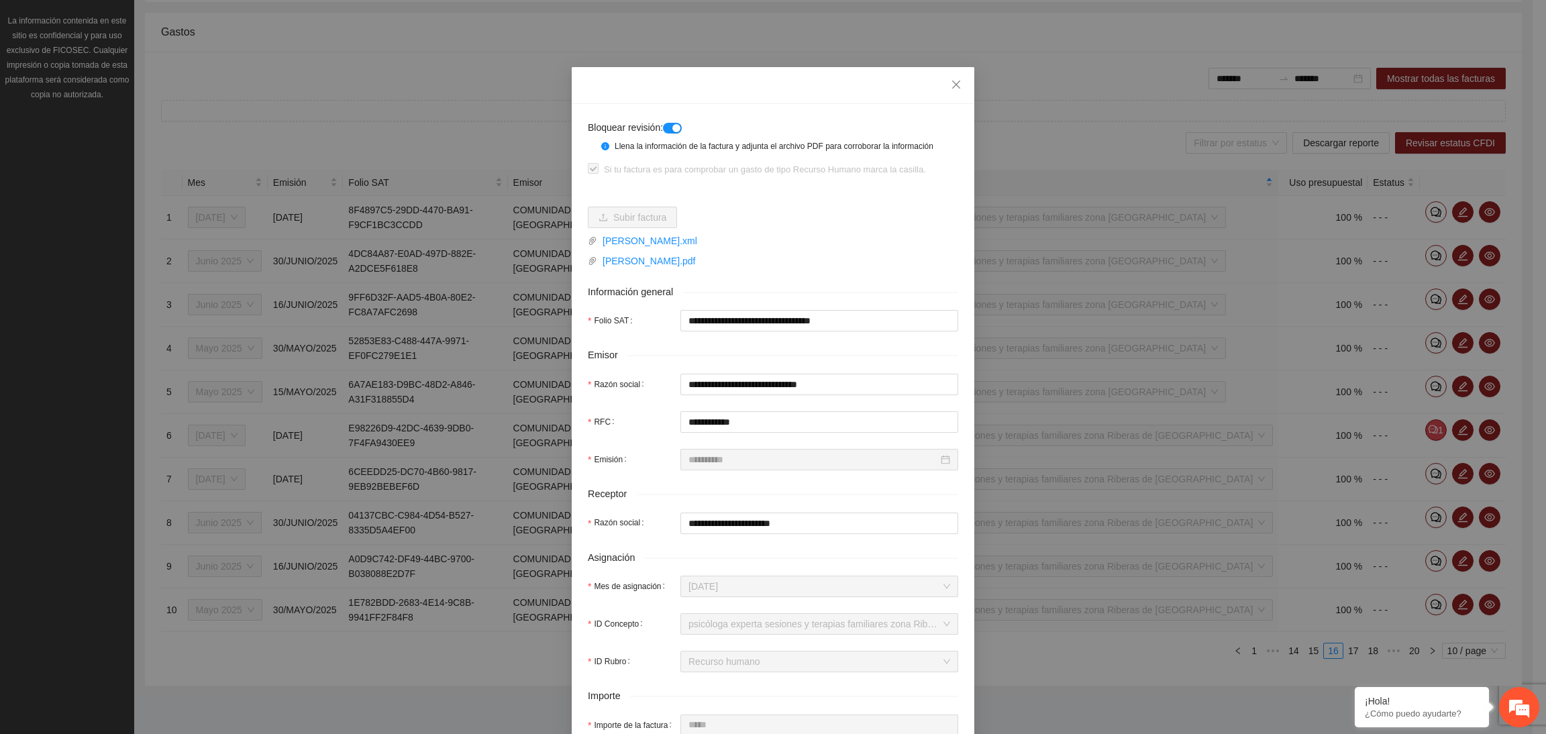
click at [665, 127] on button "button" at bounding box center [672, 128] width 19 height 11
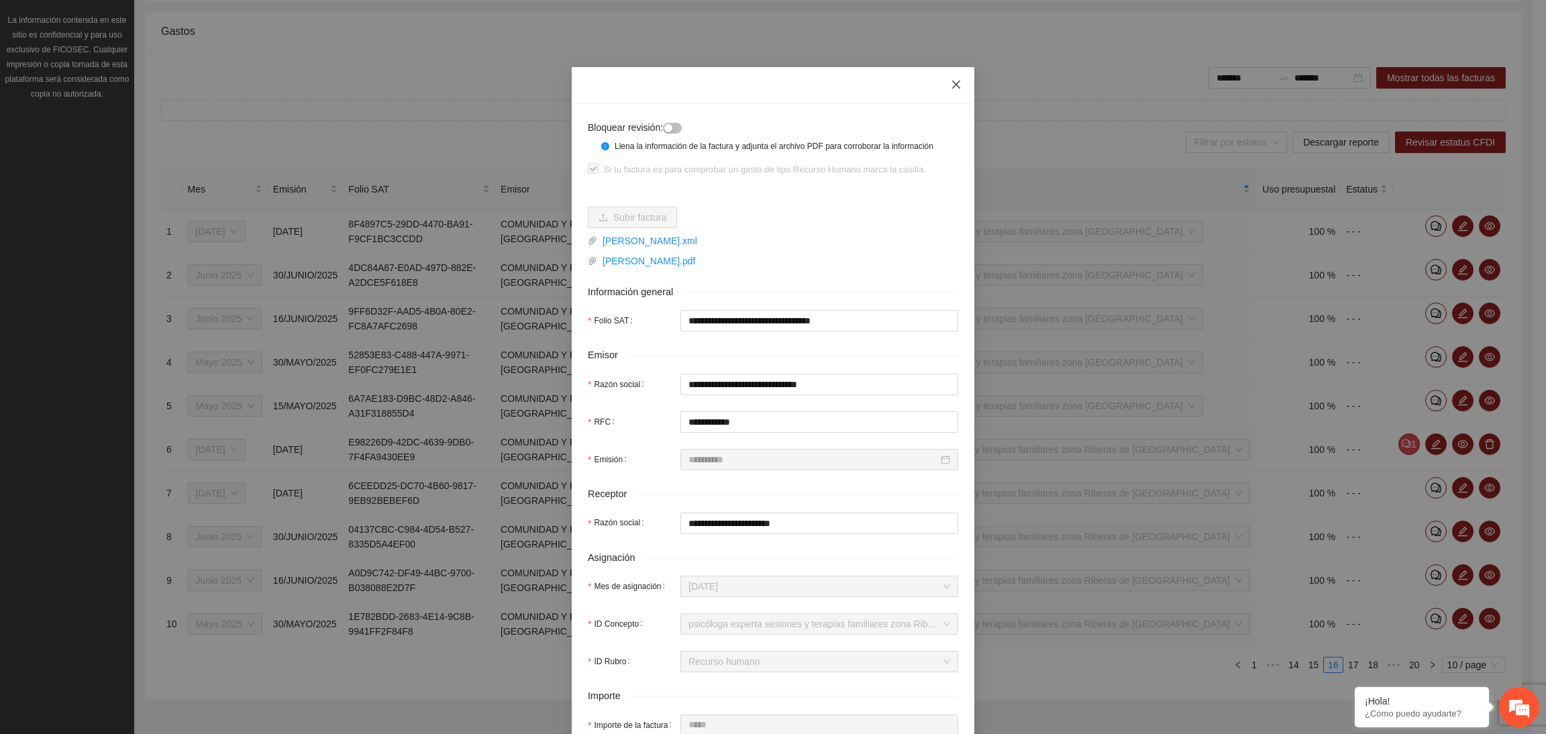
click at [951, 81] on icon "close" at bounding box center [956, 84] width 11 height 11
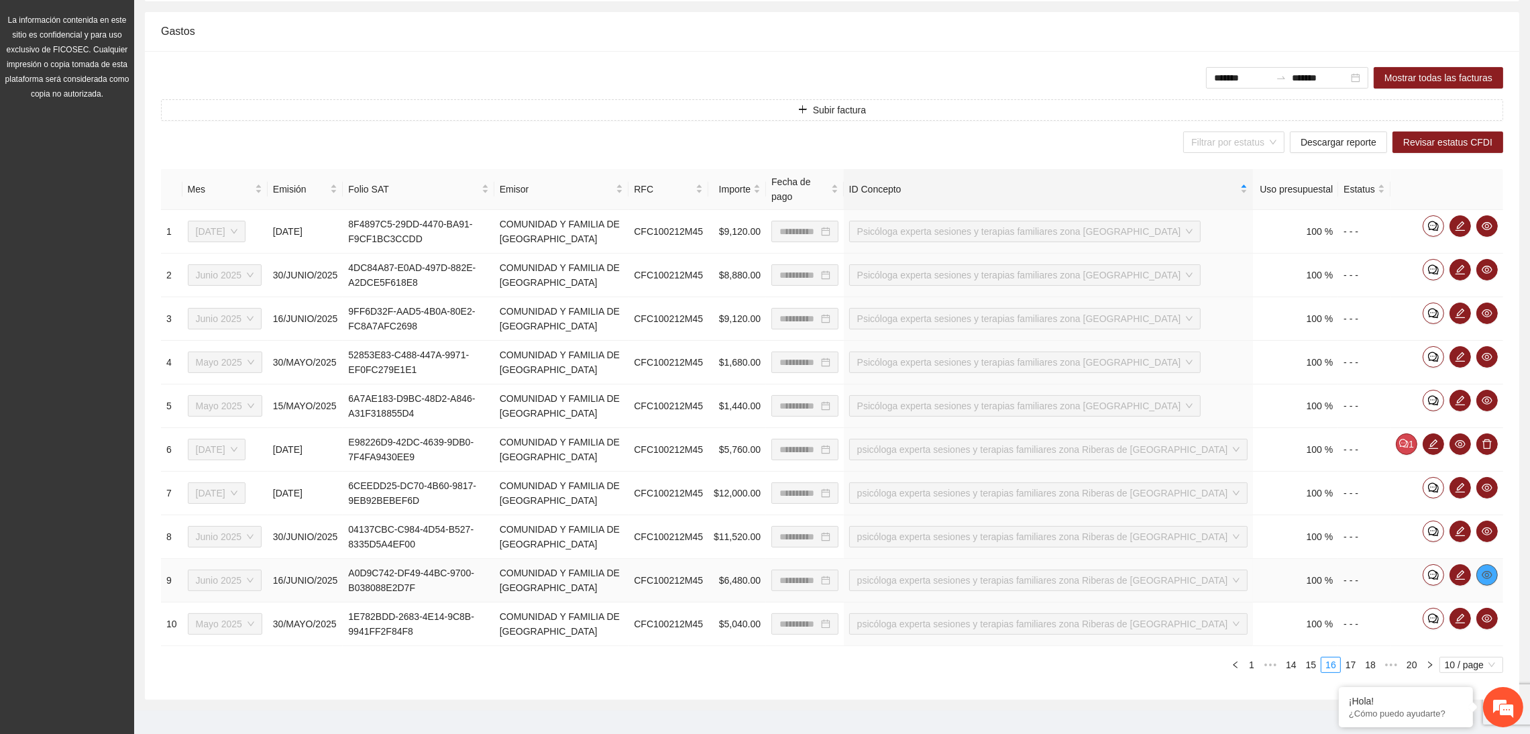
click at [1484, 570] on icon "eye" at bounding box center [1487, 575] width 11 height 11
drag, startPoint x: 824, startPoint y: 44, endPoint x: 843, endPoint y: 101, distance: 60.9
click at [823, 44] on div "Gastos" at bounding box center [832, 31] width 1342 height 38
click at [1431, 570] on icon "comment" at bounding box center [1433, 575] width 11 height 11
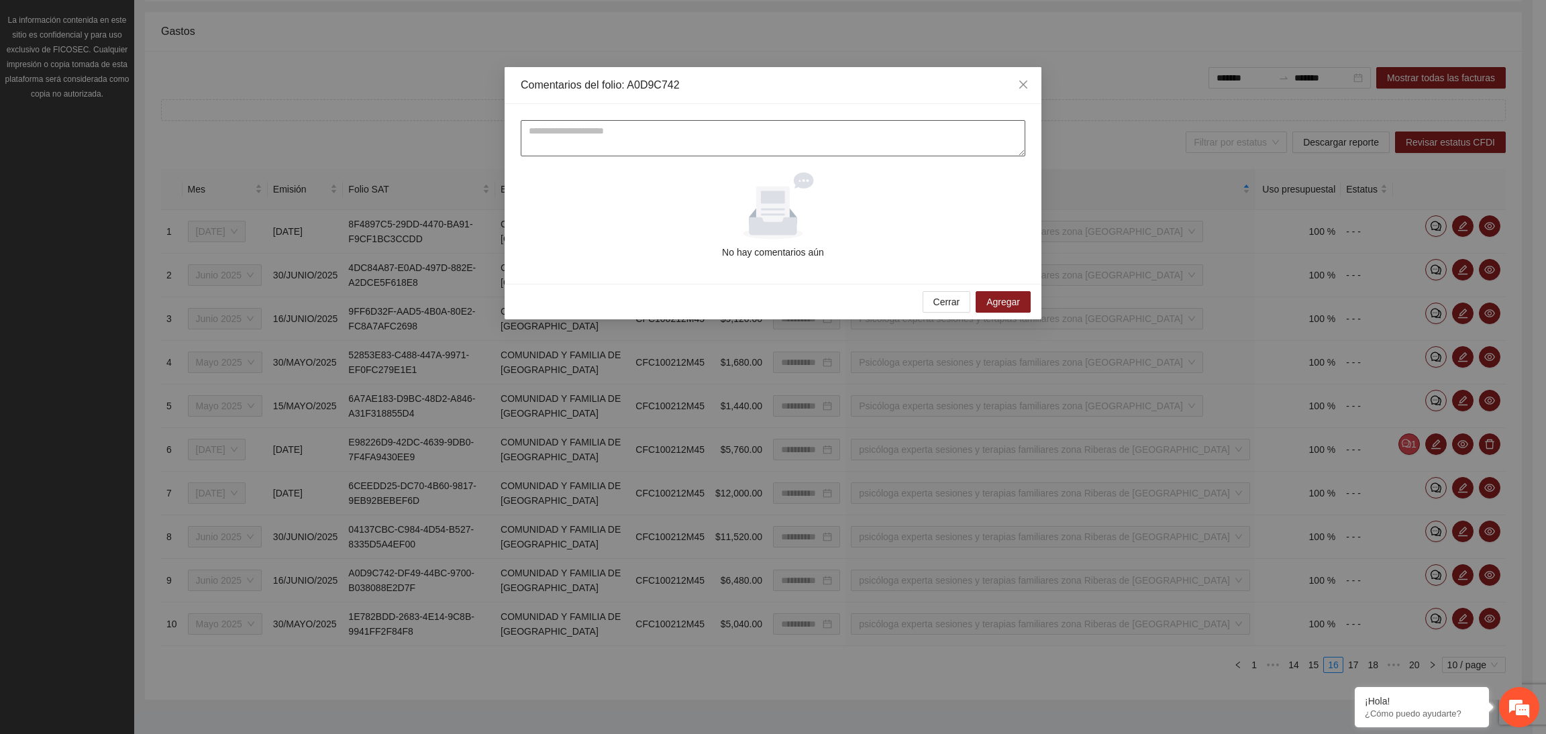
click at [680, 139] on textarea at bounding box center [773, 138] width 504 height 36
type textarea "**********"
click at [1017, 307] on span "Agregar" at bounding box center [1003, 301] width 34 height 15
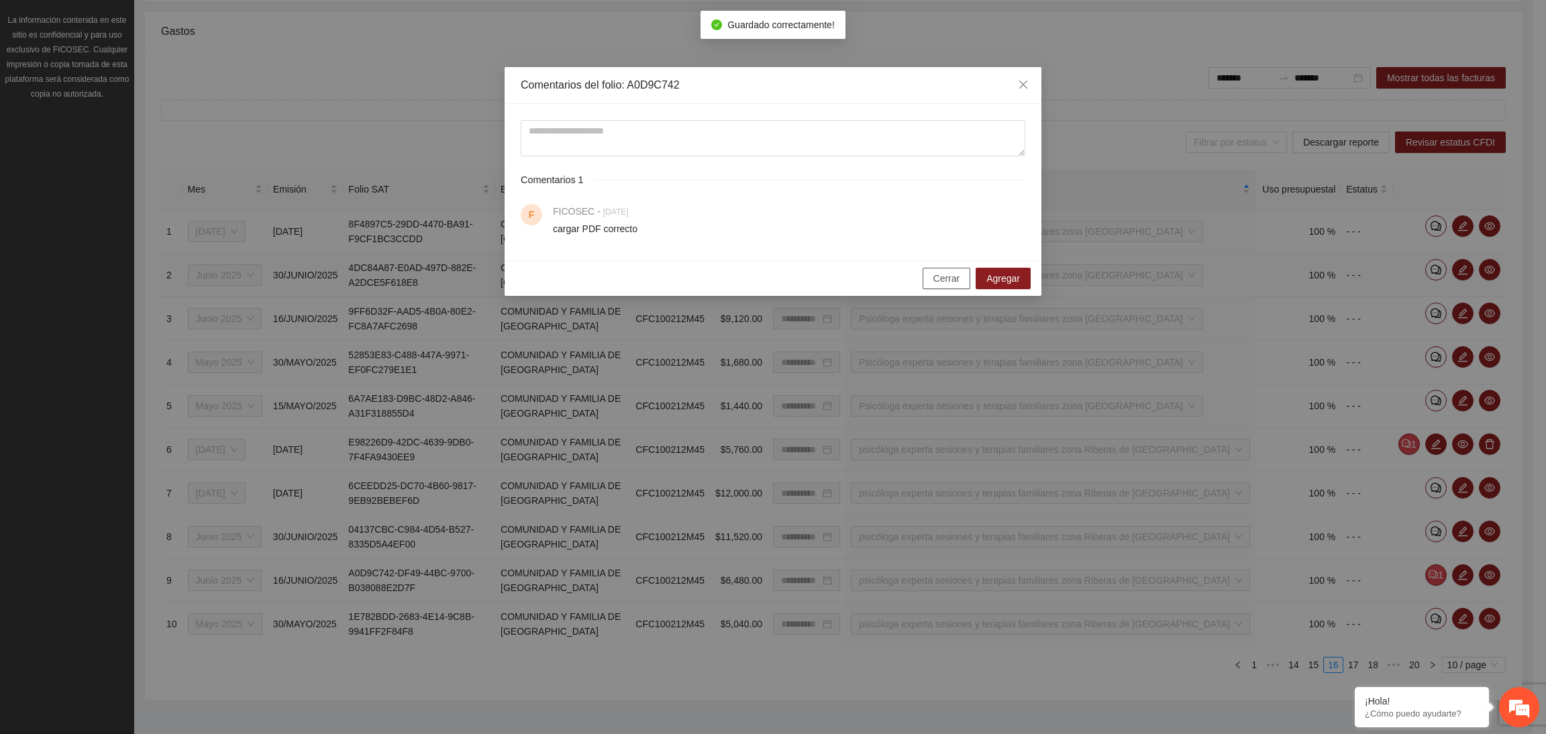
click at [928, 278] on button "Cerrar" at bounding box center [946, 278] width 48 height 21
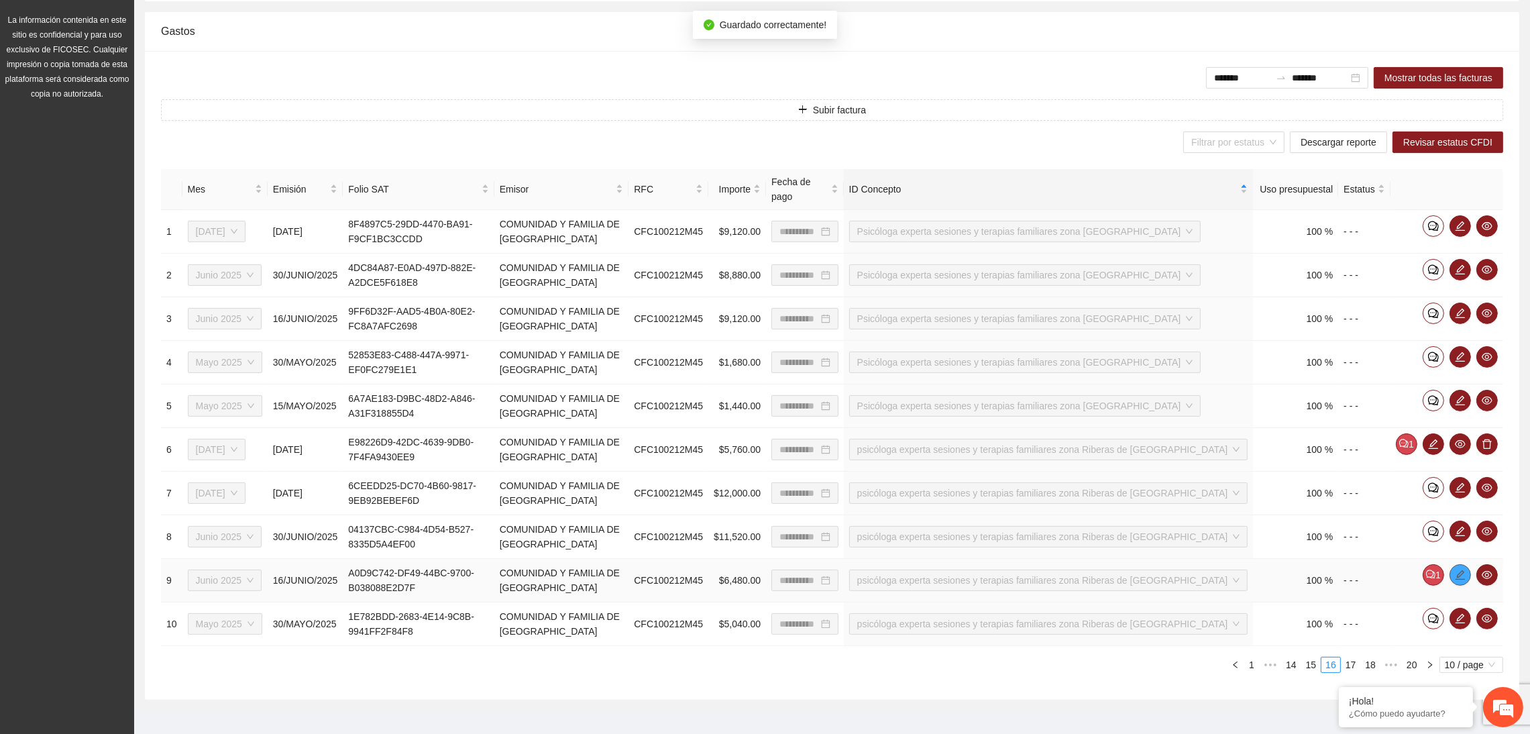
drag, startPoint x: 1455, startPoint y: 557, endPoint x: 1446, endPoint y: 557, distance: 9.4
click at [1458, 570] on icon "edit" at bounding box center [1460, 575] width 11 height 11
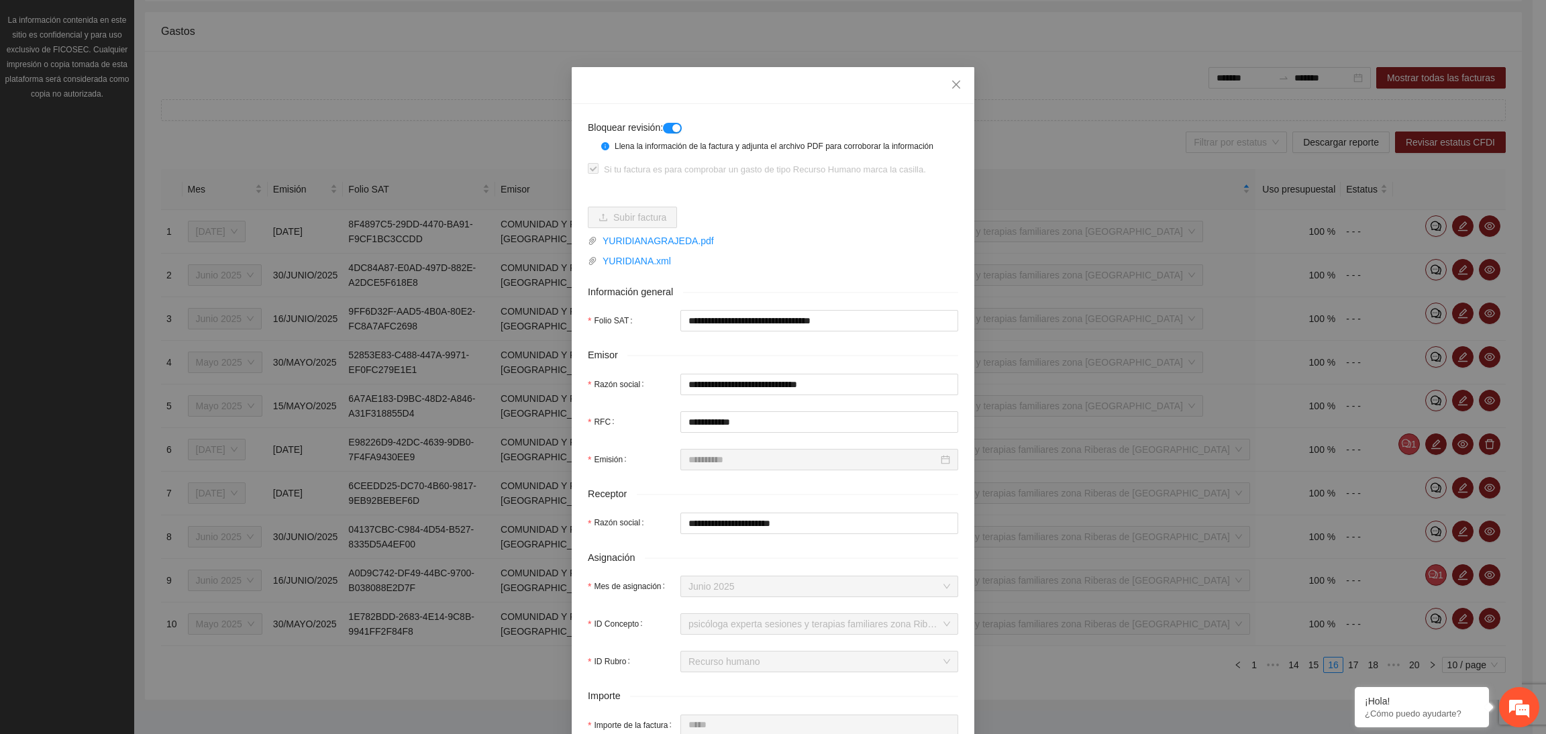
click at [672, 126] on div "button" at bounding box center [676, 128] width 8 height 8
click at [953, 78] on span "Close" at bounding box center [956, 85] width 36 height 36
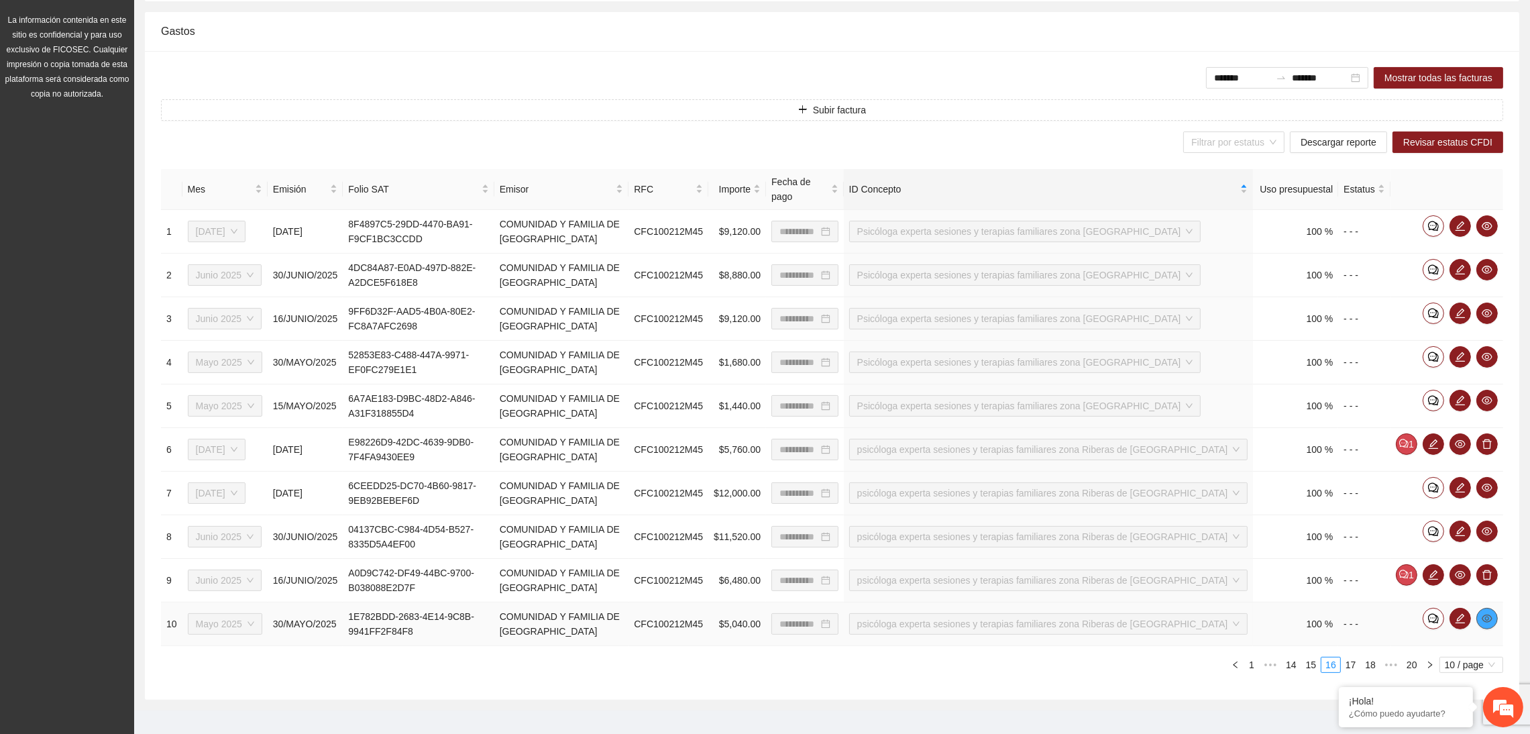
click at [1484, 614] on icon "eye" at bounding box center [1487, 618] width 11 height 8
click at [1354, 657] on link "17" at bounding box center [1351, 664] width 19 height 15
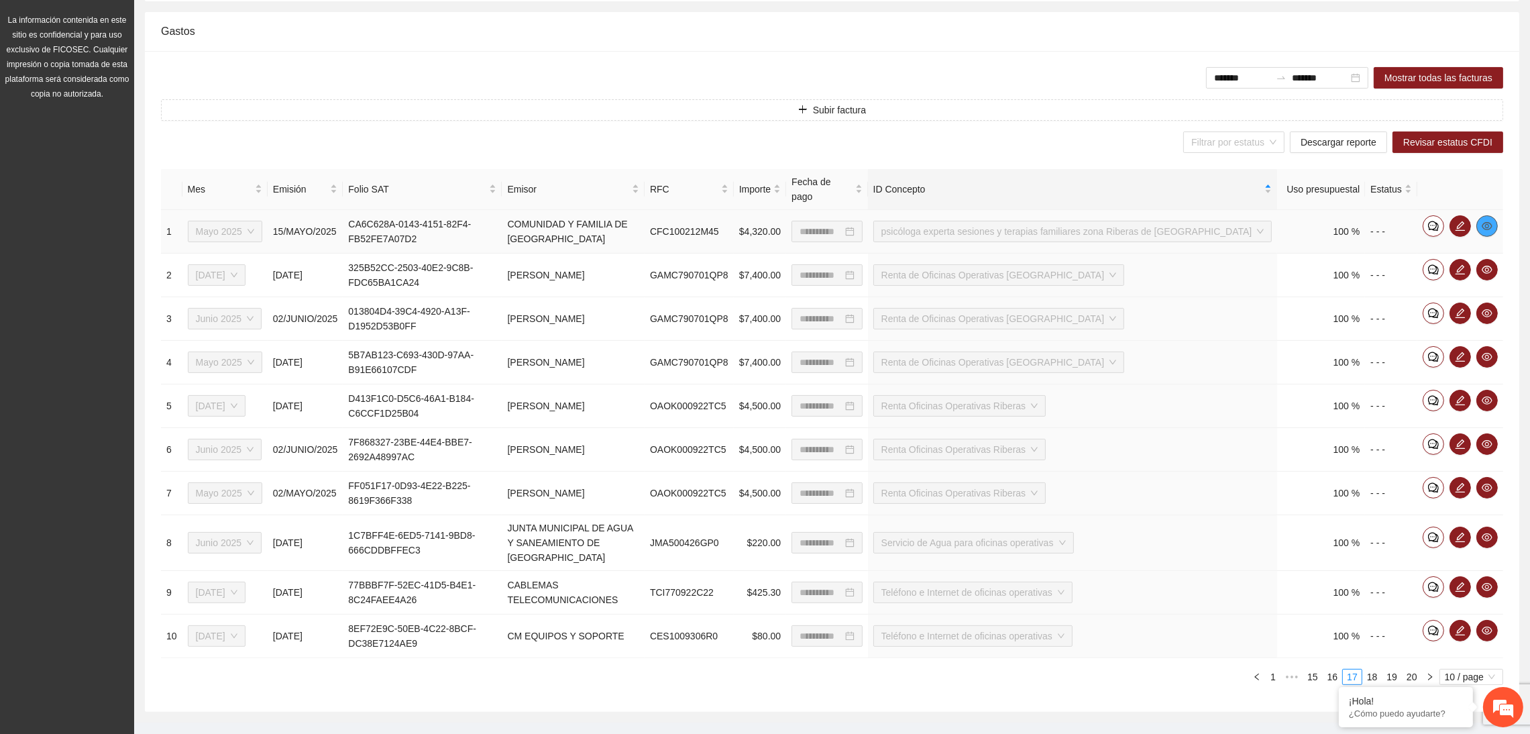
click at [1485, 221] on icon "eye" at bounding box center [1487, 226] width 11 height 11
click at [1484, 266] on icon "eye" at bounding box center [1487, 270] width 11 height 8
click at [1487, 308] on icon "eye" at bounding box center [1487, 313] width 11 height 11
click at [1496, 352] on span "eye" at bounding box center [1487, 357] width 20 height 11
click at [1484, 395] on icon "eye" at bounding box center [1487, 400] width 11 height 11
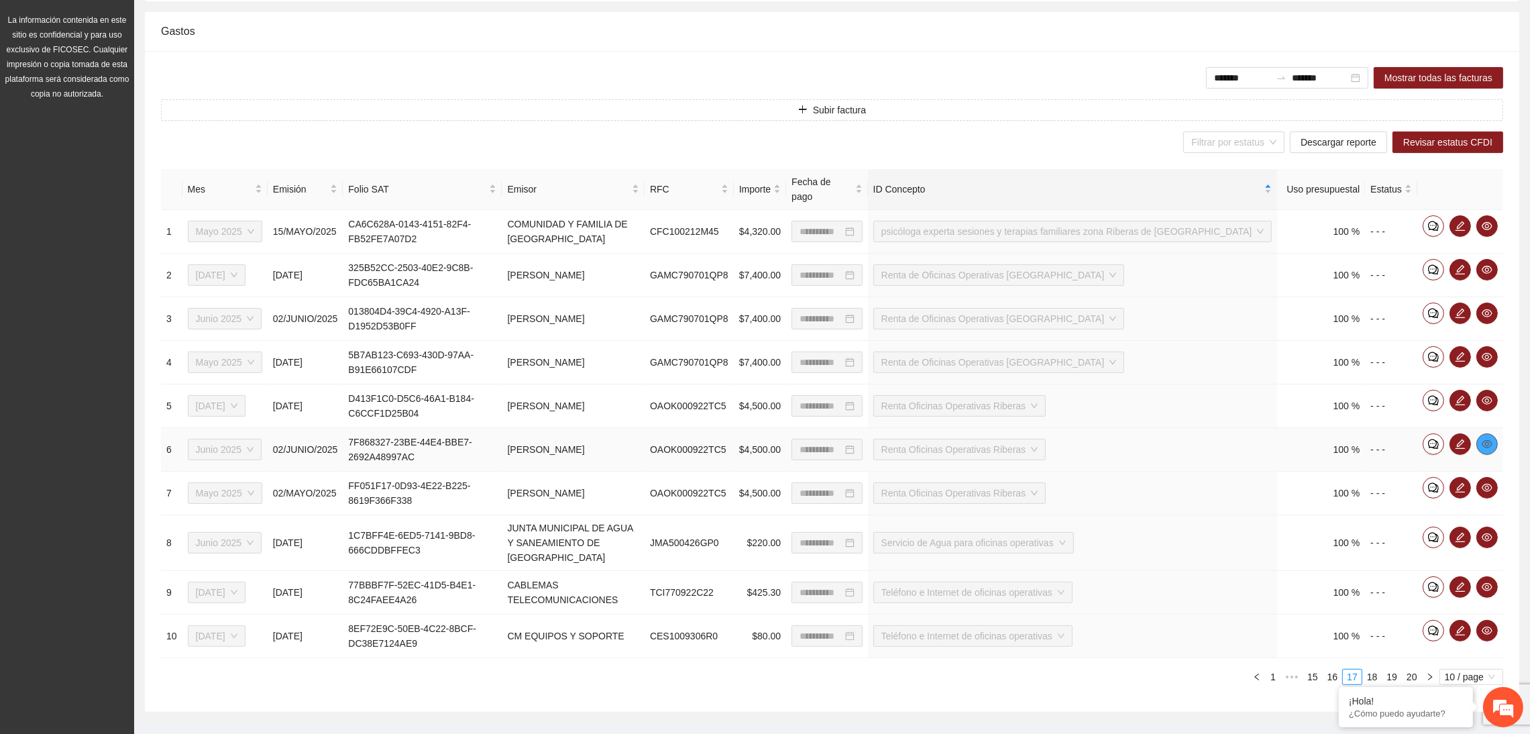
click at [1480, 439] on span "eye" at bounding box center [1487, 444] width 20 height 11
click at [1491, 482] on icon "eye" at bounding box center [1487, 487] width 11 height 11
click at [1488, 532] on icon "eye" at bounding box center [1487, 537] width 11 height 11
click at [1491, 582] on icon "eye" at bounding box center [1487, 587] width 11 height 11
click at [1488, 620] on button "button" at bounding box center [1487, 630] width 21 height 21
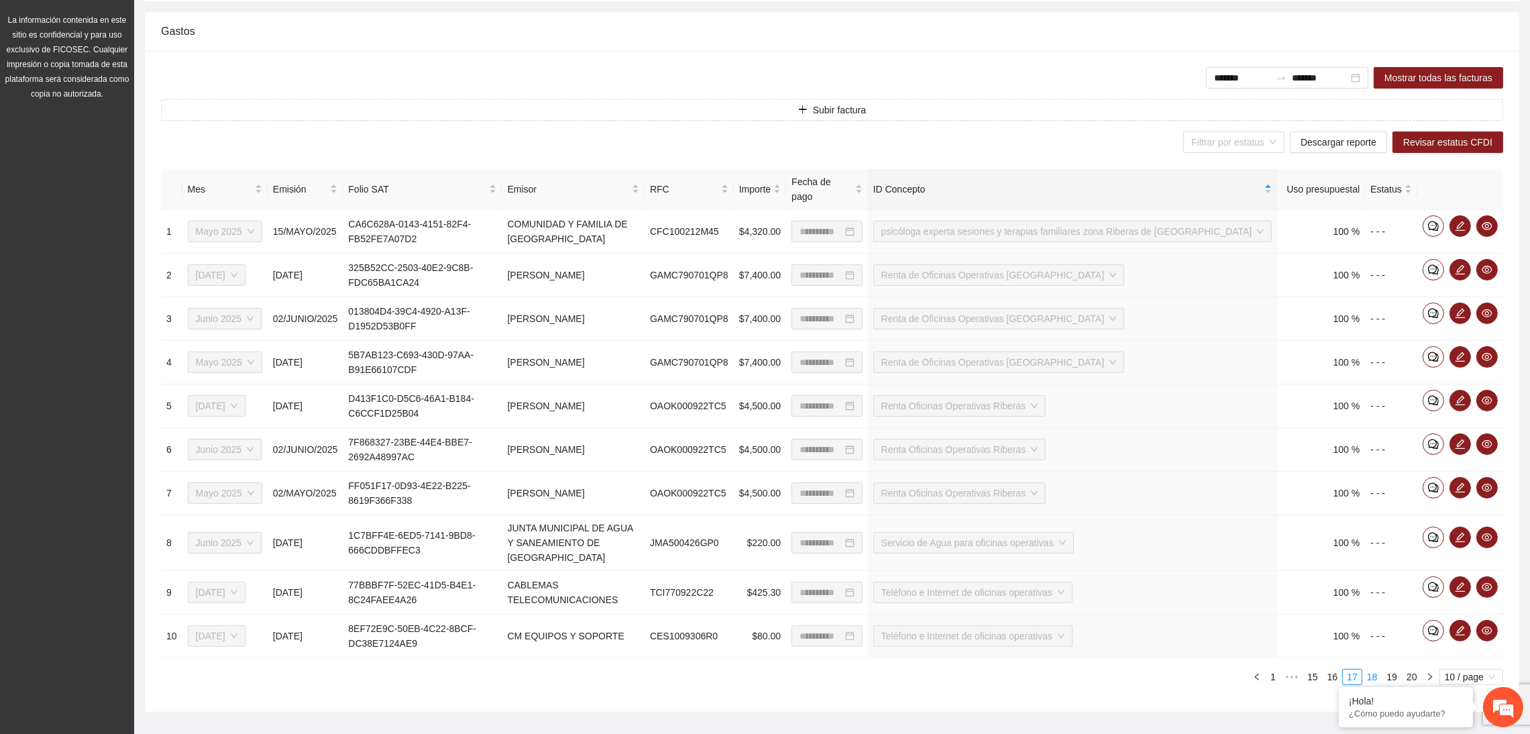
click at [1378, 669] on link "18" at bounding box center [1372, 676] width 19 height 15
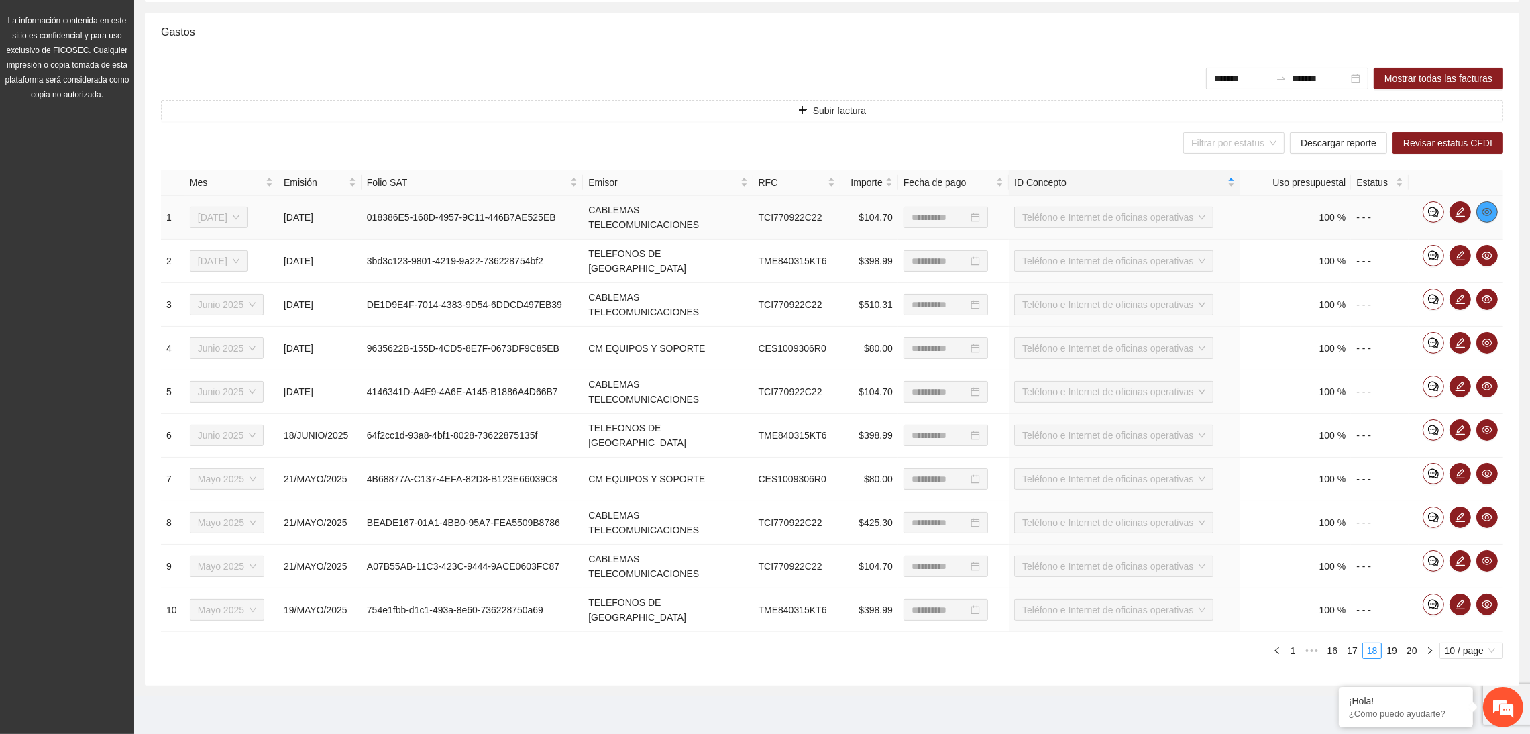
click at [1488, 209] on icon "eye" at bounding box center [1487, 212] width 11 height 11
click at [1491, 251] on icon "eye" at bounding box center [1487, 255] width 11 height 11
click at [1486, 299] on icon "eye" at bounding box center [1487, 299] width 11 height 11
click at [1486, 343] on icon "eye" at bounding box center [1487, 343] width 11 height 8
click at [1490, 382] on icon "eye" at bounding box center [1487, 386] width 11 height 11
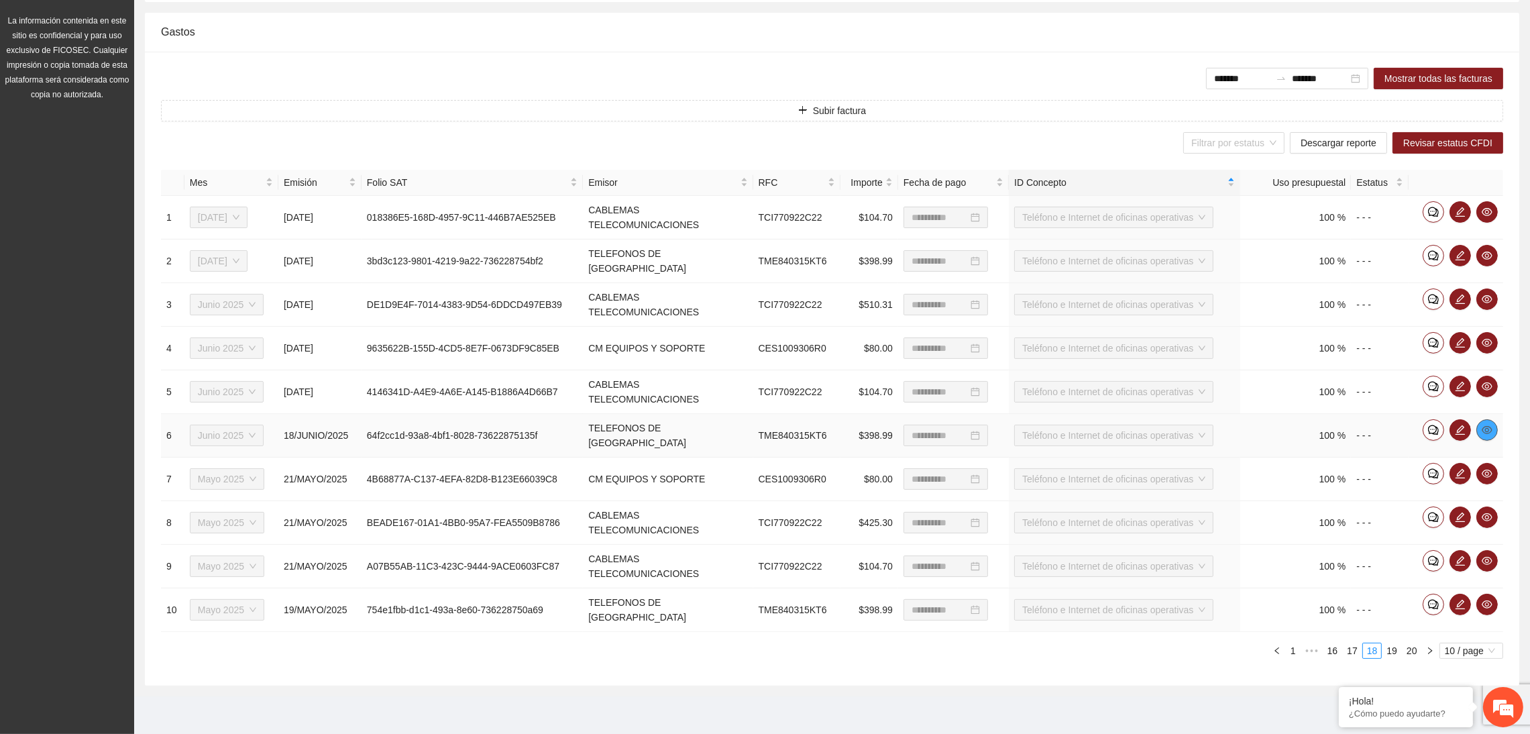
click at [1492, 426] on icon "eye" at bounding box center [1487, 430] width 11 height 11
click at [1486, 473] on icon "eye" at bounding box center [1487, 473] width 11 height 11
click at [1484, 513] on icon "eye" at bounding box center [1487, 517] width 11 height 11
click at [1486, 557] on icon "eye" at bounding box center [1487, 560] width 11 height 11
click at [1489, 600] on icon "eye" at bounding box center [1487, 604] width 11 height 11
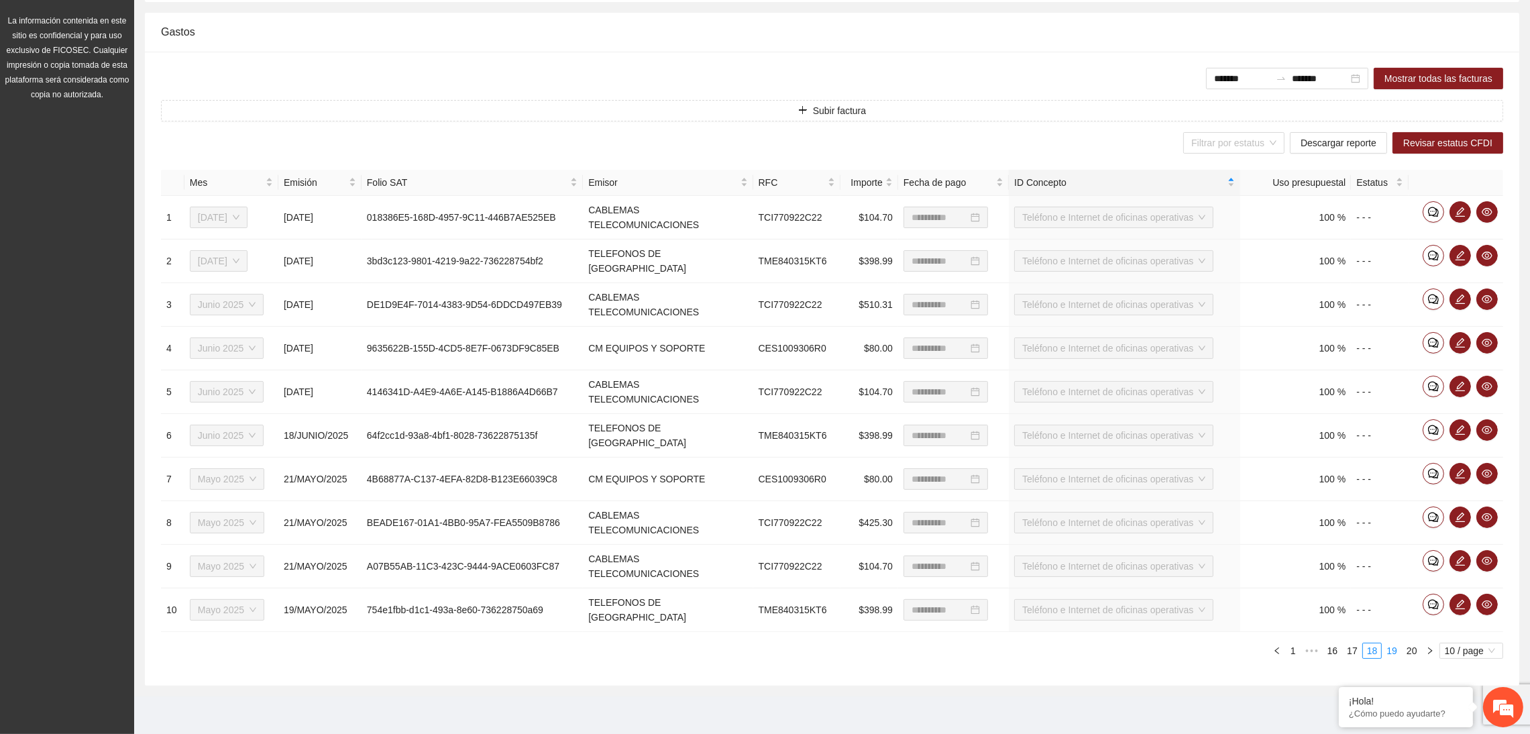
click at [1395, 657] on link "19" at bounding box center [1392, 650] width 19 height 15
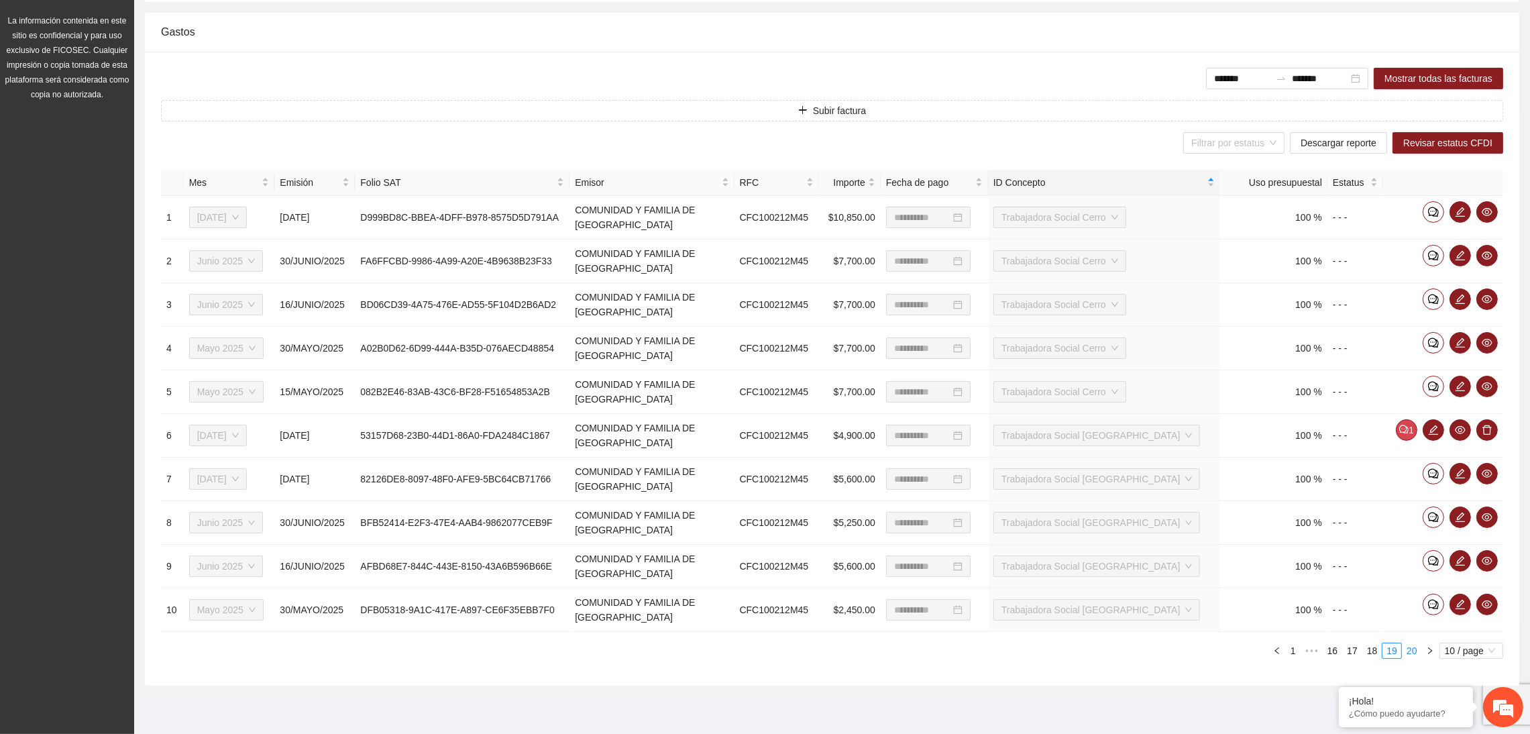
click at [1412, 656] on link "20" at bounding box center [1412, 650] width 19 height 15
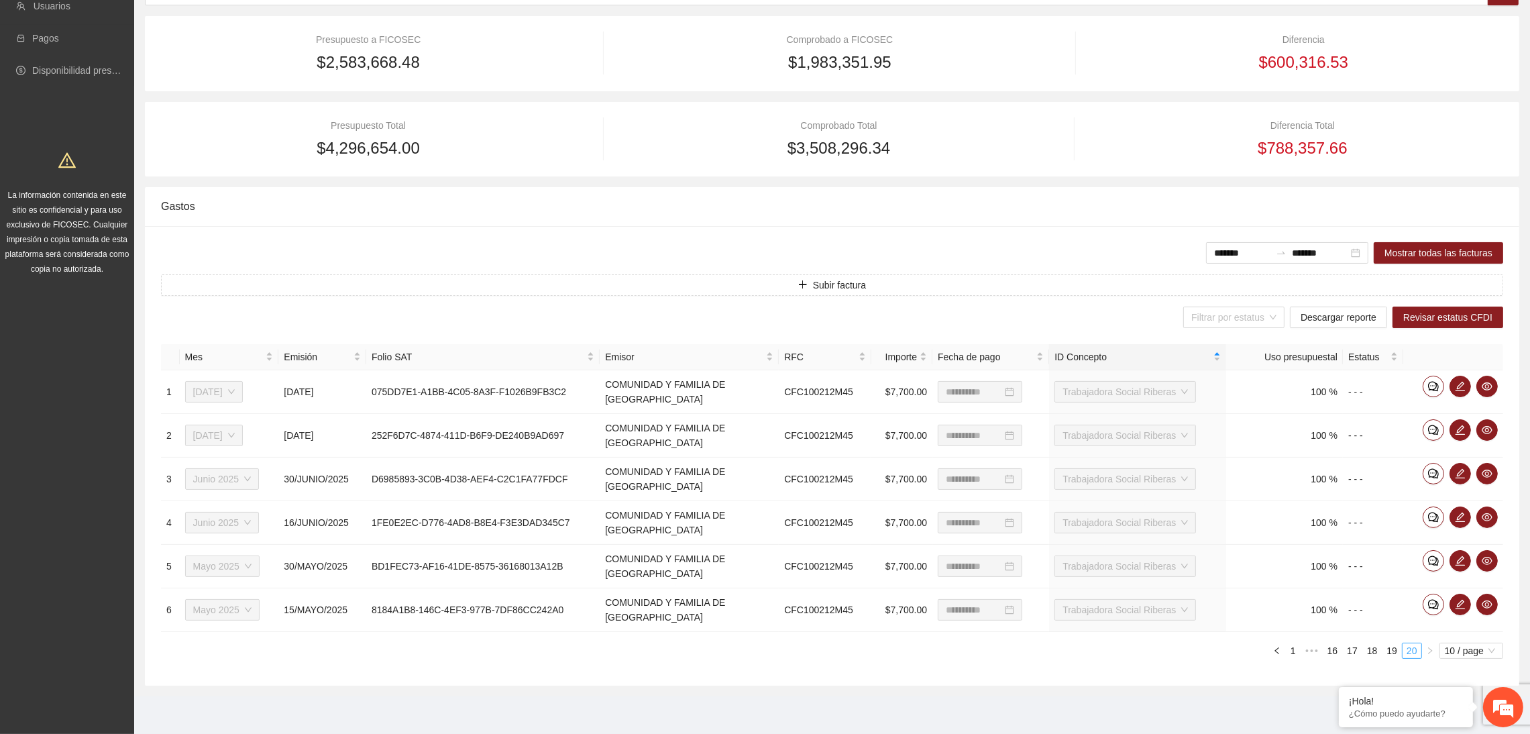
scroll to position [203, 0]
click at [1391, 653] on link "19" at bounding box center [1392, 650] width 19 height 15
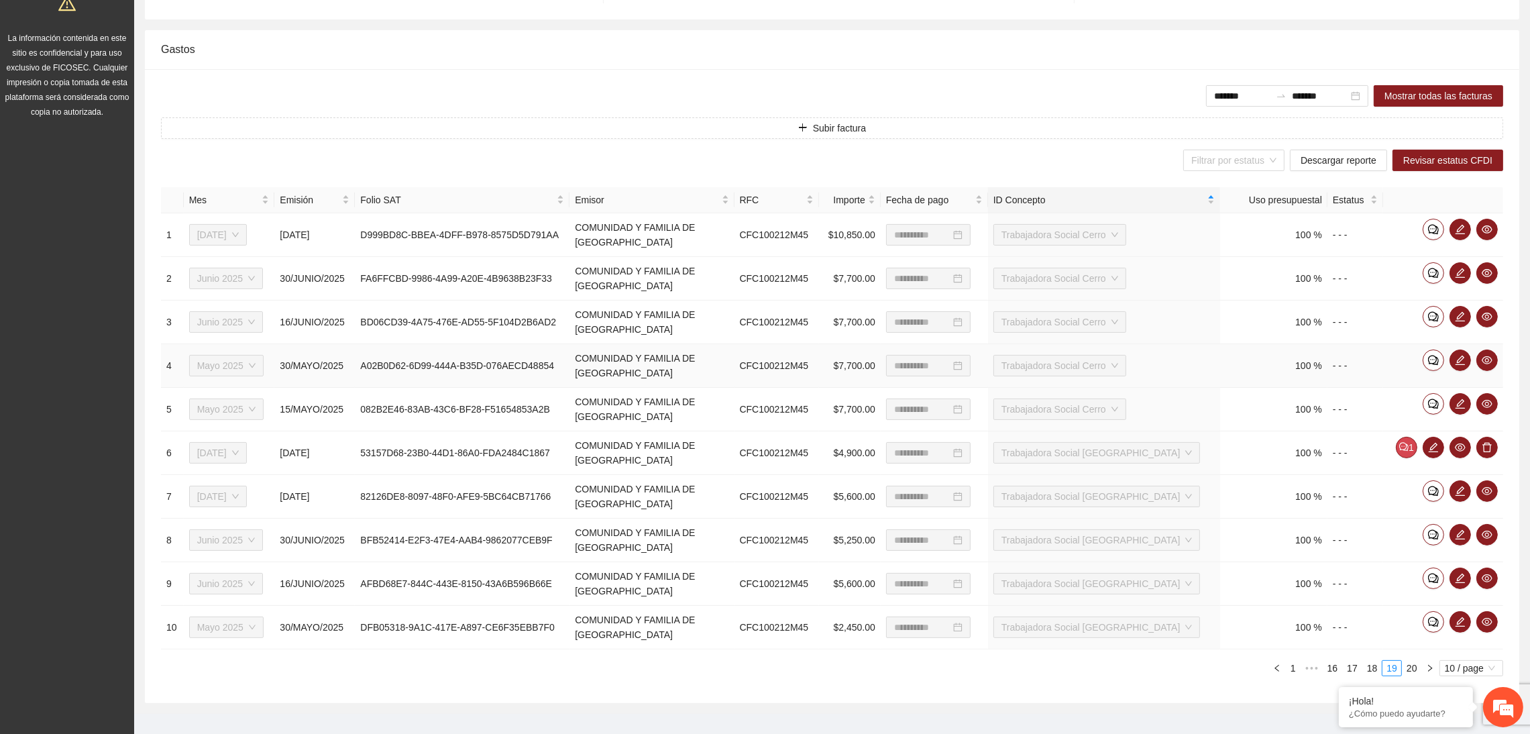
scroll to position [378, 0]
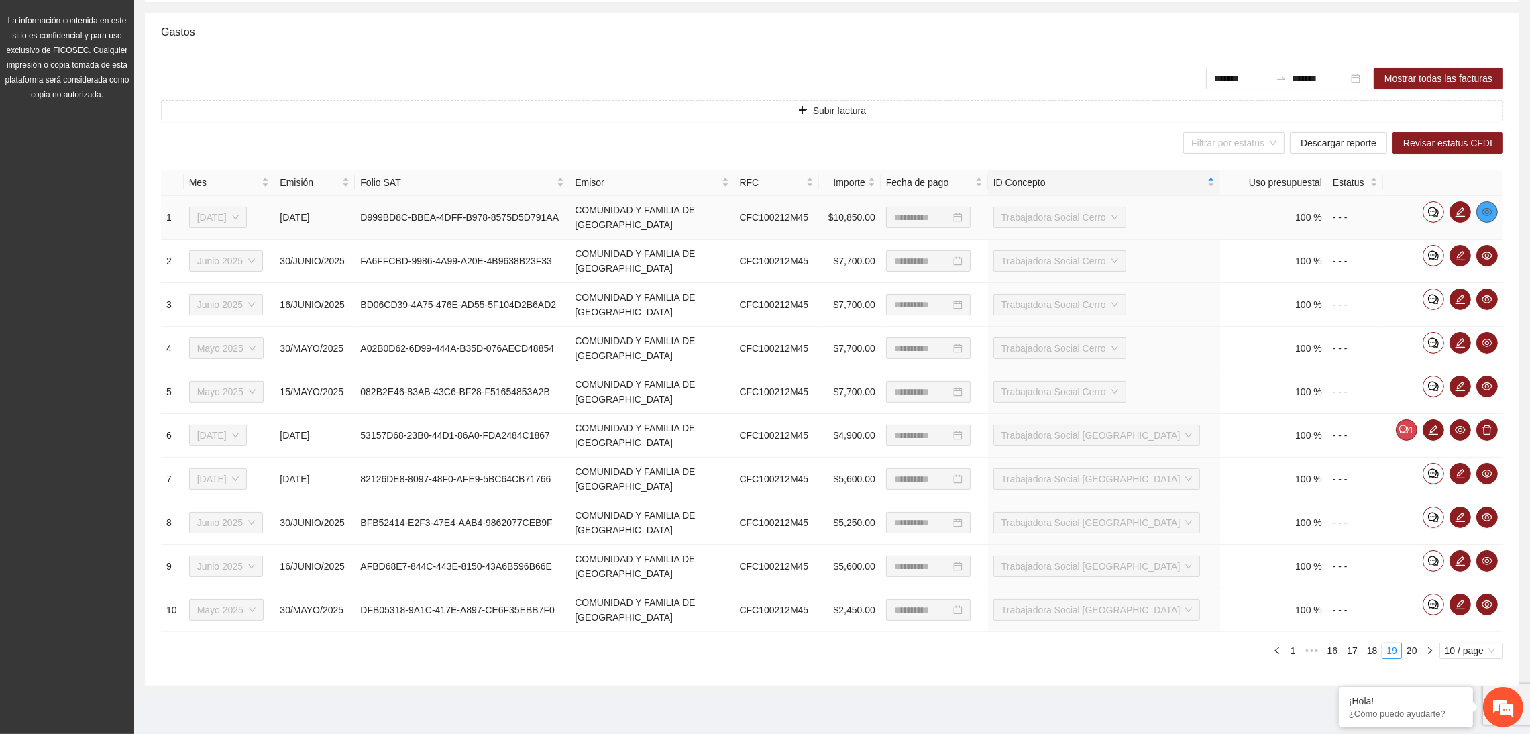
click at [1484, 213] on icon "eye" at bounding box center [1487, 212] width 11 height 11
click at [897, 38] on div "Gastos" at bounding box center [832, 32] width 1342 height 38
click at [1491, 258] on icon "eye" at bounding box center [1487, 255] width 11 height 11
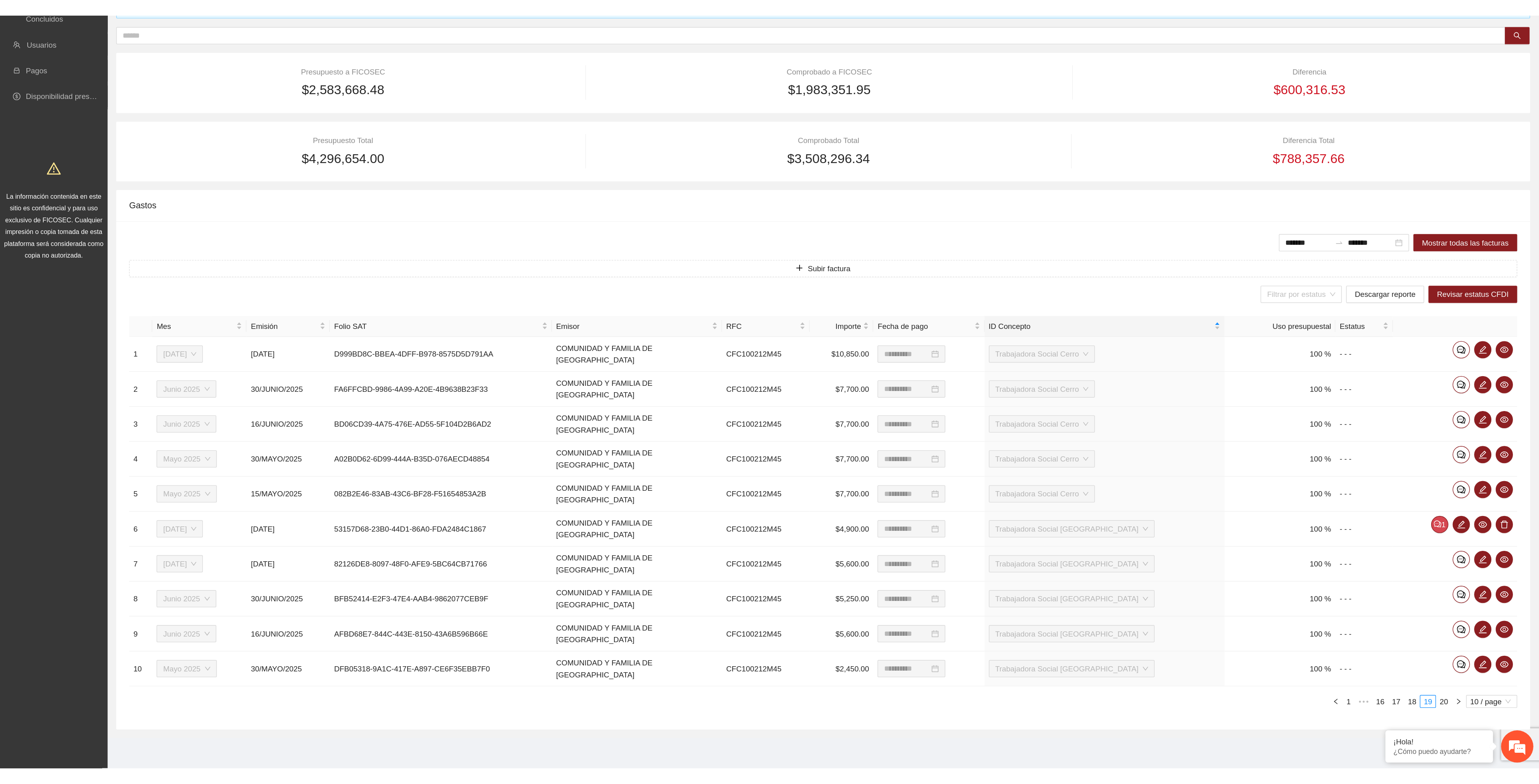
scroll to position [0, 0]
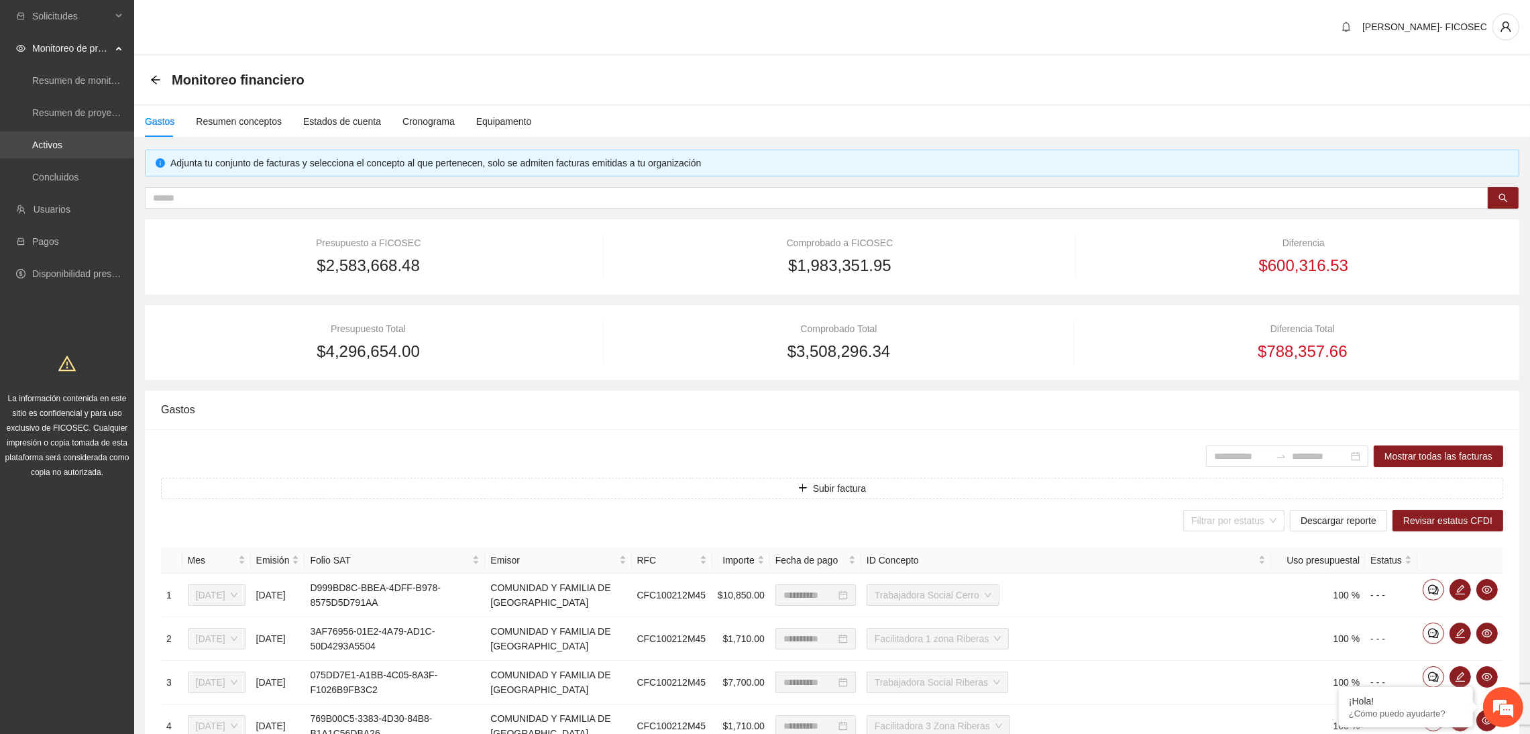
click at [62, 146] on link "Activos" at bounding box center [47, 145] width 30 height 11
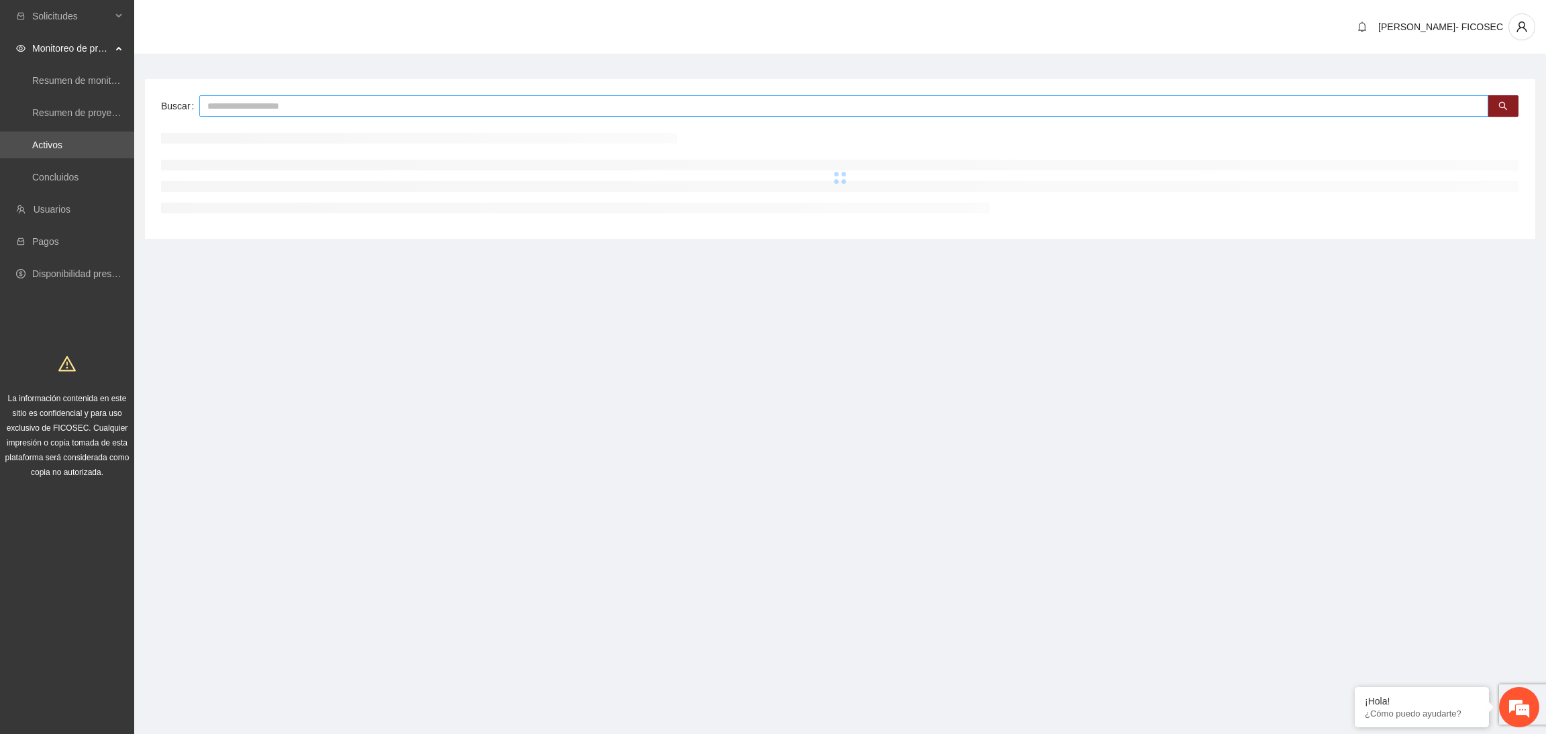
click at [266, 90] on div "Buscar" at bounding box center [840, 159] width 1390 height 160
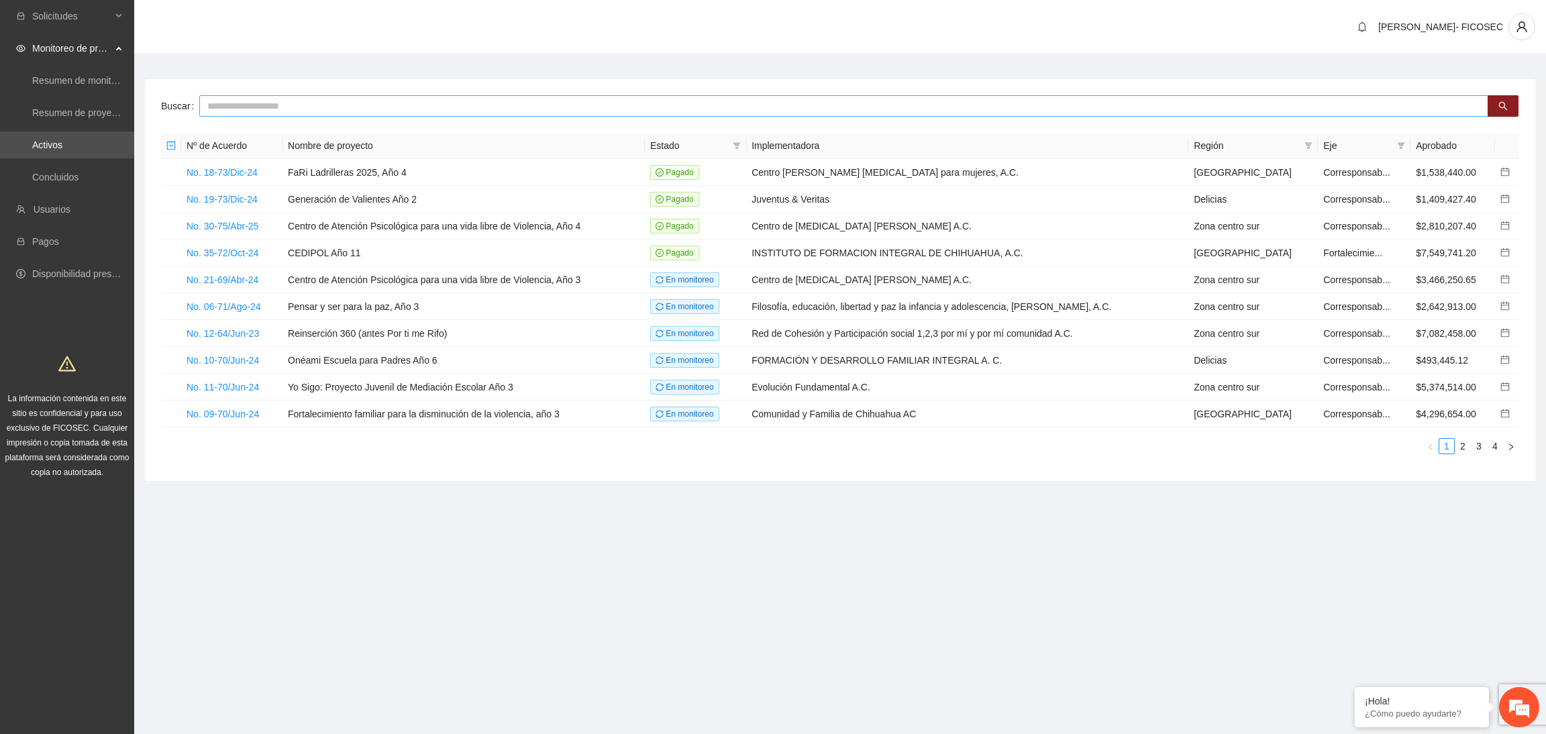
click at [274, 100] on input "text" at bounding box center [843, 105] width 1289 height 21
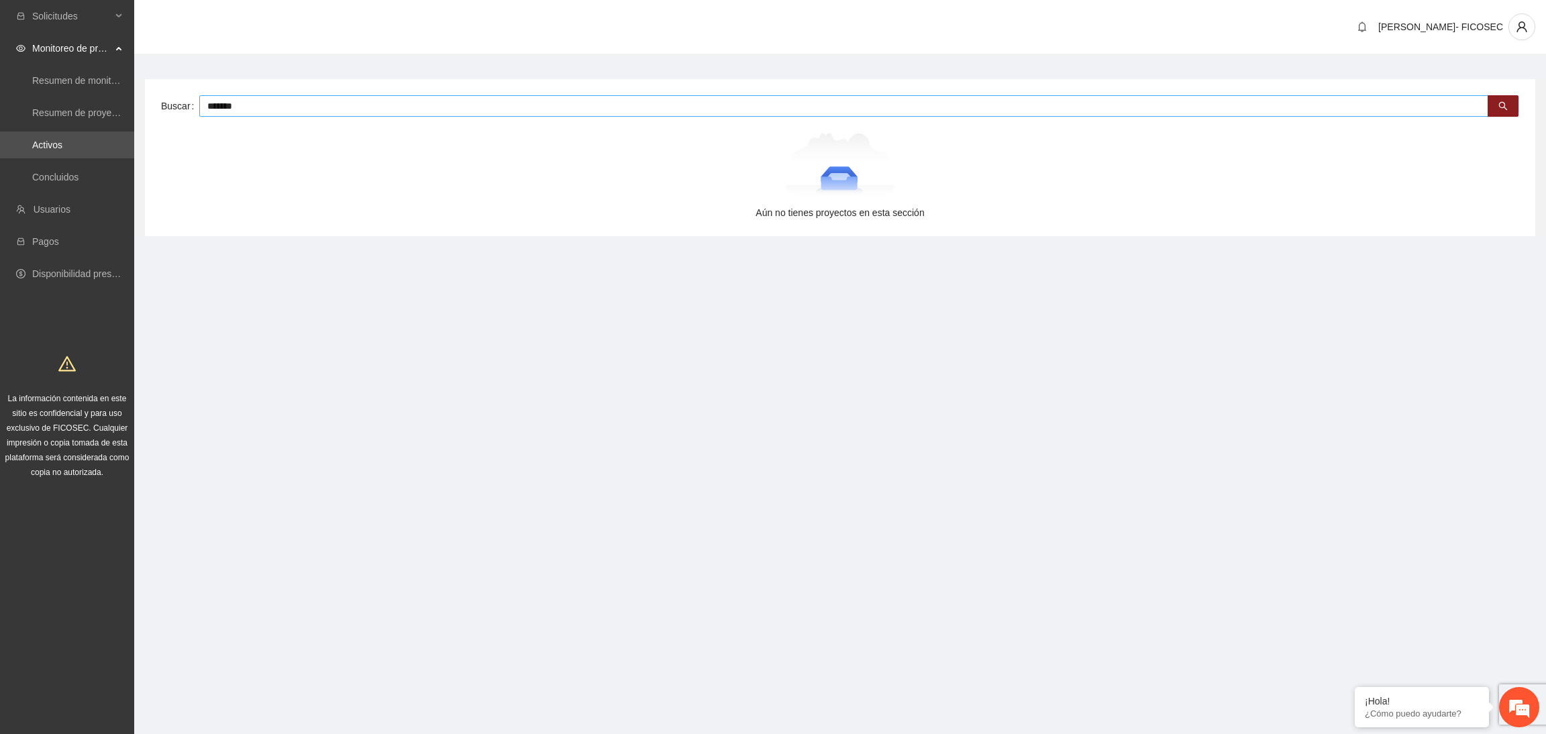
click at [331, 97] on input "*******" at bounding box center [843, 105] width 1289 height 21
type input "******"
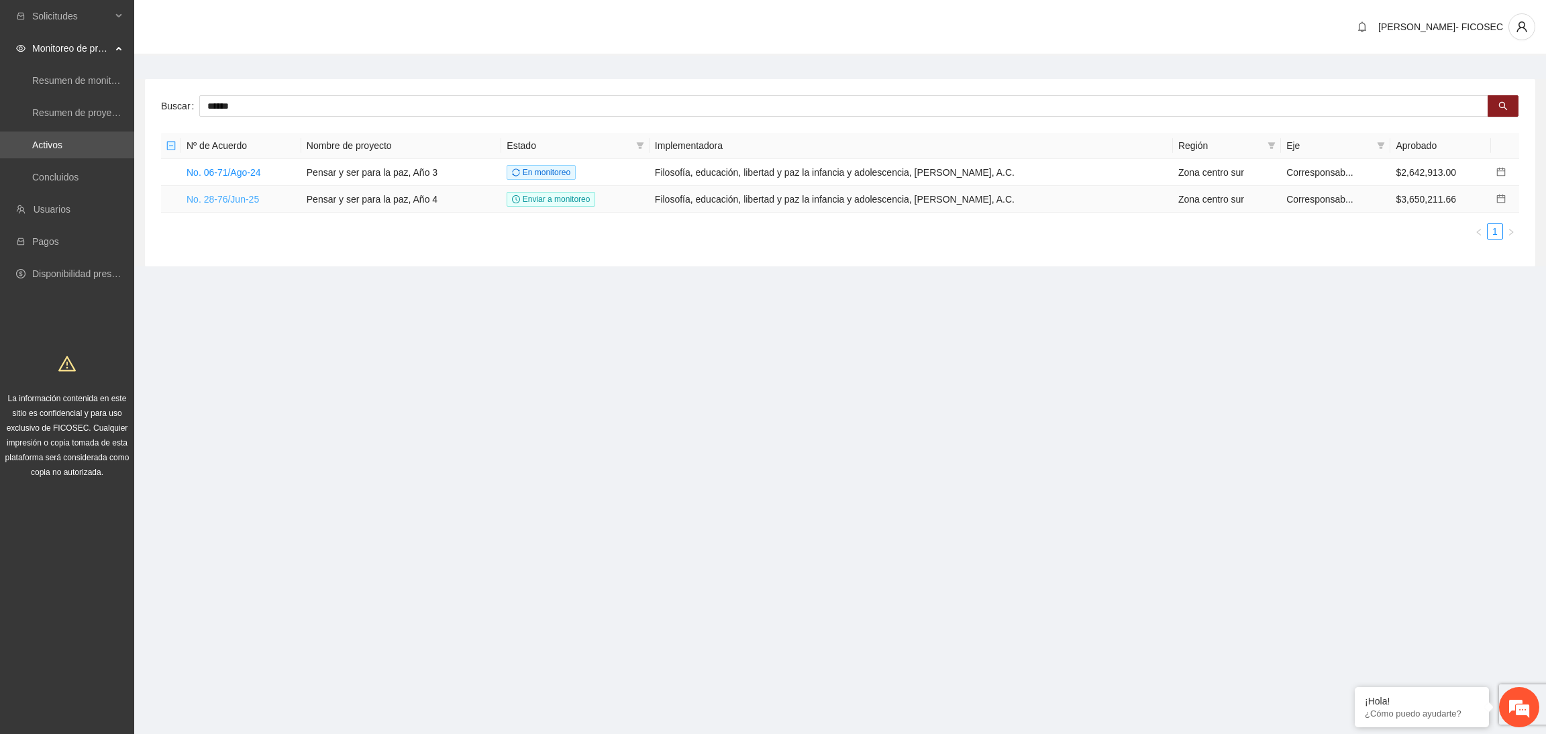
click at [236, 201] on link "No. 28-76/Jun-25" at bounding box center [222, 199] width 72 height 11
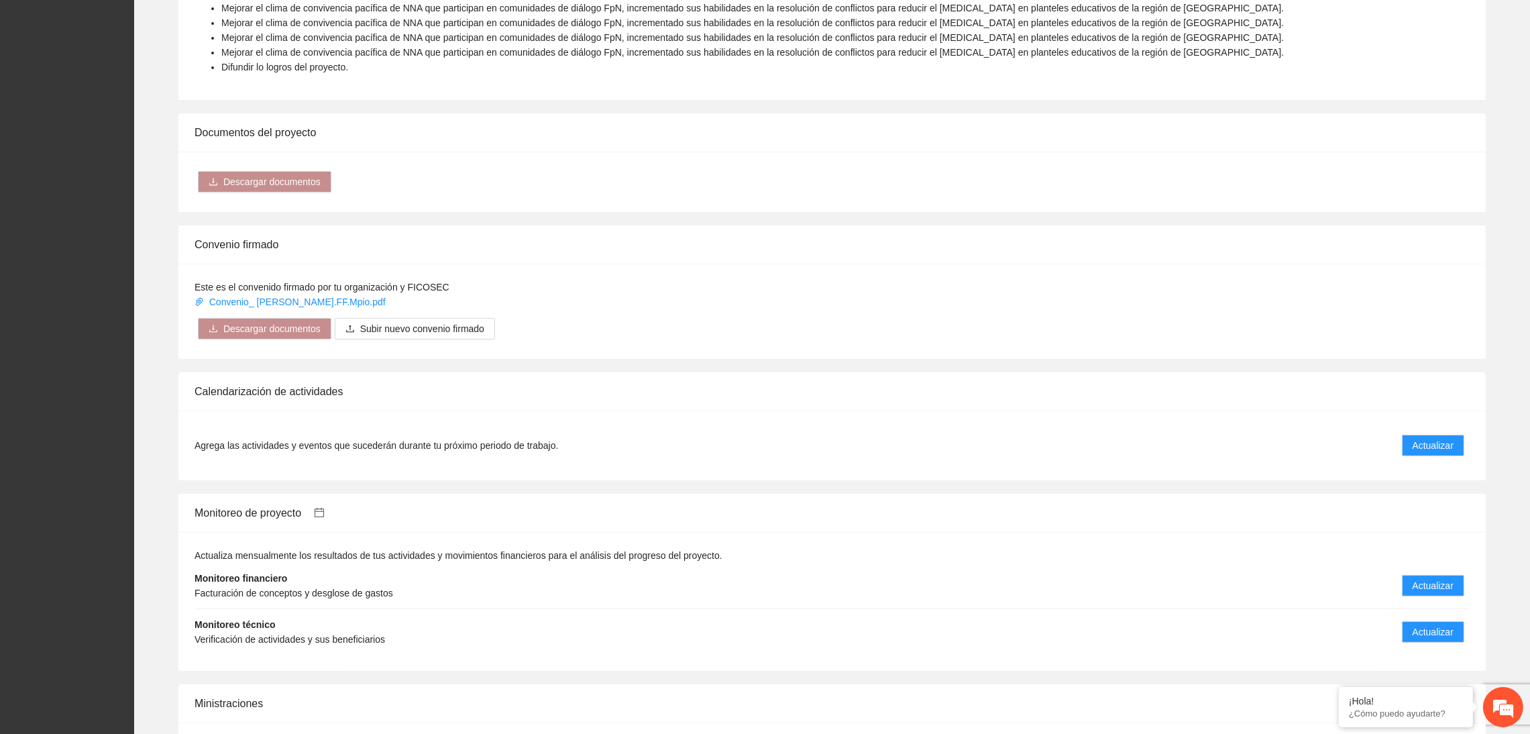
scroll to position [1018, 0]
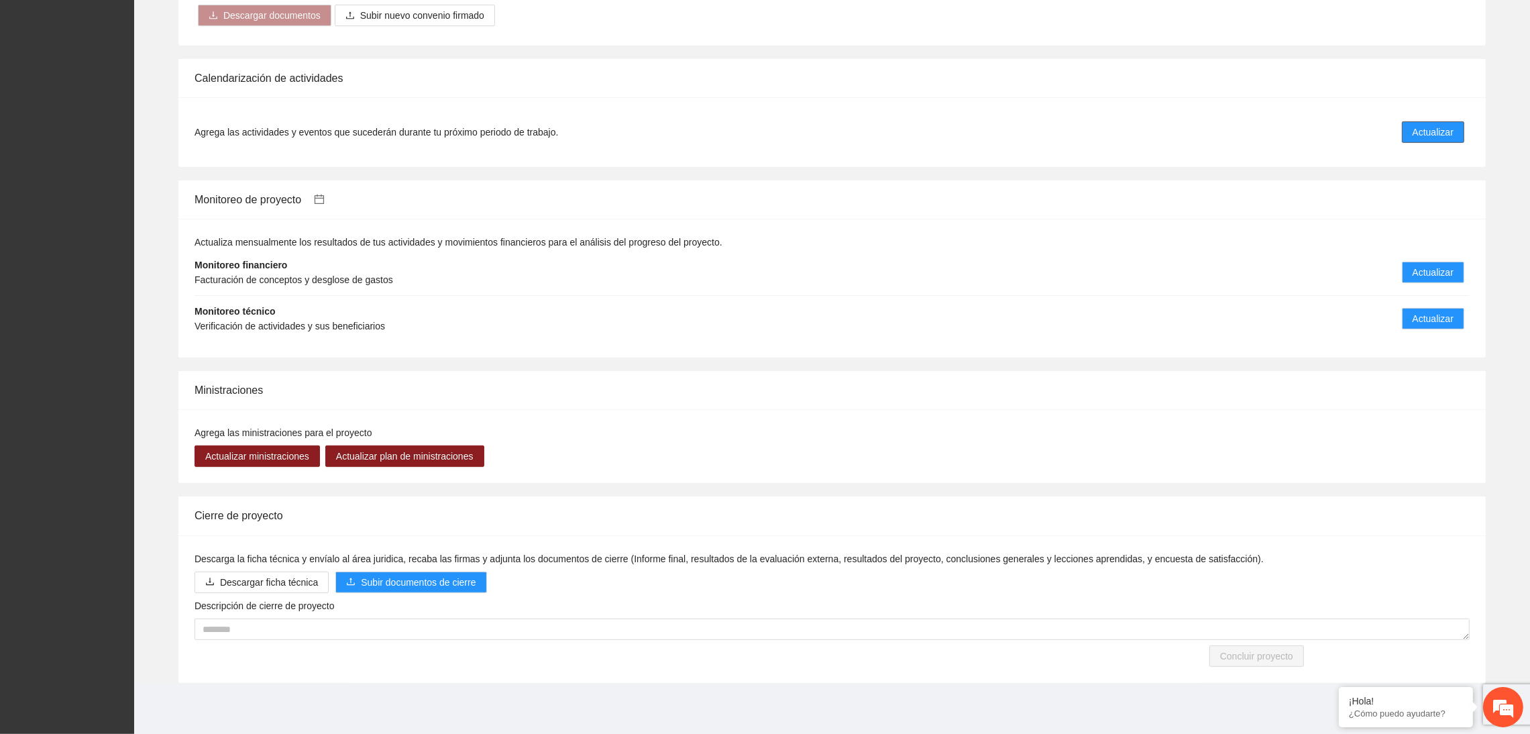
click at [1428, 134] on span "Actualizar" at bounding box center [1433, 132] width 41 height 15
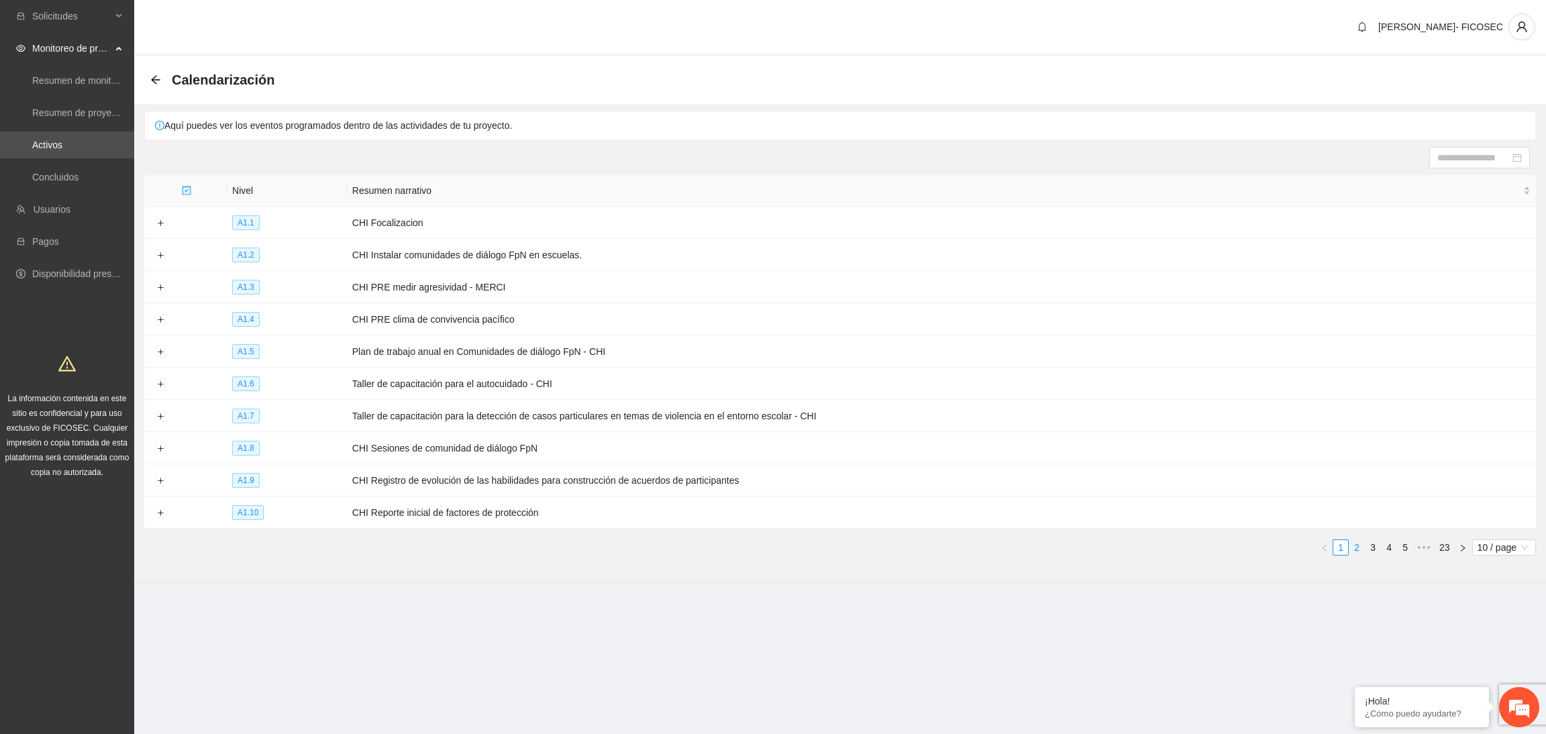
click at [1352, 553] on link "2" at bounding box center [1356, 547] width 15 height 15
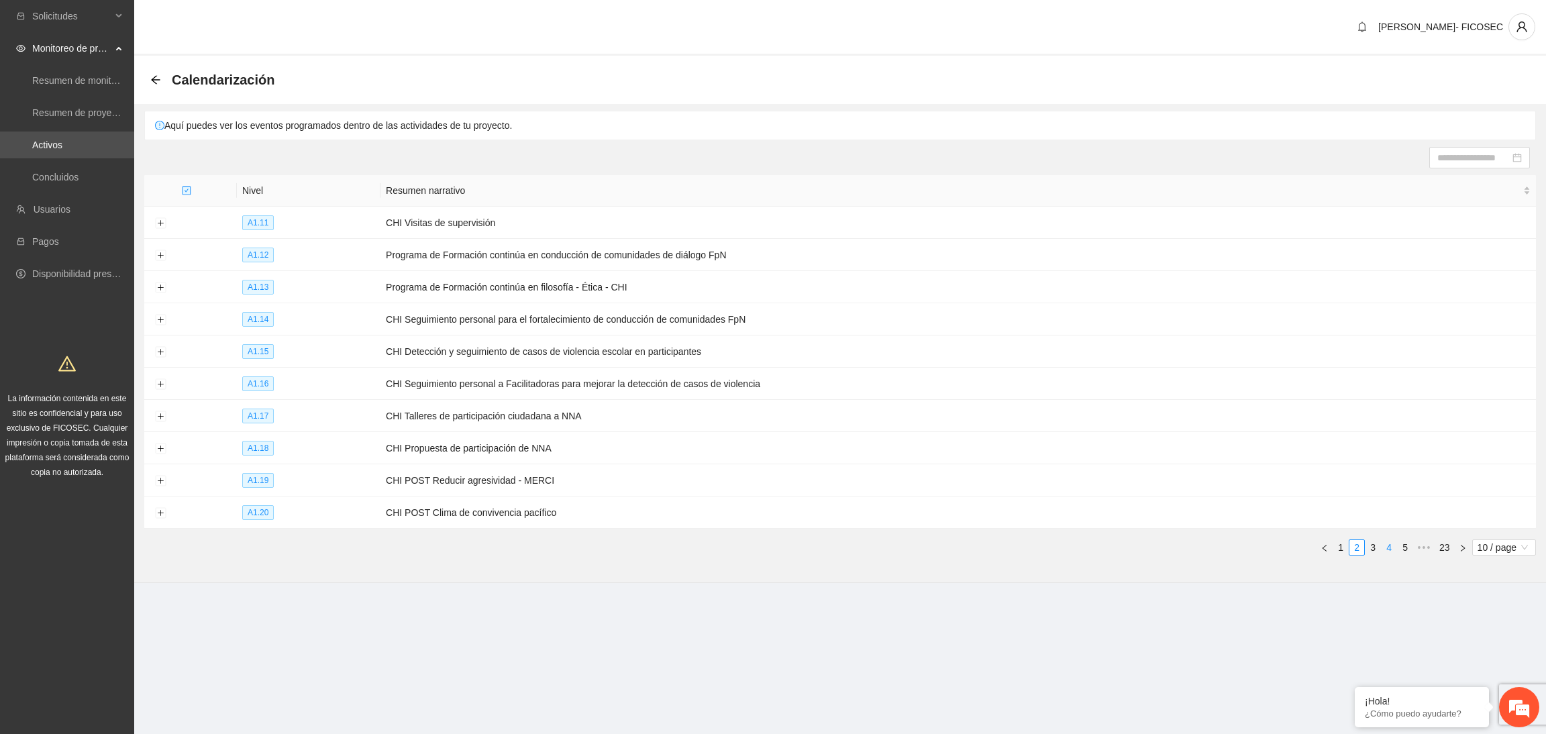
click at [1389, 553] on link "4" at bounding box center [1388, 547] width 15 height 15
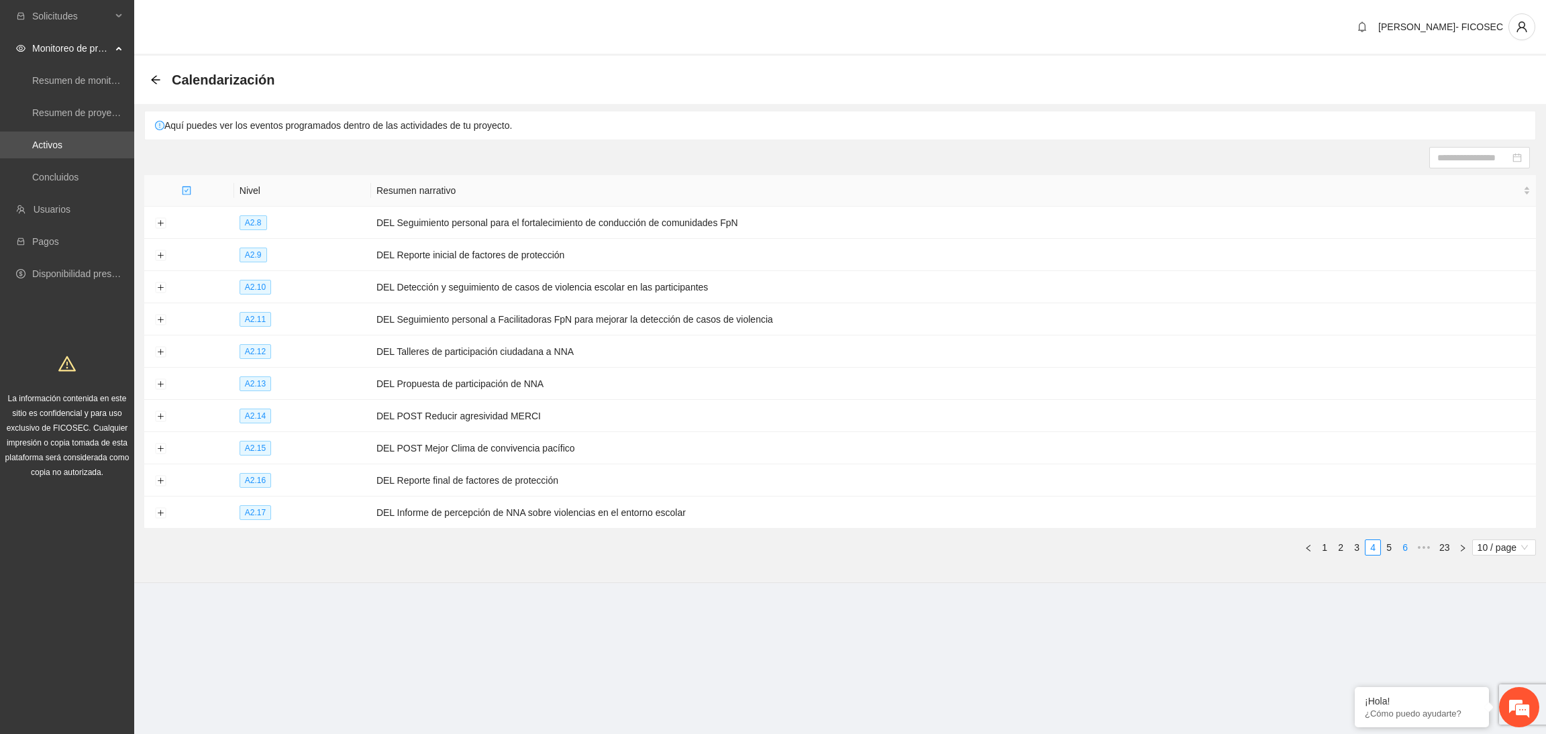
click at [1402, 555] on link "6" at bounding box center [1404, 547] width 15 height 15
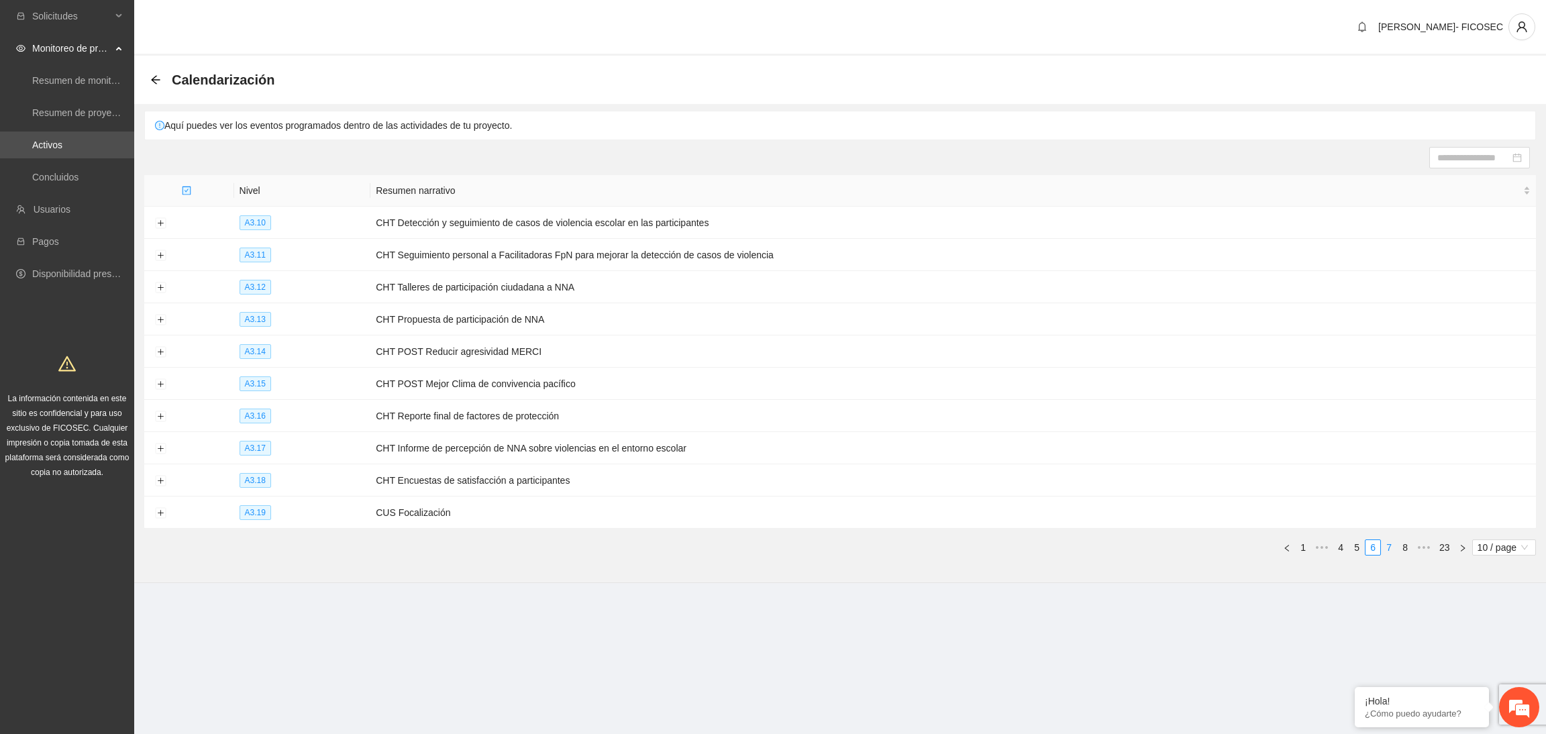
click at [1387, 551] on link "7" at bounding box center [1388, 547] width 15 height 15
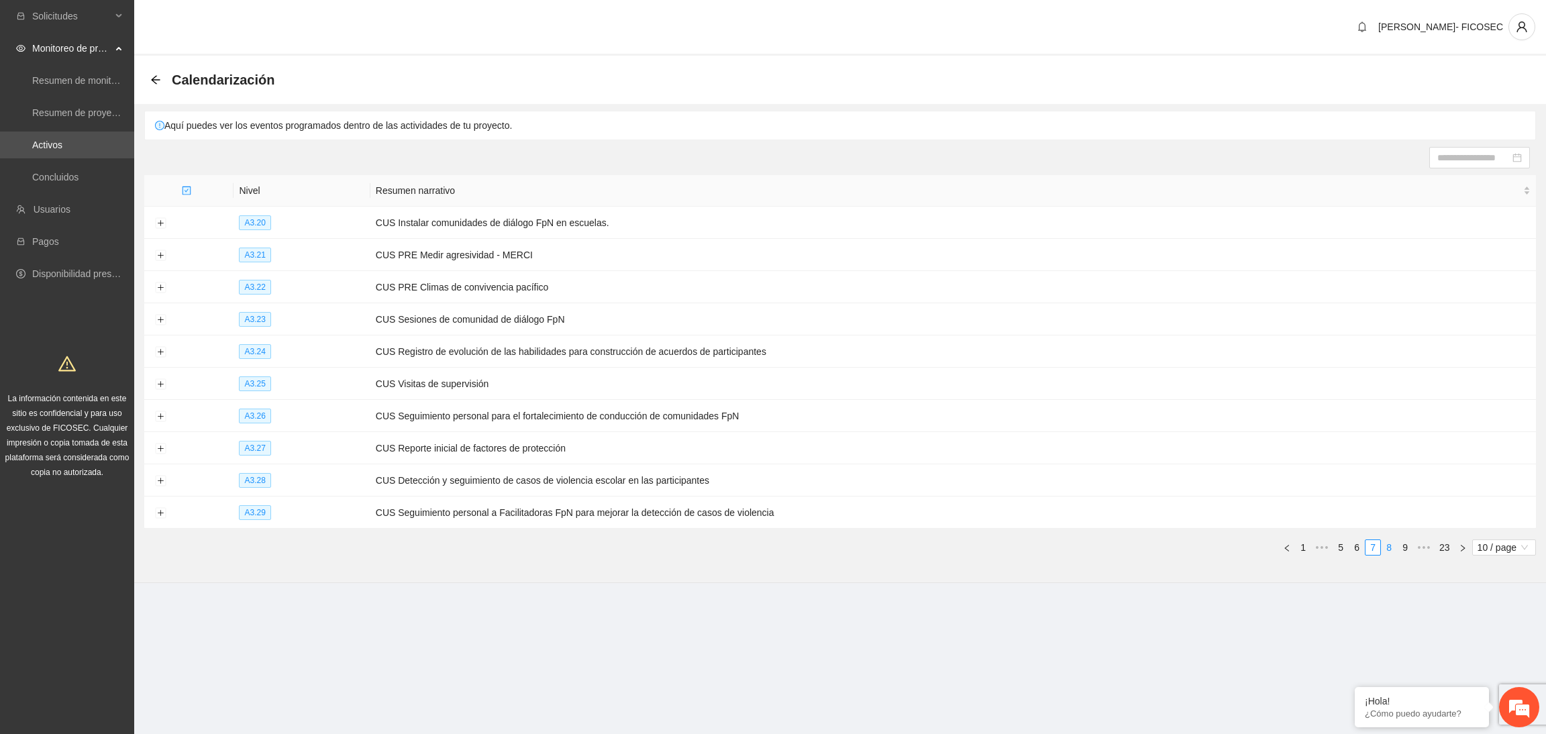
click at [1387, 552] on link "8" at bounding box center [1388, 547] width 15 height 15
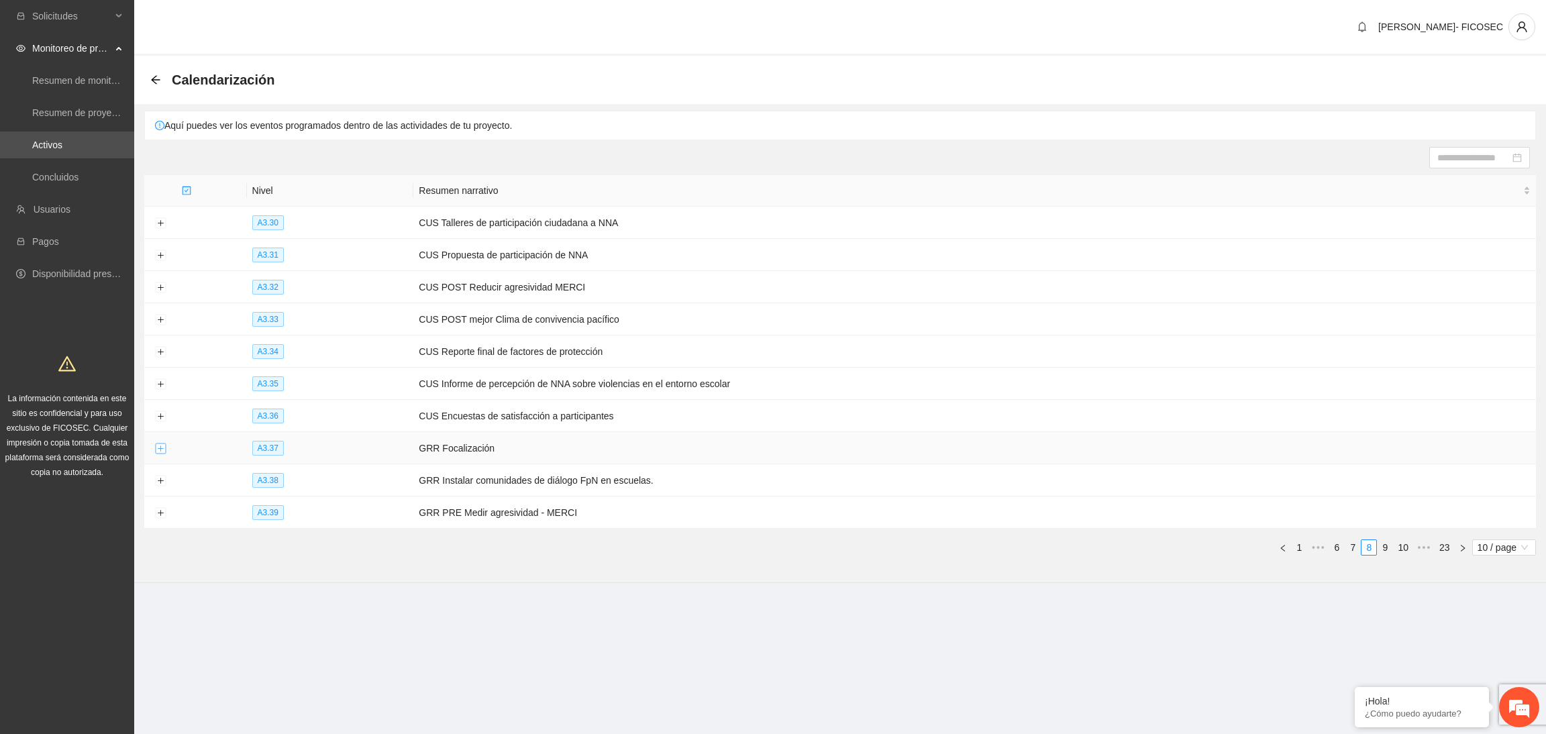
click at [158, 454] on button "Expand row" at bounding box center [160, 448] width 11 height 11
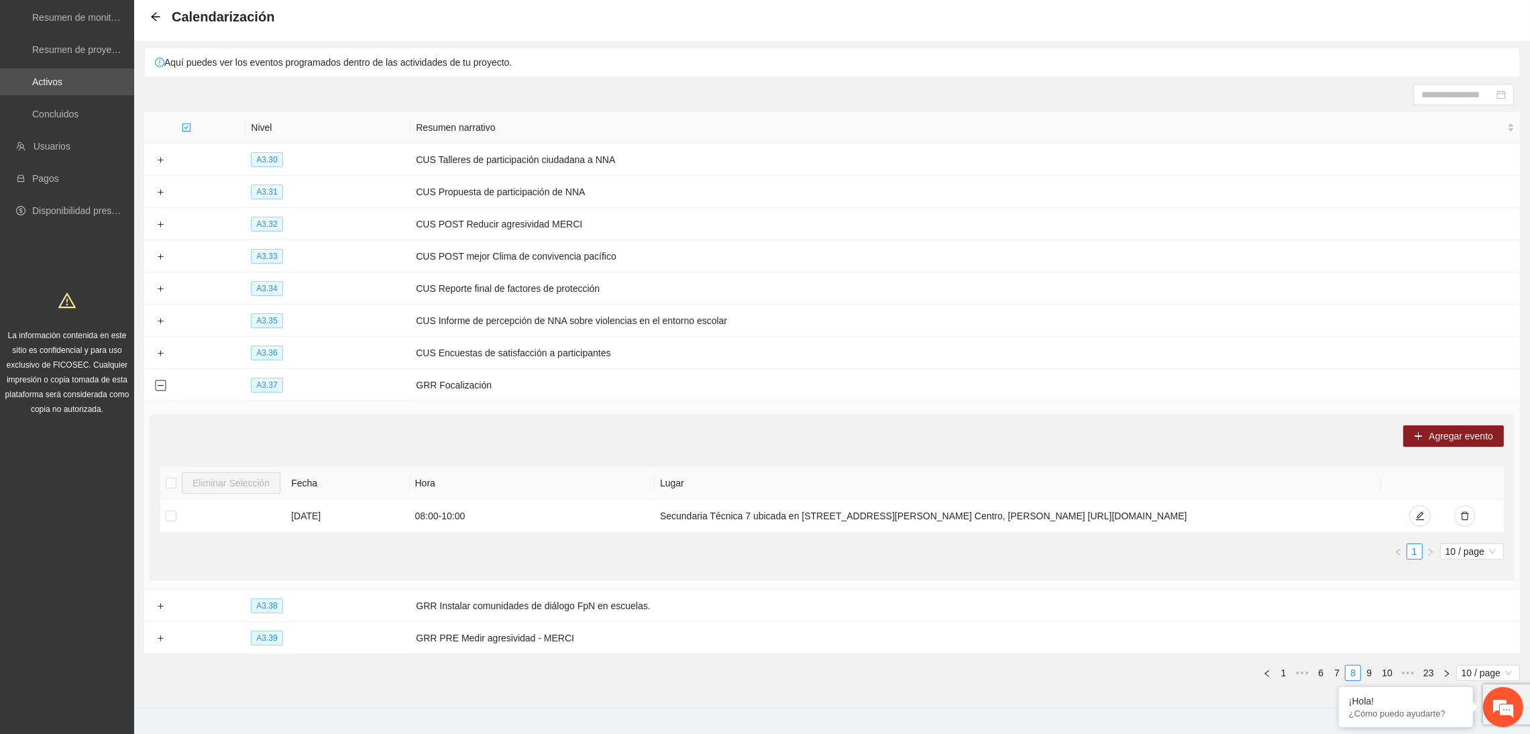
scroll to position [97, 0]
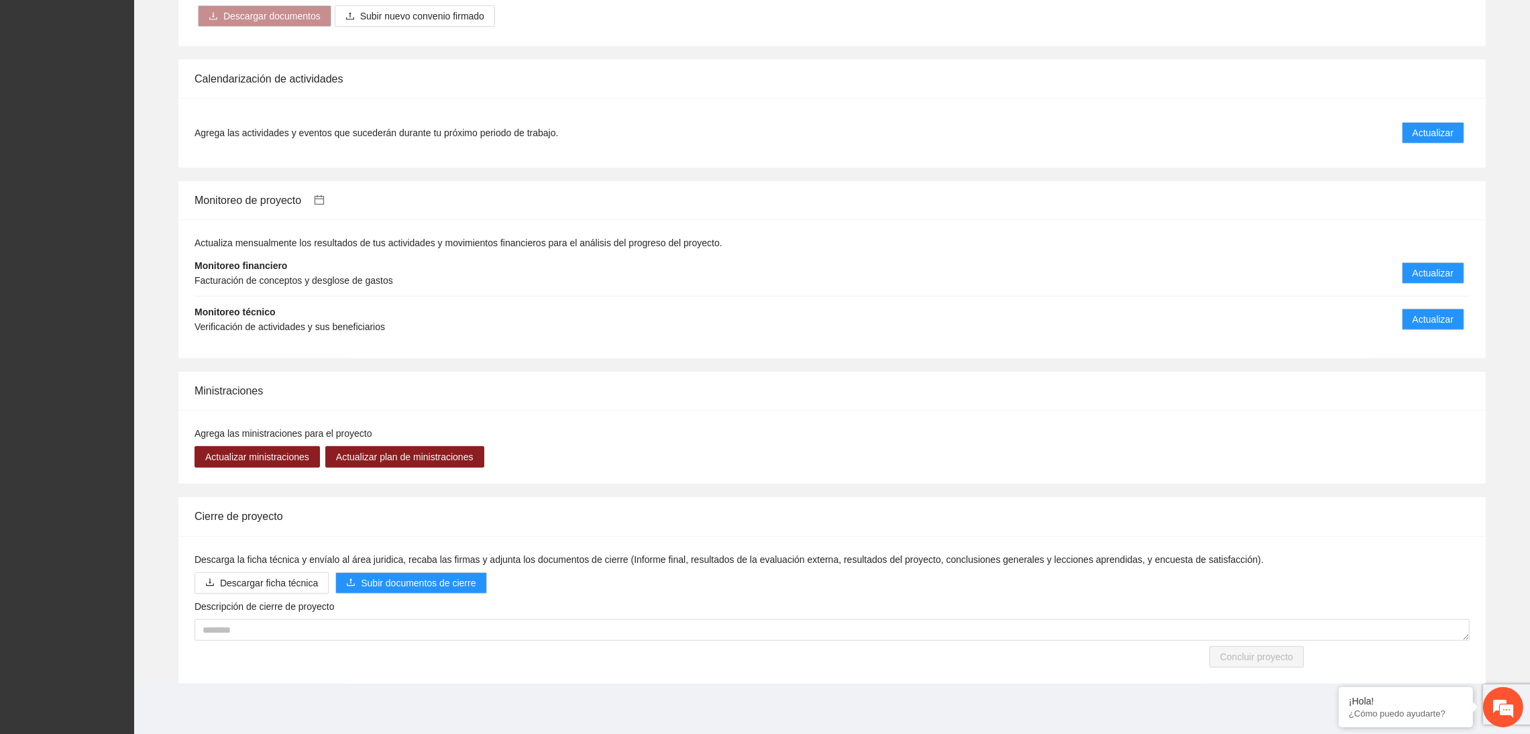
scroll to position [1018, 0]
click at [1430, 313] on span "Actualizar" at bounding box center [1433, 318] width 41 height 15
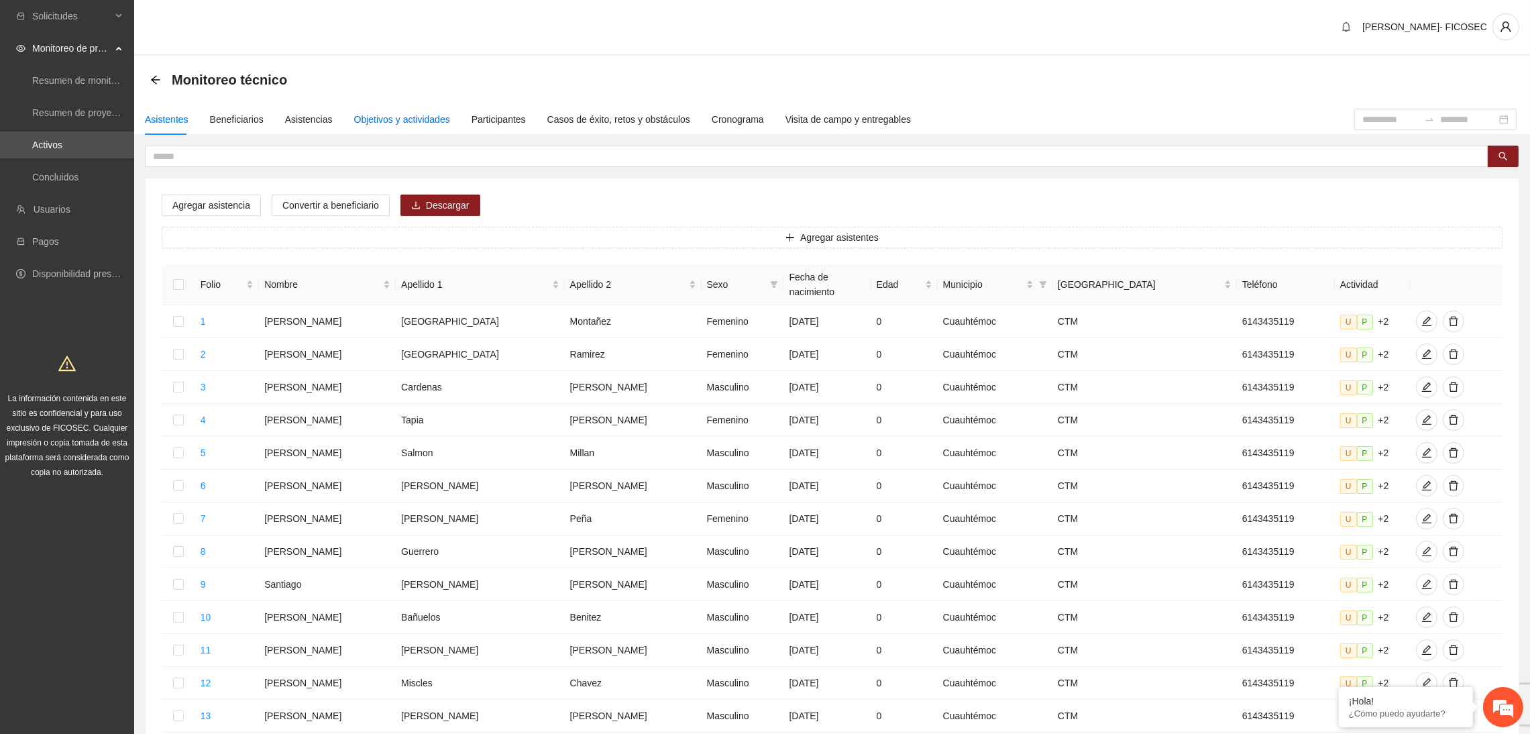
click at [399, 116] on div "Objetivos y actividades" at bounding box center [402, 119] width 96 height 15
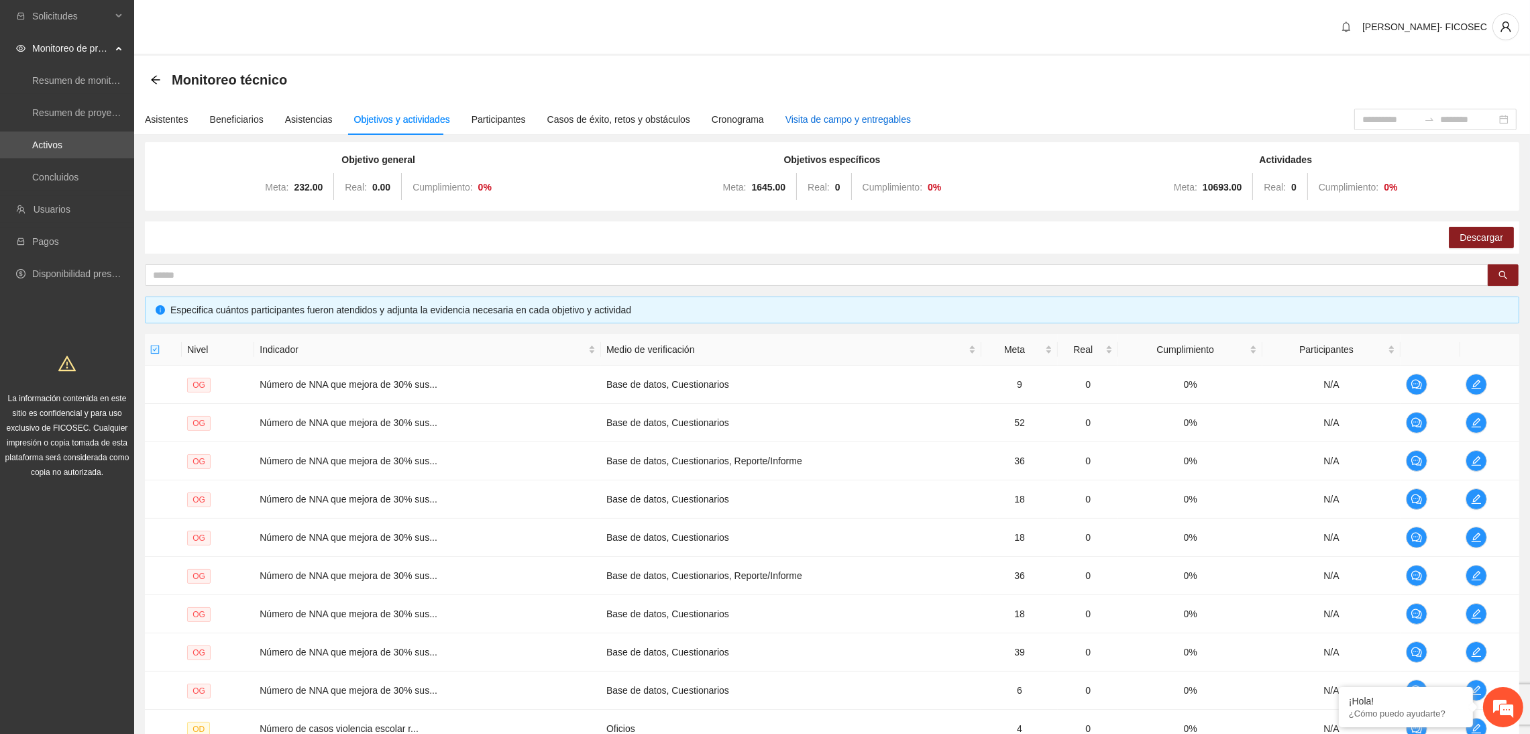
click at [855, 115] on div "Visita de campo y entregables" at bounding box center [848, 119] width 125 height 15
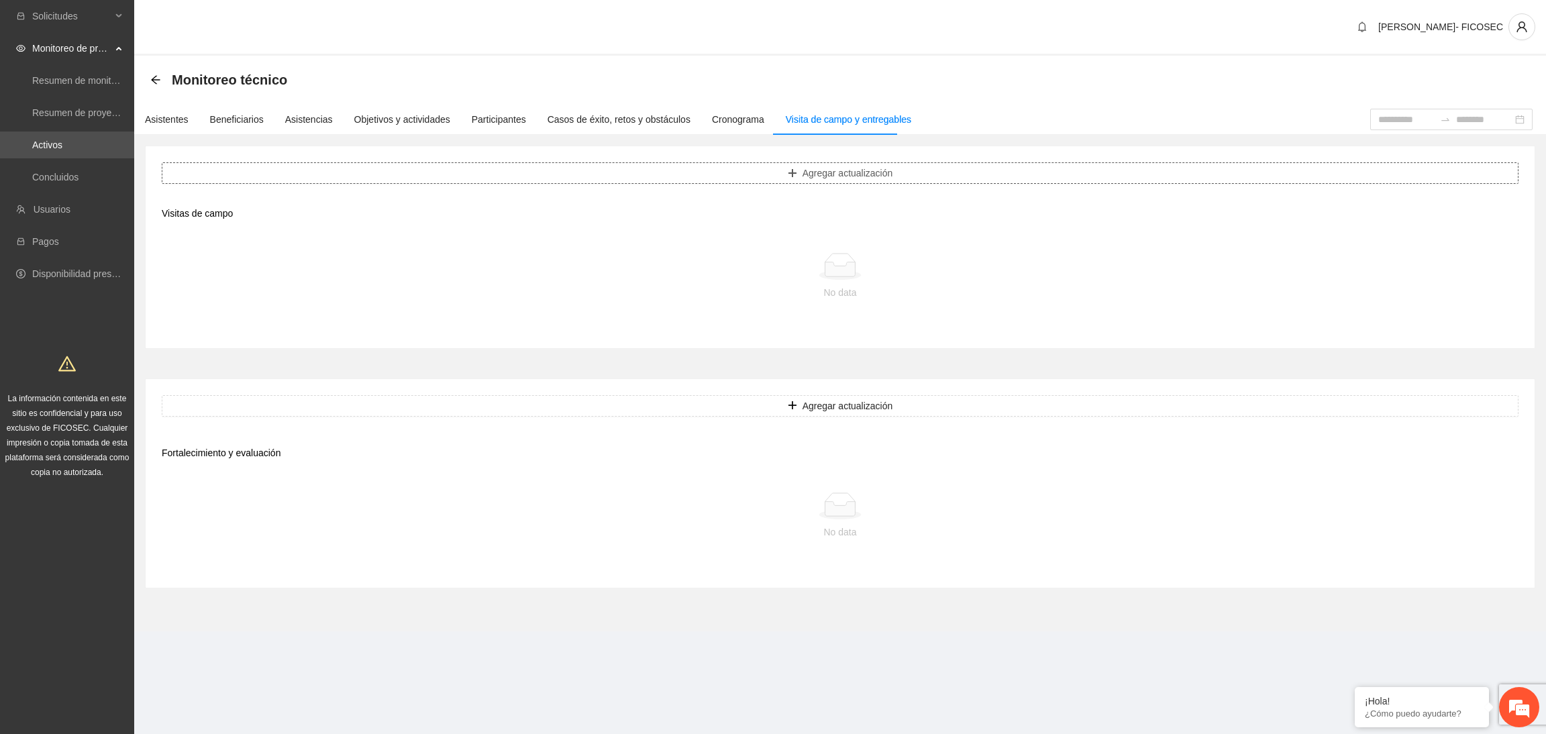
click at [772, 171] on button "Agregar actualización" at bounding box center [840, 172] width 1356 height 21
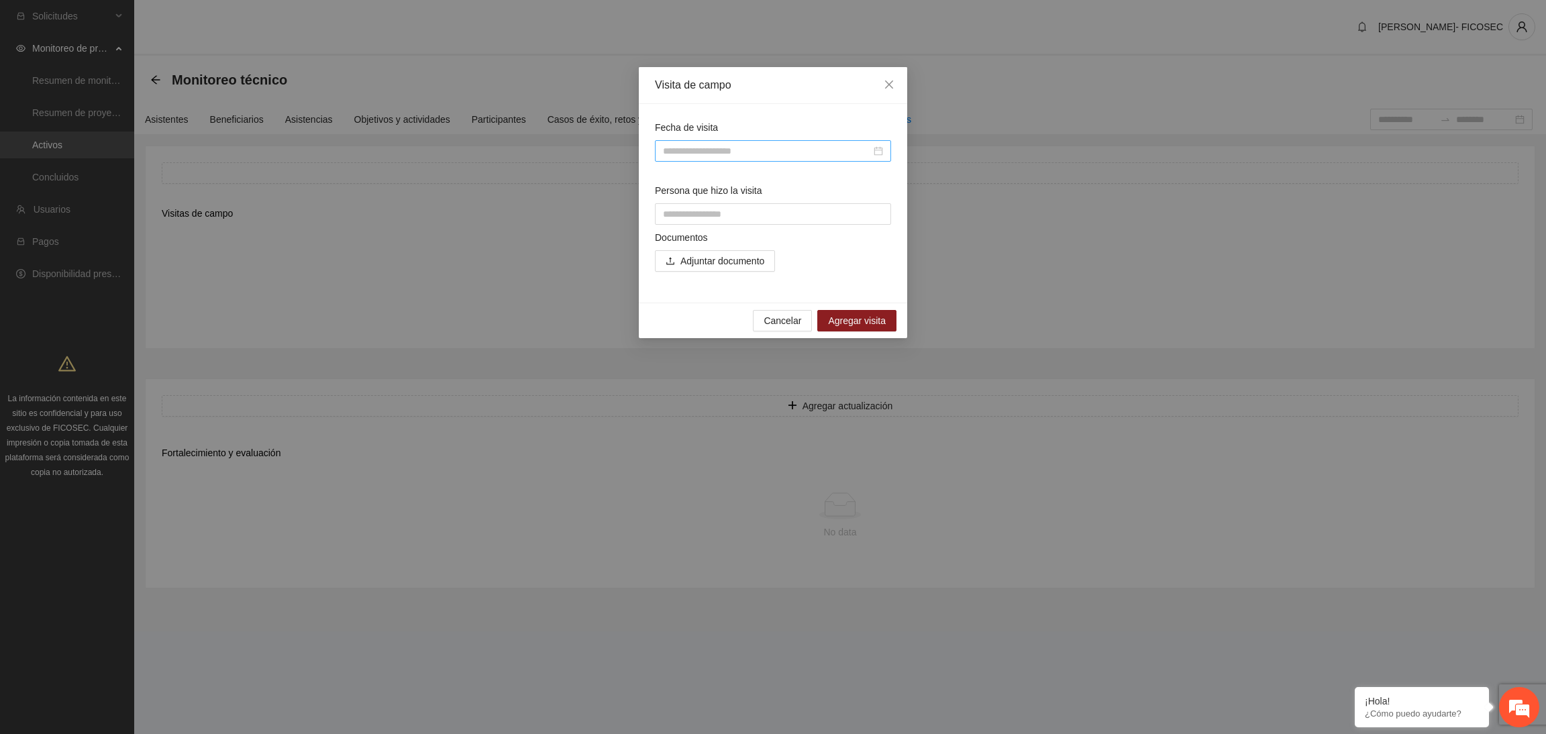
click at [751, 145] on input "Fecha de visita" at bounding box center [767, 151] width 208 height 15
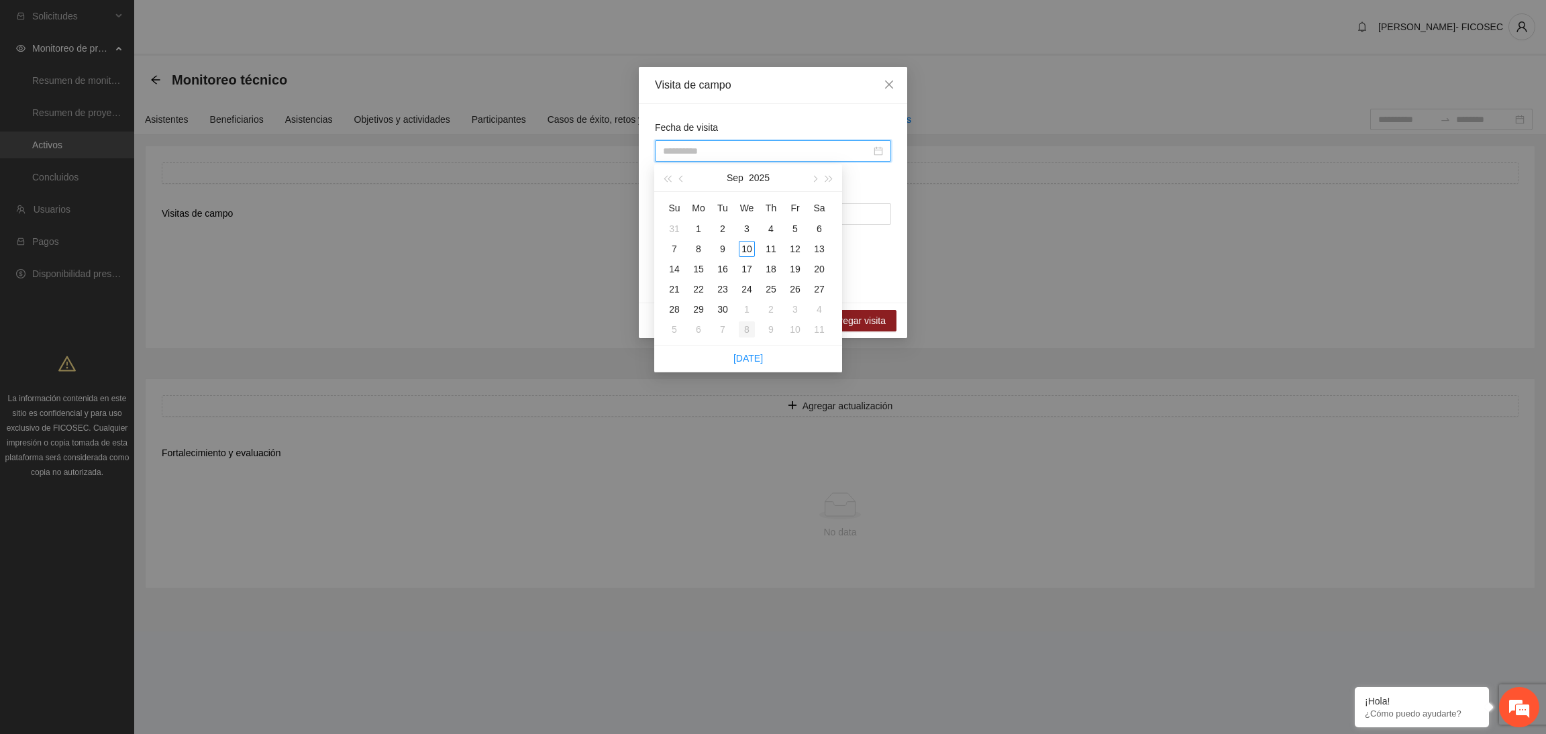
type input "**********"
drag, startPoint x: 754, startPoint y: 358, endPoint x: 751, endPoint y: 351, distance: 7.5
click at [751, 354] on link "Today" at bounding box center [748, 358] width 30 height 11
type input "**********"
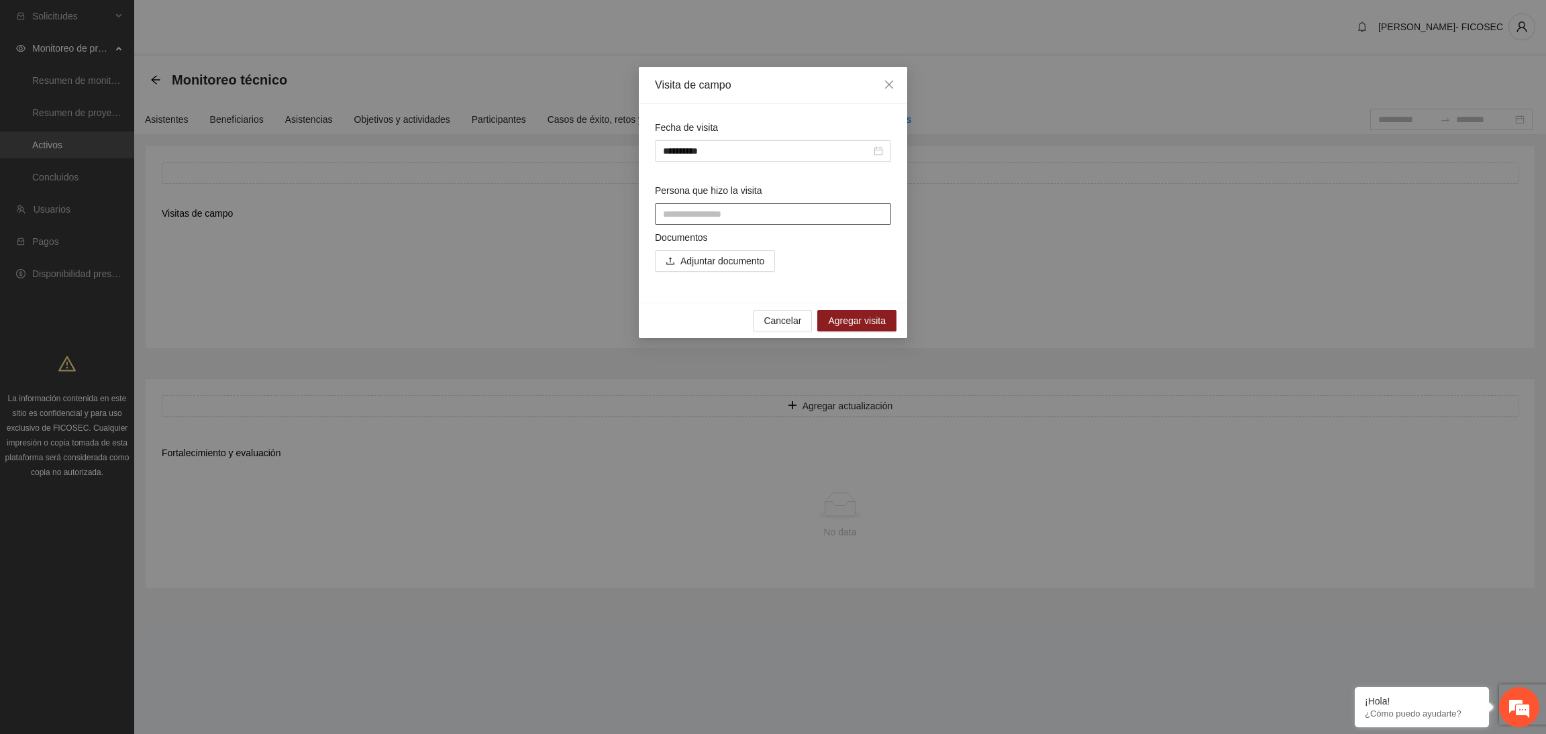
click at [706, 203] on input "Persona que hizo la visita" at bounding box center [773, 213] width 236 height 21
type input "**********"
click at [724, 264] on span "Adjuntar documento" at bounding box center [722, 261] width 84 height 15
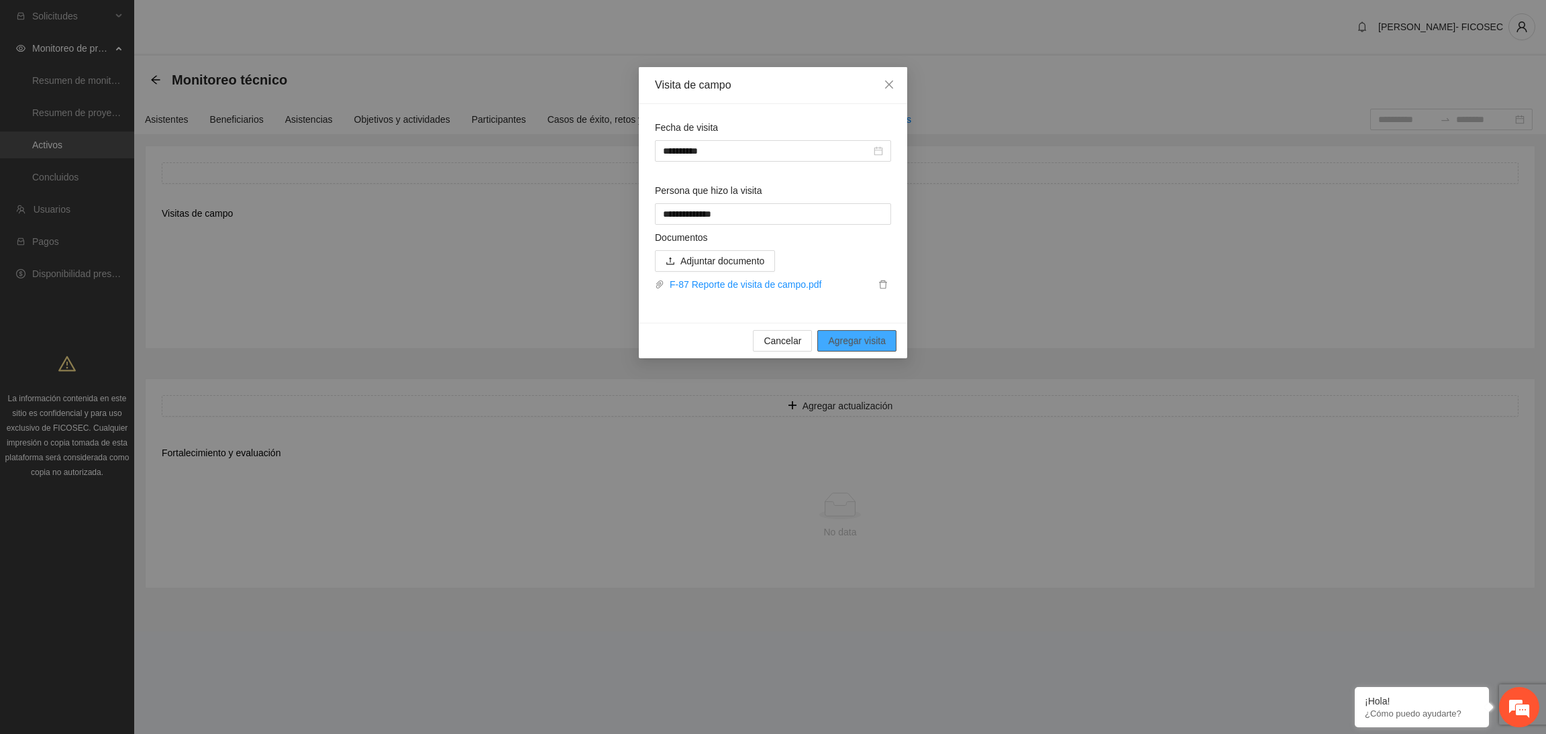
click at [862, 343] on span "Agregar visita" at bounding box center [857, 340] width 58 height 15
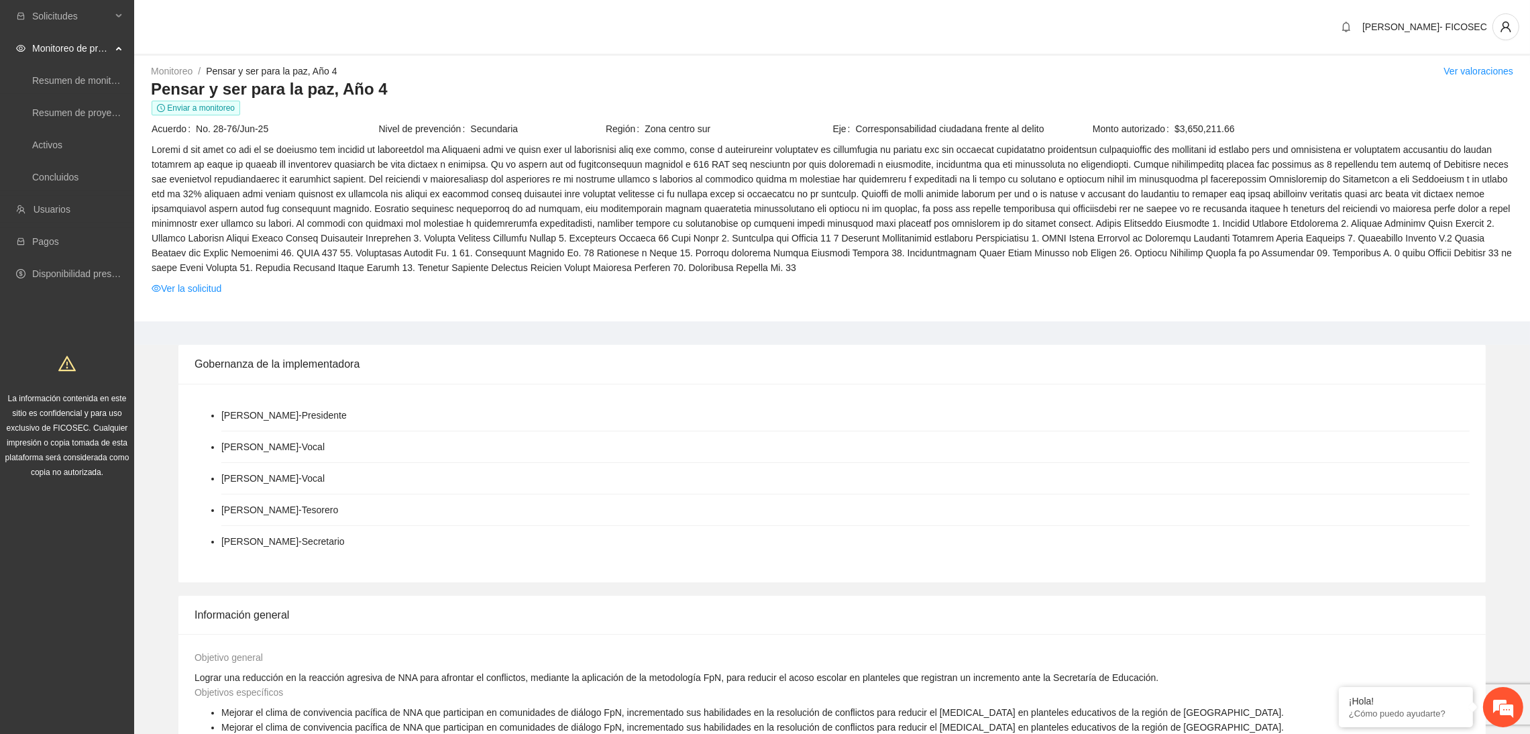
click at [681, 66] on div "Monitoreo / Pensar y ser para la paz, Año 4 / Ver valoraciones" at bounding box center [832, 71] width 1362 height 15
